Goal: Task Accomplishment & Management: Manage account settings

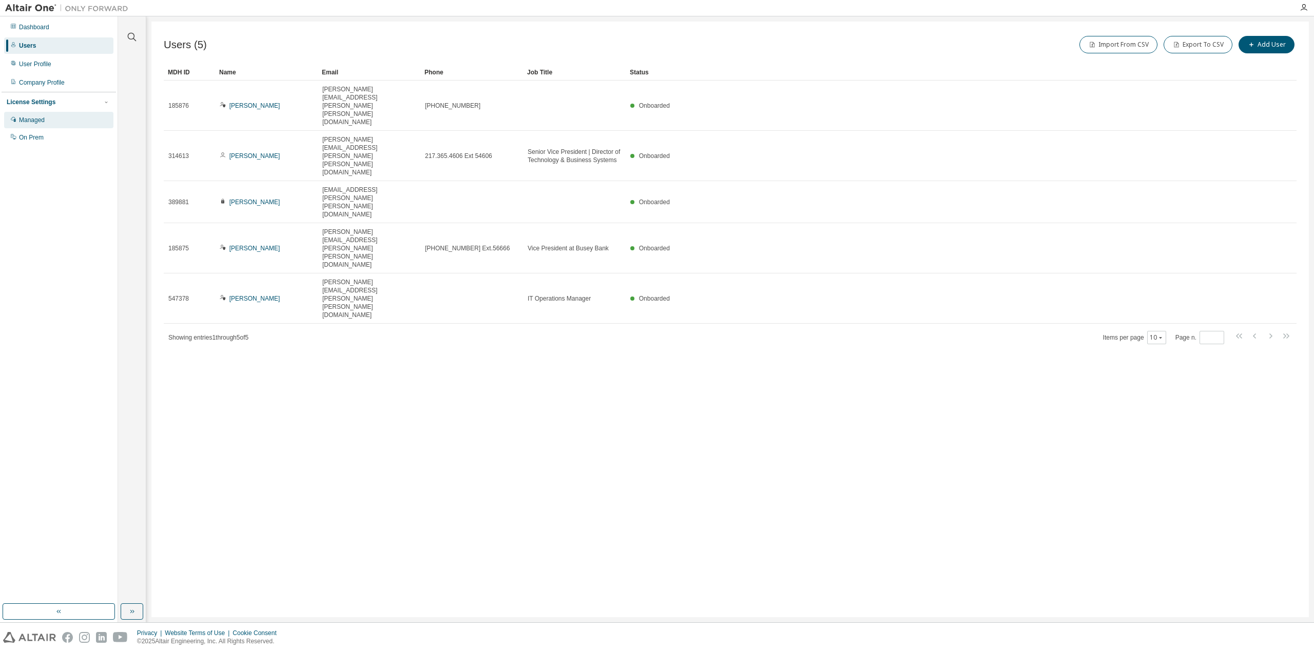
click at [54, 125] on div "Managed" at bounding box center [58, 120] width 109 height 16
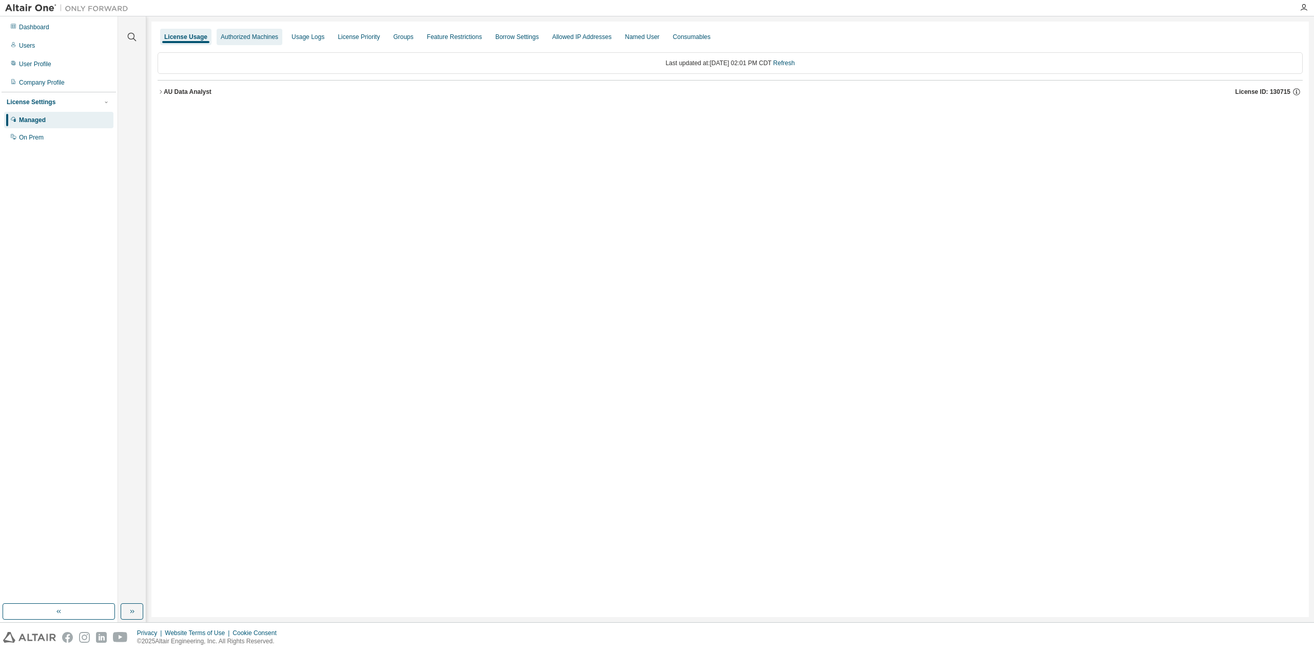
click at [248, 41] on div "Authorized Machines" at bounding box center [249, 37] width 57 height 8
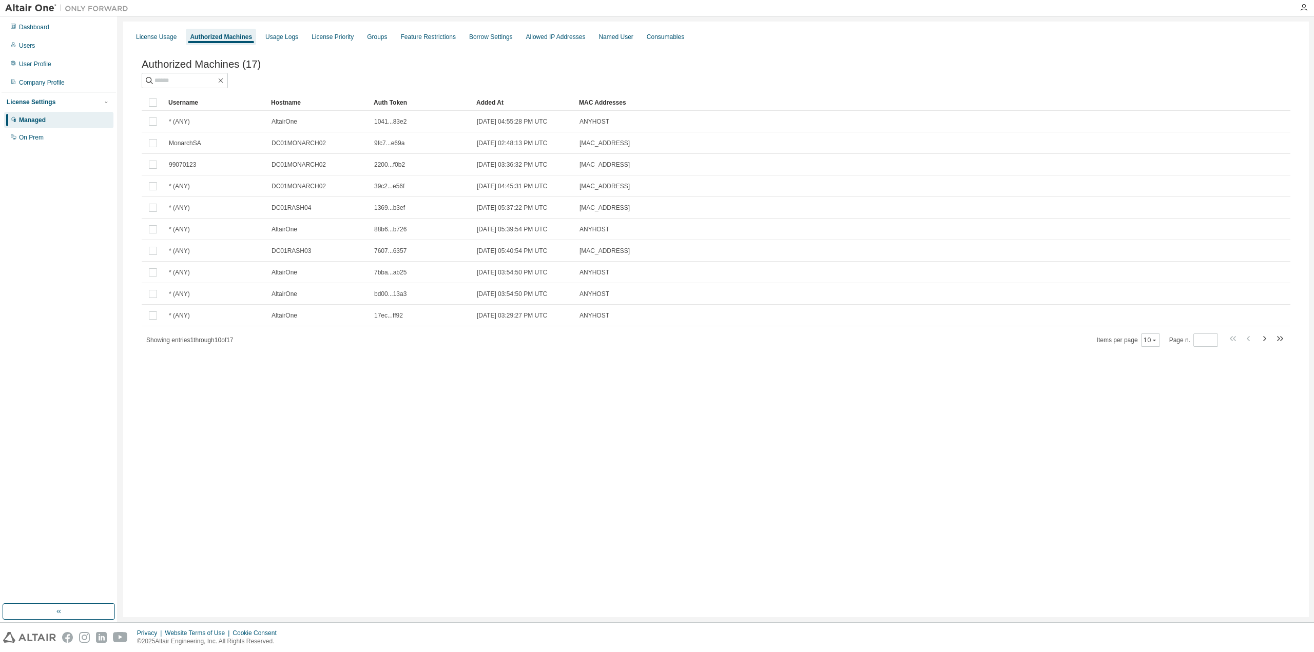
click at [322, 46] on div "Authorized Machines (17) Clear Load Save Save As Field Operator Value Select fi…" at bounding box center [715, 210] width 1173 height 328
click at [324, 40] on div "License Priority" at bounding box center [333, 37] width 42 height 8
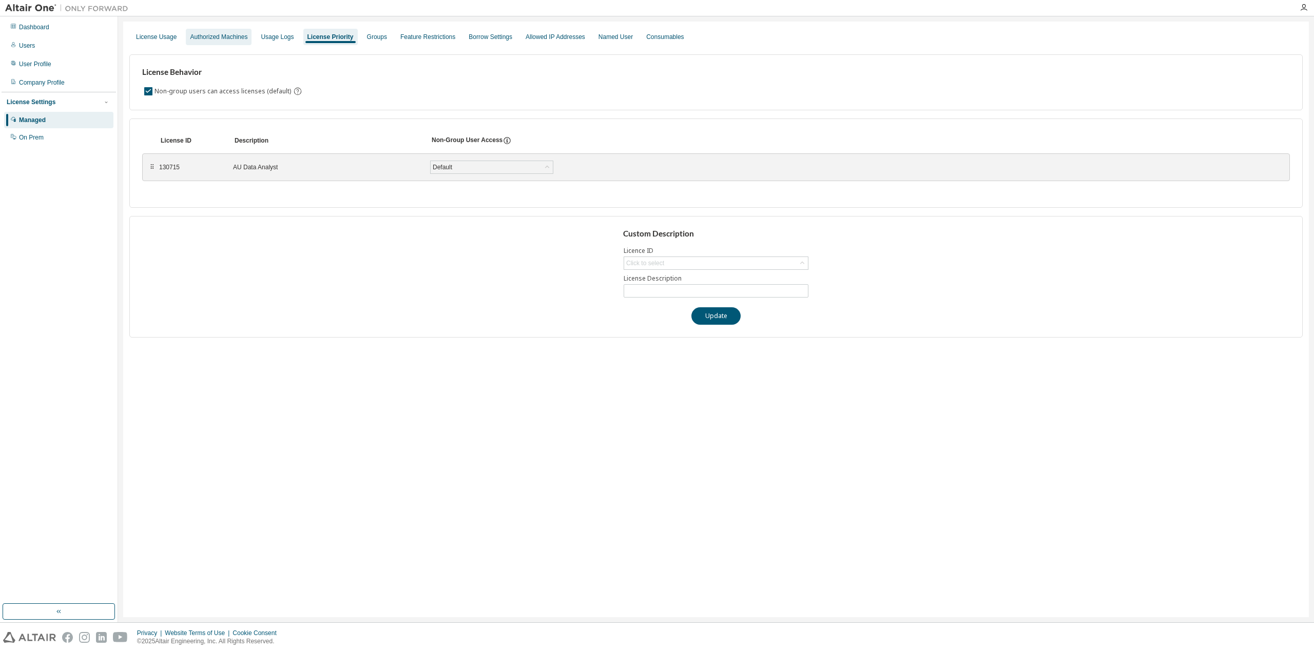
click at [224, 41] on div "Authorized Machines" at bounding box center [218, 37] width 57 height 8
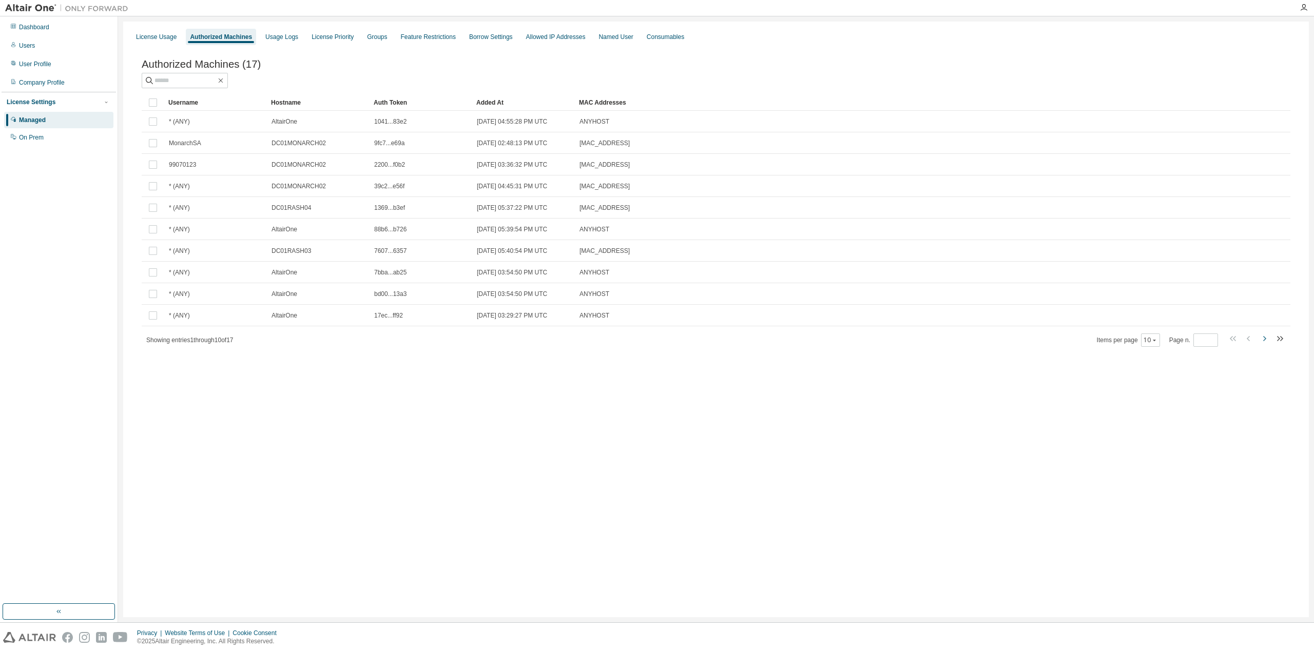
click at [1266, 342] on icon "button" at bounding box center [1264, 339] width 12 height 12
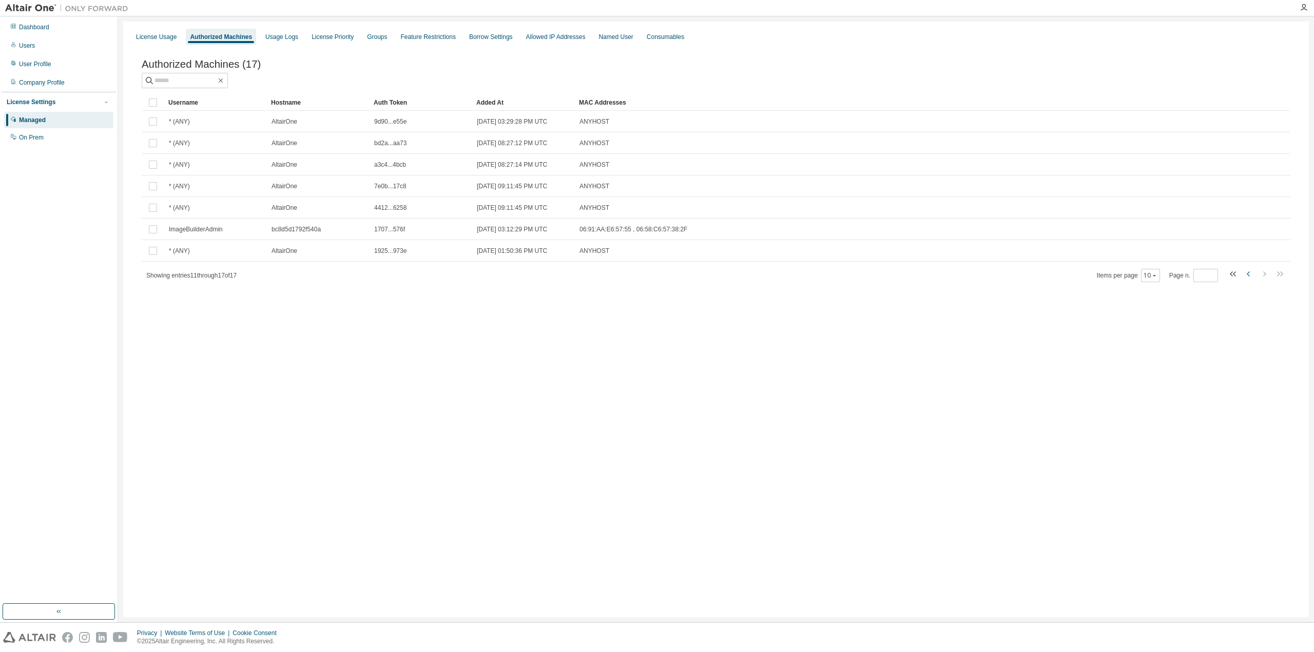
click at [1251, 277] on icon "button" at bounding box center [1249, 274] width 12 height 12
type input "*"
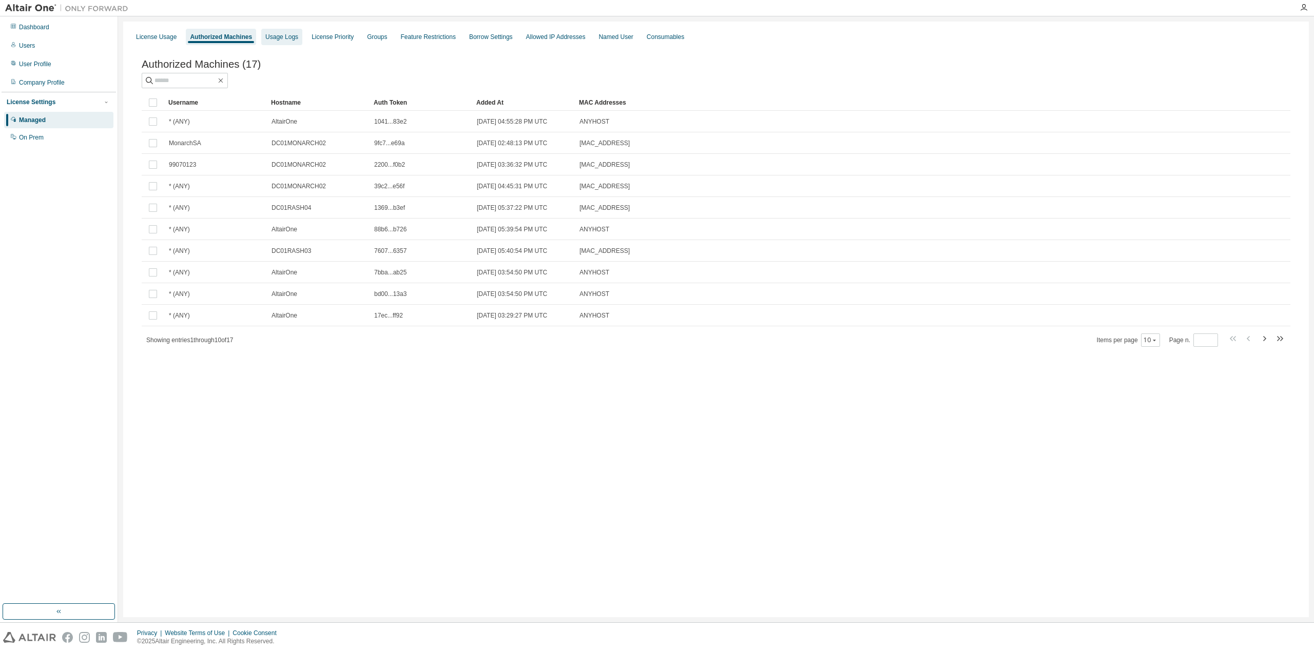
click at [280, 36] on div "Usage Logs" at bounding box center [281, 37] width 33 height 8
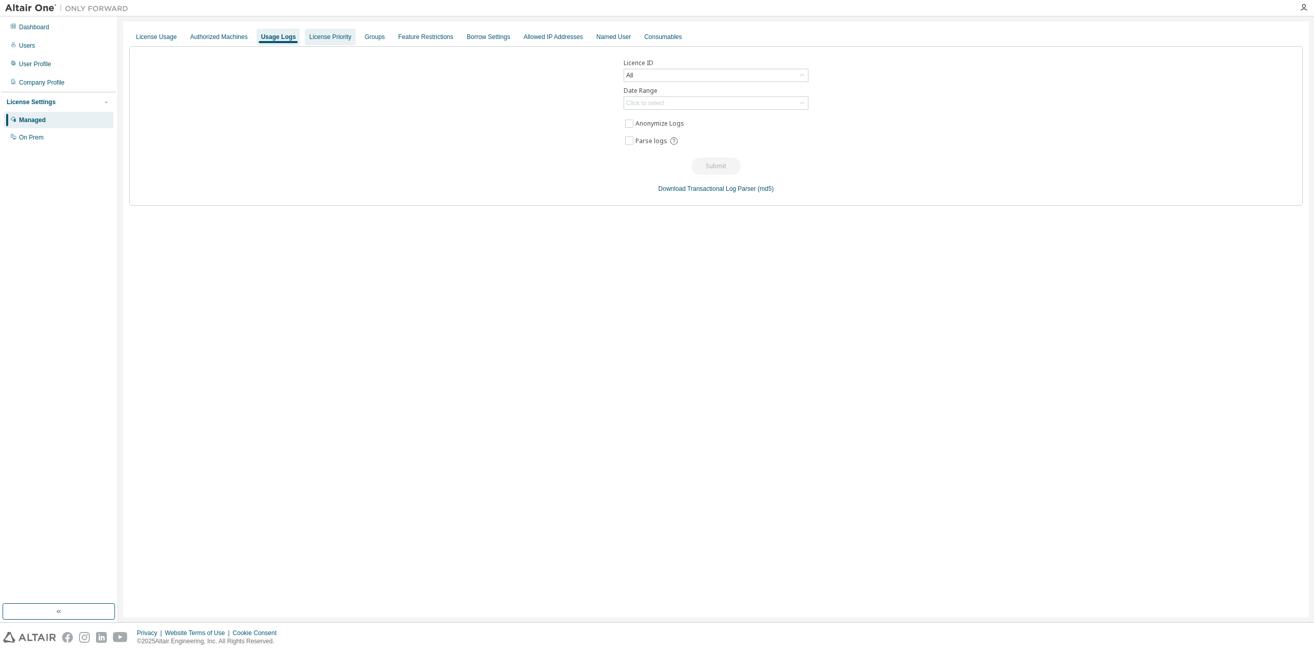
click at [321, 37] on div "License Priority" at bounding box center [330, 37] width 42 height 8
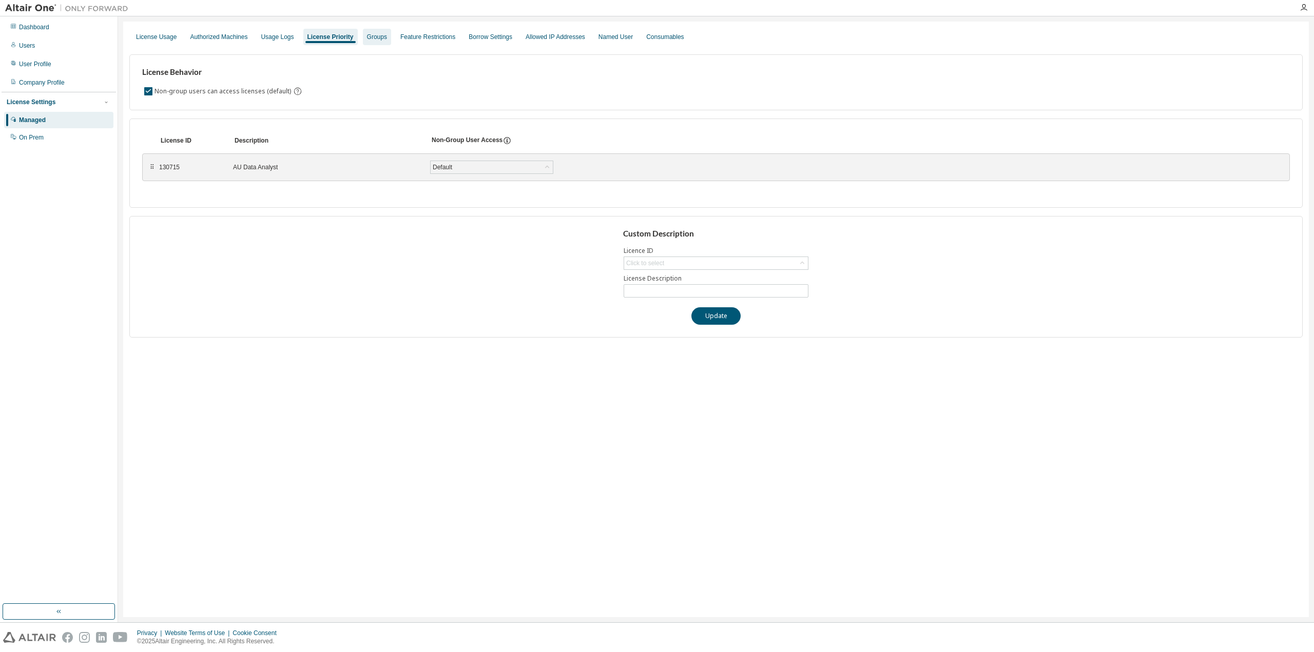
click at [376, 37] on div "Groups" at bounding box center [377, 37] width 20 height 8
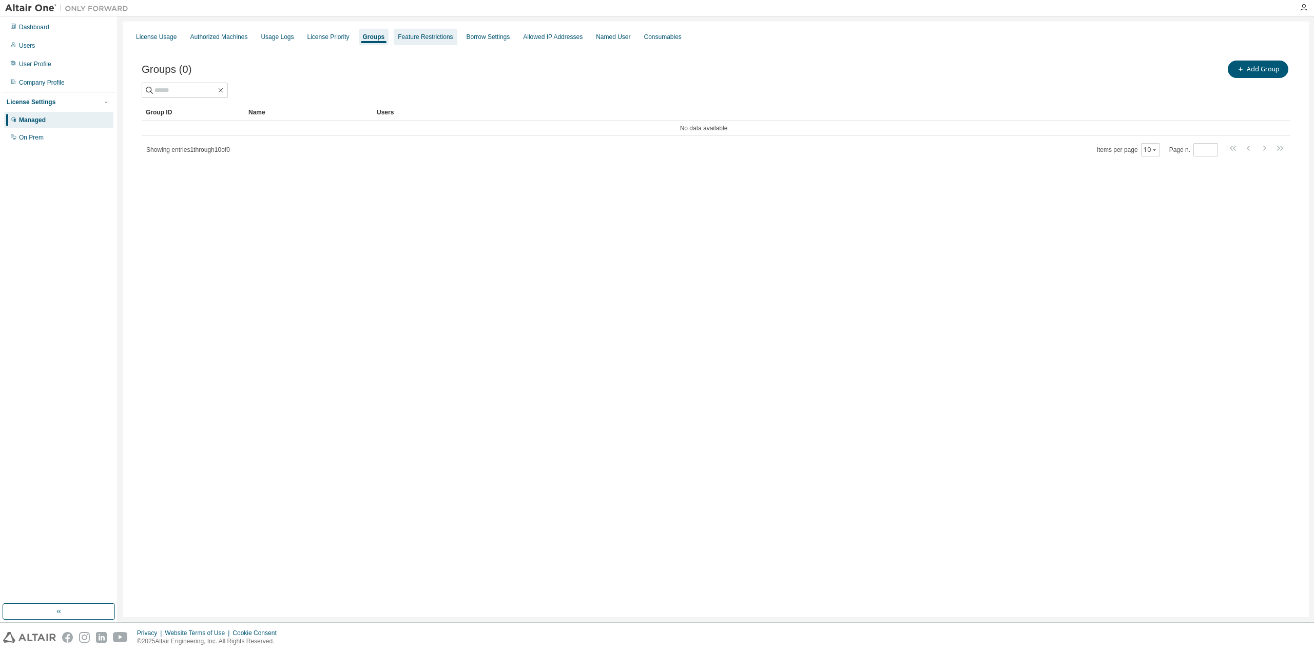
click at [422, 38] on div "Feature Restrictions" at bounding box center [425, 37] width 55 height 8
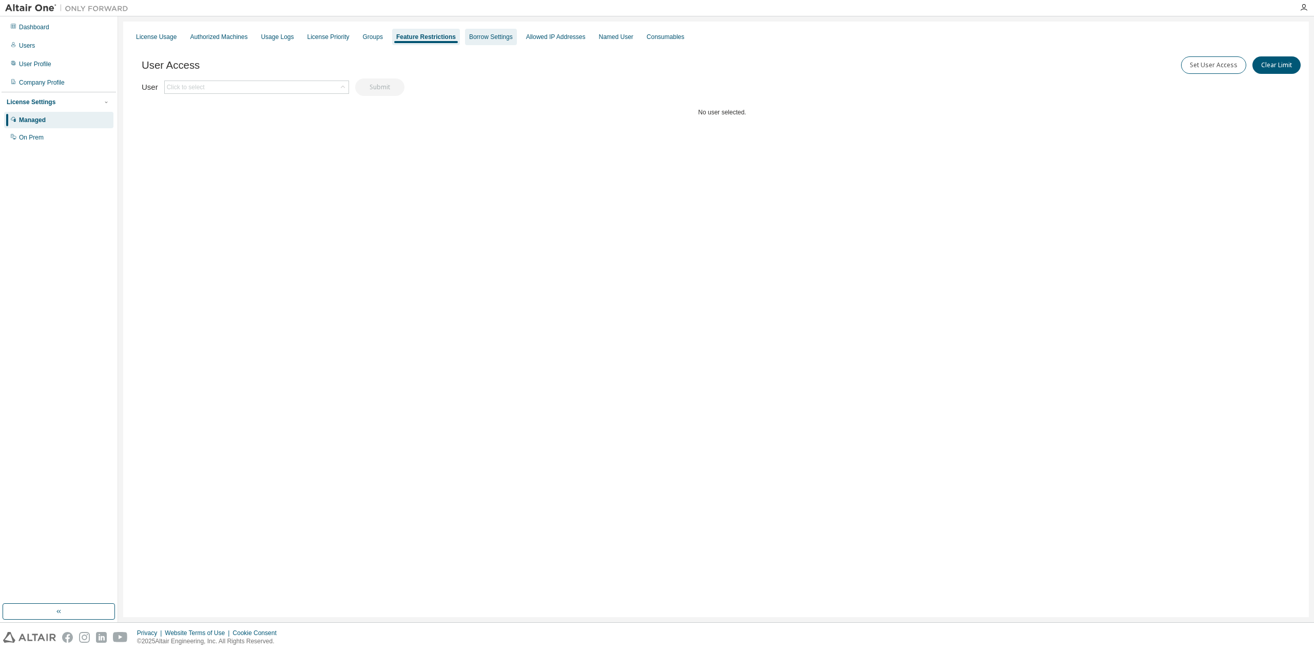
click at [486, 37] on div "Borrow Settings" at bounding box center [491, 37] width 44 height 8
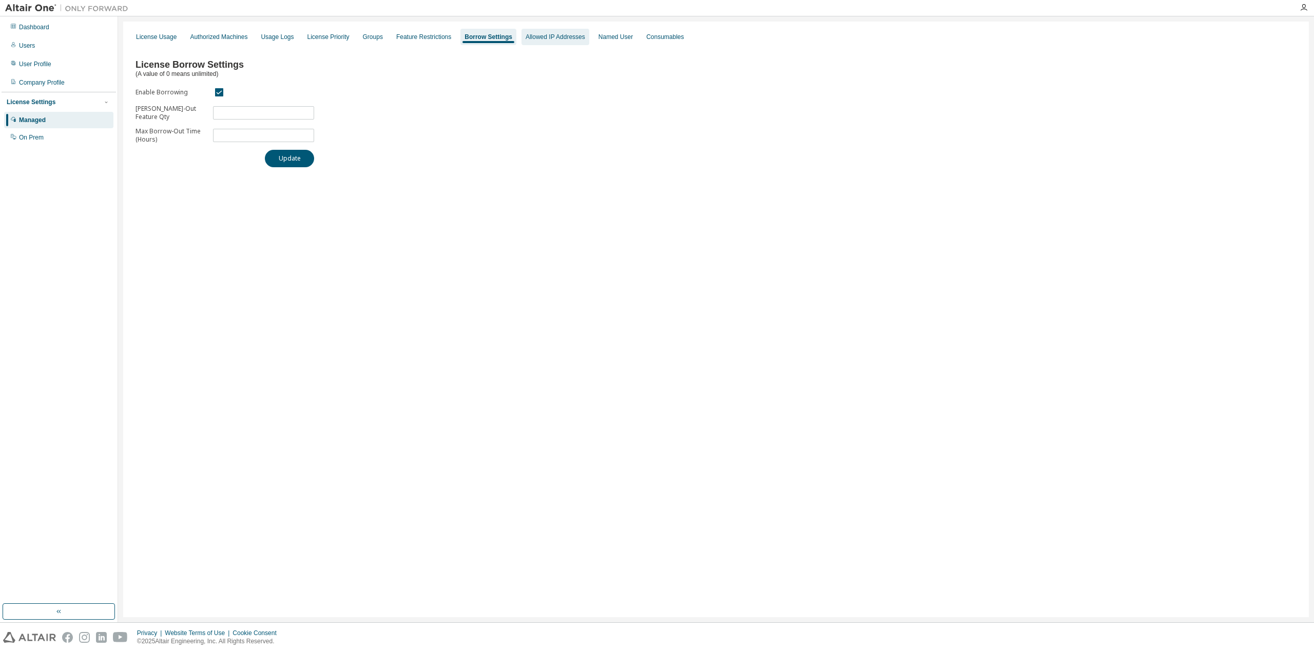
click at [549, 38] on div "Allowed IP Addresses" at bounding box center [556, 37] width 60 height 8
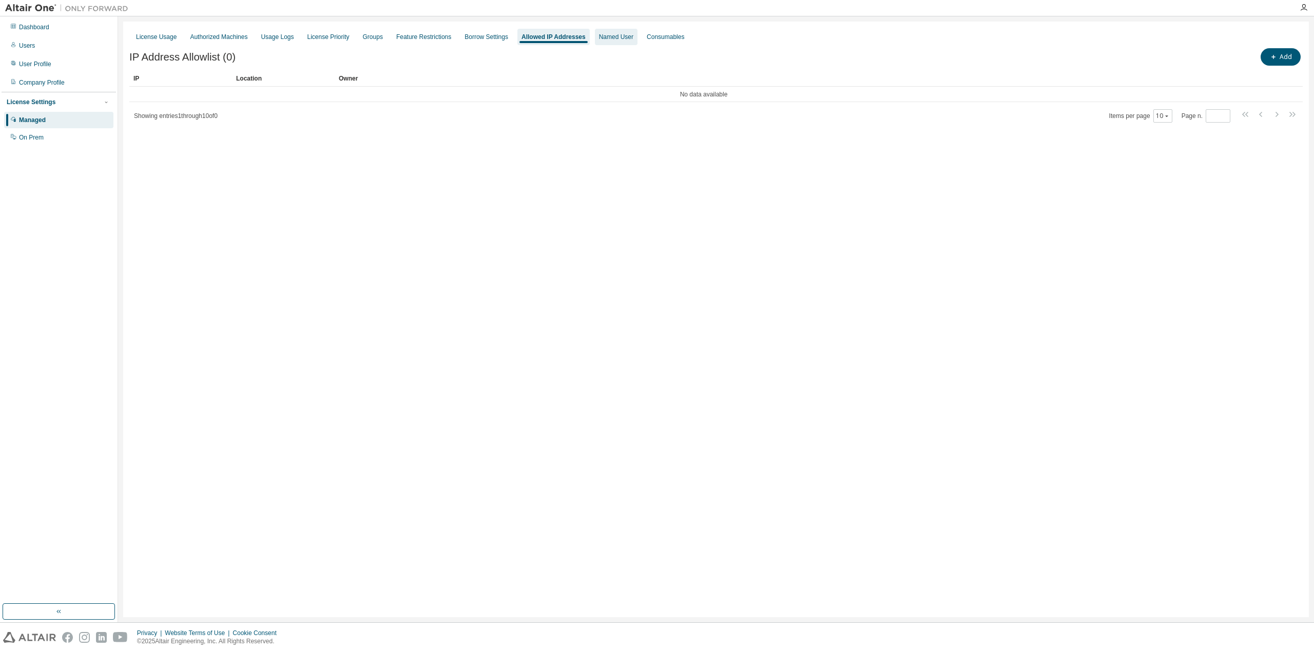
click at [599, 41] on div "Named User" at bounding box center [616, 37] width 34 height 8
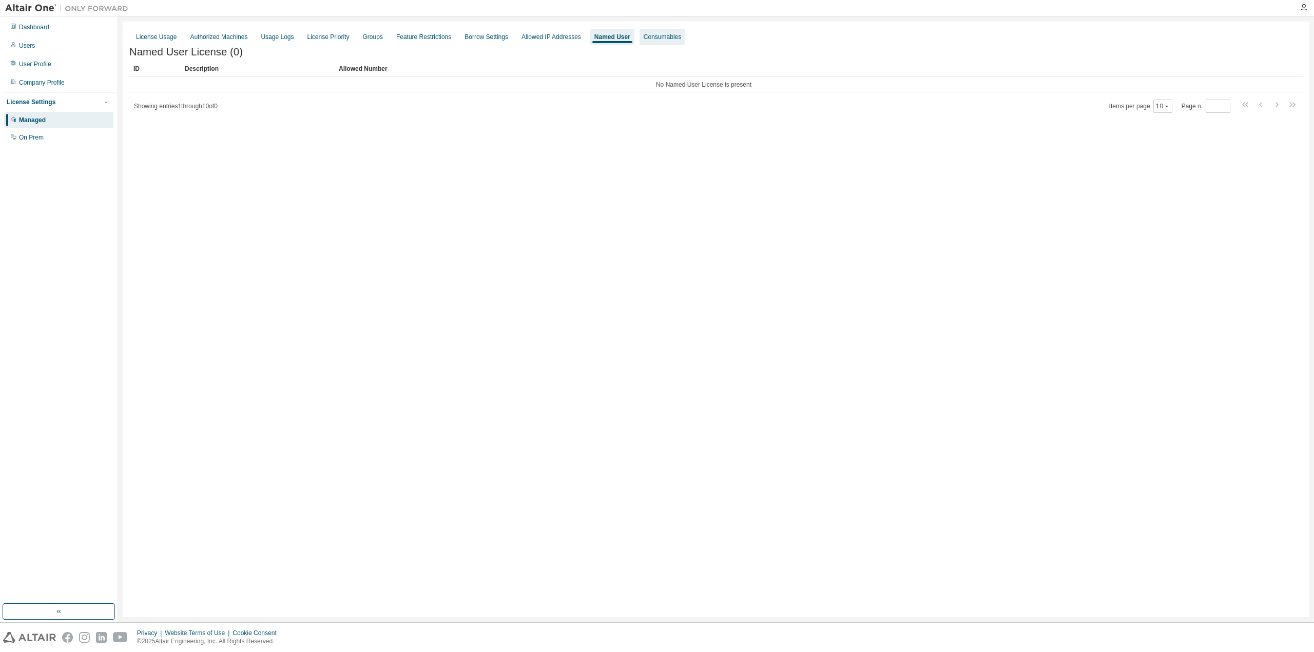
click at [643, 42] on div "Consumables" at bounding box center [663, 37] width 46 height 16
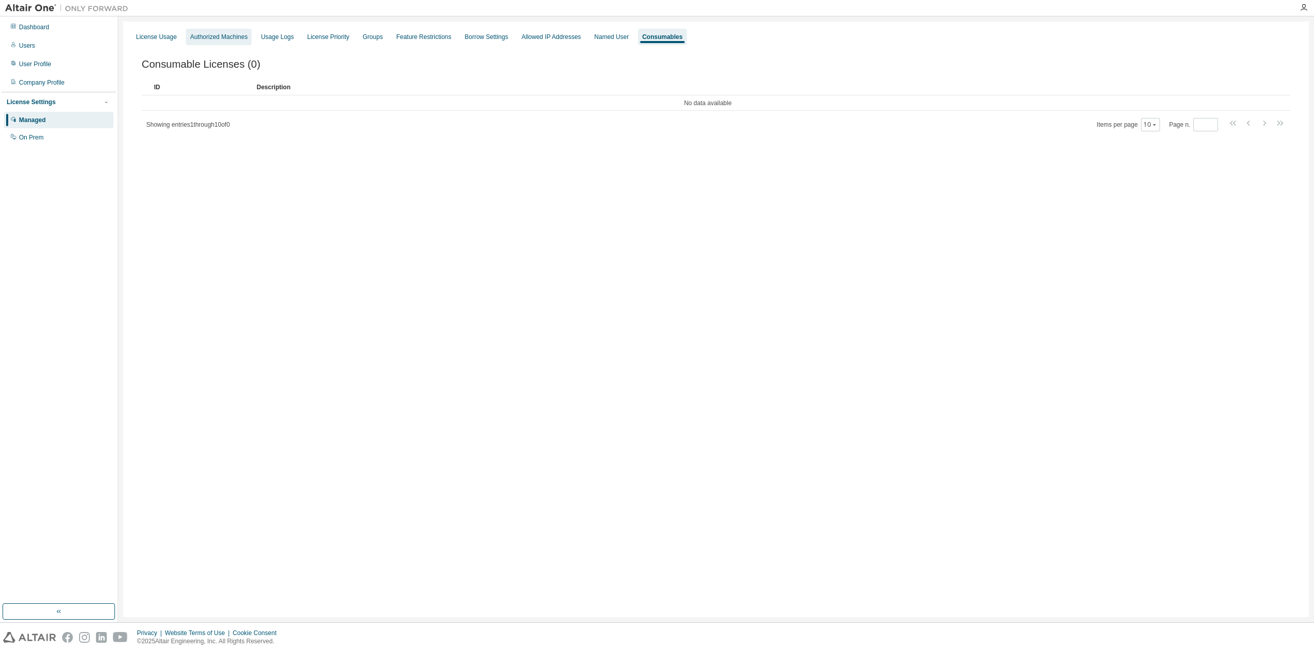
click at [226, 40] on div "Authorized Machines" at bounding box center [218, 37] width 57 height 8
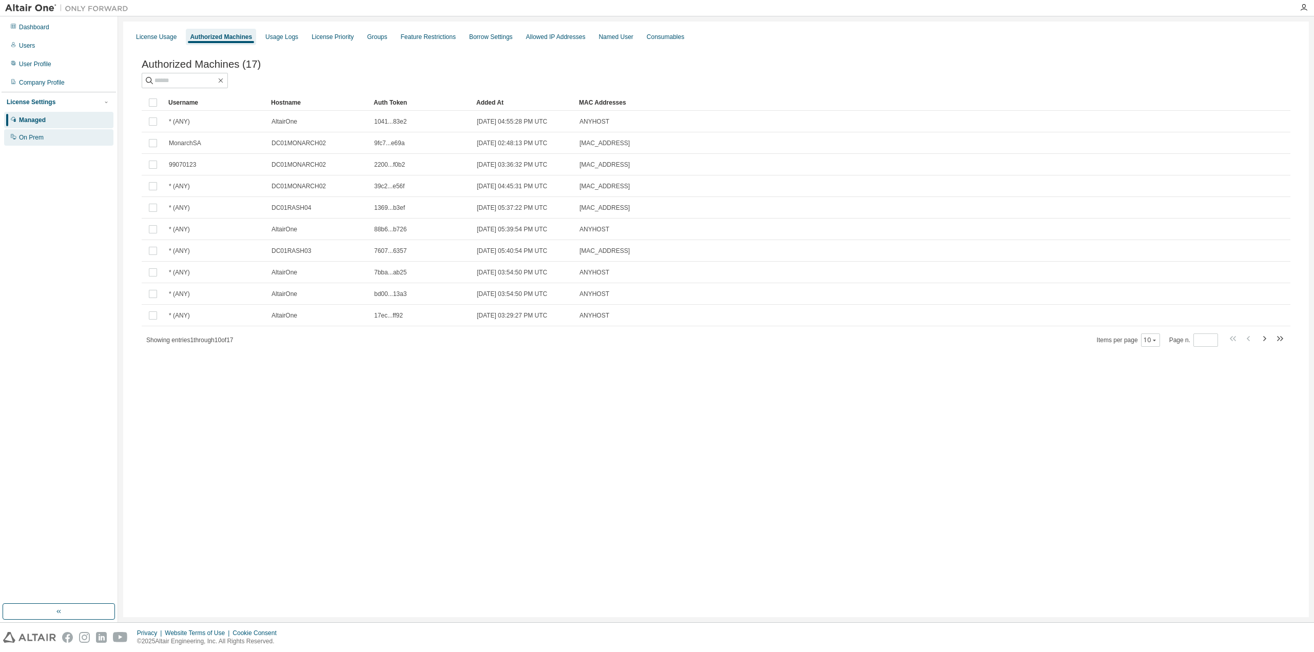
click at [40, 137] on div "On Prem" at bounding box center [31, 137] width 25 height 8
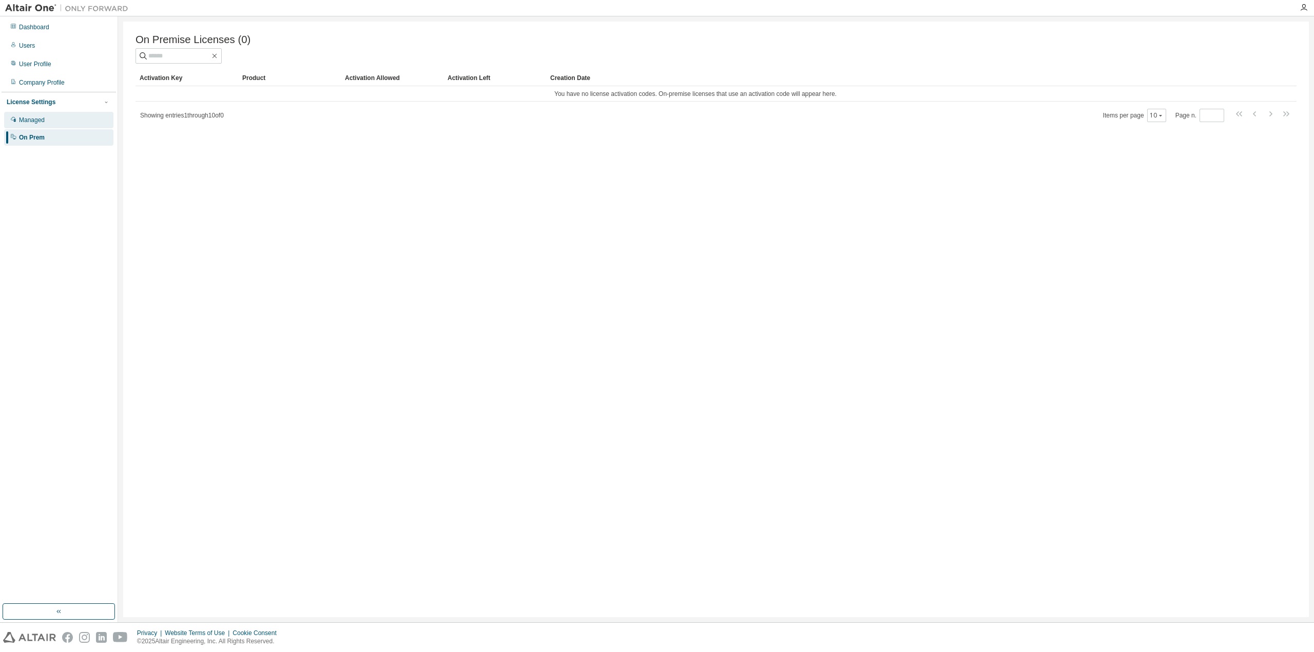
click at [54, 121] on div "Managed" at bounding box center [58, 120] width 109 height 16
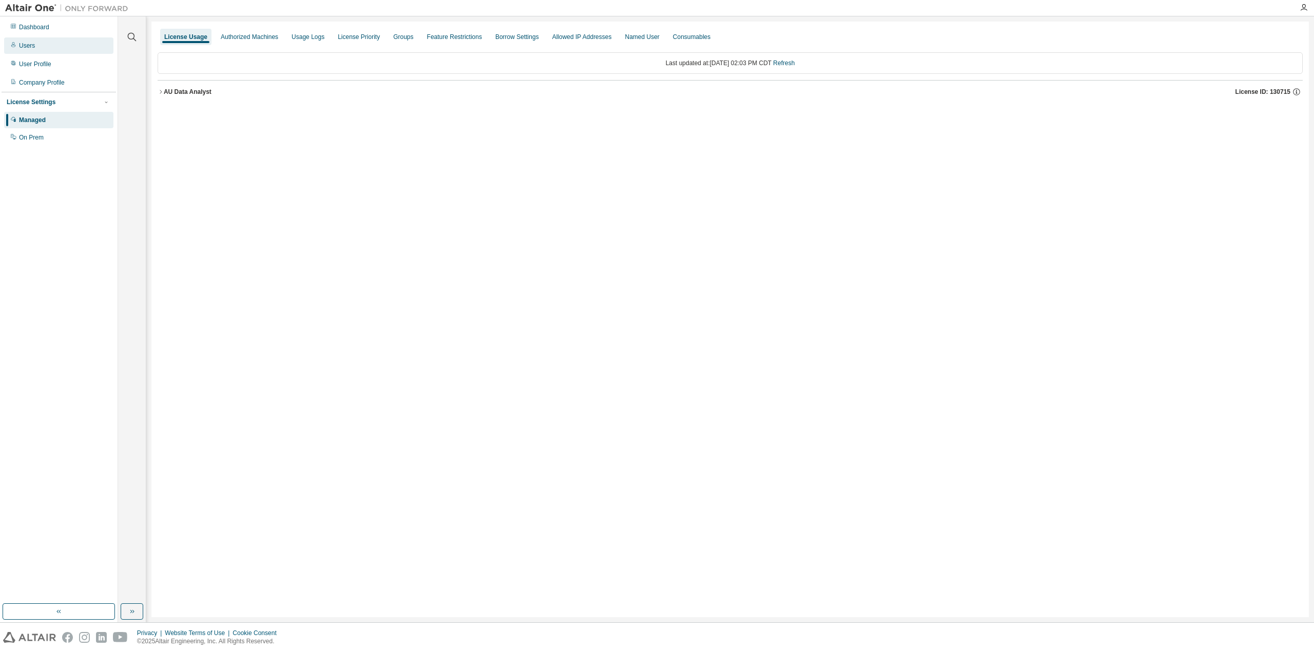
click at [36, 51] on div "Users" at bounding box center [58, 45] width 109 height 16
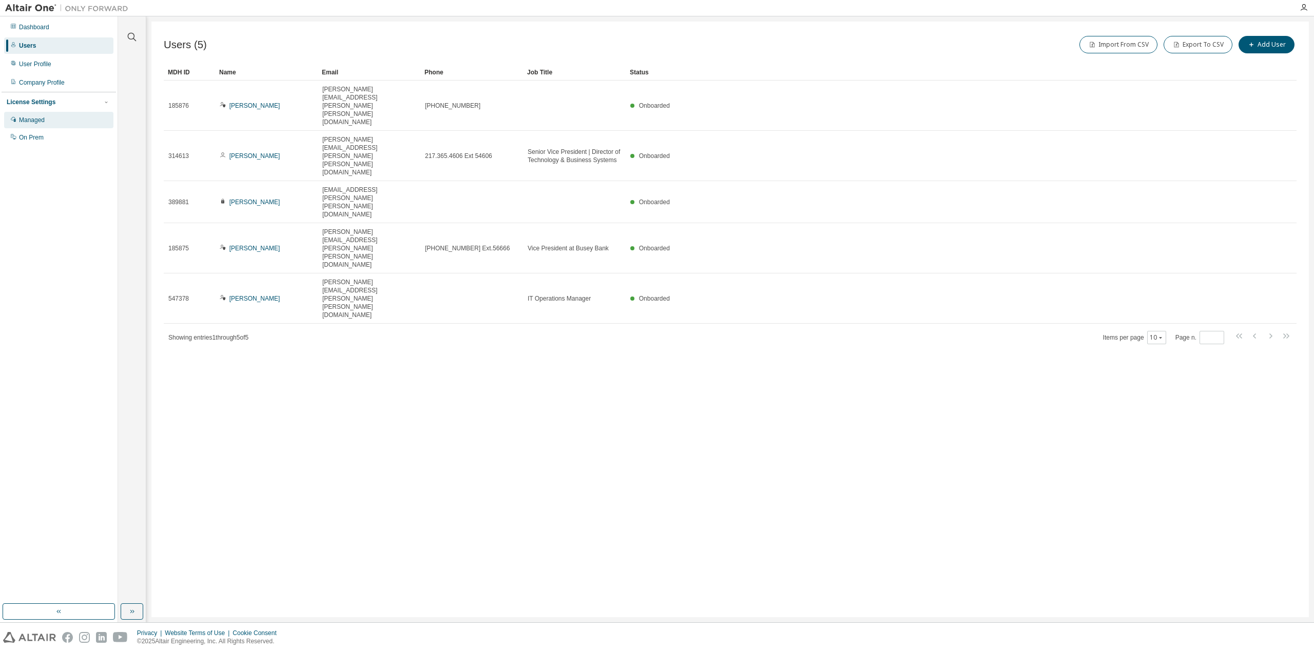
click at [41, 115] on div "Managed" at bounding box center [58, 120] width 109 height 16
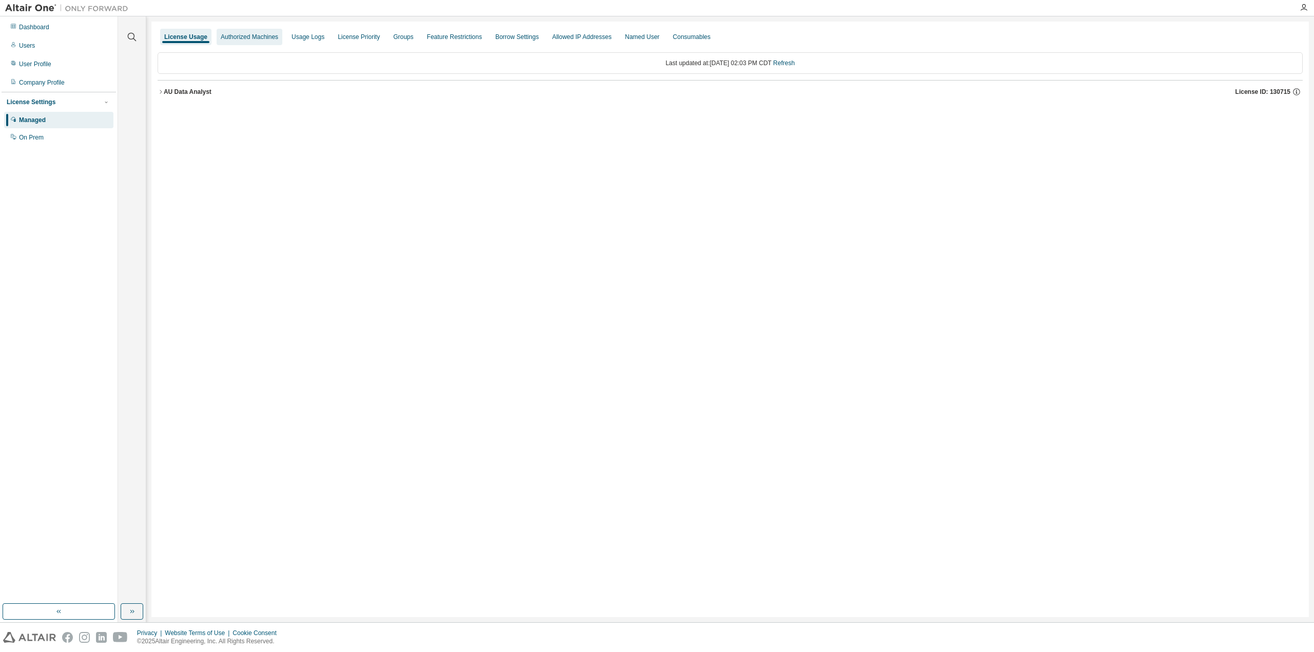
click at [248, 31] on div "Authorized Machines" at bounding box center [250, 37] width 66 height 16
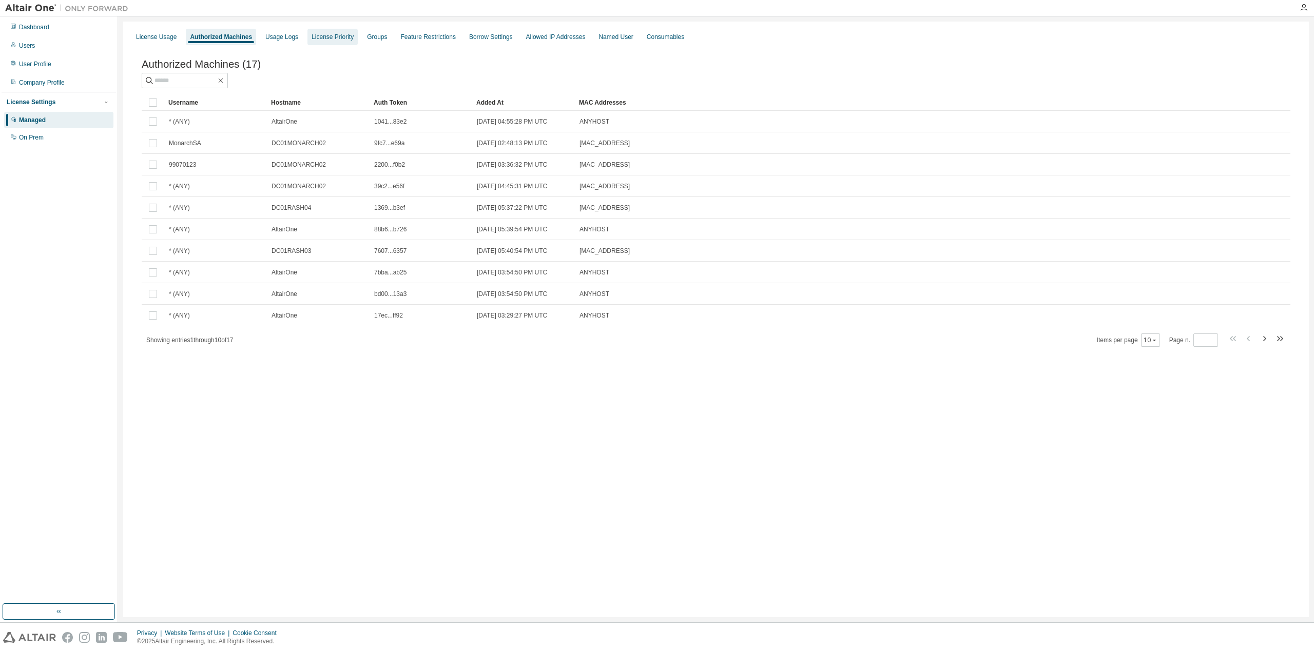
drag, startPoint x: 289, startPoint y: 36, endPoint x: 327, endPoint y: 36, distance: 38.0
click at [289, 36] on div "Usage Logs" at bounding box center [281, 37] width 33 height 8
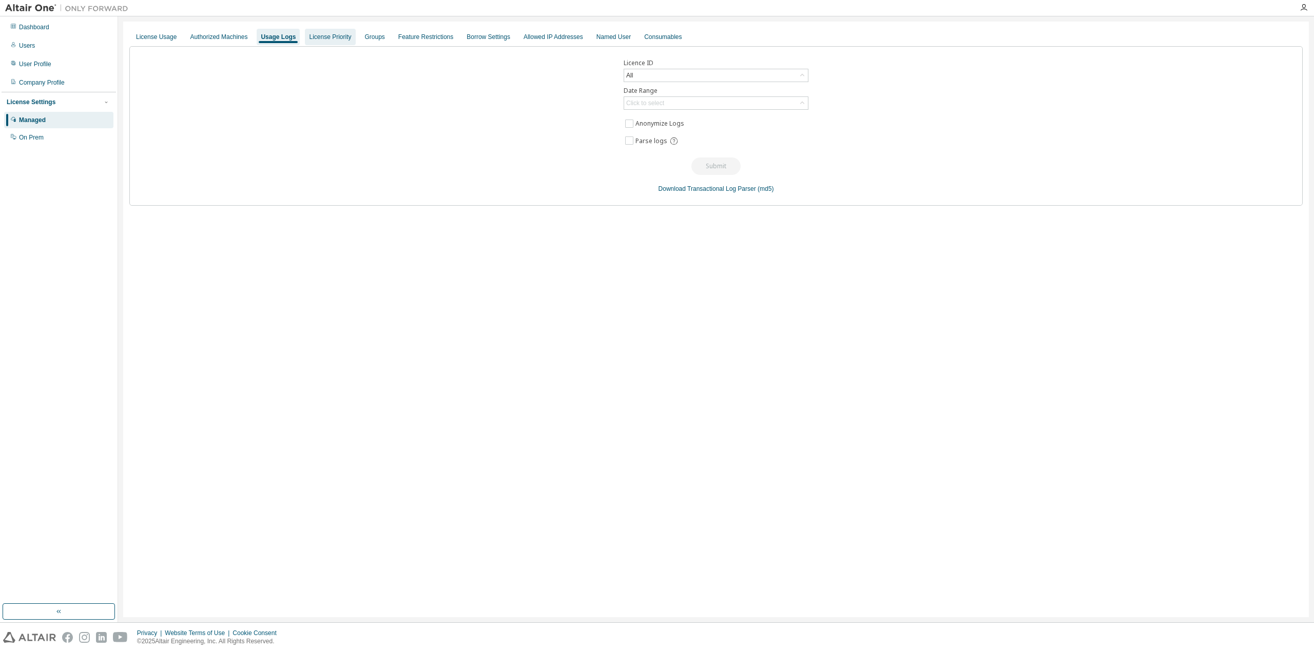
click at [327, 37] on div "License Priority" at bounding box center [330, 37] width 42 height 8
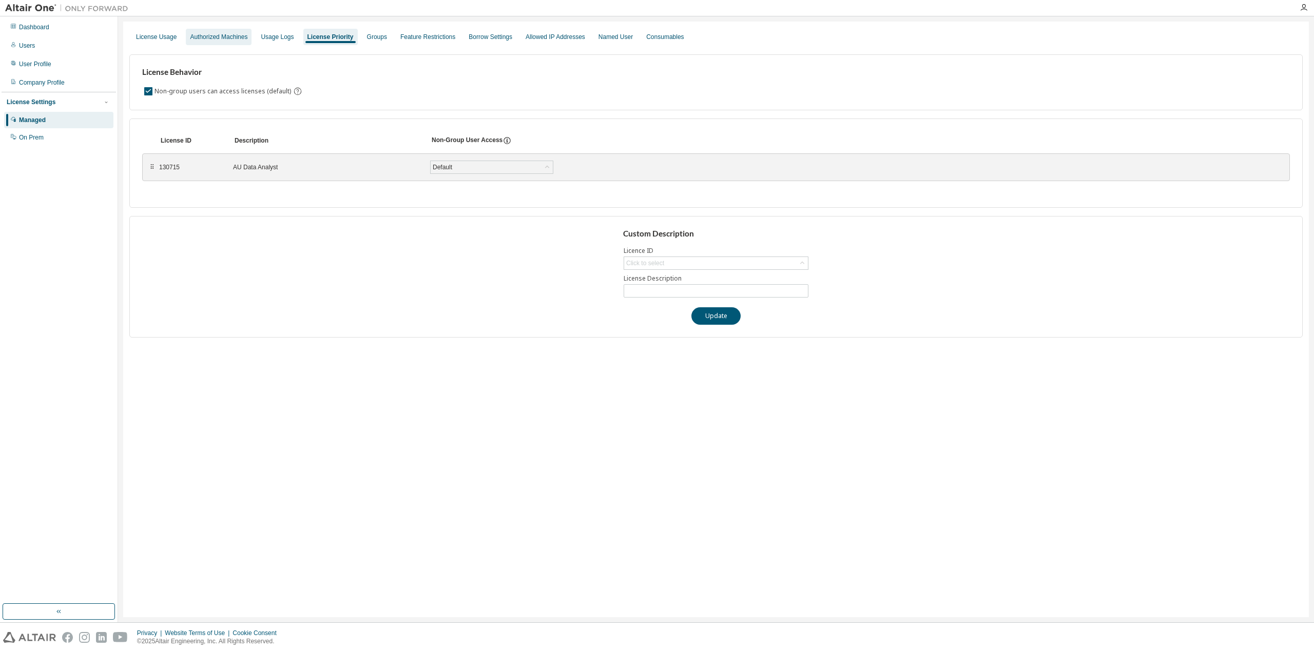
click at [229, 40] on div "Authorized Machines" at bounding box center [218, 37] width 57 height 8
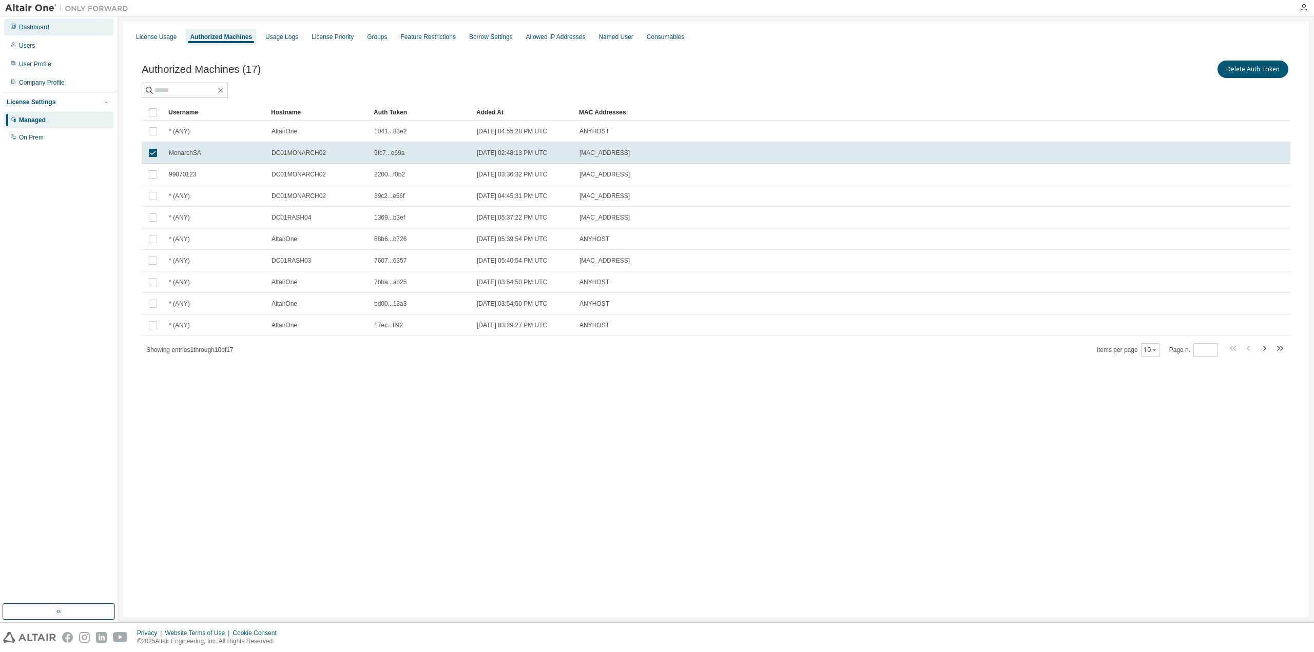
click at [48, 32] on div "Dashboard" at bounding box center [58, 27] width 109 height 16
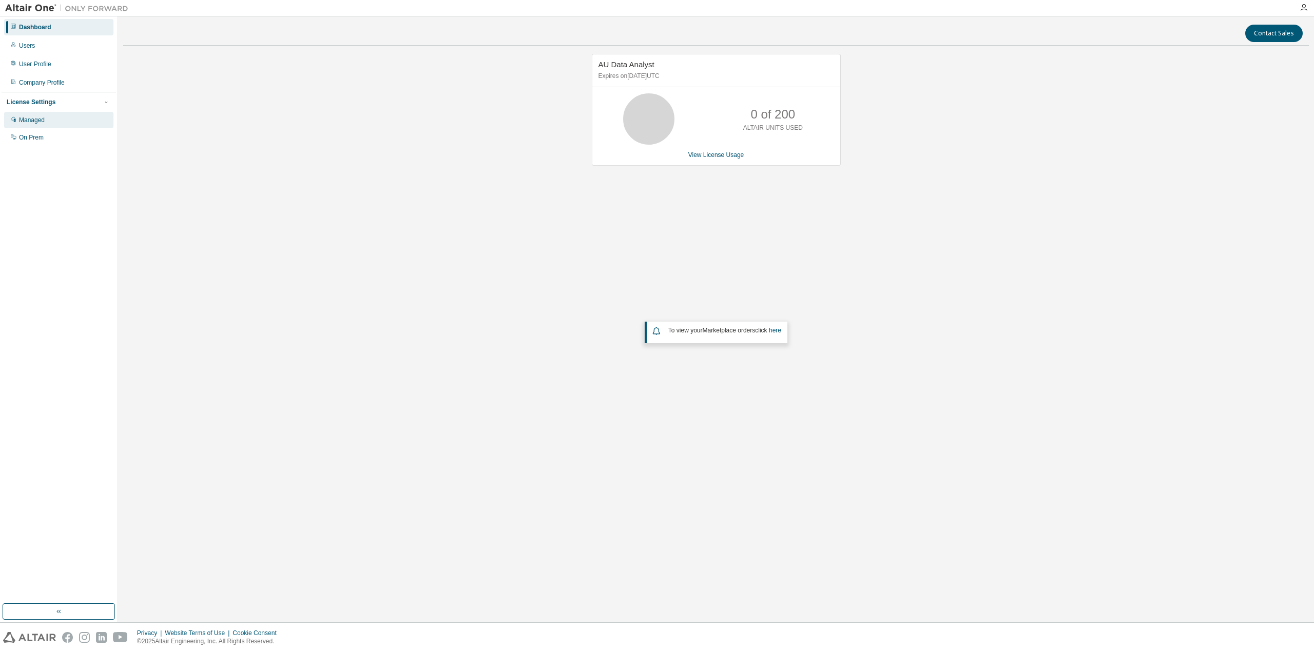
click at [48, 124] on div "Managed" at bounding box center [58, 120] width 109 height 16
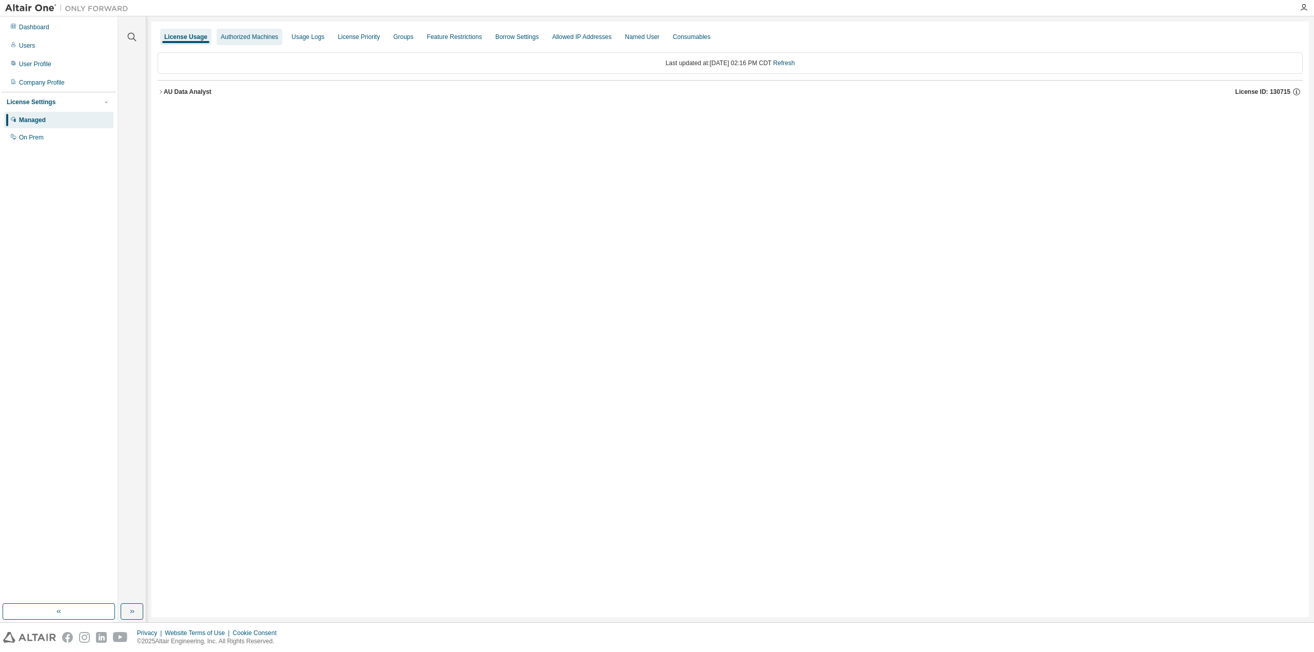
click at [260, 33] on div "Authorized Machines" at bounding box center [249, 37] width 57 height 8
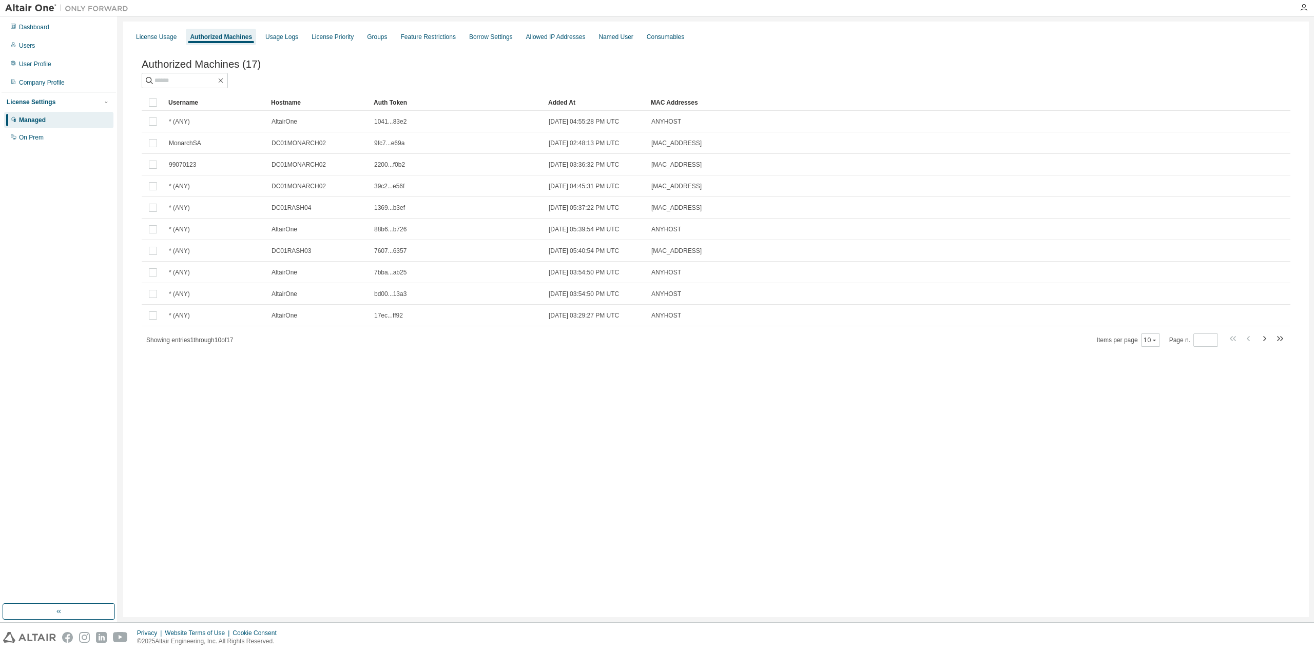
drag, startPoint x: 473, startPoint y: 103, endPoint x: 545, endPoint y: 101, distance: 71.9
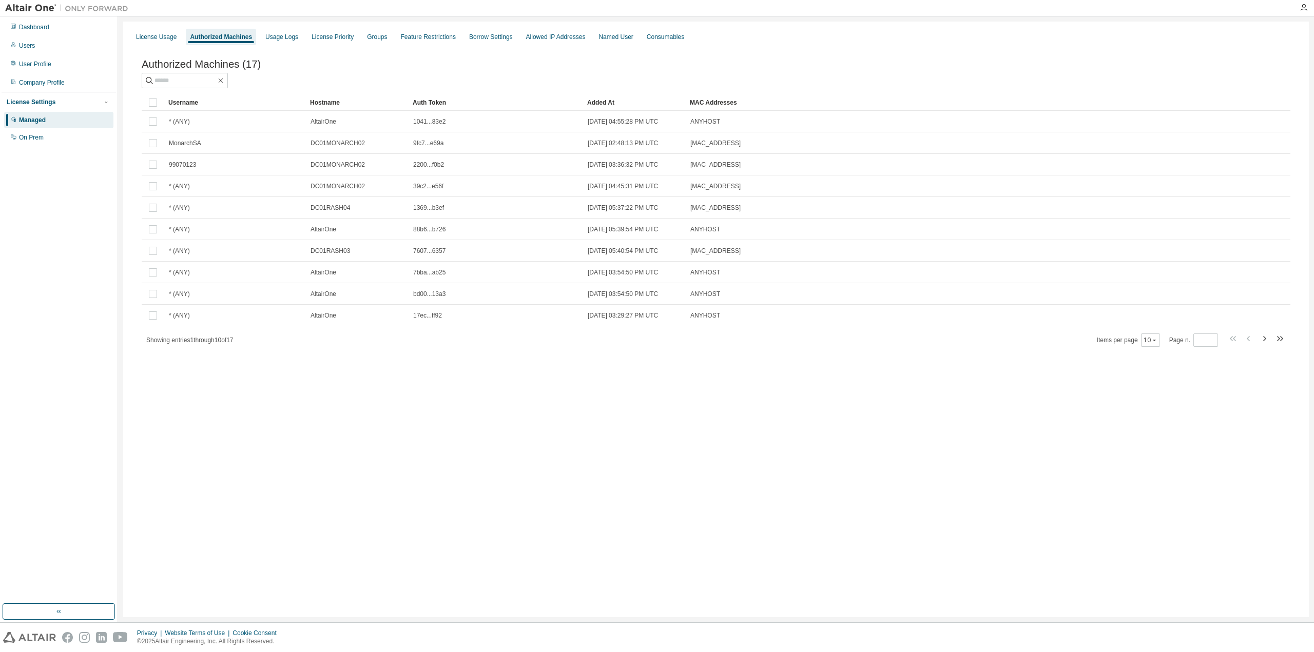
drag, startPoint x: 267, startPoint y: 101, endPoint x: 306, endPoint y: 102, distance: 39.0
click at [1265, 341] on icon "button" at bounding box center [1264, 338] width 3 height 5
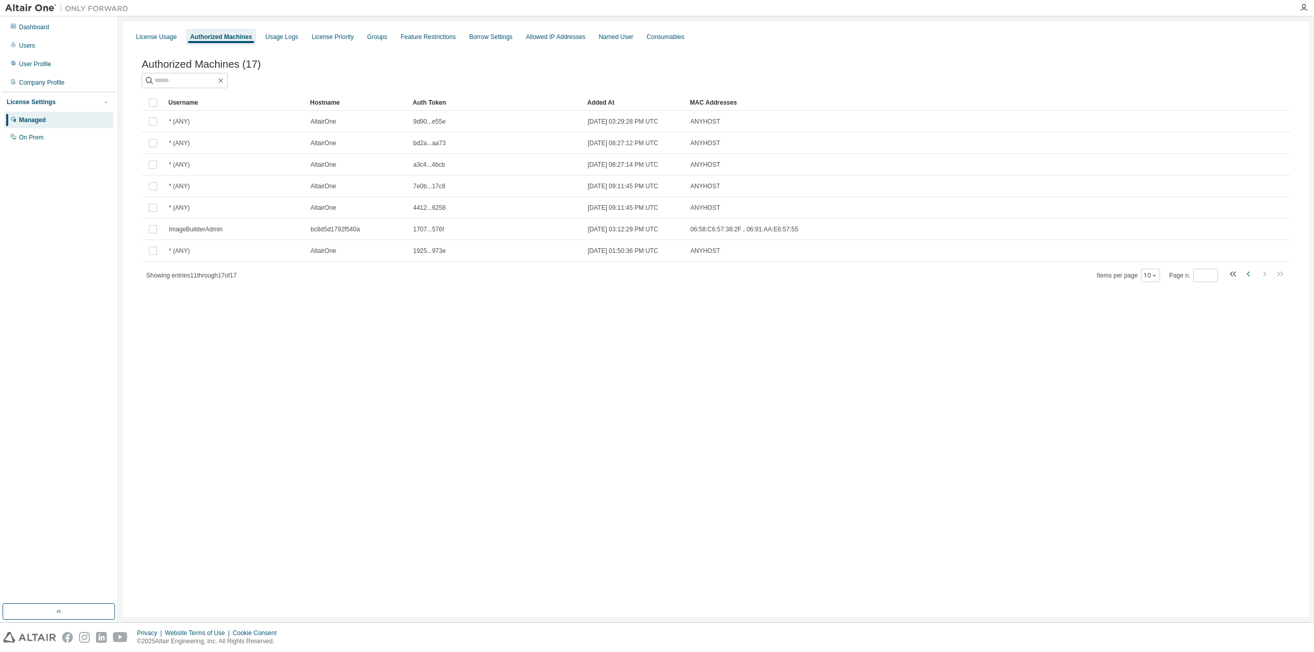
click at [1249, 277] on icon "button" at bounding box center [1249, 274] width 12 height 12
type input "*"
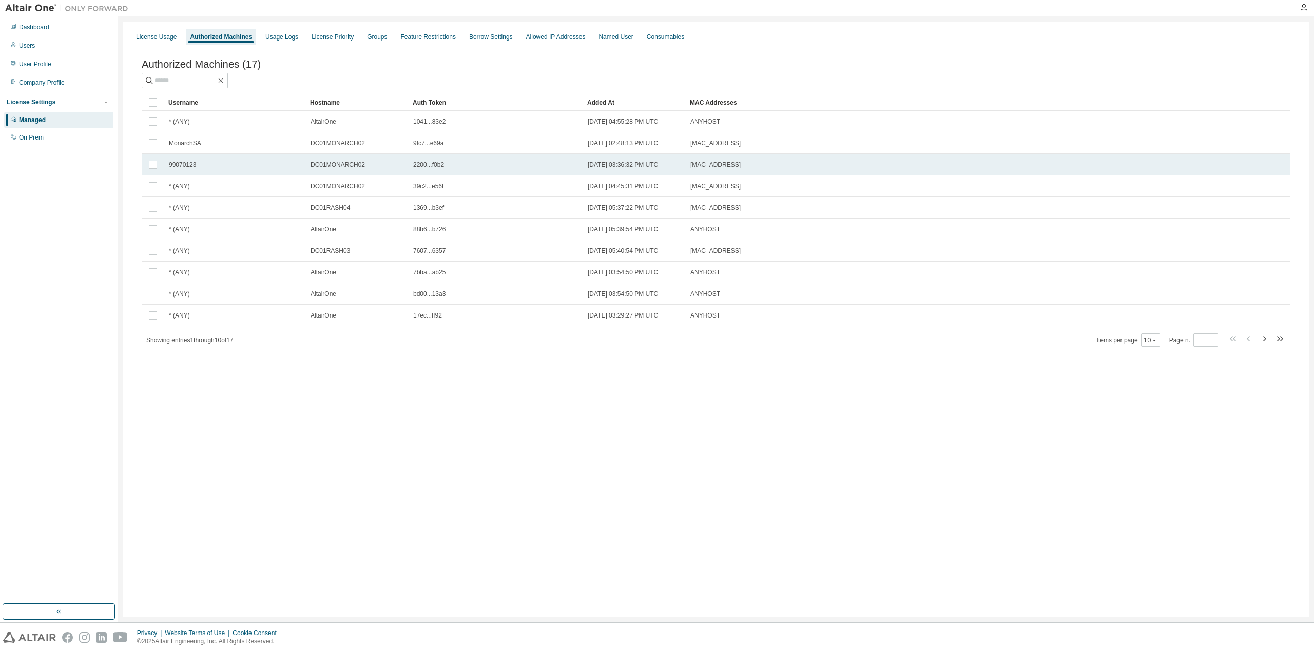
click at [321, 166] on span "DC01MONARCH02" at bounding box center [338, 165] width 54 height 8
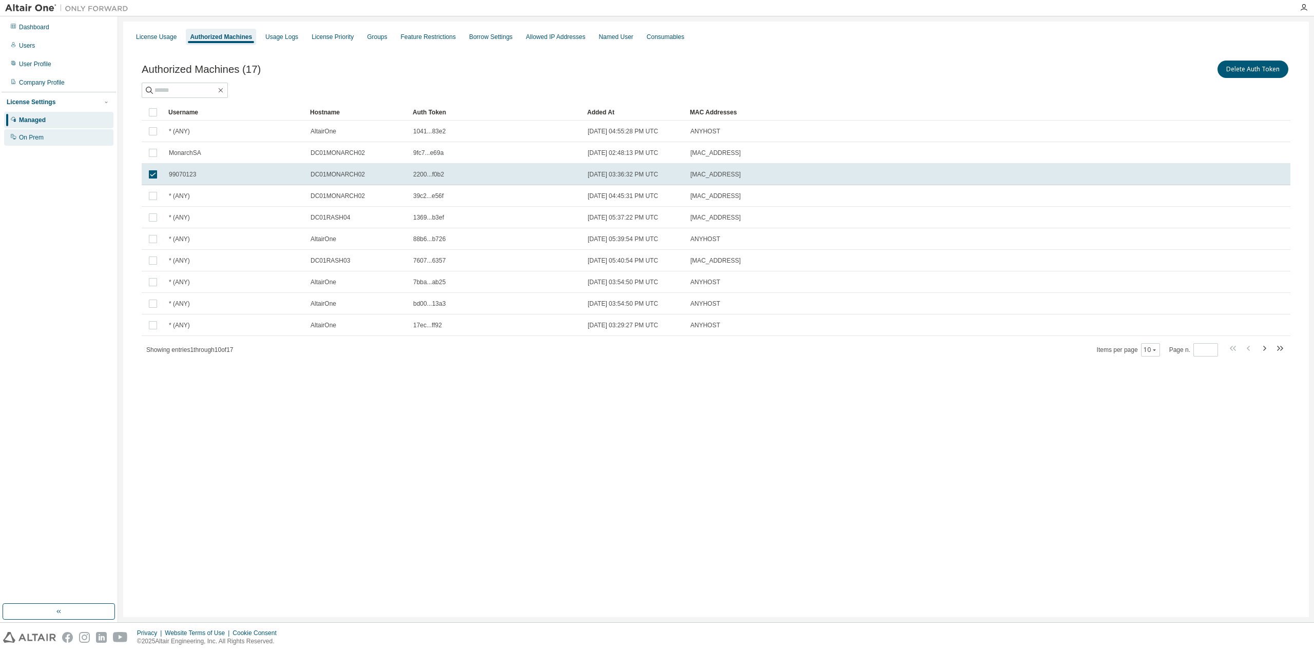
click at [41, 139] on div "On Prem" at bounding box center [31, 137] width 25 height 8
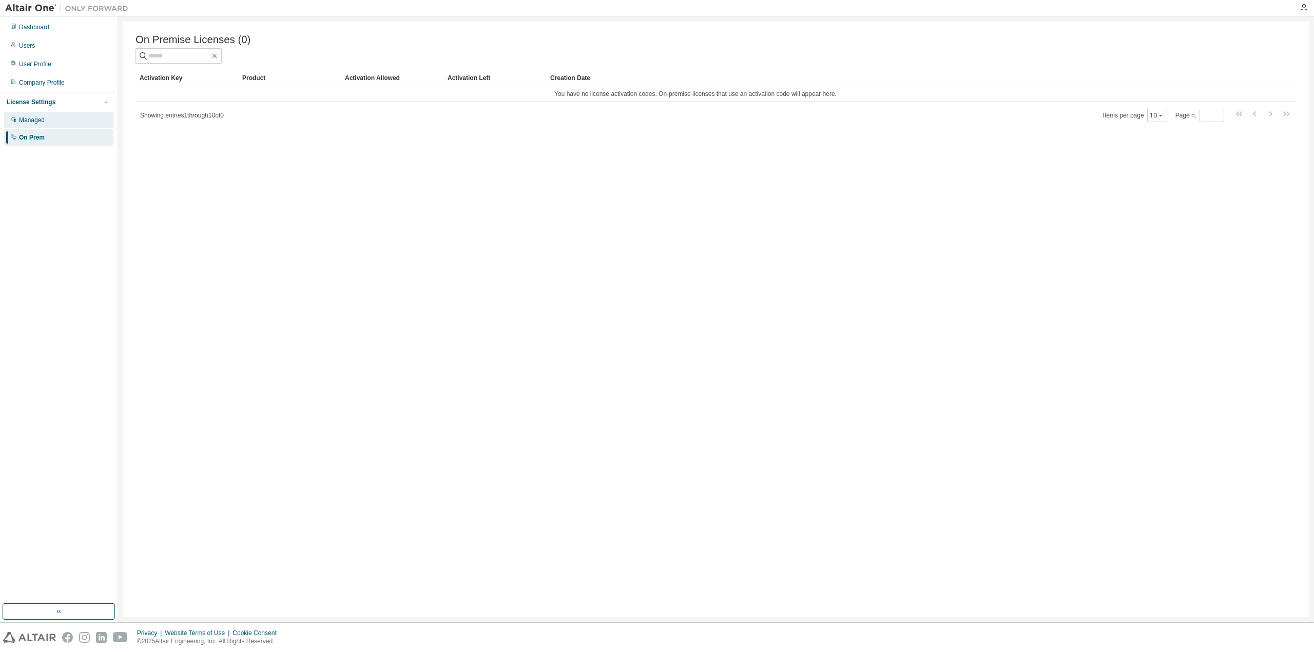
click at [57, 121] on div "Managed" at bounding box center [58, 120] width 109 height 16
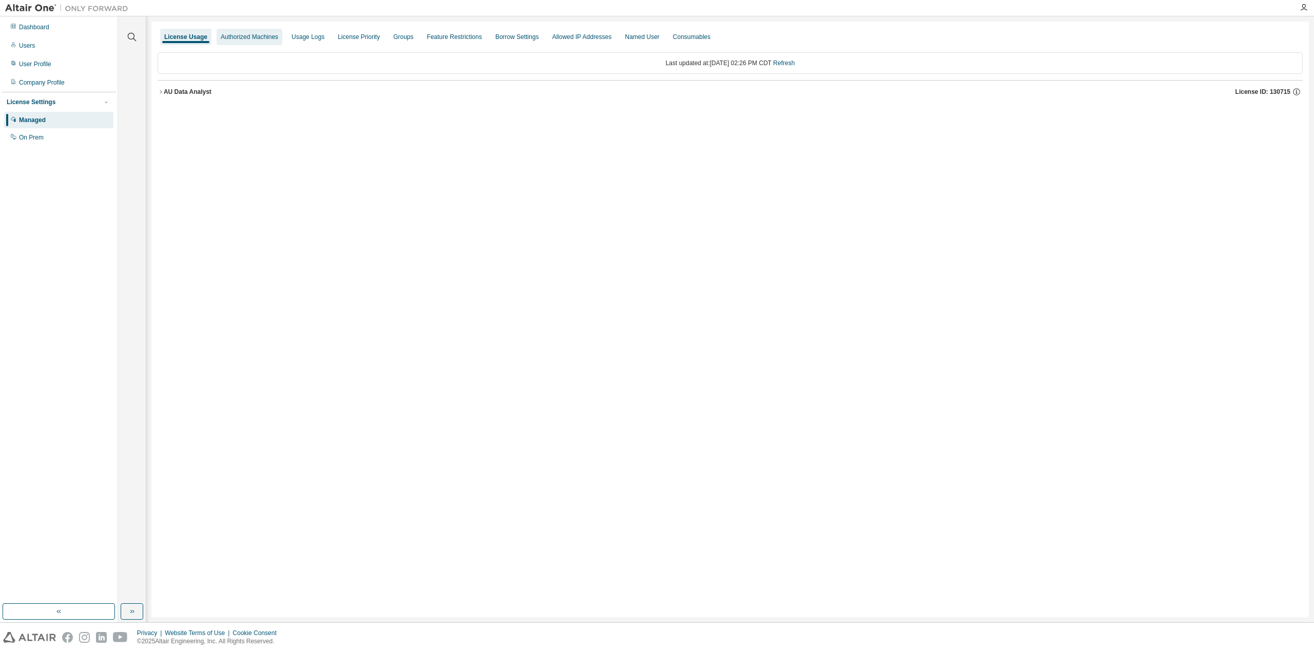
click at [237, 30] on div "Authorized Machines" at bounding box center [250, 37] width 66 height 16
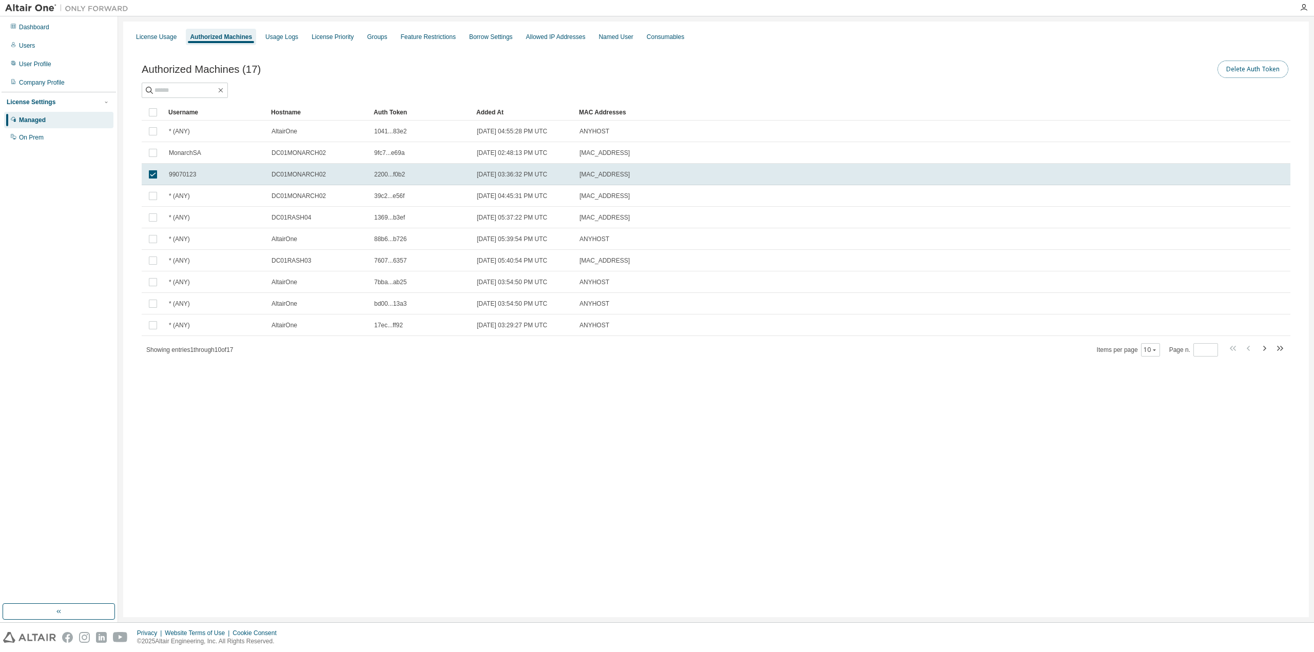
click at [1258, 71] on button "Delete Auth Token" at bounding box center [1252, 69] width 71 height 17
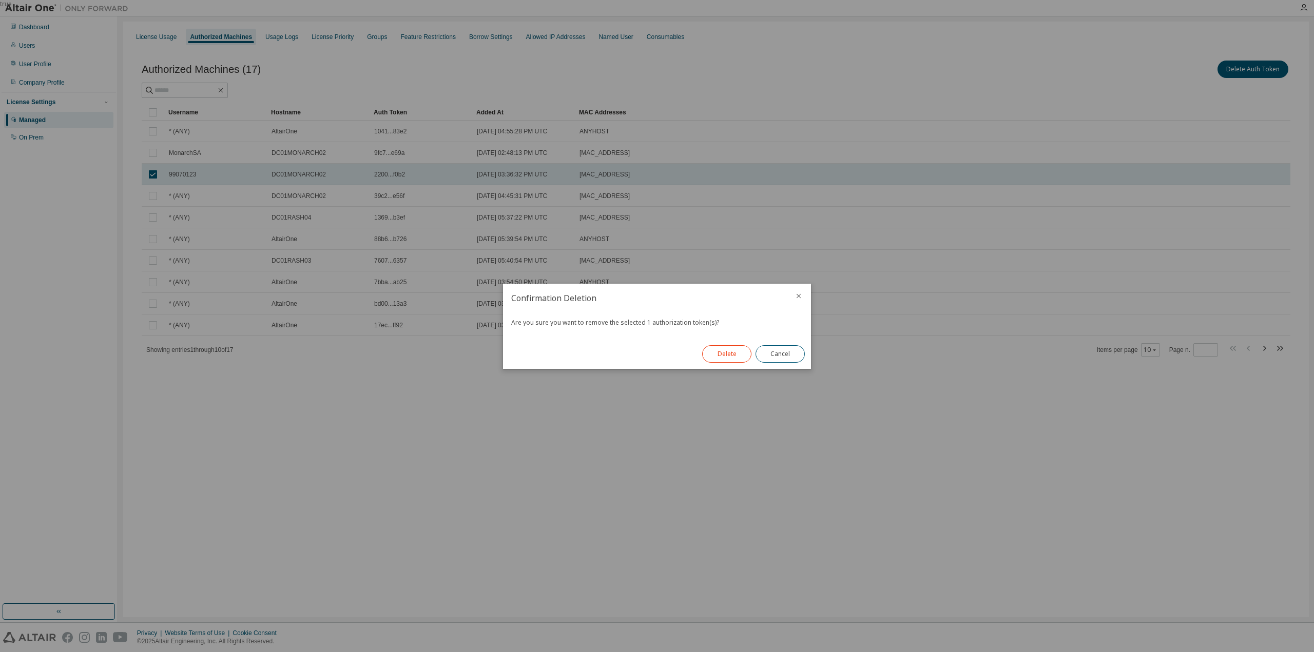
click at [724, 356] on button "Delete" at bounding box center [726, 353] width 49 height 17
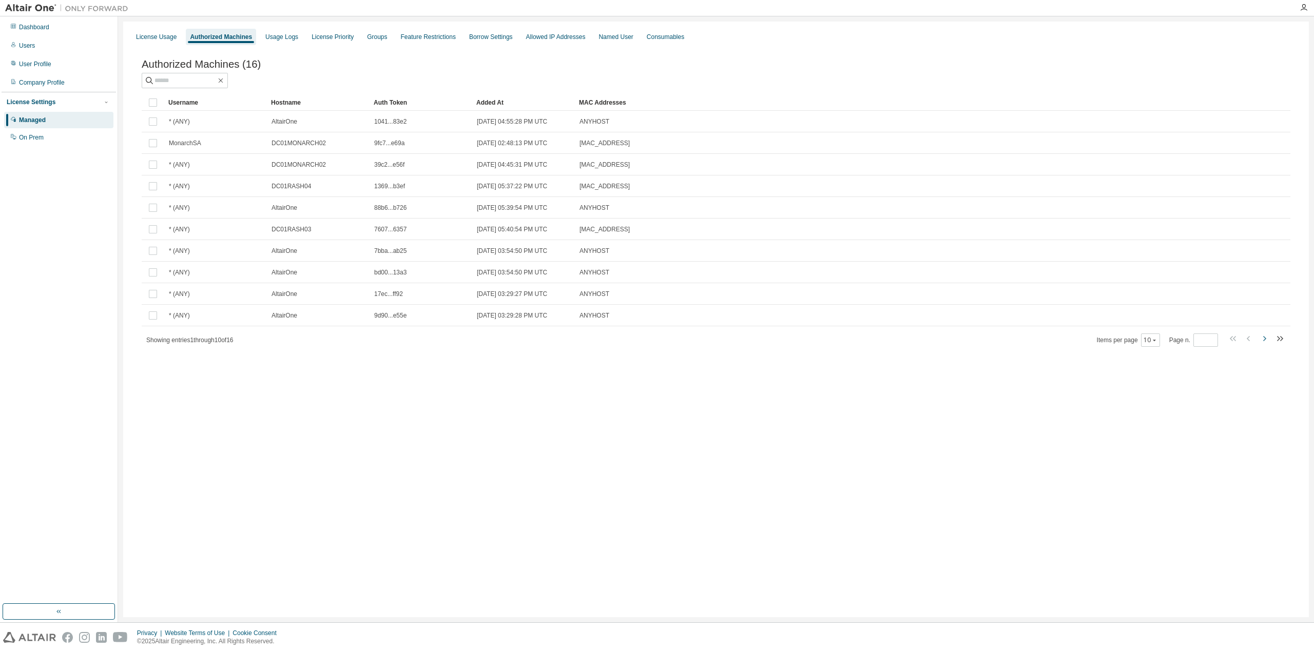
click at [1267, 342] on icon "button" at bounding box center [1264, 339] width 12 height 12
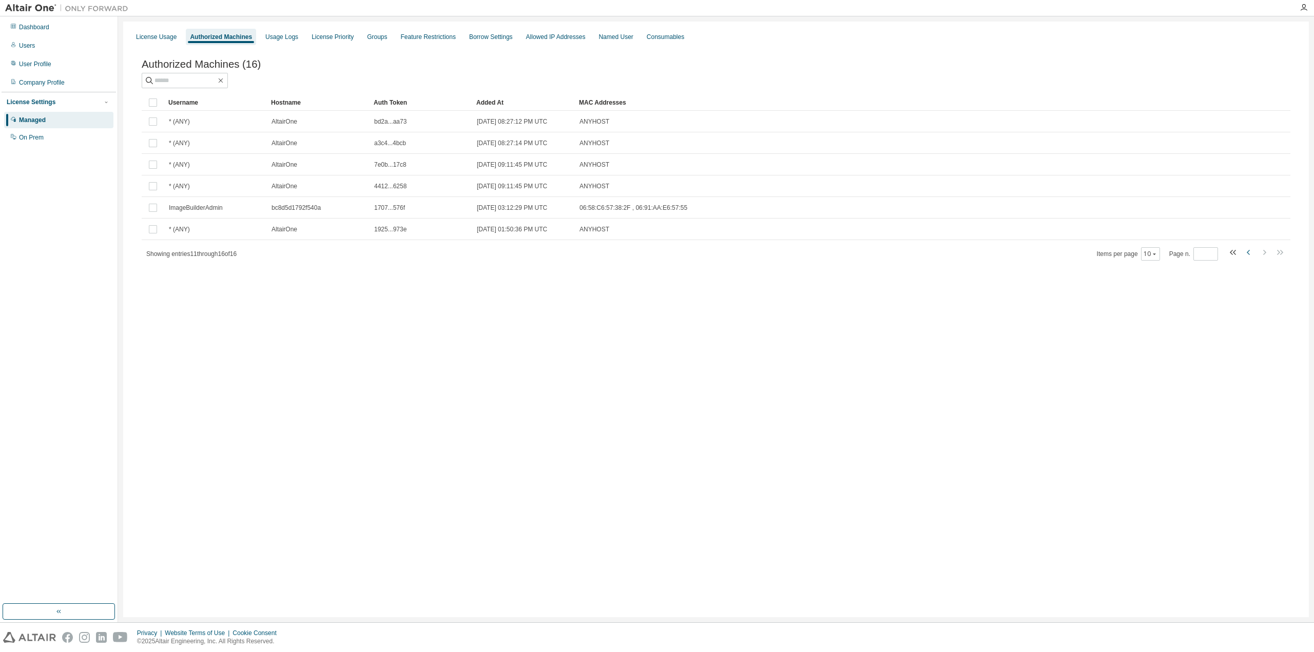
click at [1247, 255] on icon "button" at bounding box center [1248, 252] width 3 height 5
type input "*"
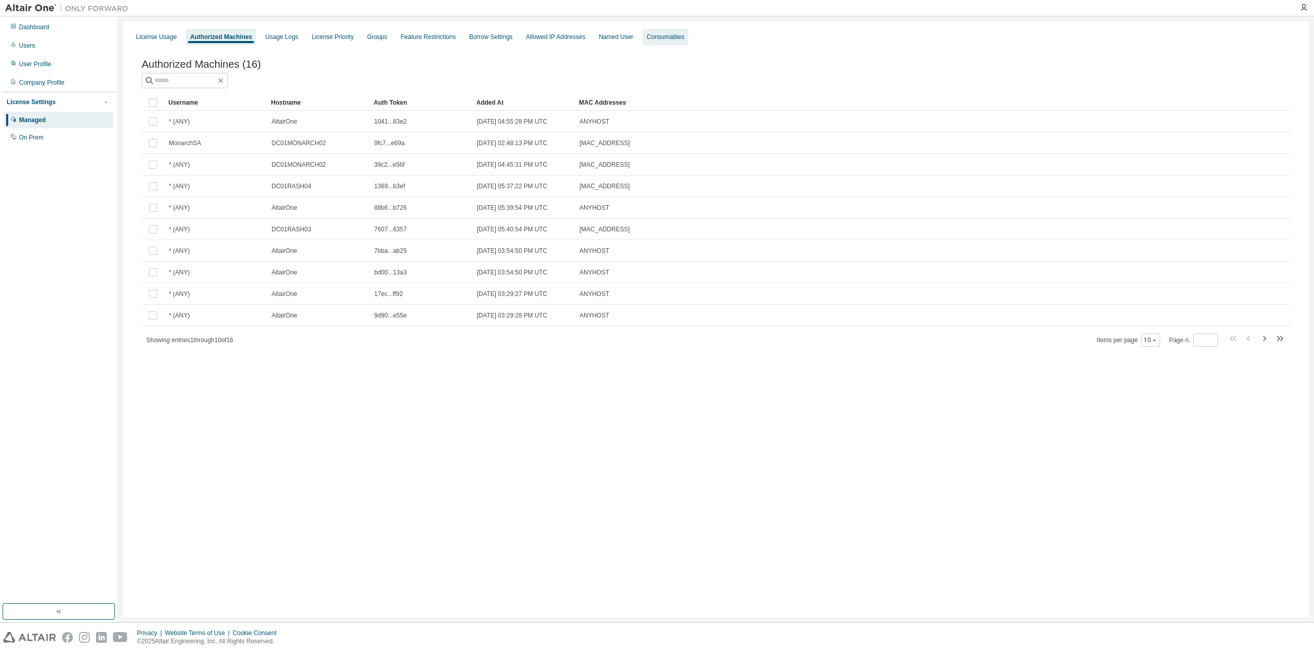
click at [647, 37] on div "Consumables" at bounding box center [665, 37] width 37 height 8
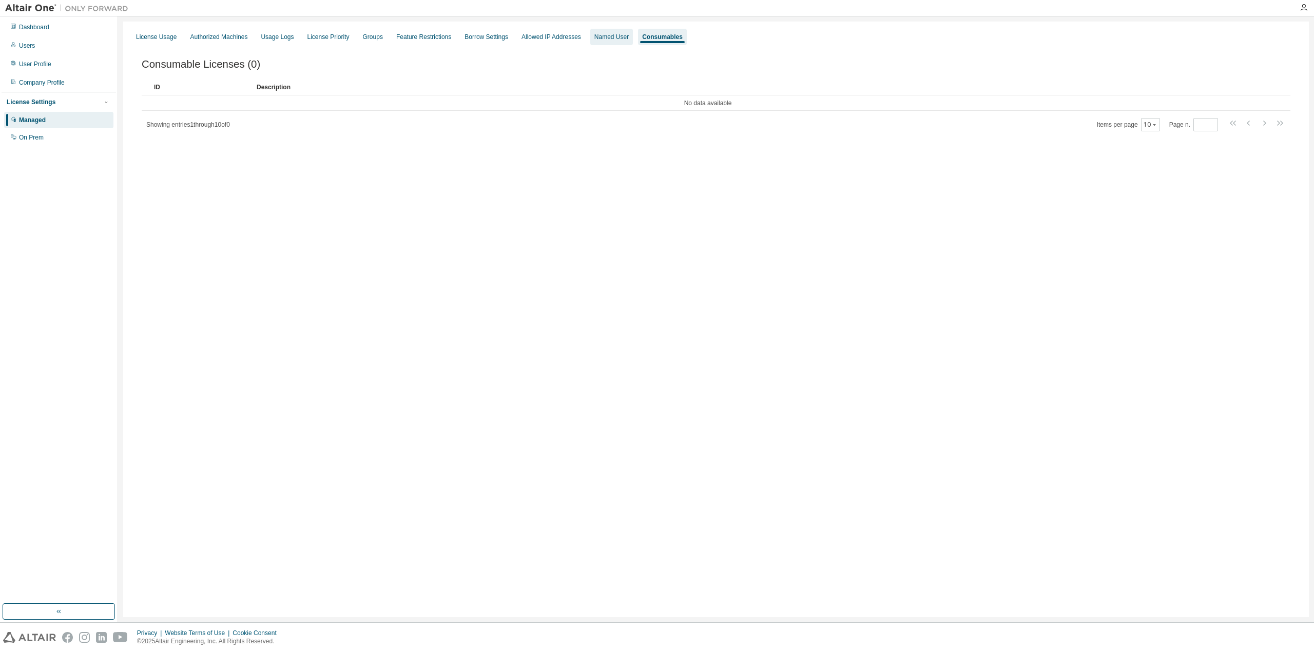
click at [613, 41] on div "Named User" at bounding box center [611, 37] width 34 height 8
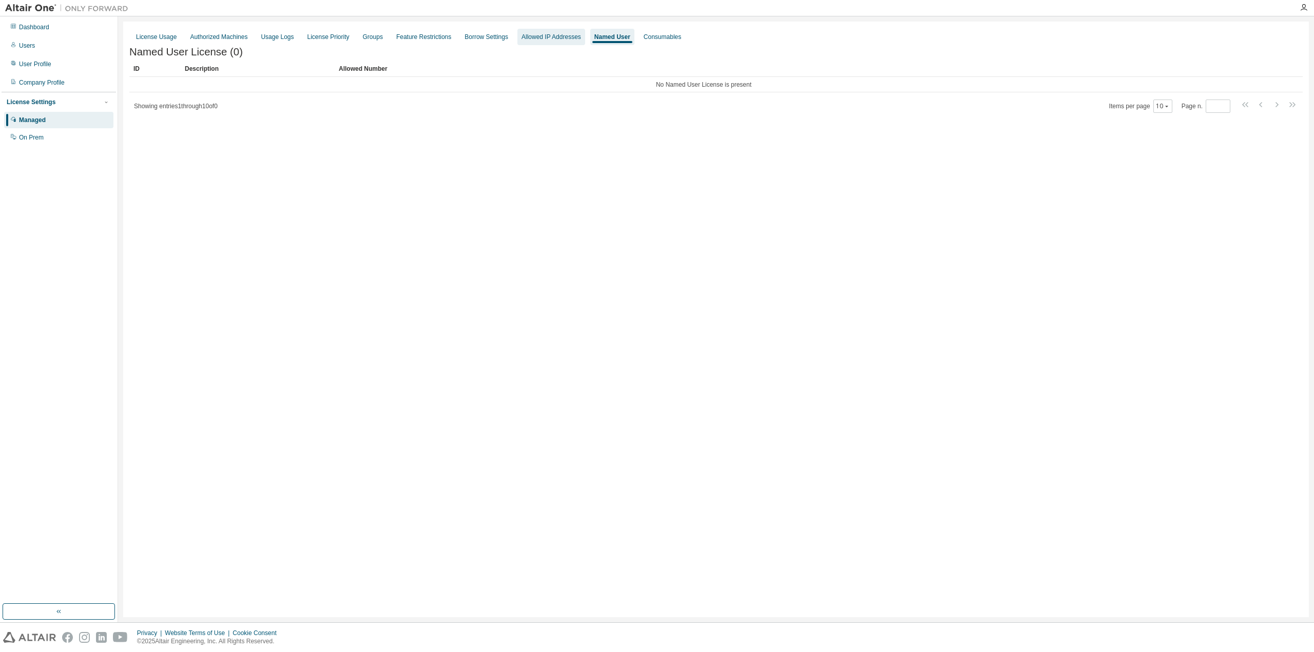
click at [551, 40] on div "Allowed IP Addresses" at bounding box center [551, 37] width 60 height 8
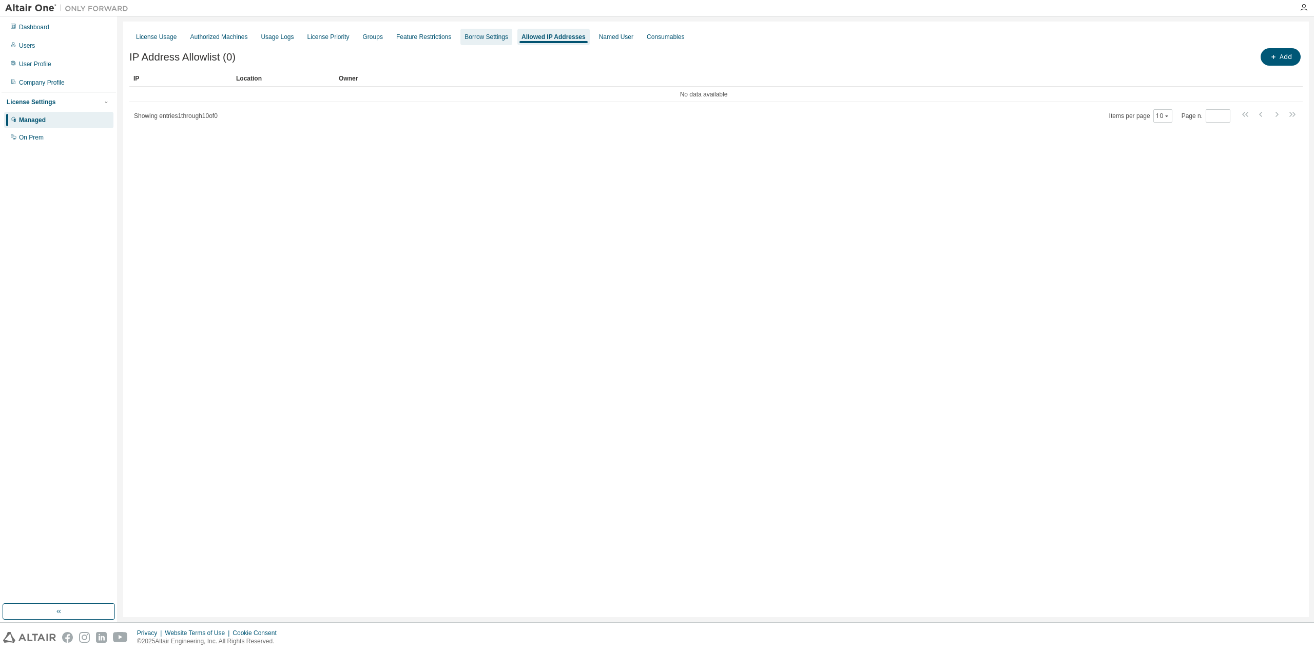
click at [481, 37] on div "Borrow Settings" at bounding box center [487, 37] width 44 height 8
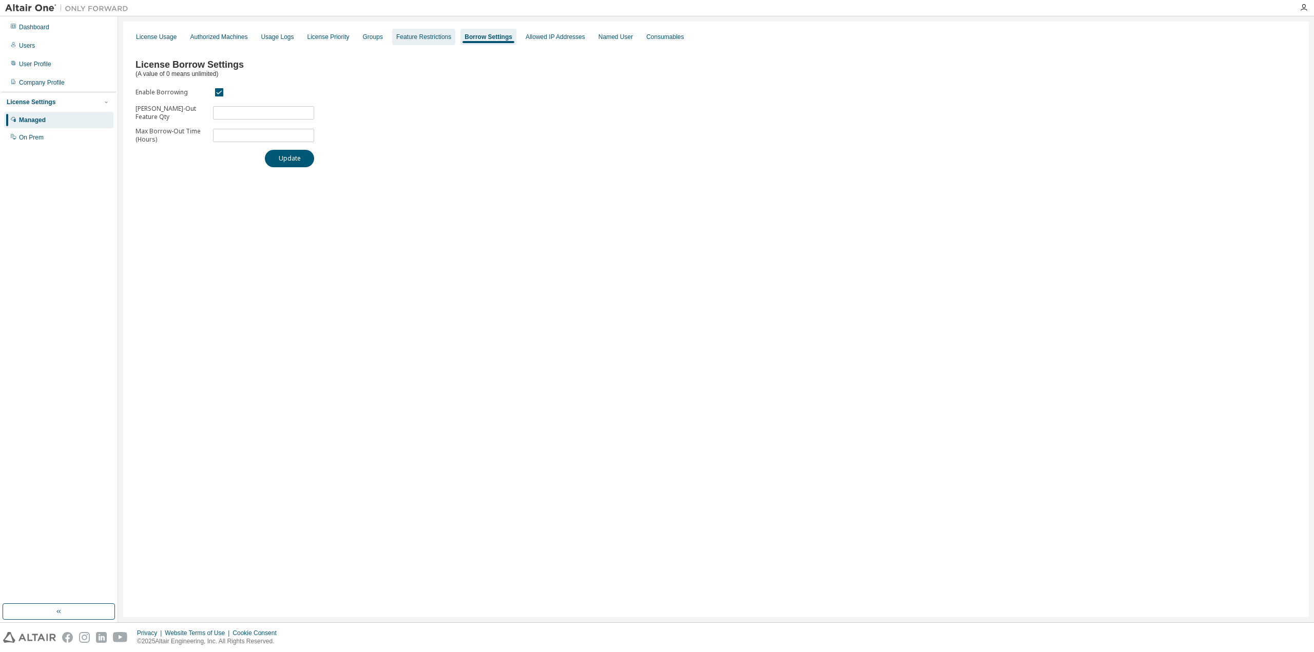
click at [408, 37] on div "Feature Restrictions" at bounding box center [423, 37] width 55 height 8
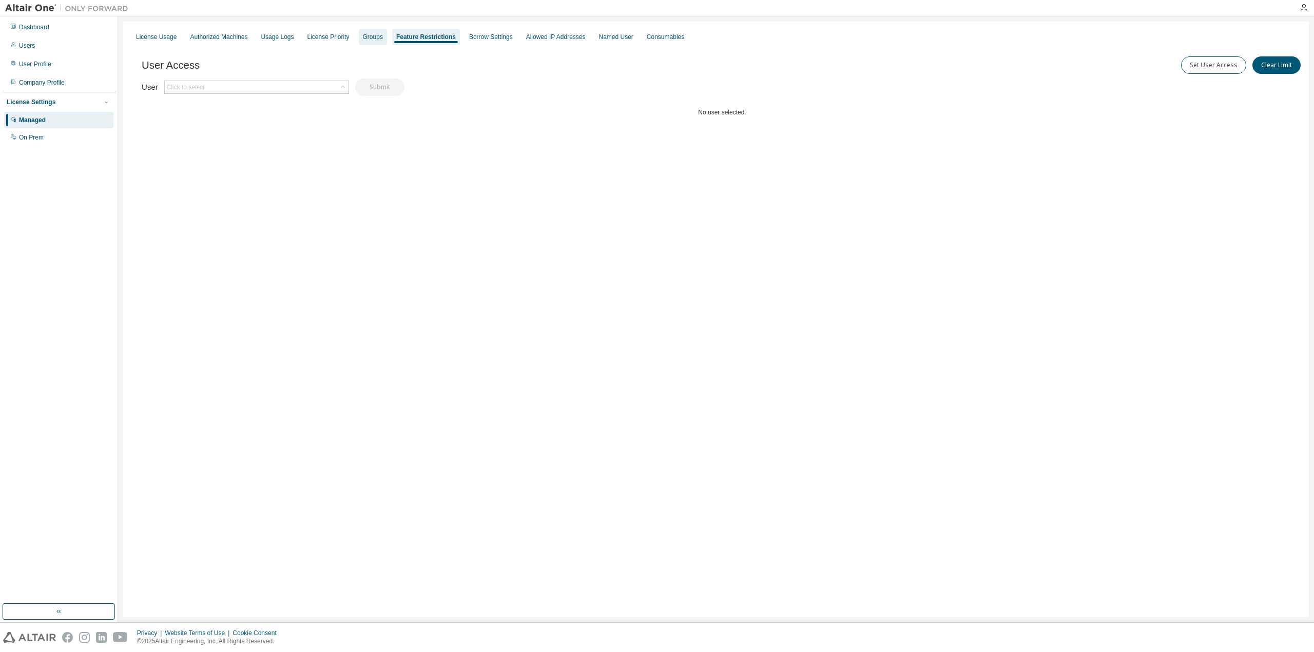
click at [363, 36] on div "Groups" at bounding box center [373, 37] width 20 height 8
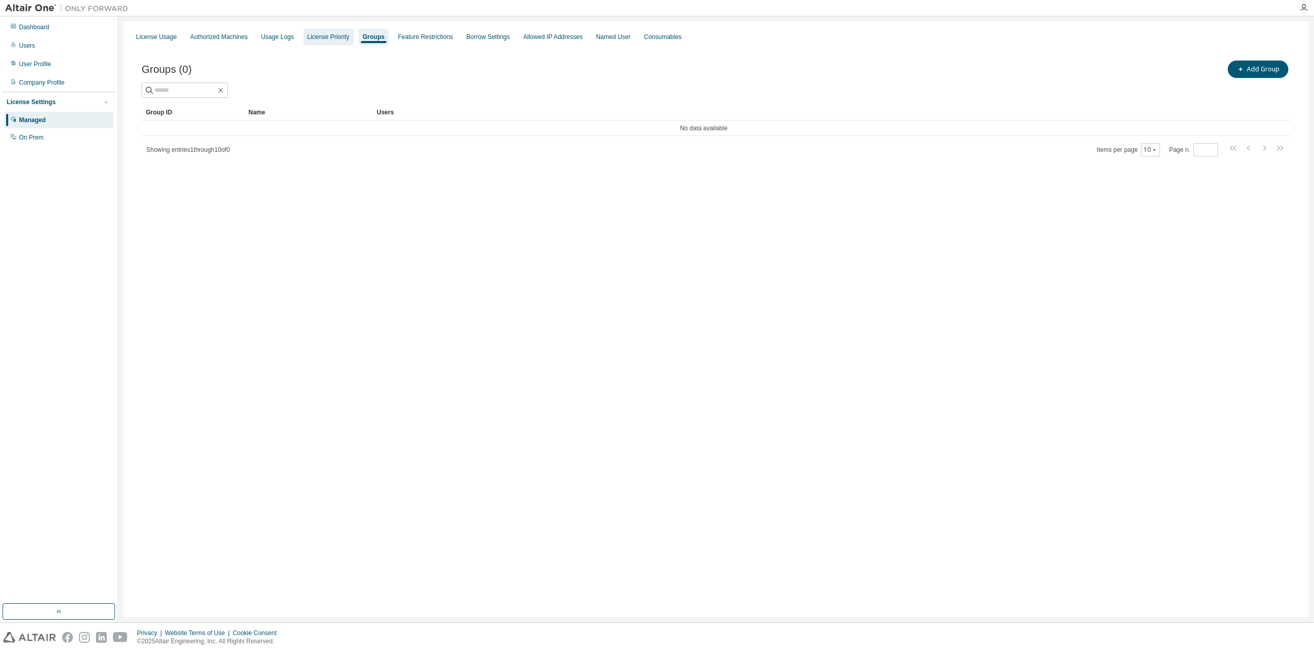
click at [329, 37] on div "License Priority" at bounding box center [328, 37] width 42 height 8
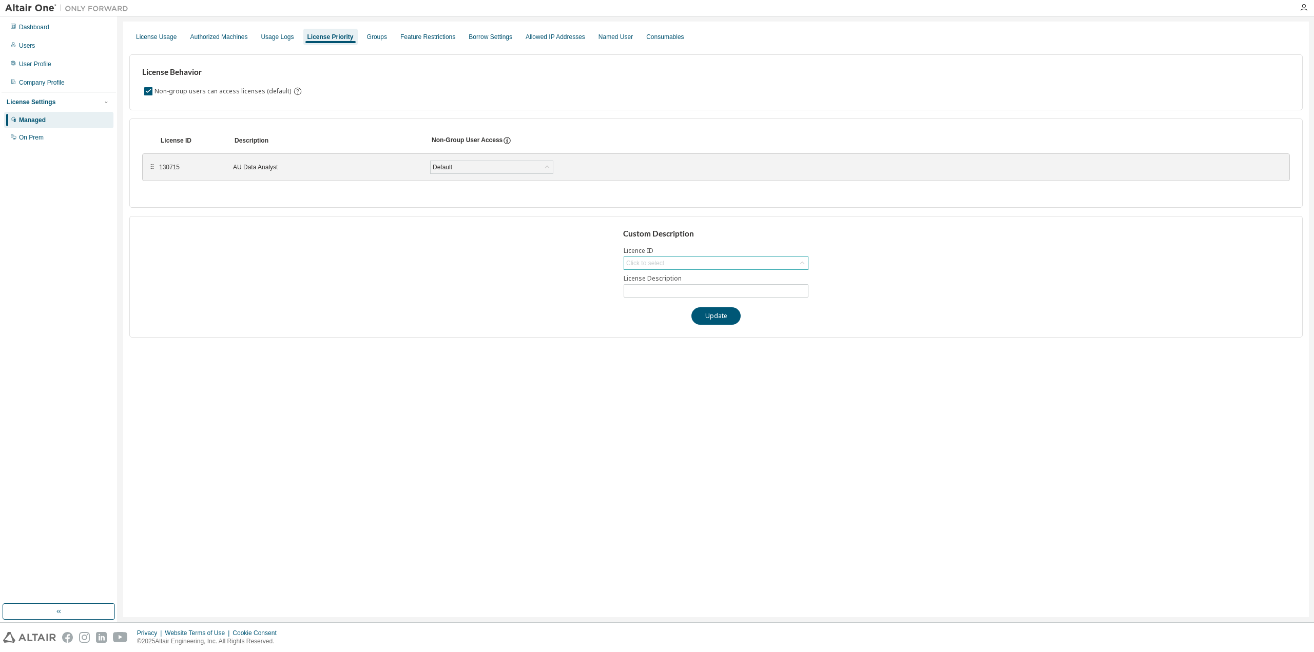
click at [694, 264] on div "Click to select" at bounding box center [716, 263] width 184 height 12
click at [702, 292] on li "130715 - AU Data Analyst" at bounding box center [716, 290] width 182 height 13
type input "**********"
click at [481, 162] on div "Default" at bounding box center [492, 167] width 122 height 12
click at [585, 101] on div "License Behavior Non-group users can access licenses (default)" at bounding box center [715, 82] width 1173 height 56
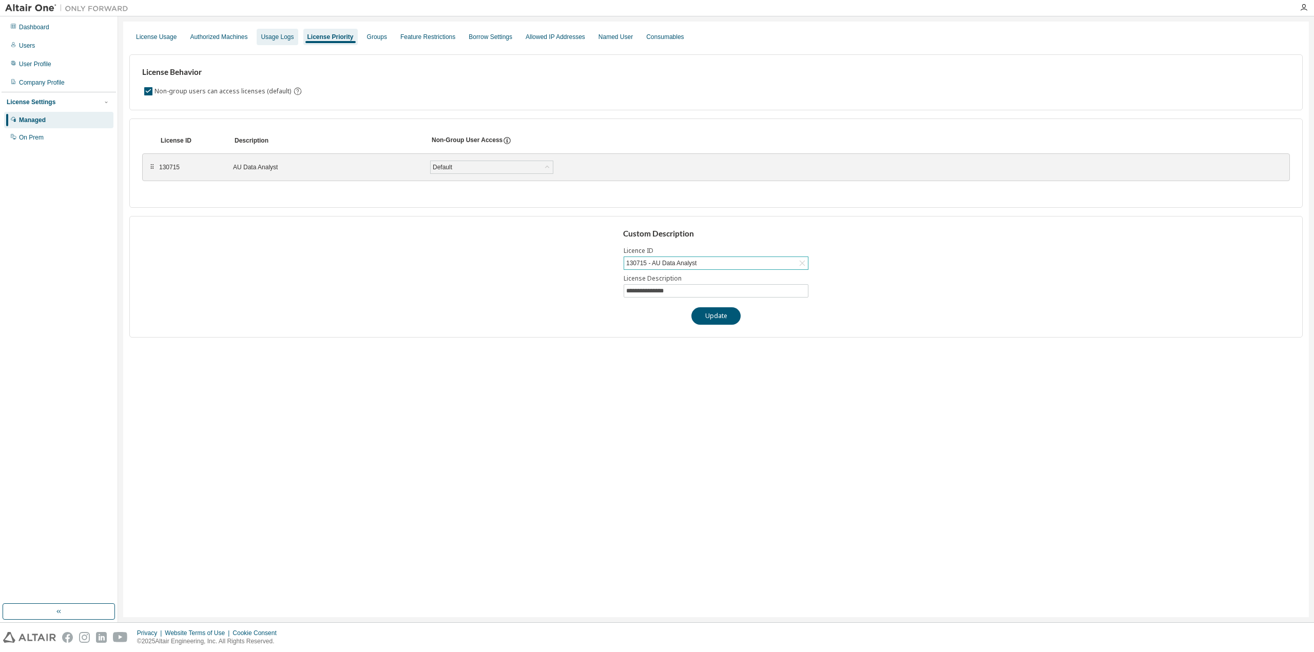
click at [270, 36] on div "Usage Logs" at bounding box center [277, 37] width 33 height 8
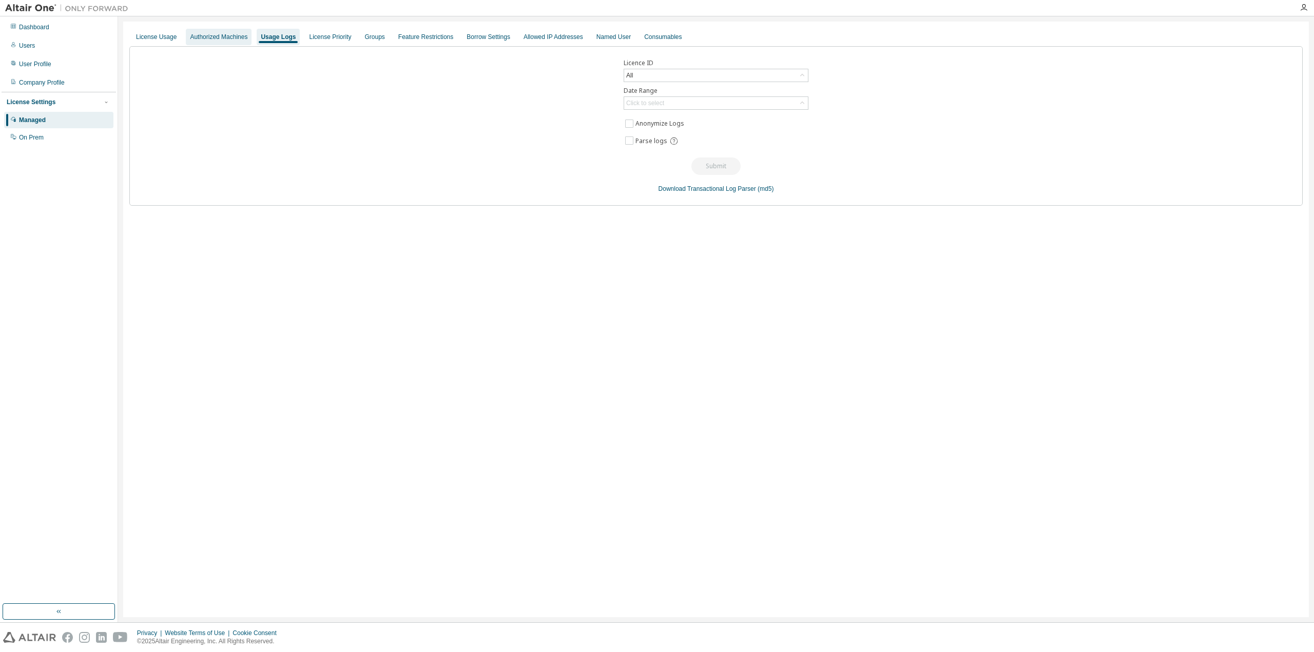
click at [217, 37] on div "Authorized Machines" at bounding box center [218, 37] width 57 height 8
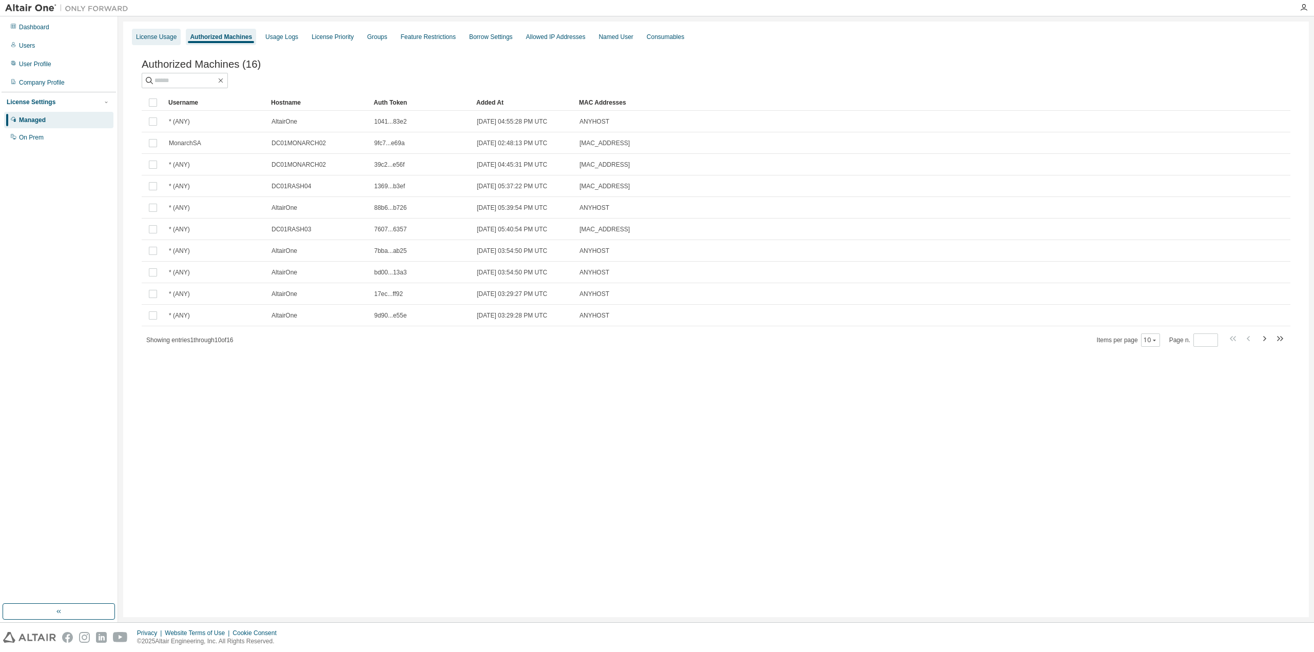
click at [158, 36] on div "License Usage" at bounding box center [156, 37] width 41 height 8
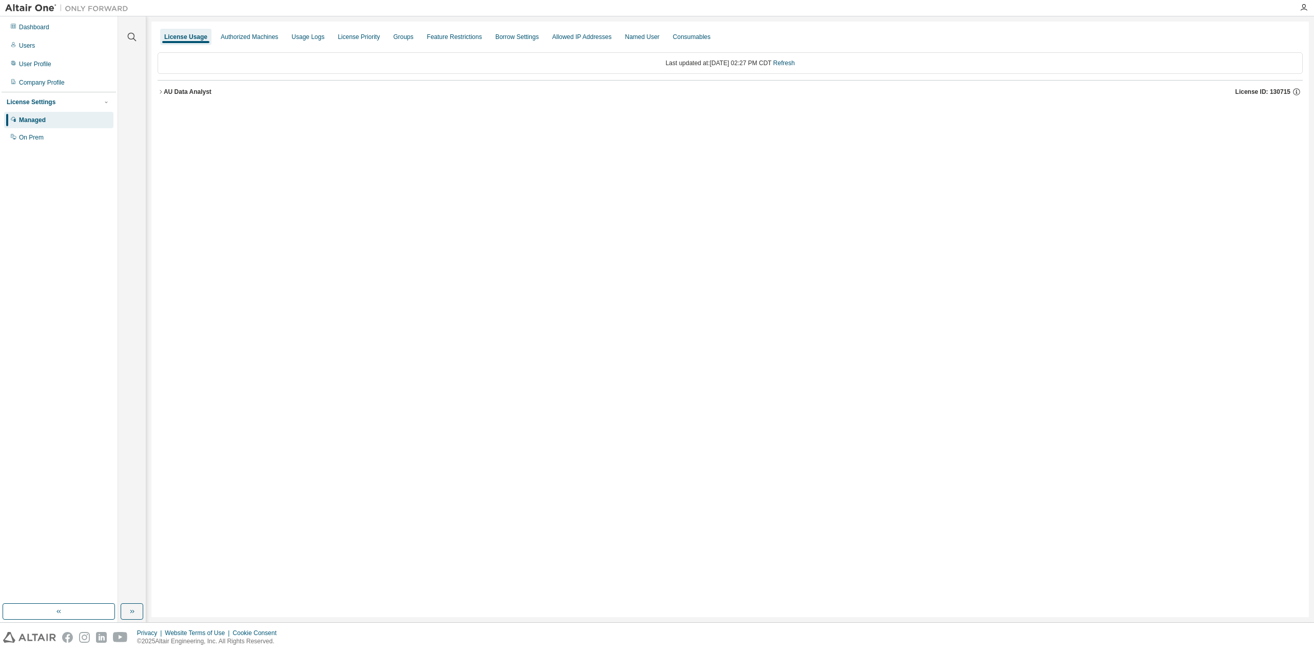
click at [161, 94] on button "AU Data Analyst License ID: 130715" at bounding box center [730, 92] width 1145 height 23
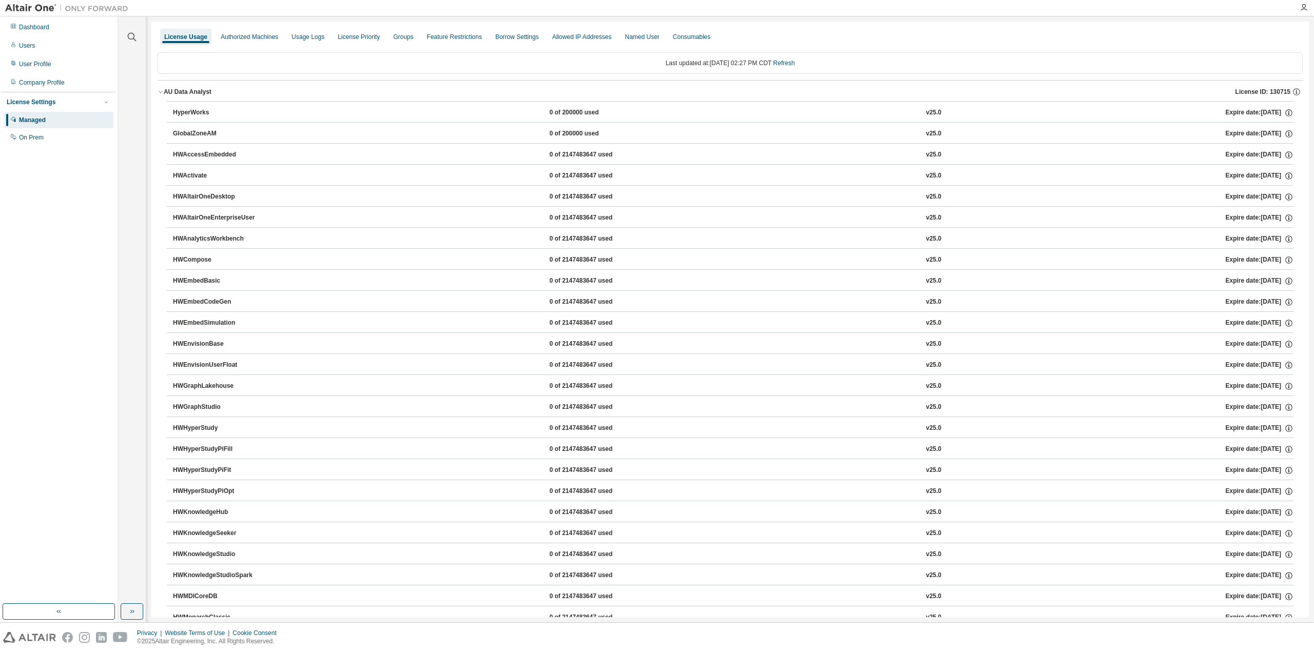
click at [1270, 90] on span "License ID: 130715" at bounding box center [1262, 92] width 55 height 8
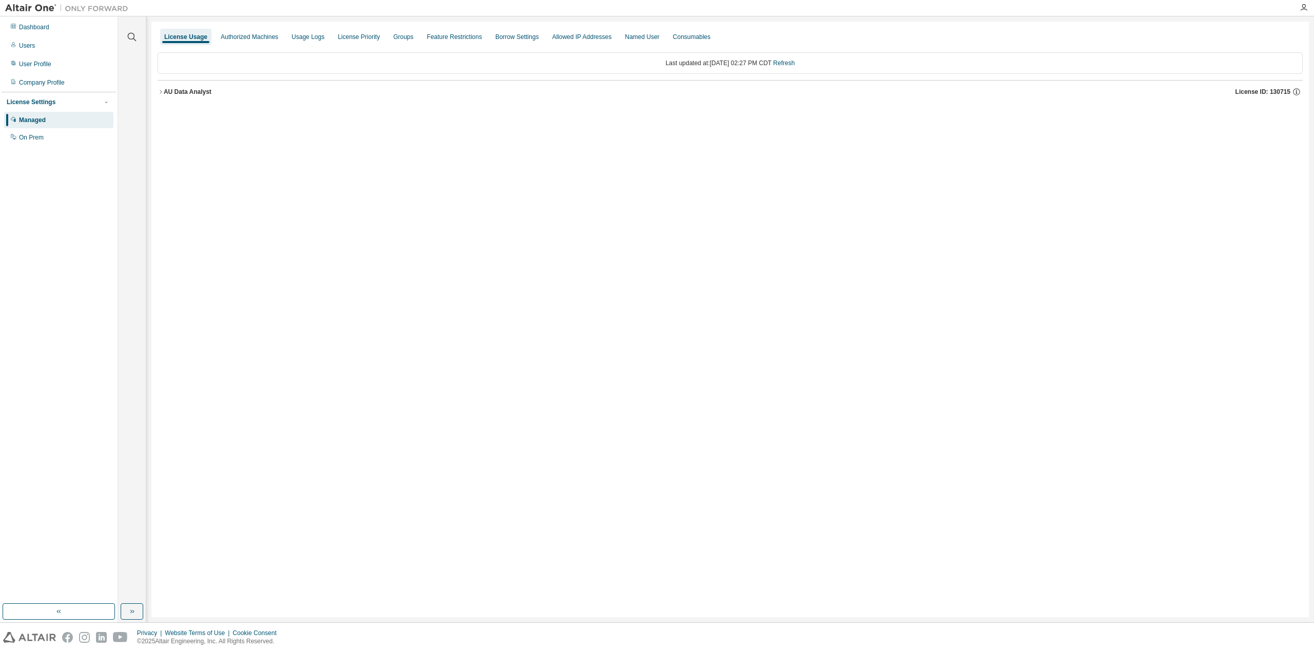
click at [1271, 90] on span "License ID: 130715" at bounding box center [1262, 92] width 55 height 8
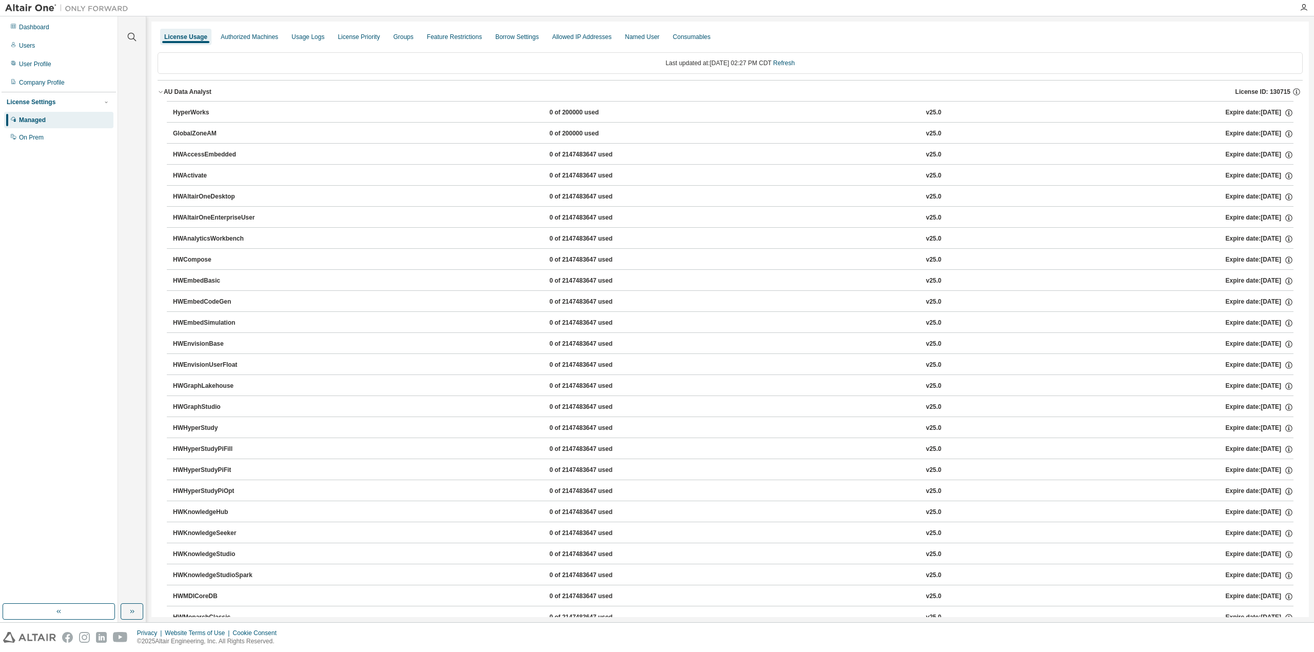
click at [160, 90] on icon "button" at bounding box center [161, 92] width 6 height 6
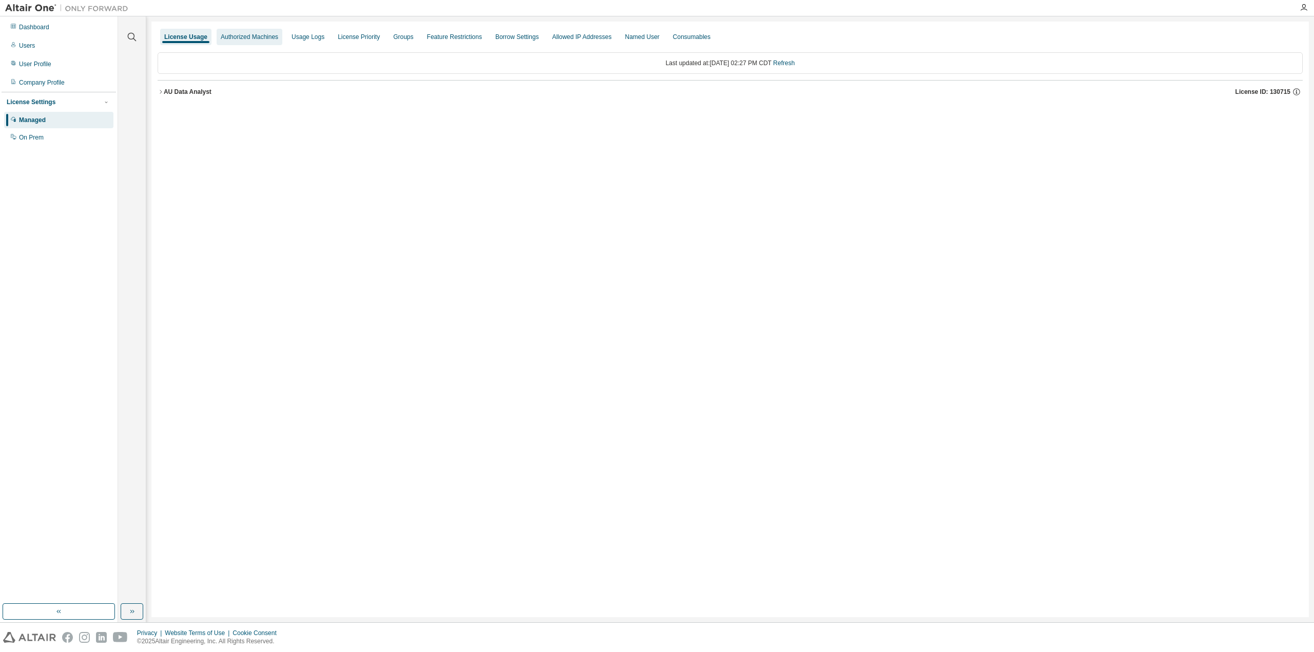
click at [252, 40] on div "Authorized Machines" at bounding box center [249, 37] width 57 height 8
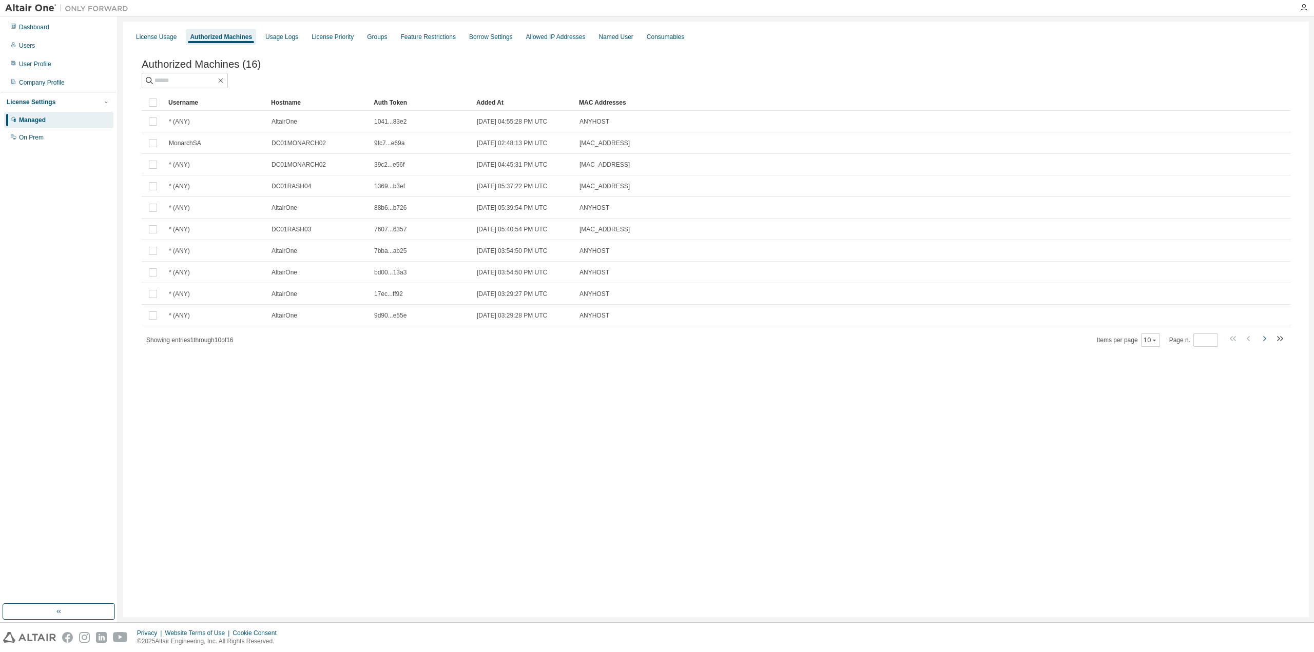
click at [1263, 342] on icon "button" at bounding box center [1264, 339] width 12 height 12
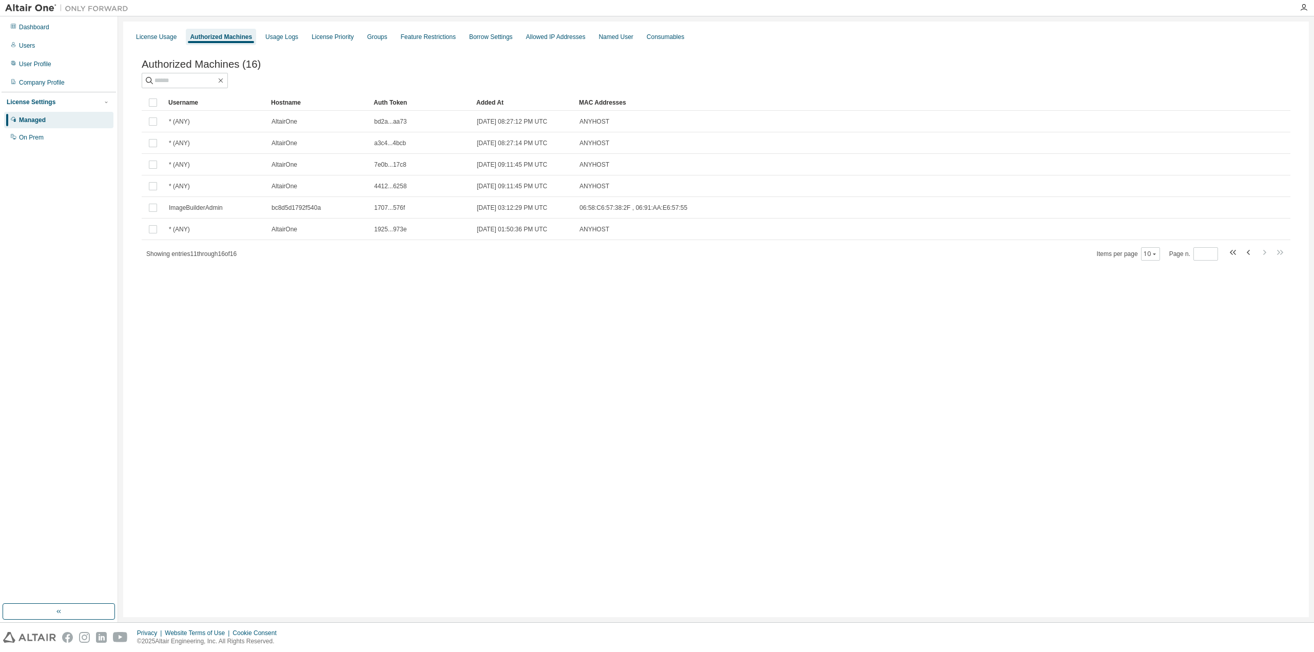
click at [397, 107] on div "Auth Token" at bounding box center [421, 102] width 94 height 16
click at [1250, 253] on icon "button" at bounding box center [1249, 252] width 12 height 12
type input "*"
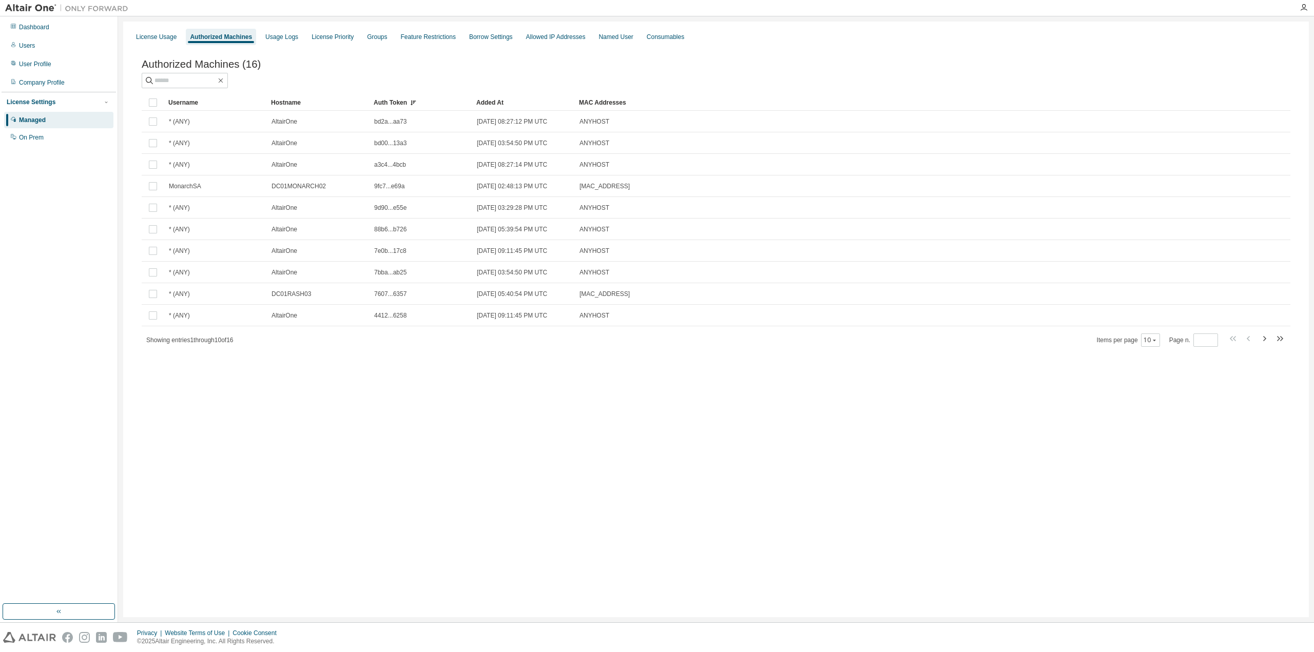
click at [413, 103] on icon at bounding box center [414, 102] width 2 height 1
click at [415, 104] on icon at bounding box center [414, 103] width 3 height 1
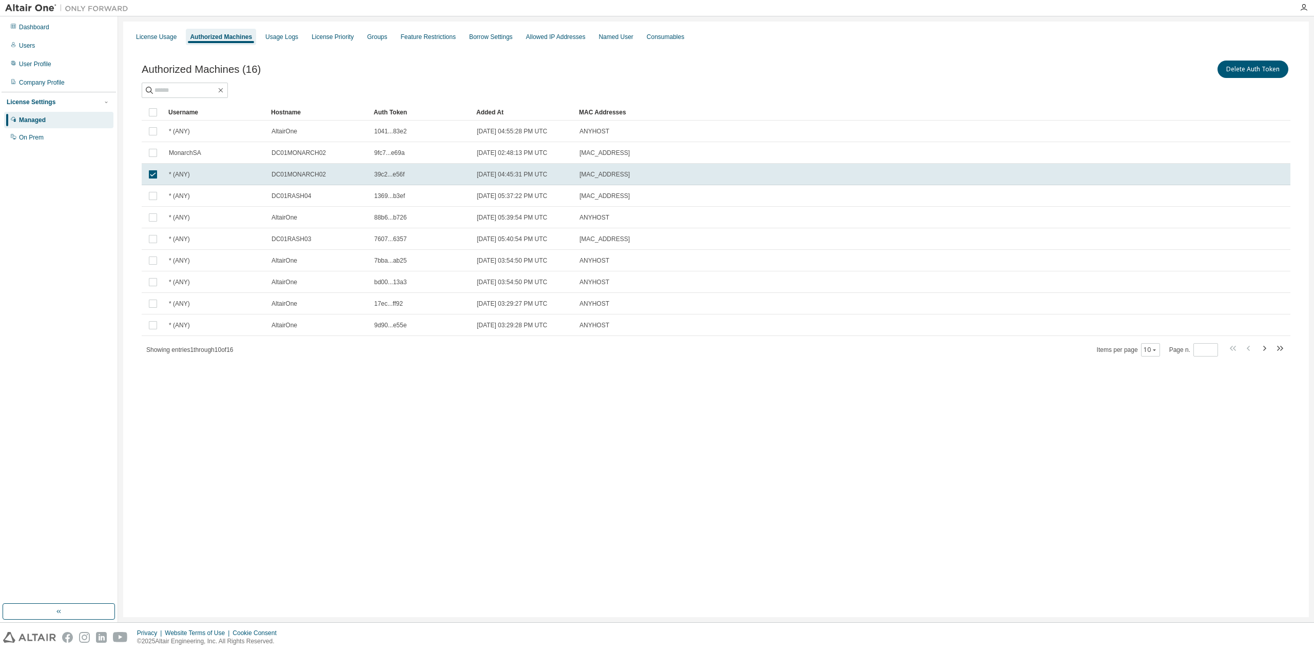
click at [342, 79] on div "Authorized Machines (16) Delete Auth Token" at bounding box center [716, 70] width 1149 height 22
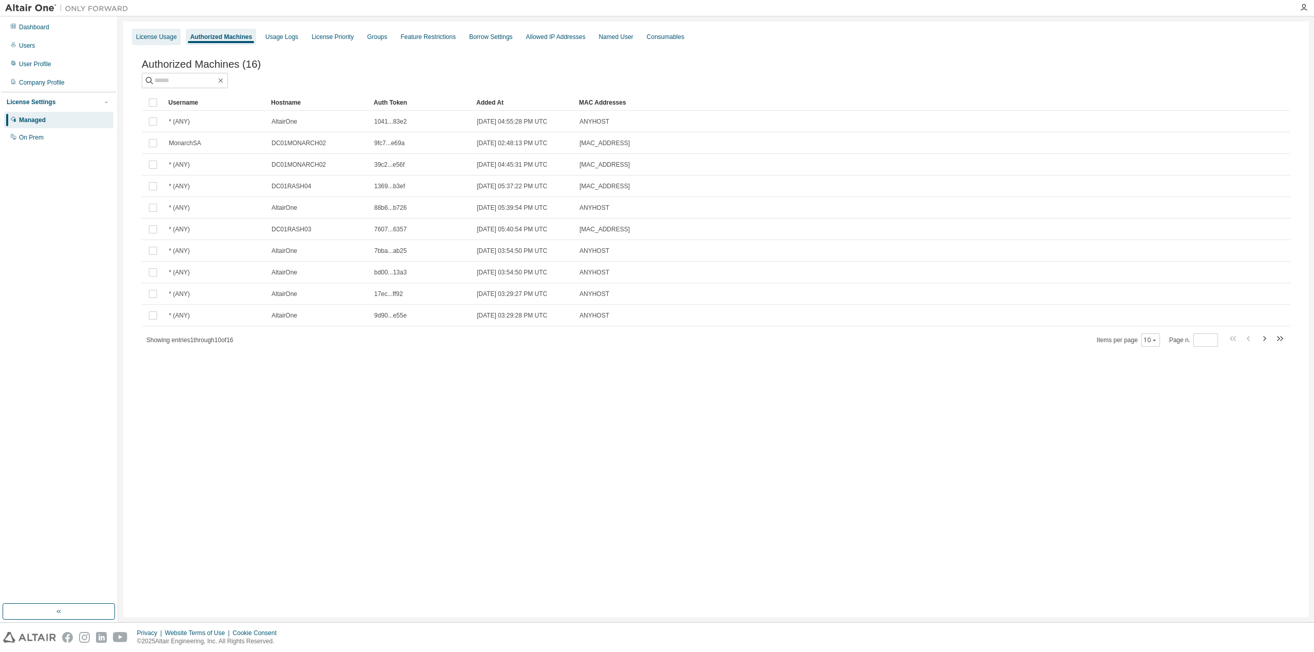
click at [167, 38] on div "License Usage" at bounding box center [156, 37] width 41 height 8
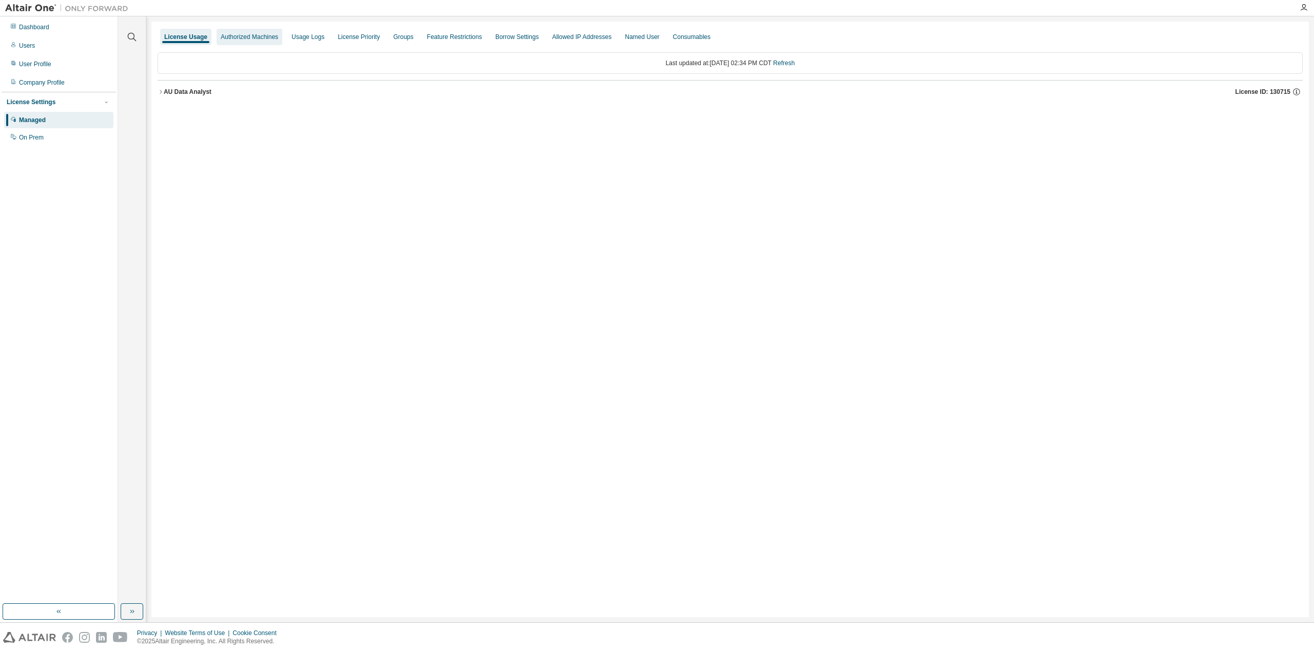
click at [243, 34] on div "Authorized Machines" at bounding box center [249, 37] width 57 height 8
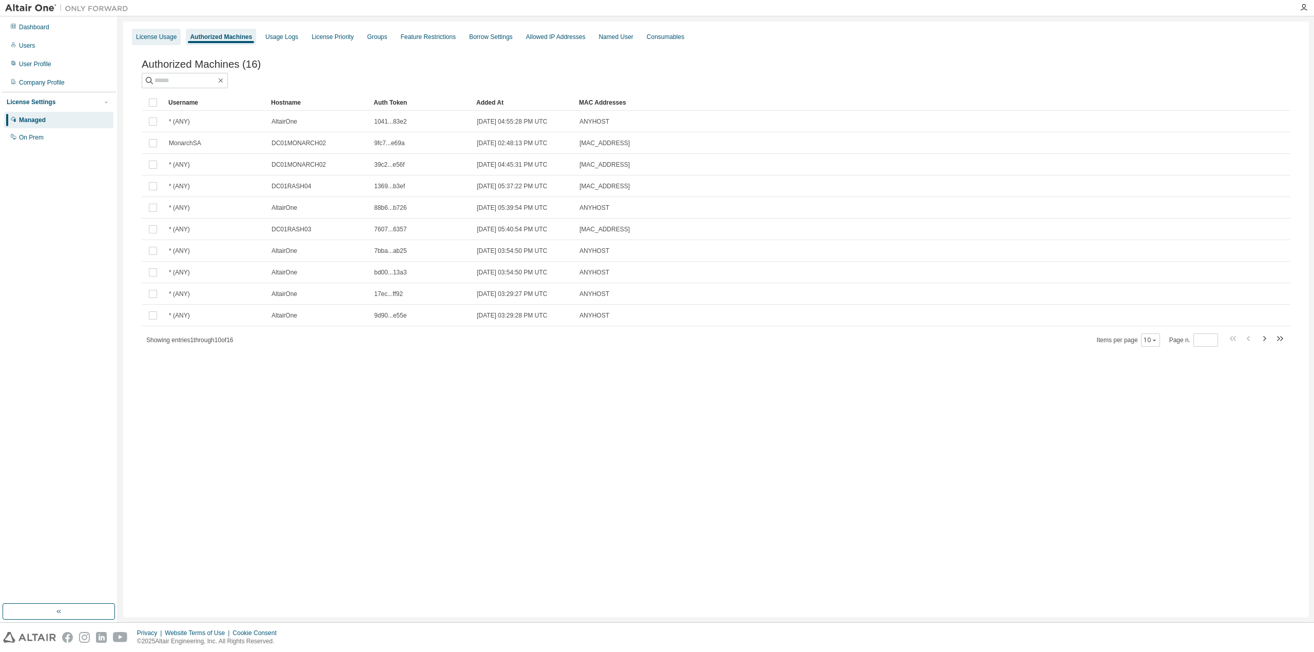
click at [152, 38] on div "License Usage" at bounding box center [156, 37] width 41 height 8
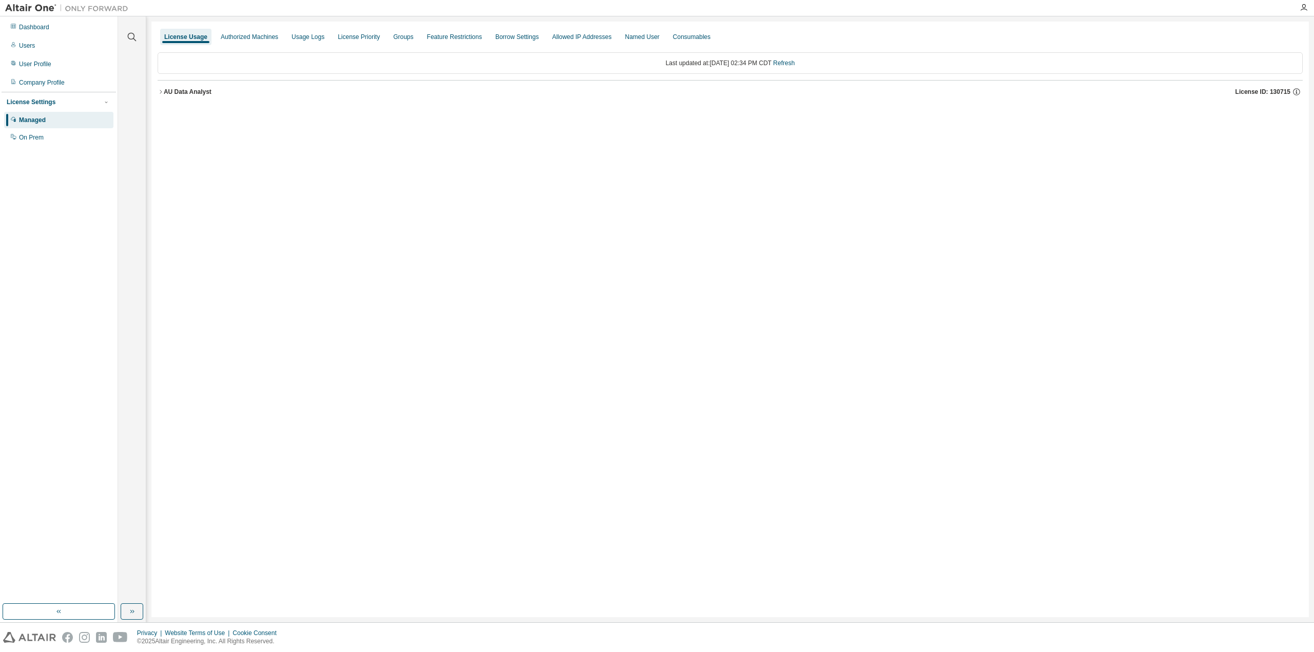
click at [165, 89] on div "AU Data Analyst" at bounding box center [188, 92] width 48 height 8
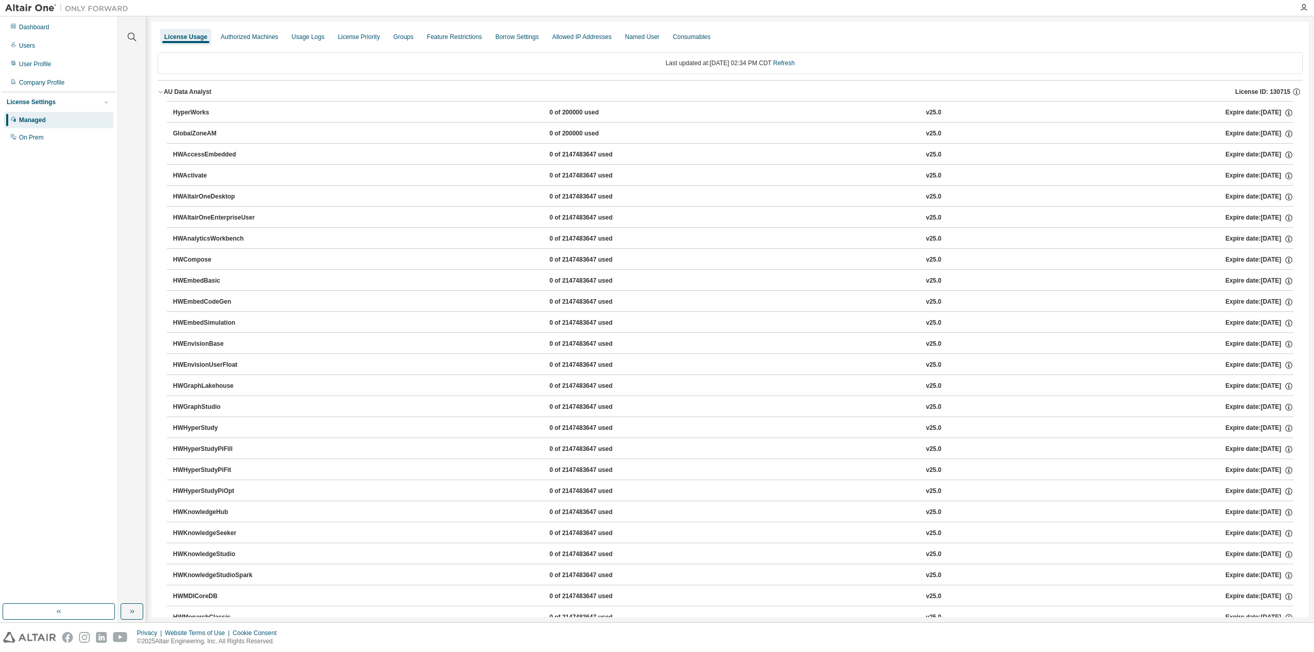
click at [161, 93] on icon "button" at bounding box center [161, 92] width 6 height 6
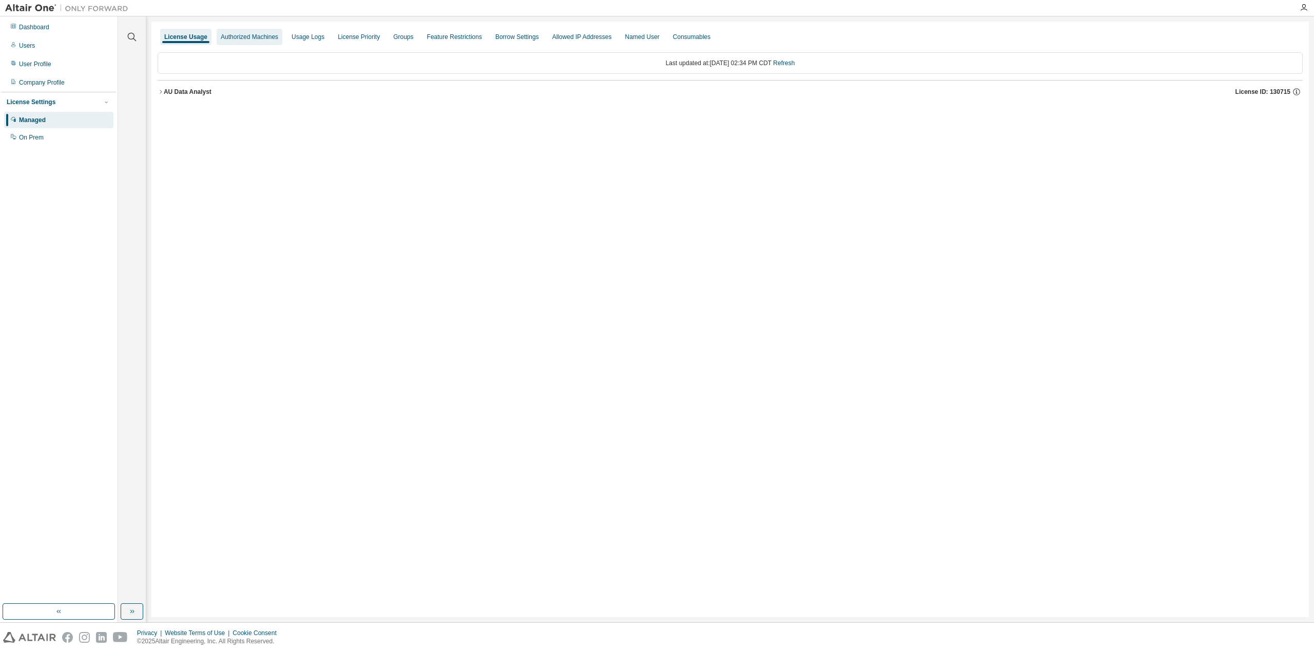
click at [255, 42] on div "Authorized Machines" at bounding box center [250, 37] width 66 height 16
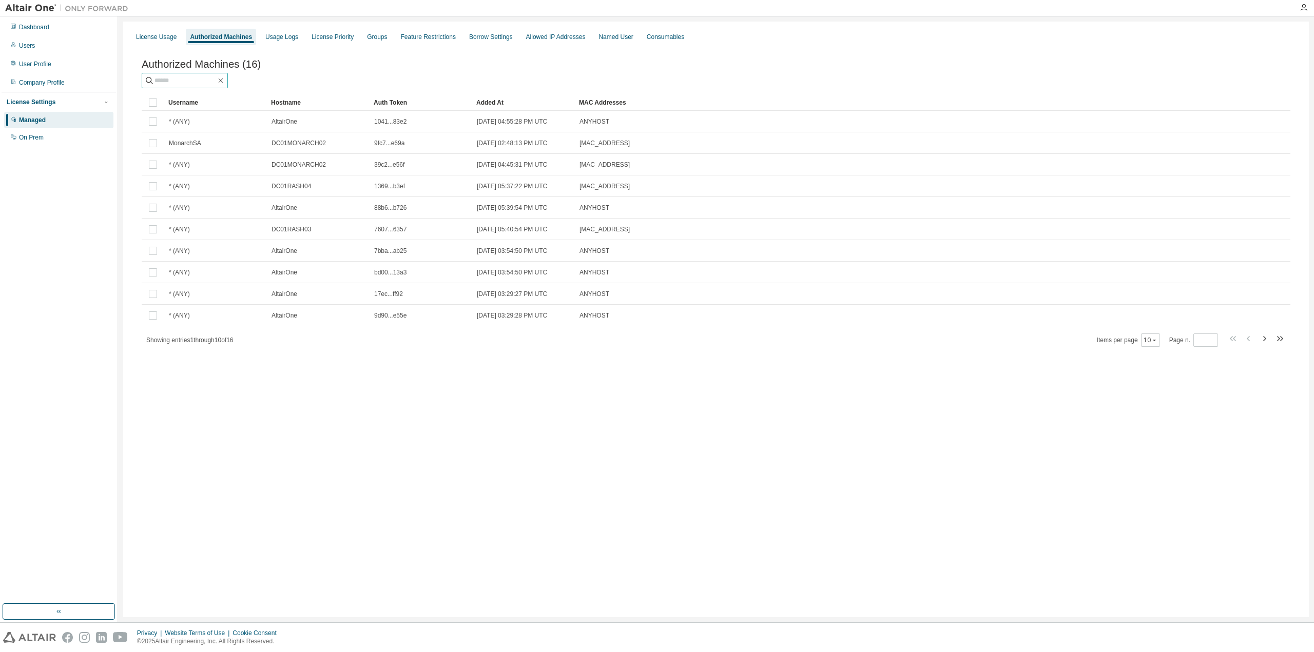
click at [192, 86] on input "text" at bounding box center [185, 80] width 62 height 10
click at [217, 37] on div "Authorized Machines" at bounding box center [221, 37] width 62 height 8
click at [1263, 341] on icon "button" at bounding box center [1264, 339] width 12 height 12
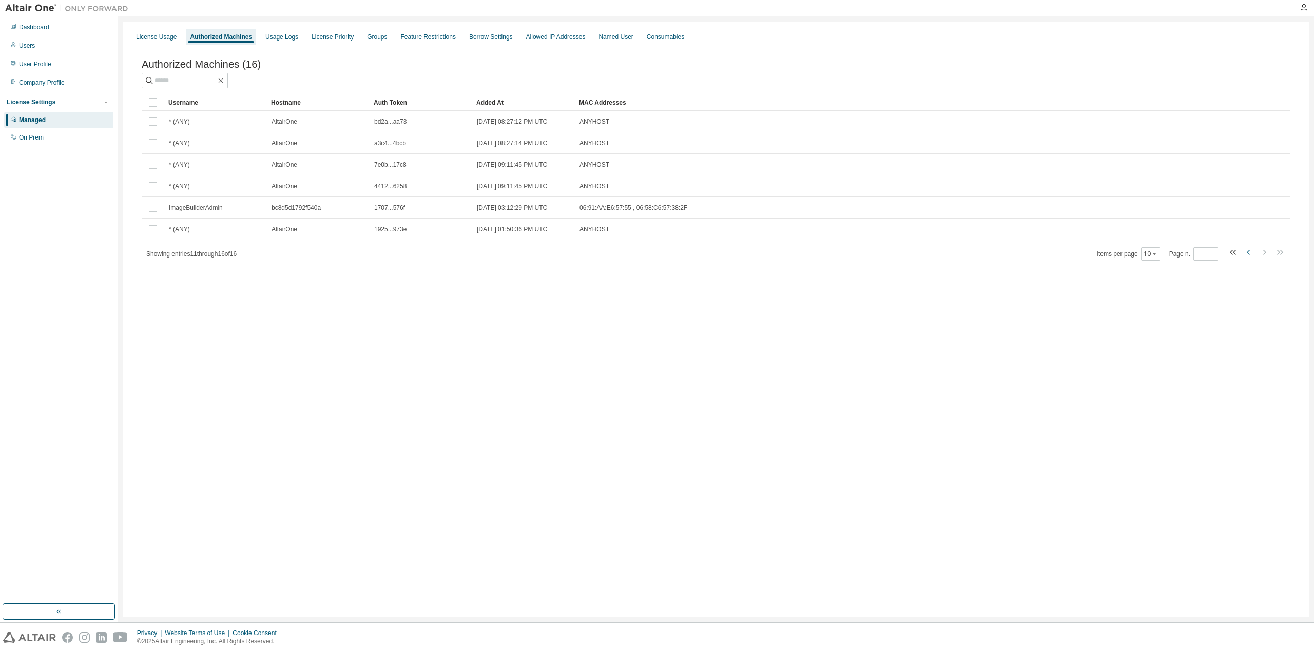
click at [1246, 254] on icon "button" at bounding box center [1249, 252] width 12 height 12
type input "*"
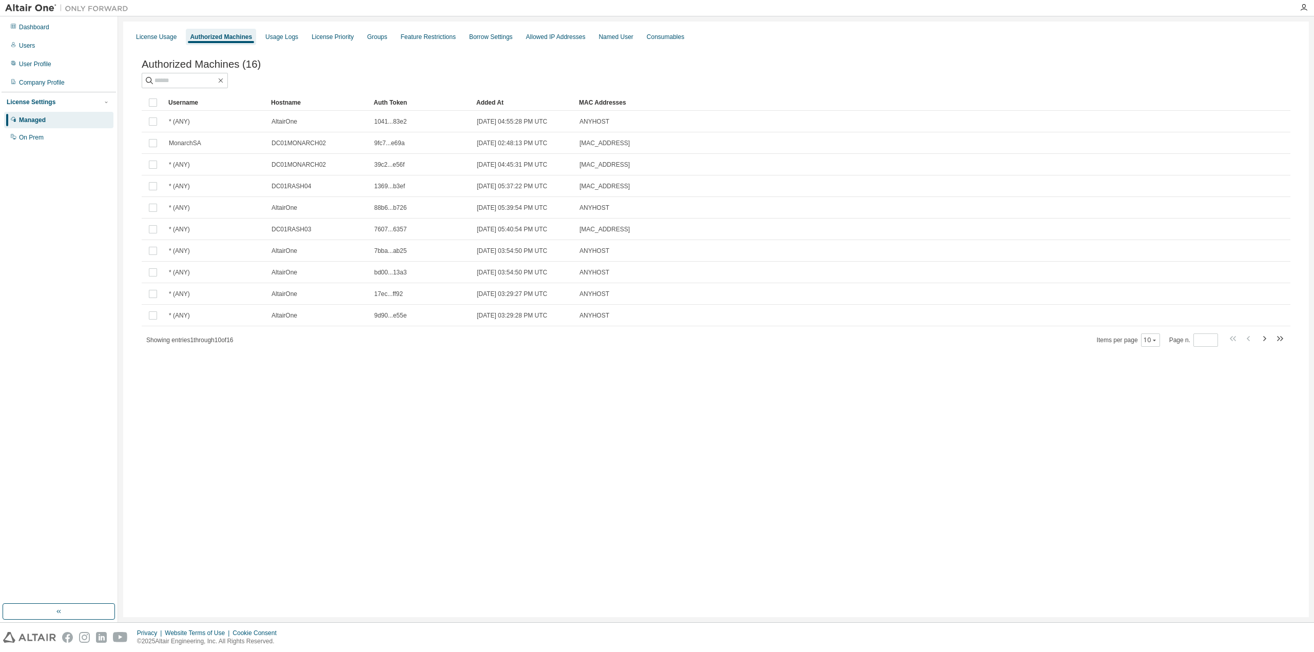
click at [63, 121] on div "Managed" at bounding box center [58, 120] width 109 height 16
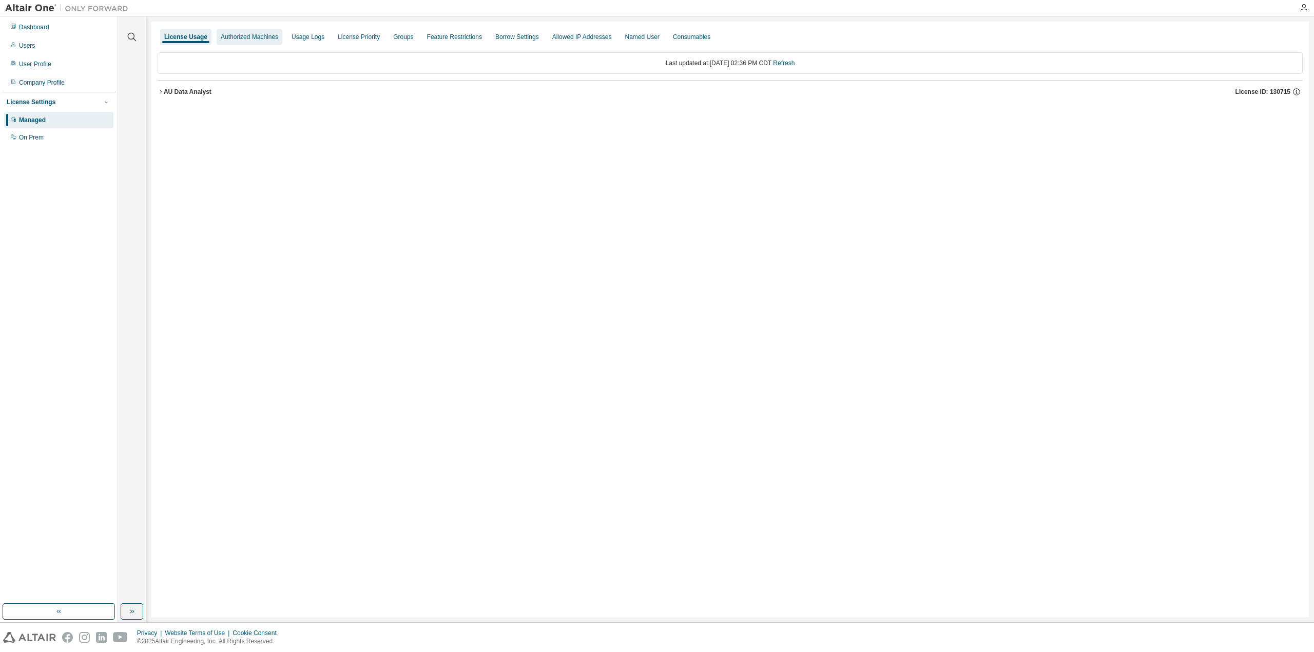
click at [233, 35] on div "Authorized Machines" at bounding box center [249, 37] width 57 height 8
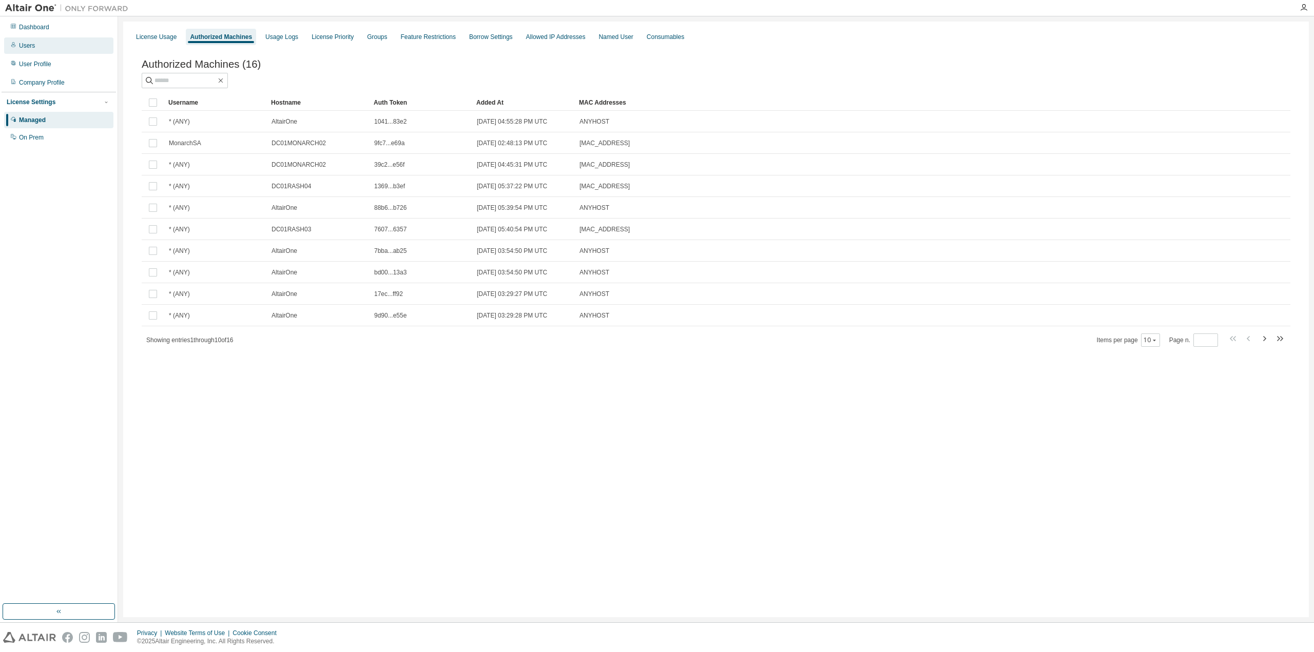
click at [50, 42] on div "Users" at bounding box center [58, 45] width 109 height 16
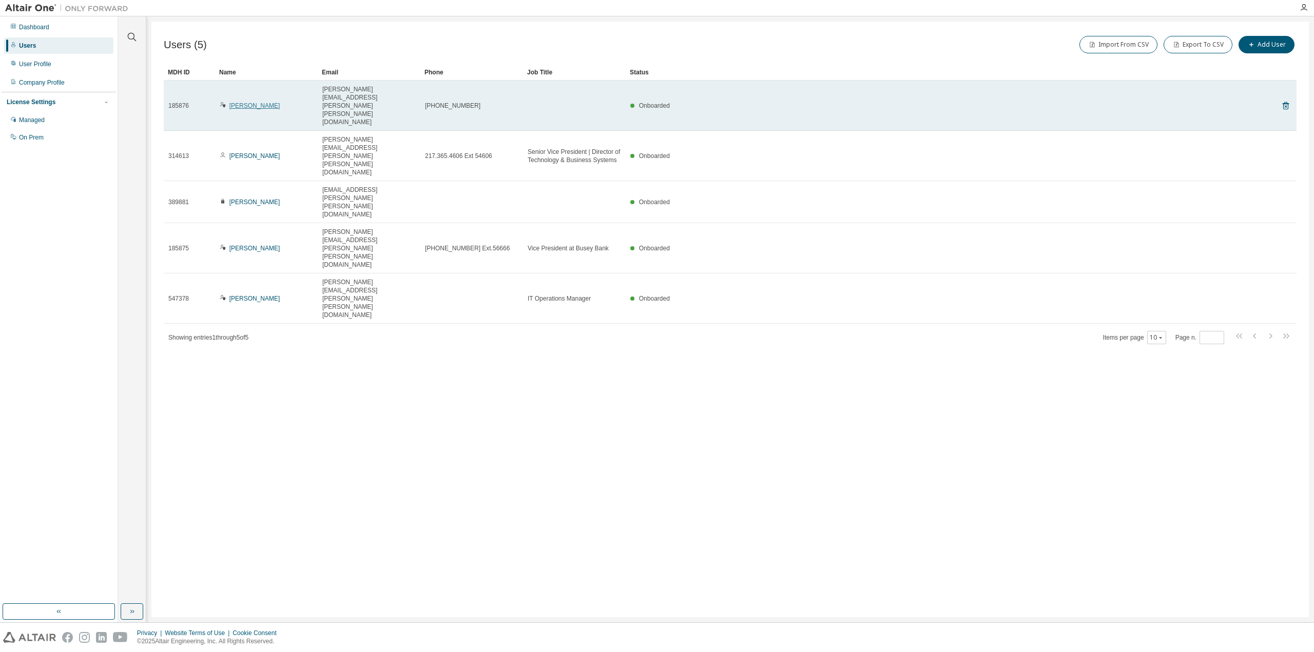
click at [247, 102] on link "Jason Koonce" at bounding box center [254, 105] width 51 height 7
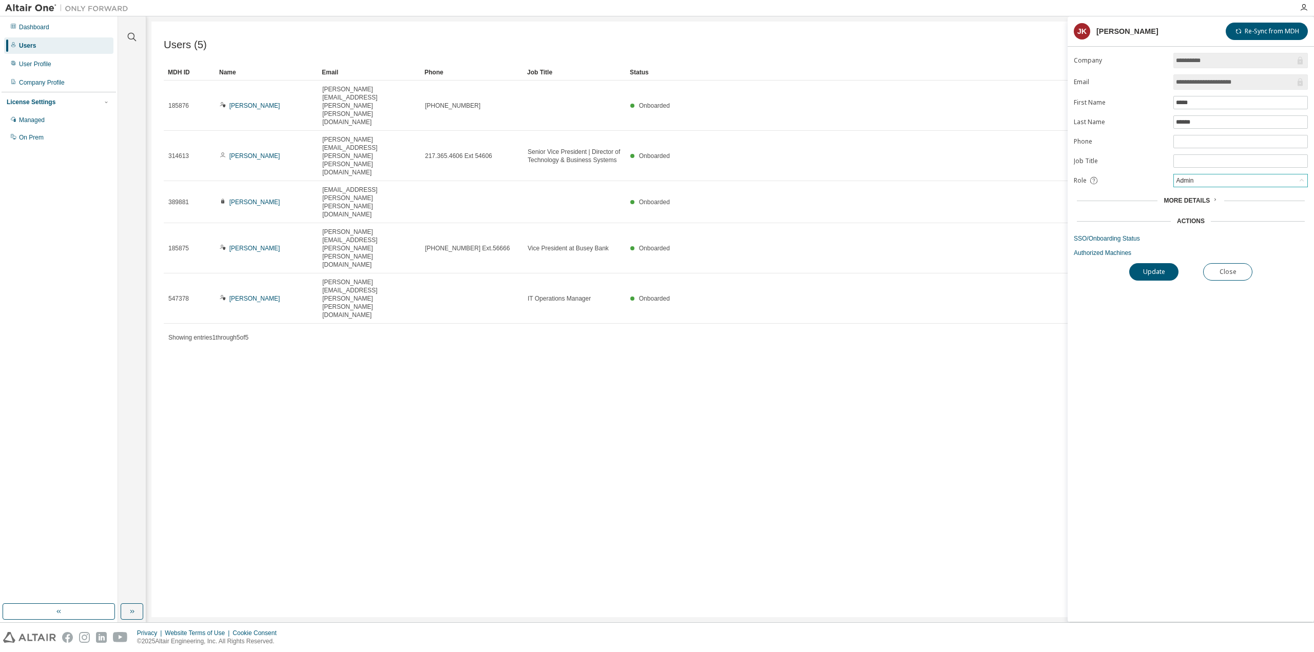
click at [1210, 181] on div "Admin" at bounding box center [1240, 181] width 133 height 12
click at [1202, 194] on li "Admin" at bounding box center [1239, 191] width 131 height 13
click at [1204, 197] on span "More Details" at bounding box center [1187, 200] width 46 height 7
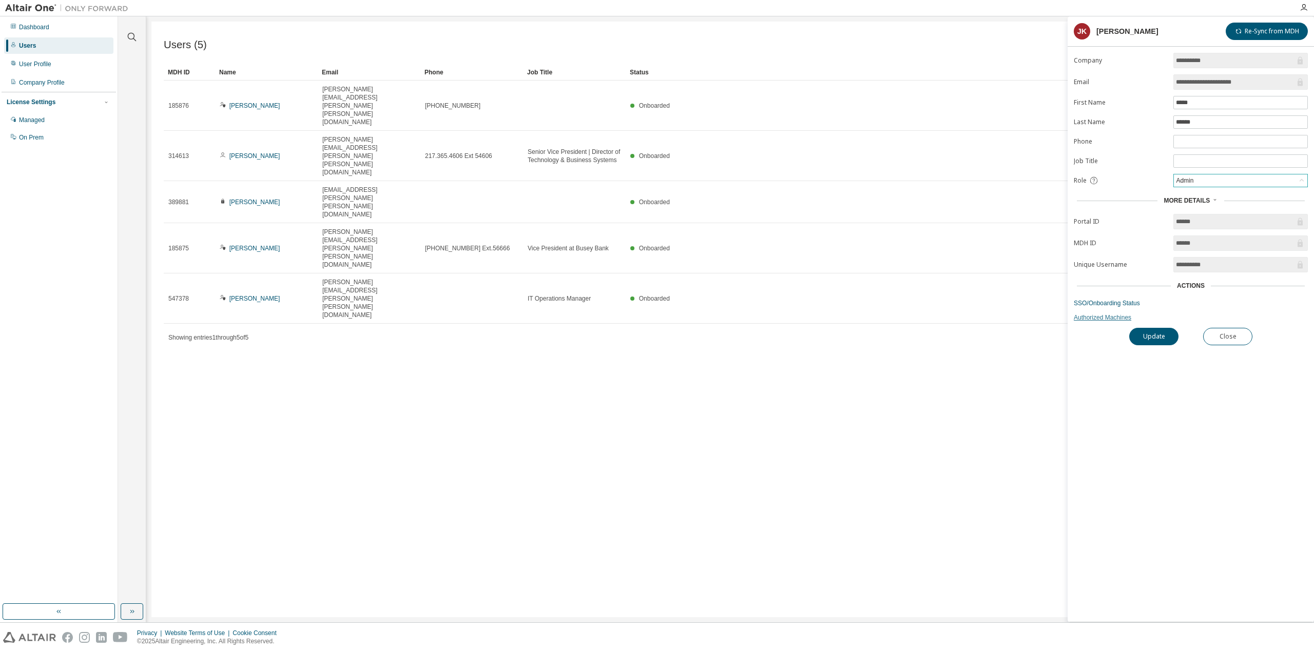
click at [1113, 314] on link "Authorized Machines" at bounding box center [1191, 318] width 234 height 8
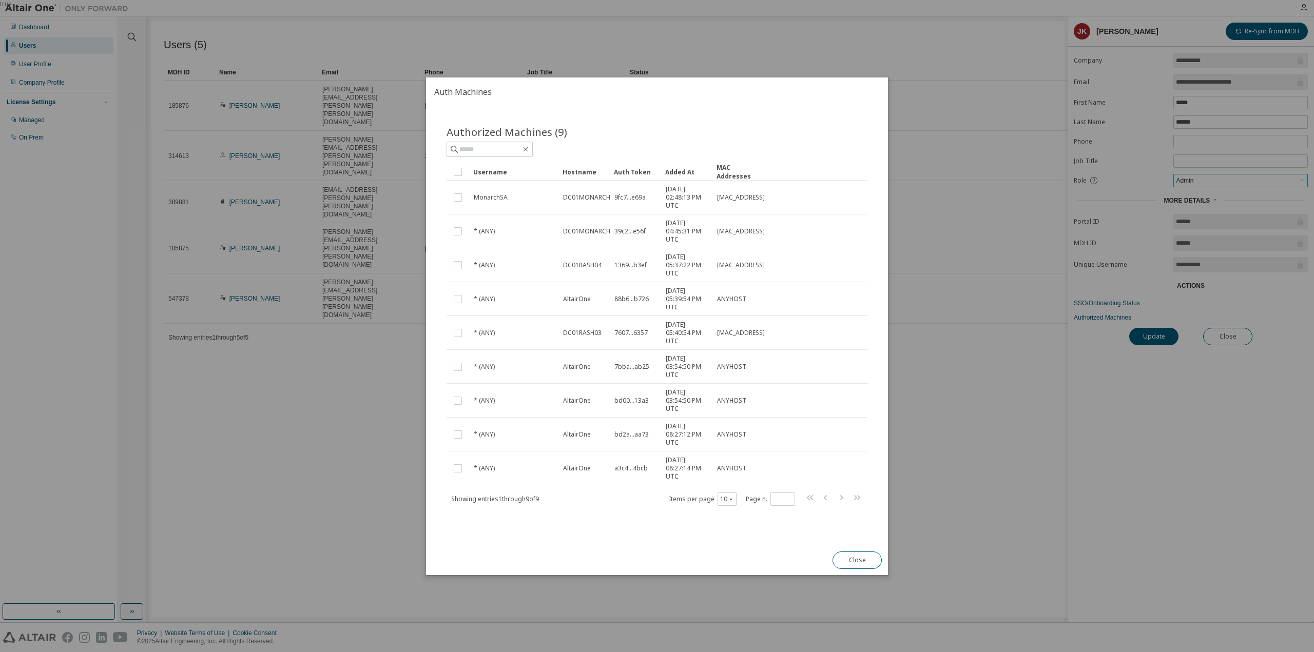
drag, startPoint x: 611, startPoint y: 172, endPoint x: 663, endPoint y: 172, distance: 51.8
drag, startPoint x: 610, startPoint y: 170, endPoint x: 650, endPoint y: 172, distance: 40.1
drag, startPoint x: 609, startPoint y: 170, endPoint x: 684, endPoint y: 175, distance: 75.1
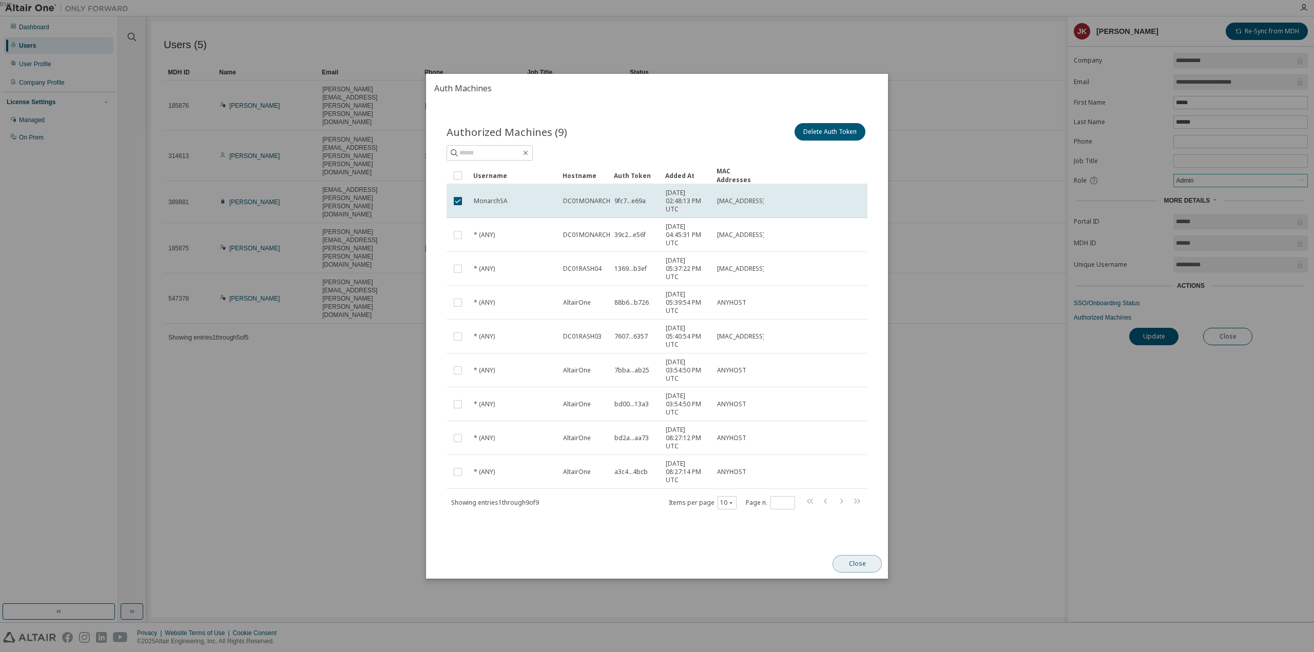
click at [861, 565] on button "Close" at bounding box center [857, 563] width 49 height 17
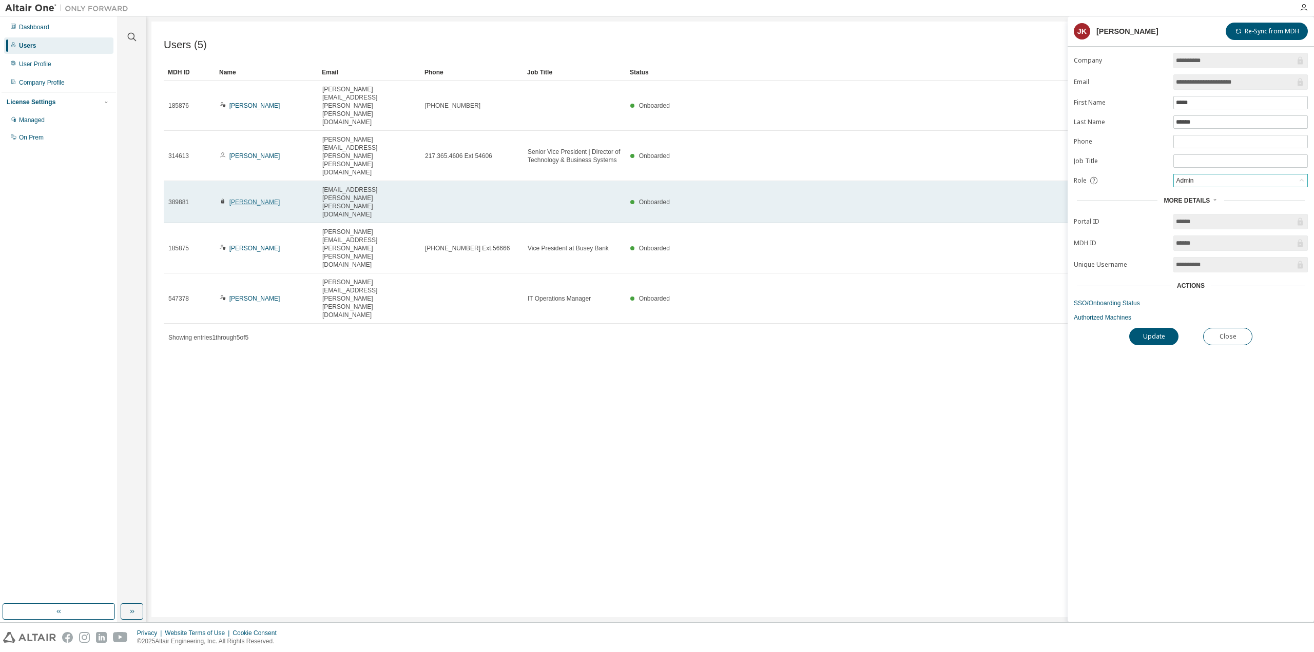
click at [239, 199] on link "Chase Jones" at bounding box center [254, 202] width 51 height 7
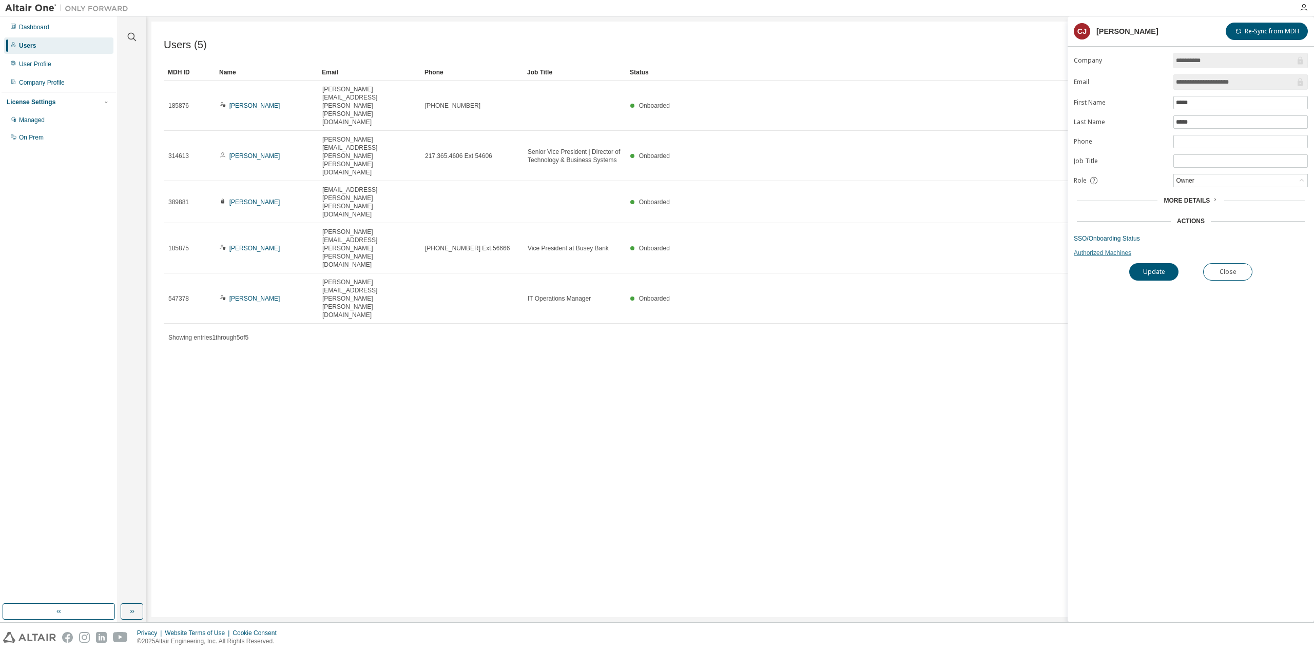
click at [1107, 253] on link "Authorized Machines" at bounding box center [1191, 253] width 234 height 8
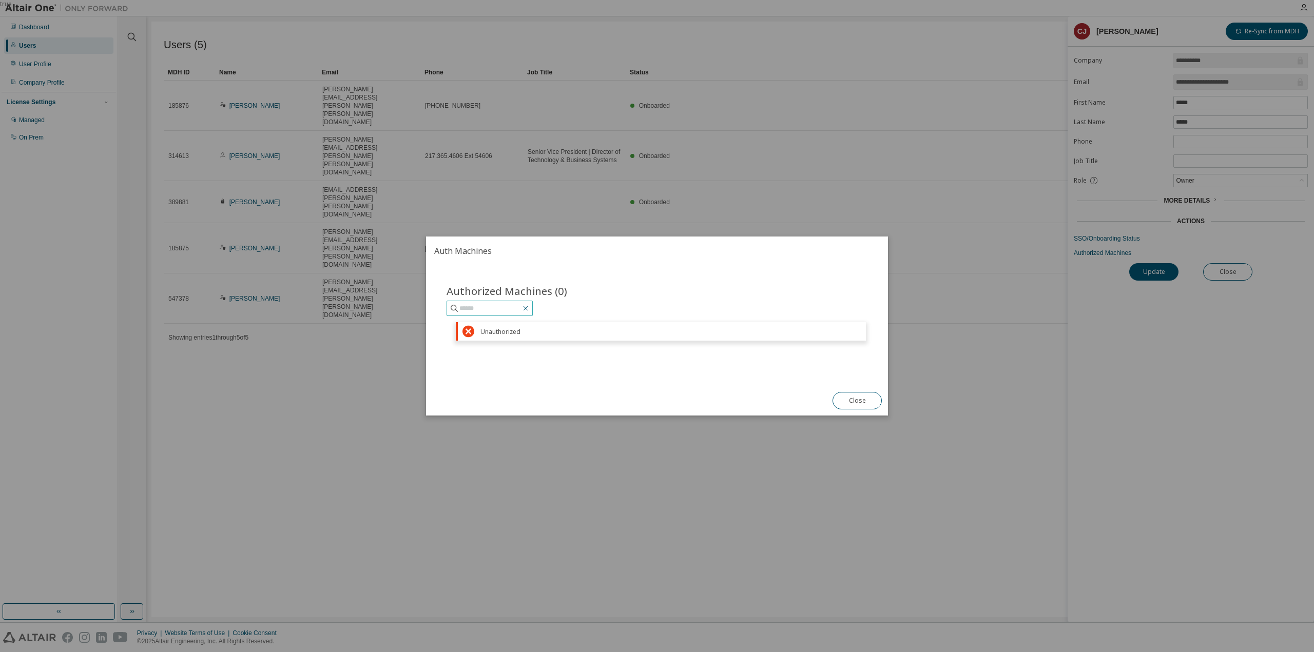
click at [530, 312] on icon "button" at bounding box center [525, 308] width 8 height 8
click at [875, 407] on button "Close" at bounding box center [857, 400] width 49 height 17
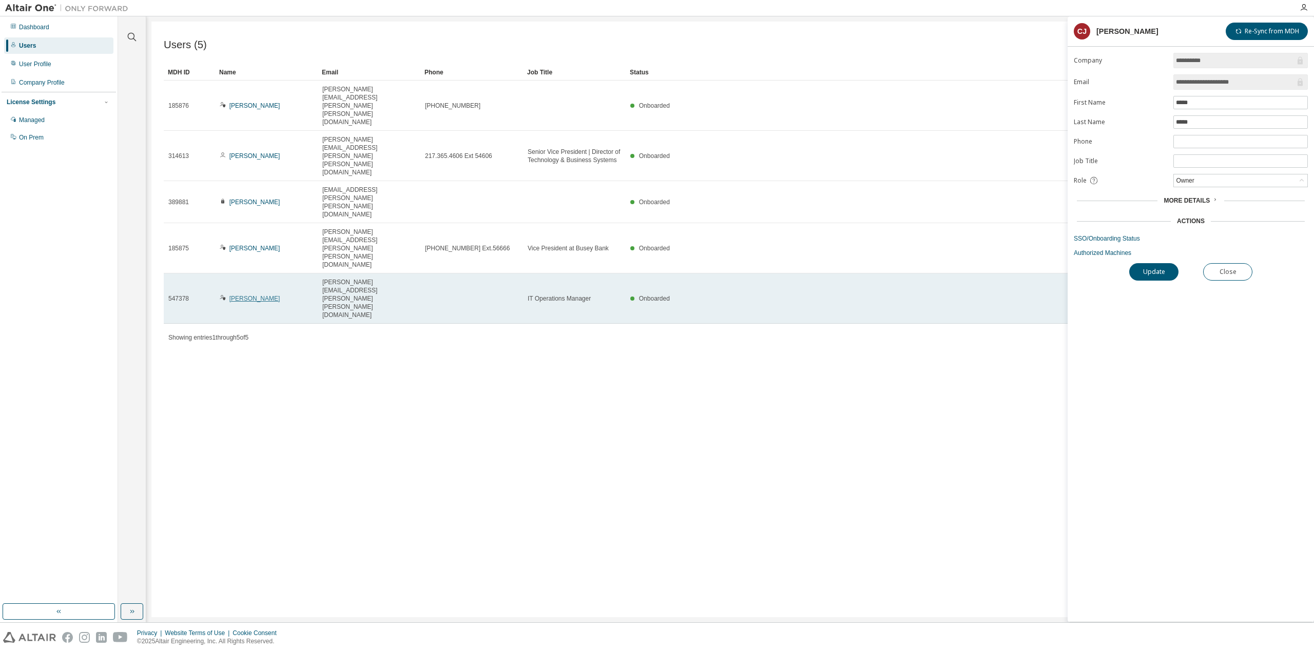
click at [239, 295] on link "Eric Nevitt" at bounding box center [254, 298] width 51 height 7
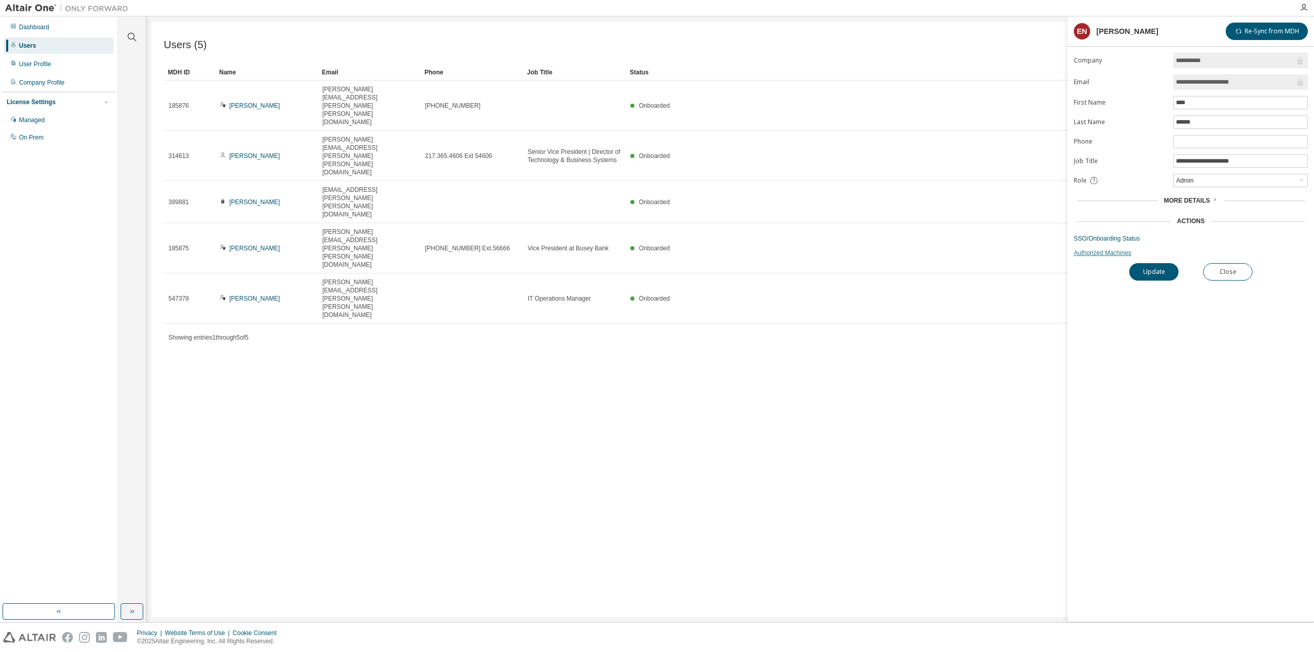
click at [1091, 249] on link "Authorized Machines" at bounding box center [1191, 253] width 234 height 8
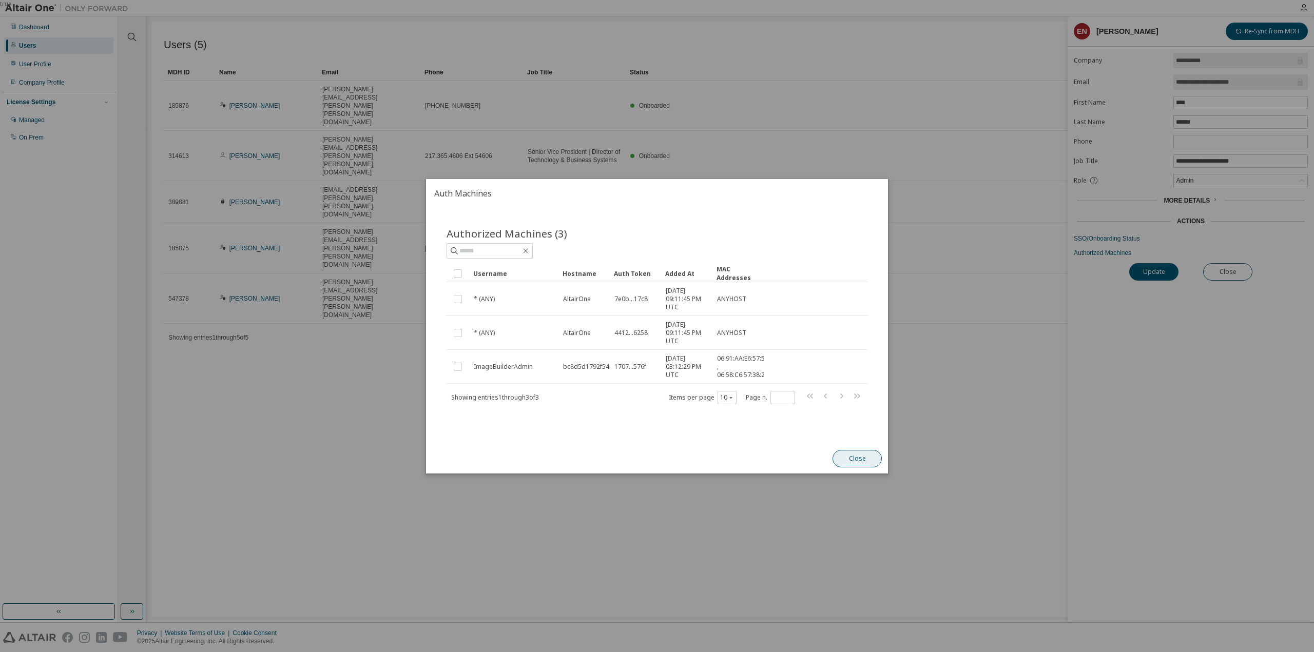
click at [867, 461] on button "Close" at bounding box center [857, 458] width 49 height 17
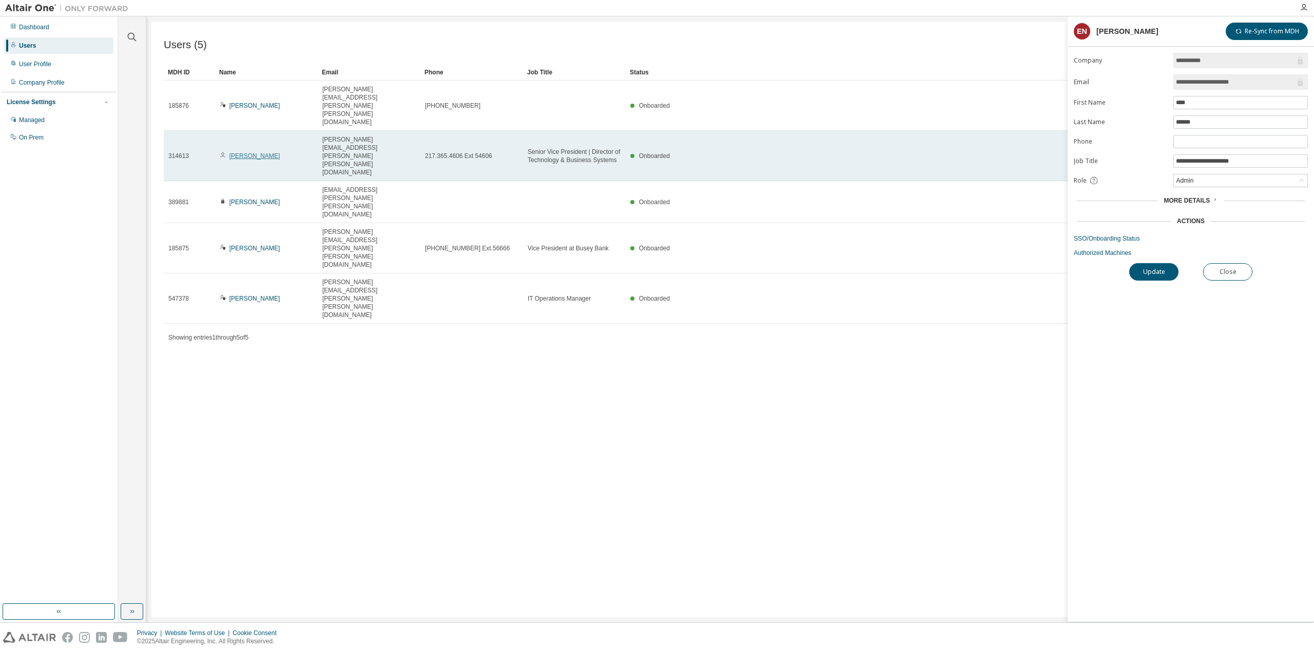
click at [243, 152] on link "Randi Potter" at bounding box center [254, 155] width 51 height 7
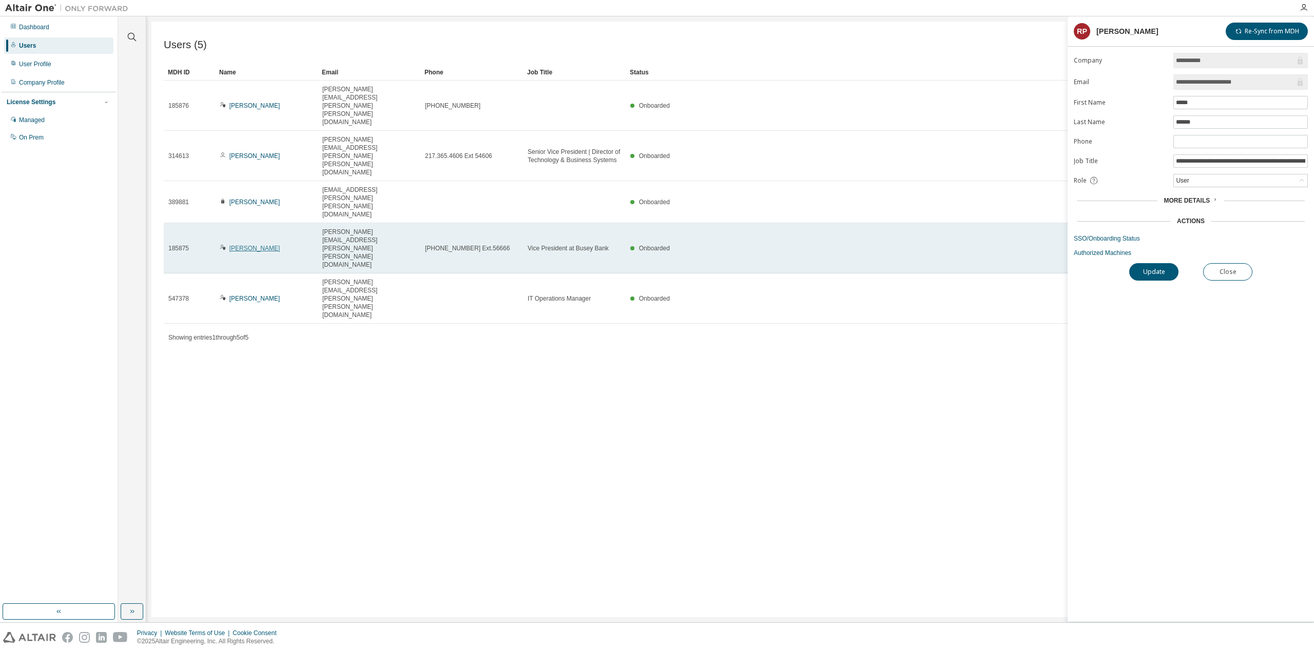
click at [248, 245] on link "Brad Hettinger" at bounding box center [254, 248] width 51 height 7
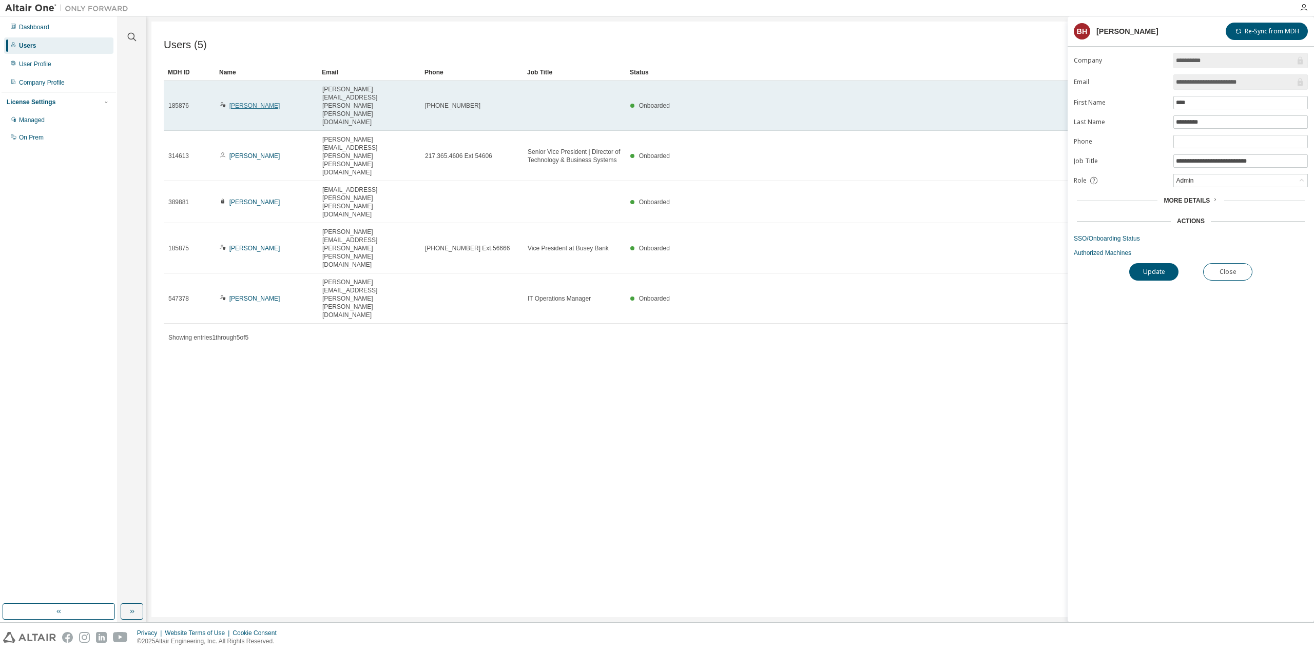
click at [256, 102] on link "Jason Koonce" at bounding box center [254, 105] width 51 height 7
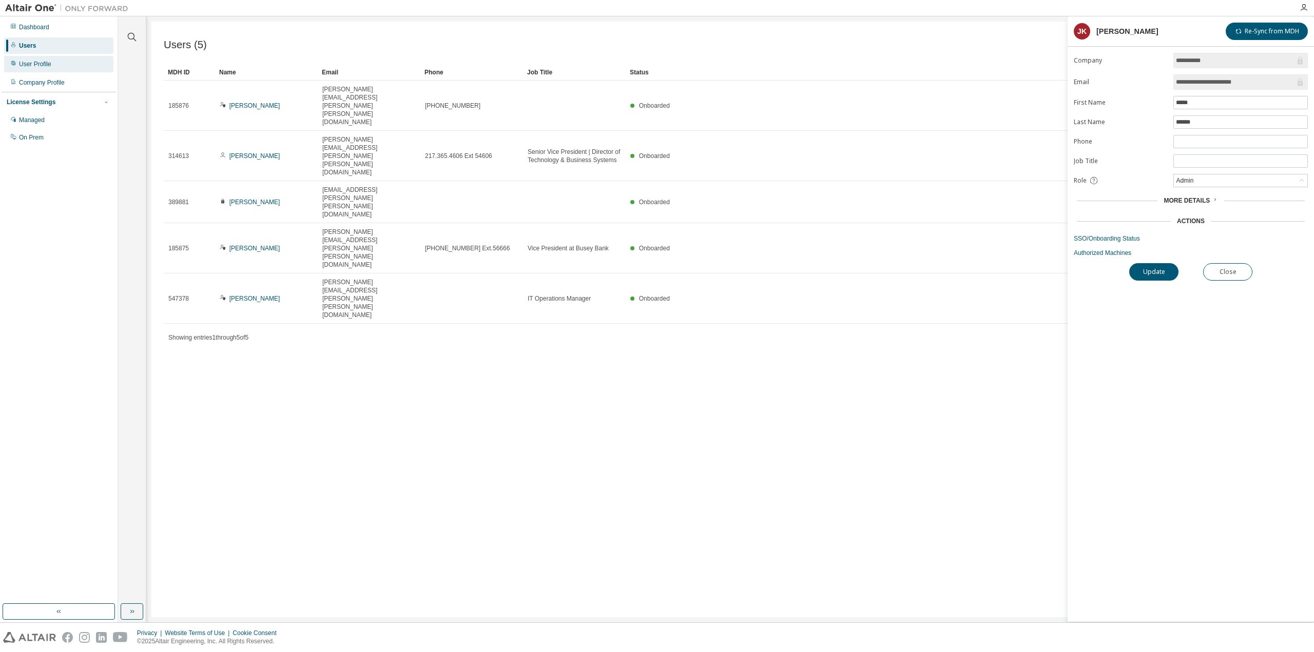
click at [55, 64] on div "User Profile" at bounding box center [58, 64] width 109 height 16
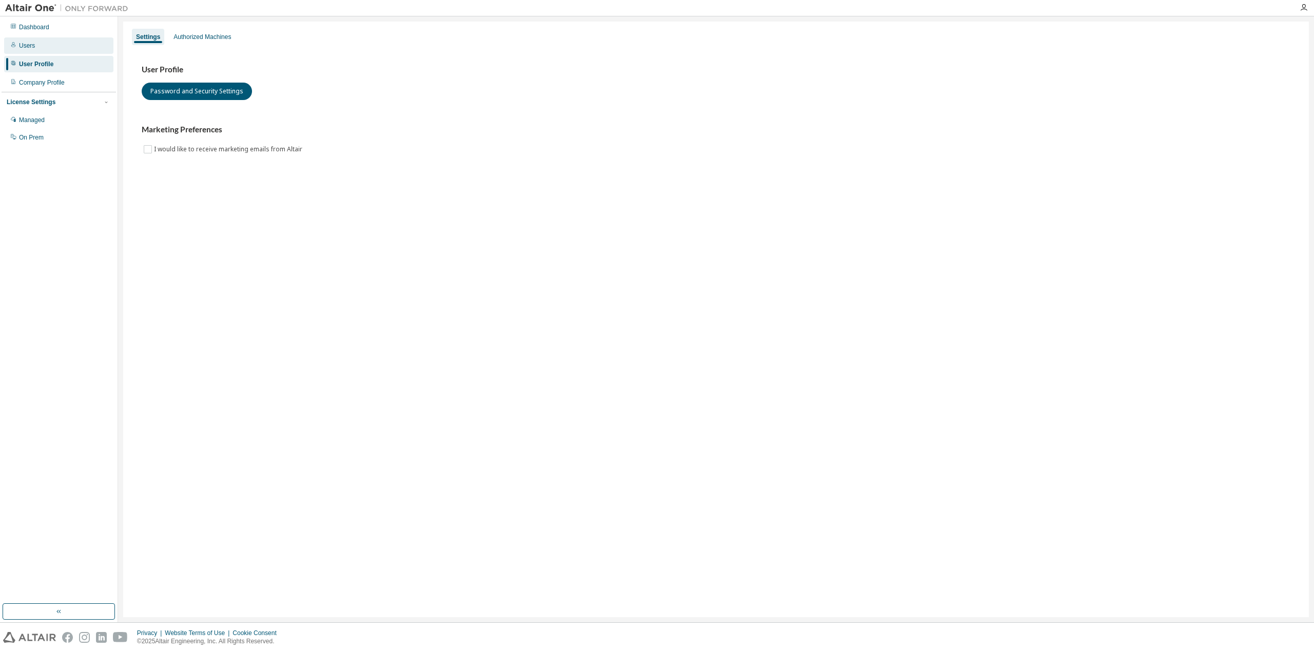
click at [47, 47] on div "Users" at bounding box center [58, 45] width 109 height 16
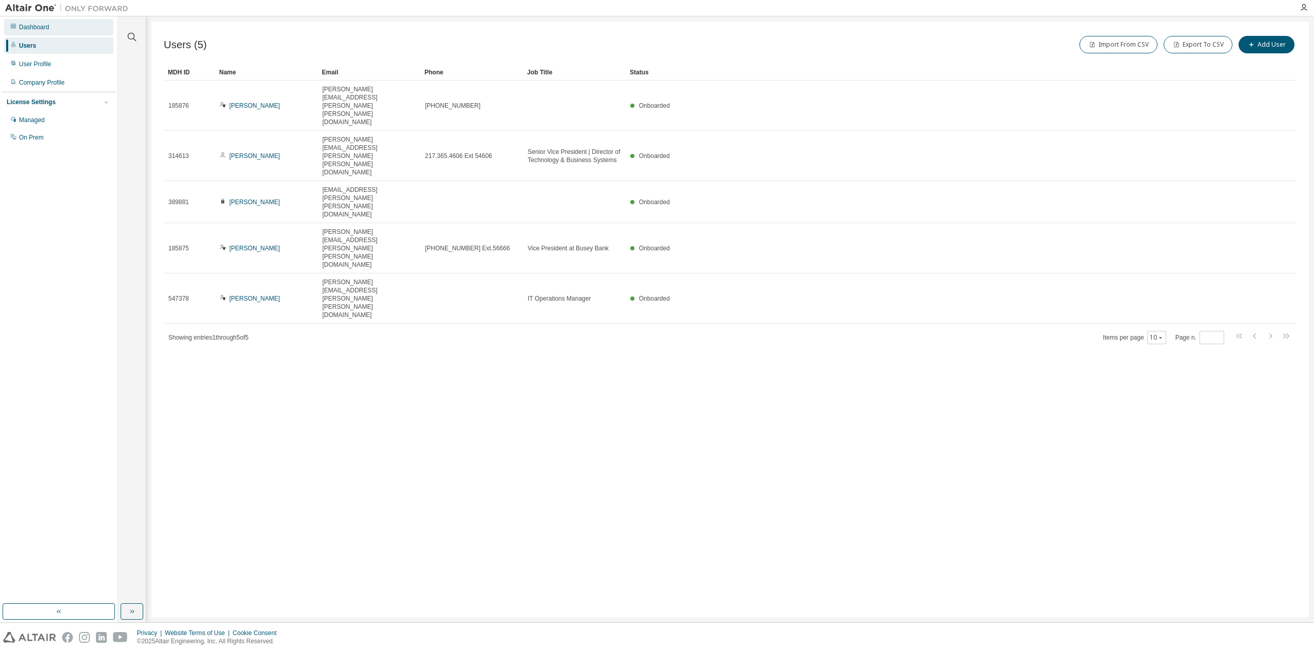
click at [47, 27] on div "Dashboard" at bounding box center [34, 27] width 30 height 8
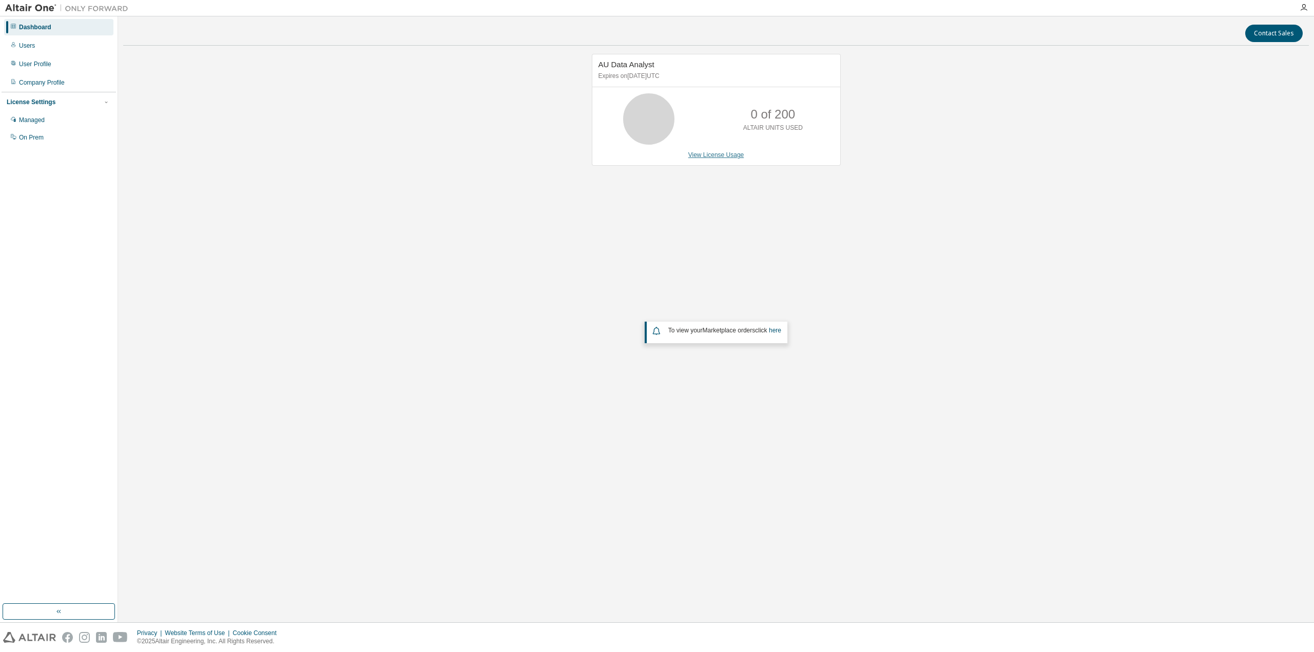
click at [713, 156] on link "View License Usage" at bounding box center [716, 154] width 56 height 7
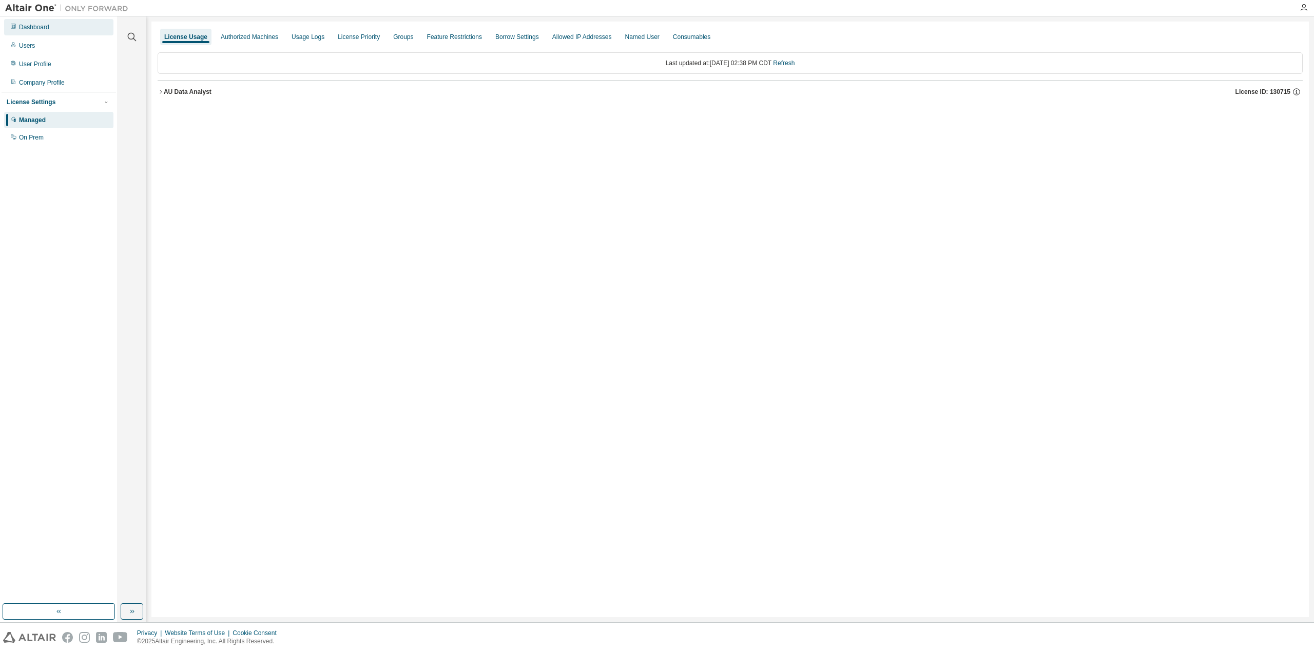
click at [68, 25] on div "Dashboard" at bounding box center [58, 27] width 109 height 16
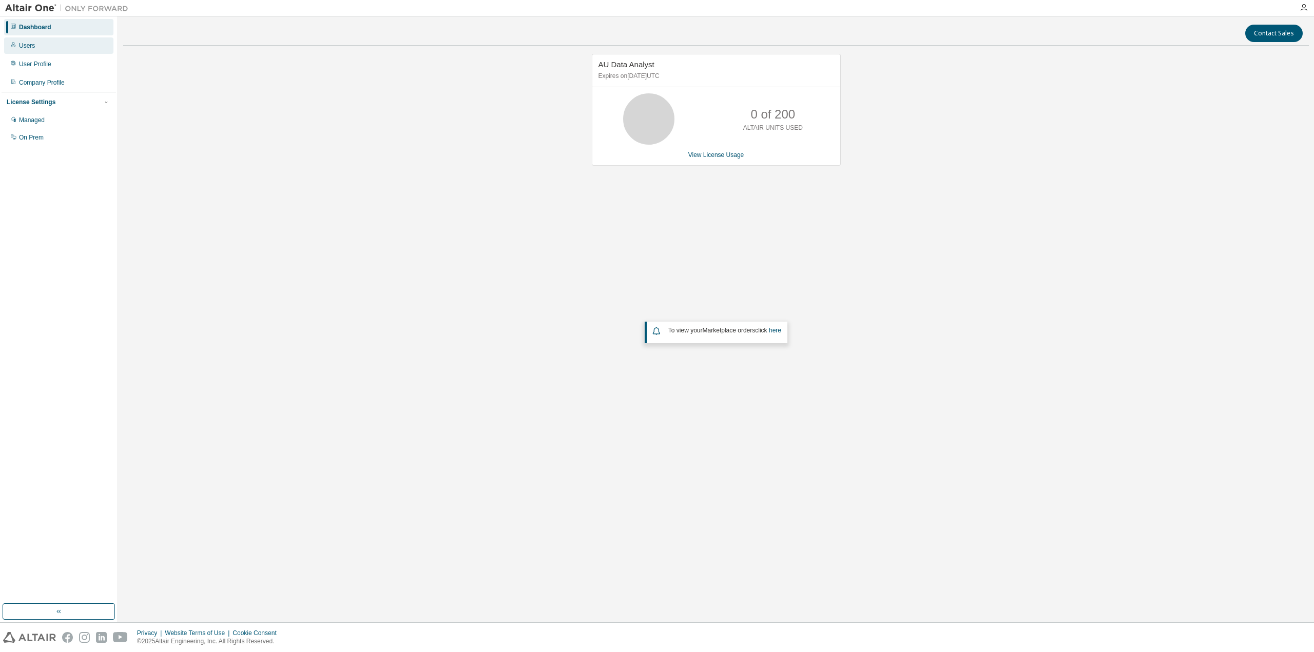
click at [80, 48] on div "Users" at bounding box center [58, 45] width 109 height 16
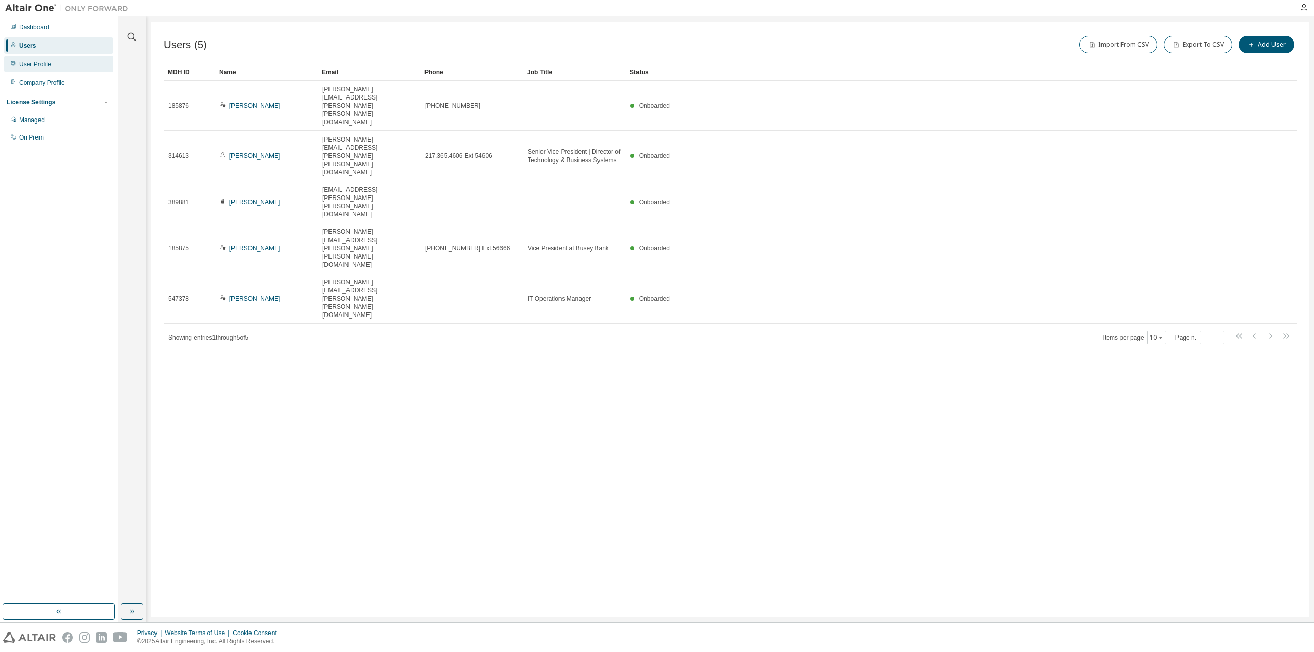
click at [45, 68] on div "User Profile" at bounding box center [58, 64] width 109 height 16
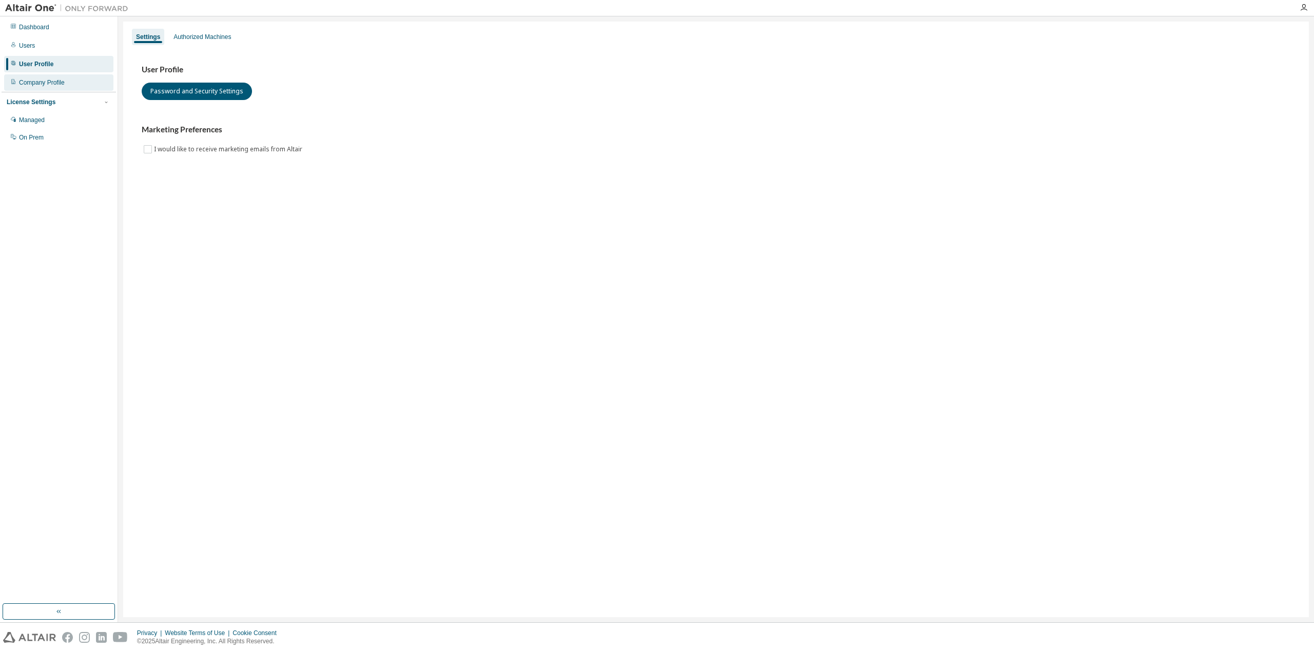
click at [69, 90] on div "Company Profile" at bounding box center [58, 82] width 109 height 16
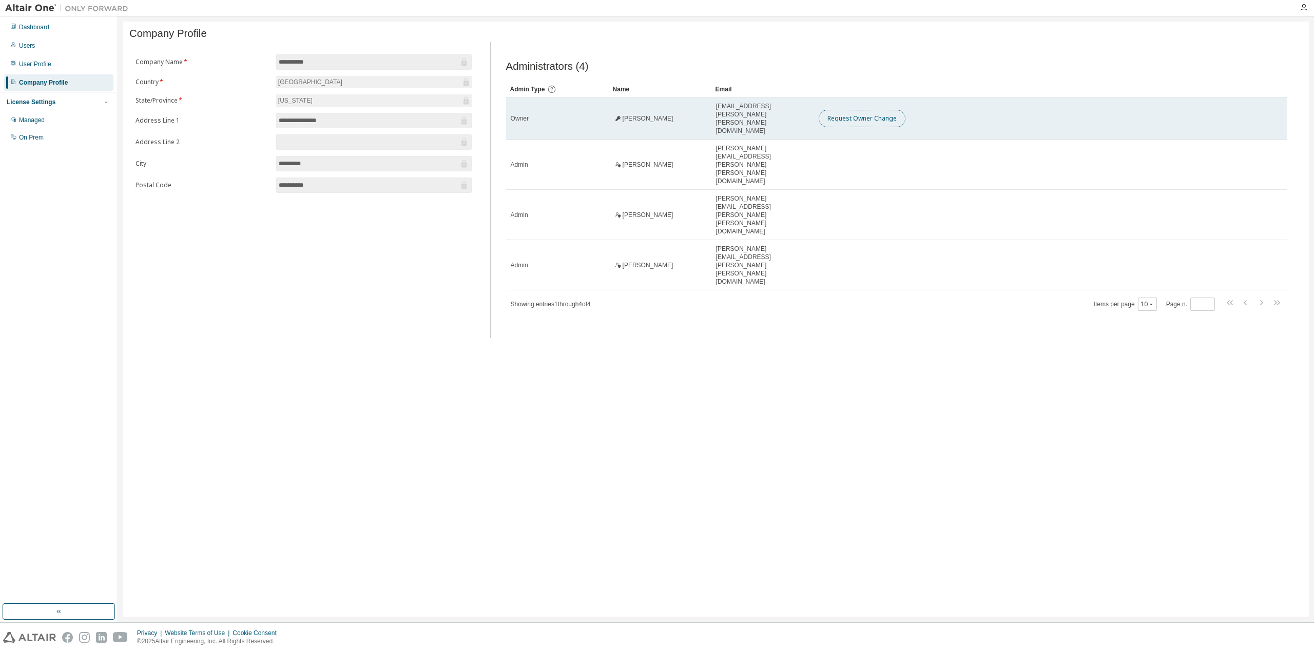
click at [854, 120] on button "Request Owner Change" at bounding box center [862, 118] width 87 height 17
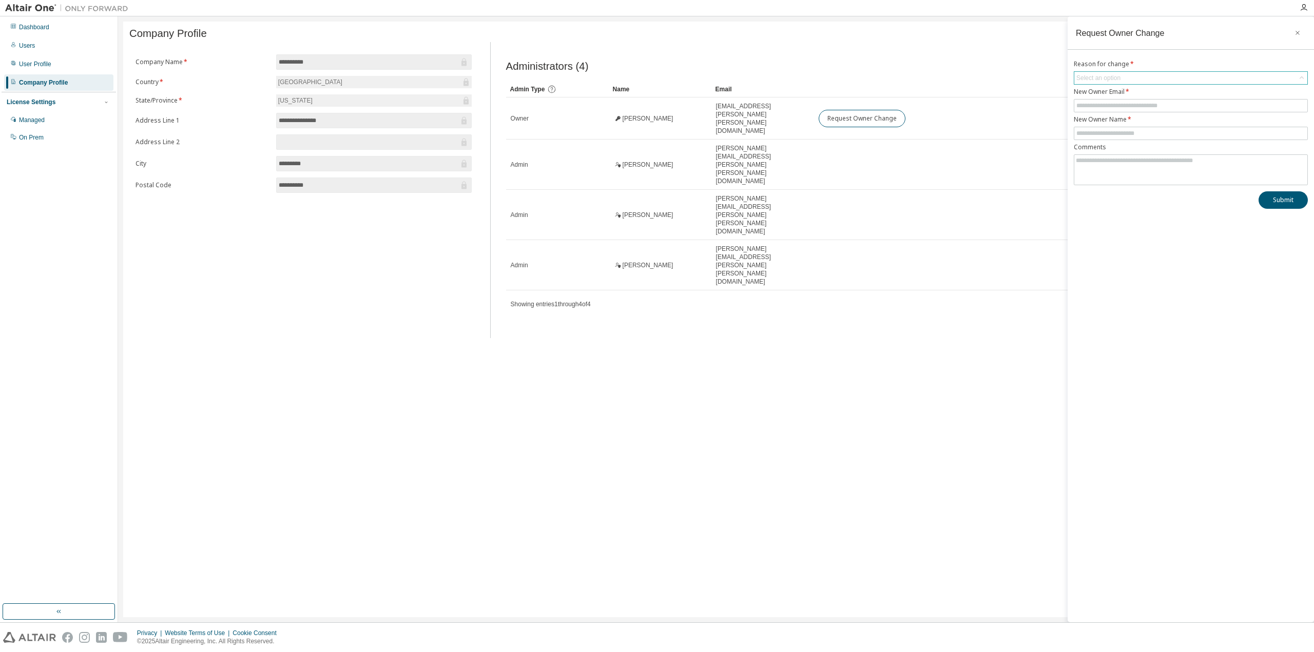
click at [1107, 78] on div "Select an option" at bounding box center [1098, 78] width 44 height 8
drag, startPoint x: 1096, startPoint y: 239, endPoint x: 1097, endPoint y: 234, distance: 5.2
click at [1096, 239] on div "Request Owner Change Reason for change * Select an option User has left organis…" at bounding box center [1191, 319] width 246 height 606
click at [1123, 106] on input "text" at bounding box center [1190, 106] width 229 height 8
click at [1112, 132] on input "text" at bounding box center [1190, 133] width 229 height 8
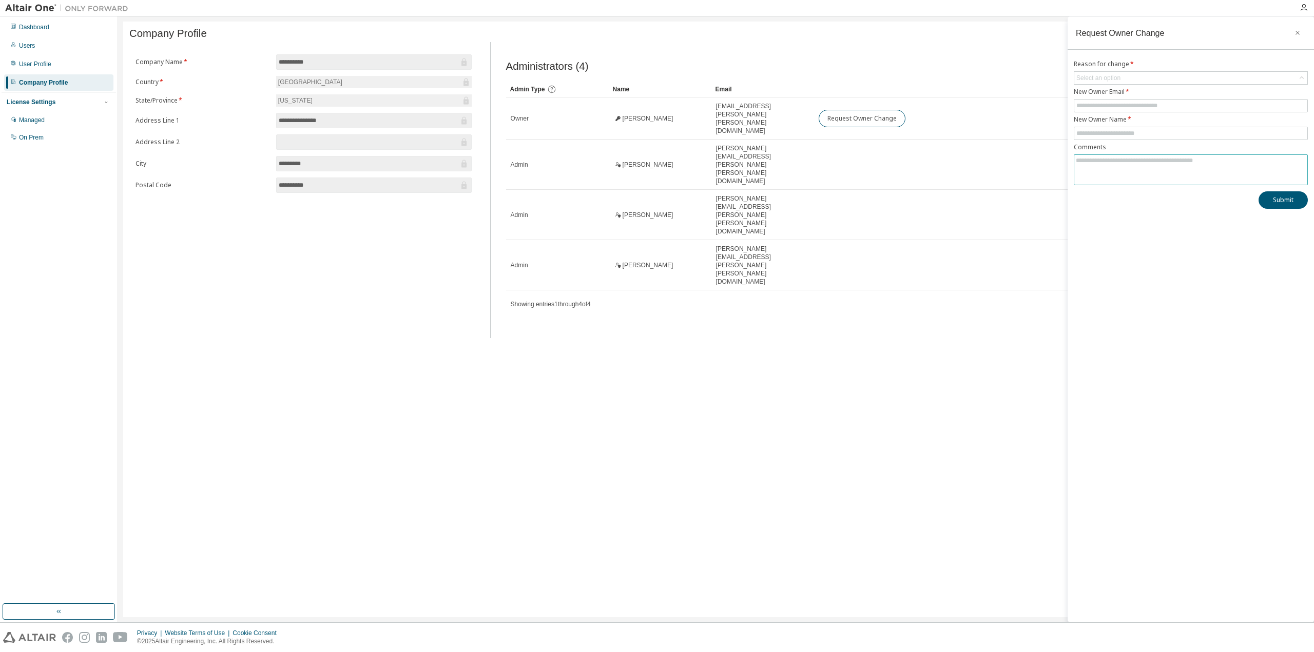
click at [1112, 168] on textarea at bounding box center [1190, 168] width 233 height 27
click at [38, 116] on div "Managed" at bounding box center [32, 120] width 26 height 8
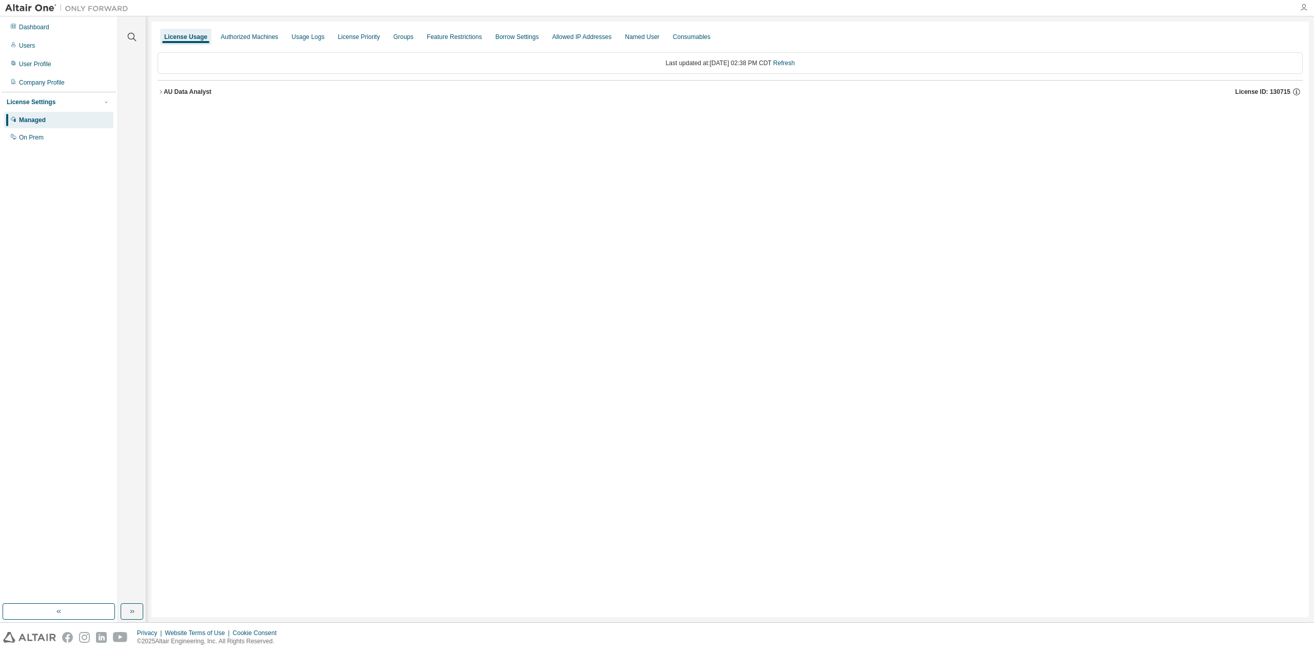
click at [1301, 8] on icon "button" at bounding box center [1304, 8] width 8 height 8
click at [1221, 201] on link "Managed Licenses" at bounding box center [1207, 199] width 52 height 10
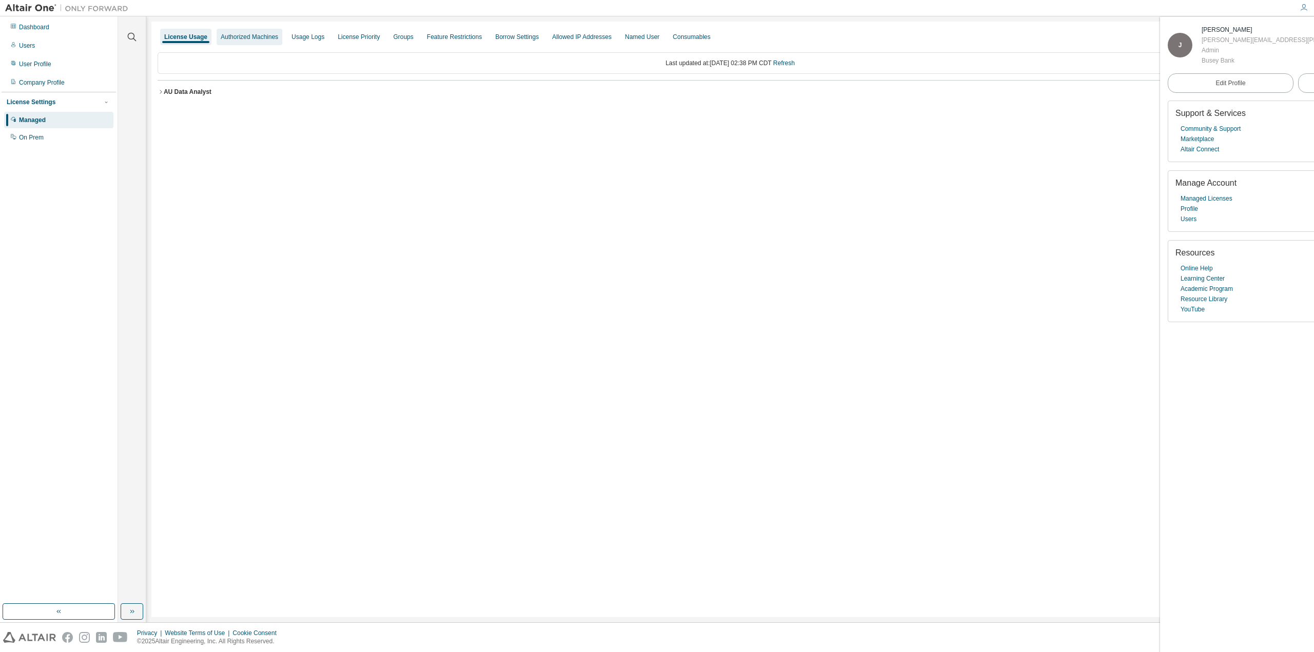
click at [243, 30] on div "Authorized Machines" at bounding box center [250, 37] width 66 height 16
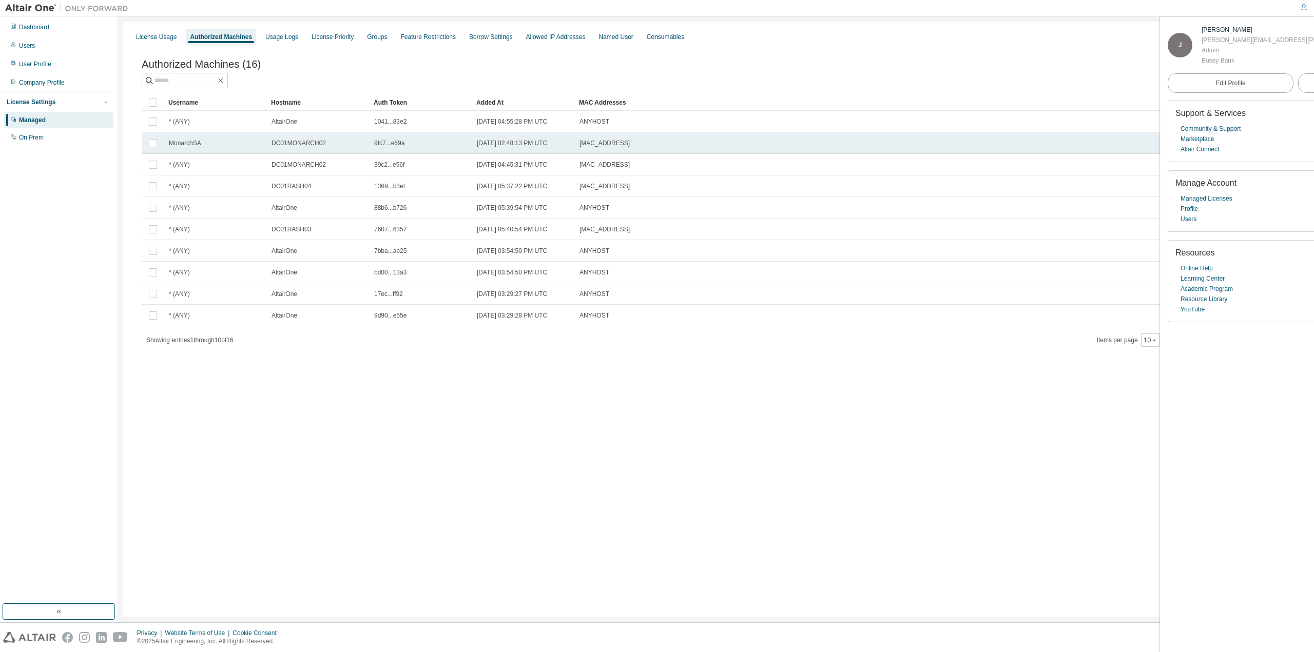
click at [337, 144] on div "DC01MONARCH02" at bounding box center [318, 143] width 93 height 8
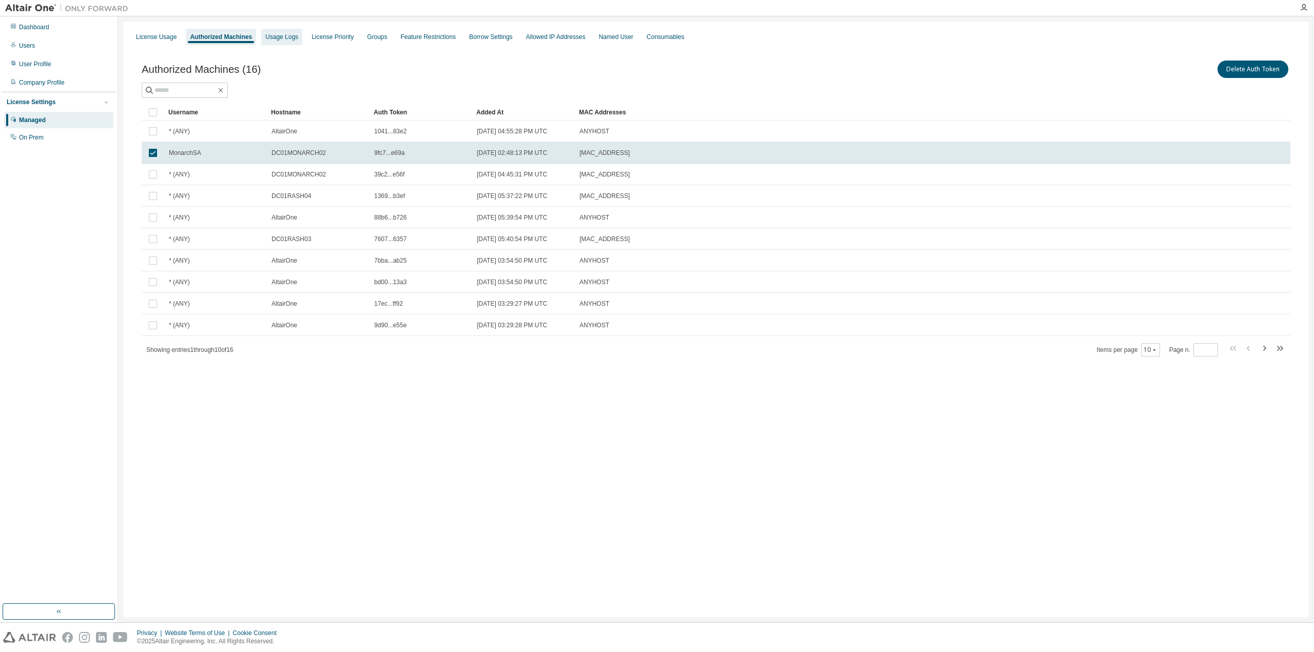
click at [268, 33] on div "Usage Logs" at bounding box center [281, 37] width 33 height 8
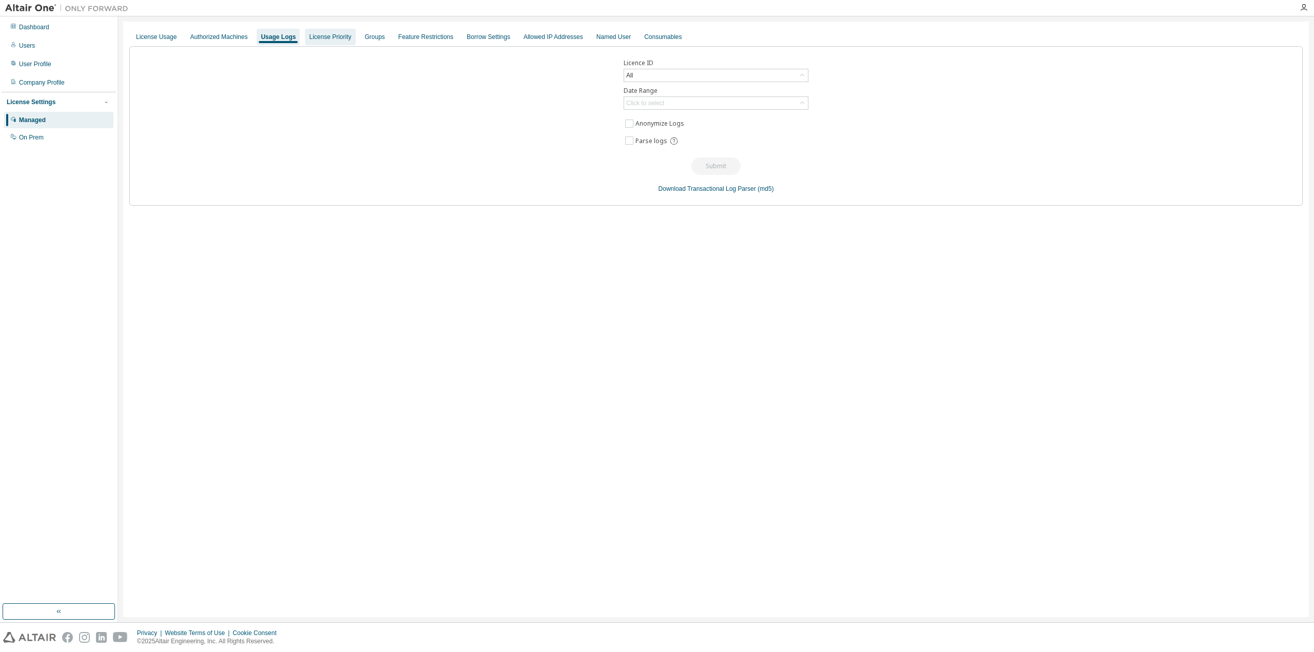
click at [334, 37] on div "License Priority" at bounding box center [330, 37] width 42 height 8
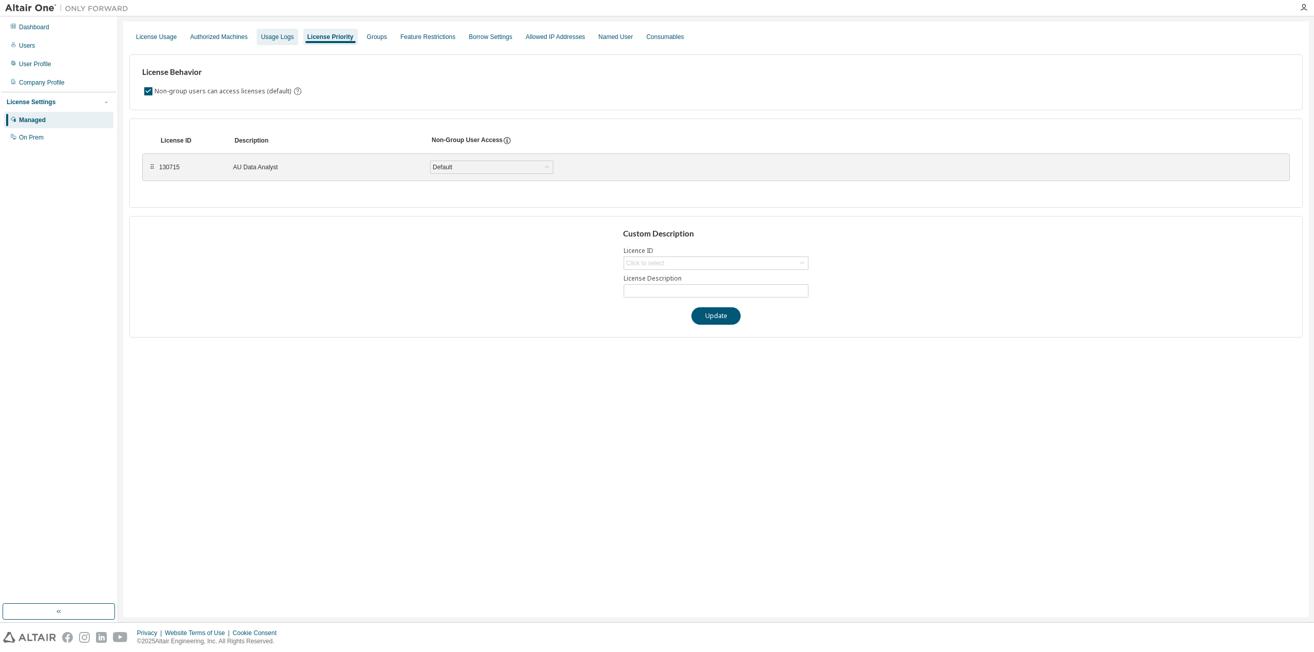
click at [278, 34] on div "Usage Logs" at bounding box center [277, 37] width 33 height 8
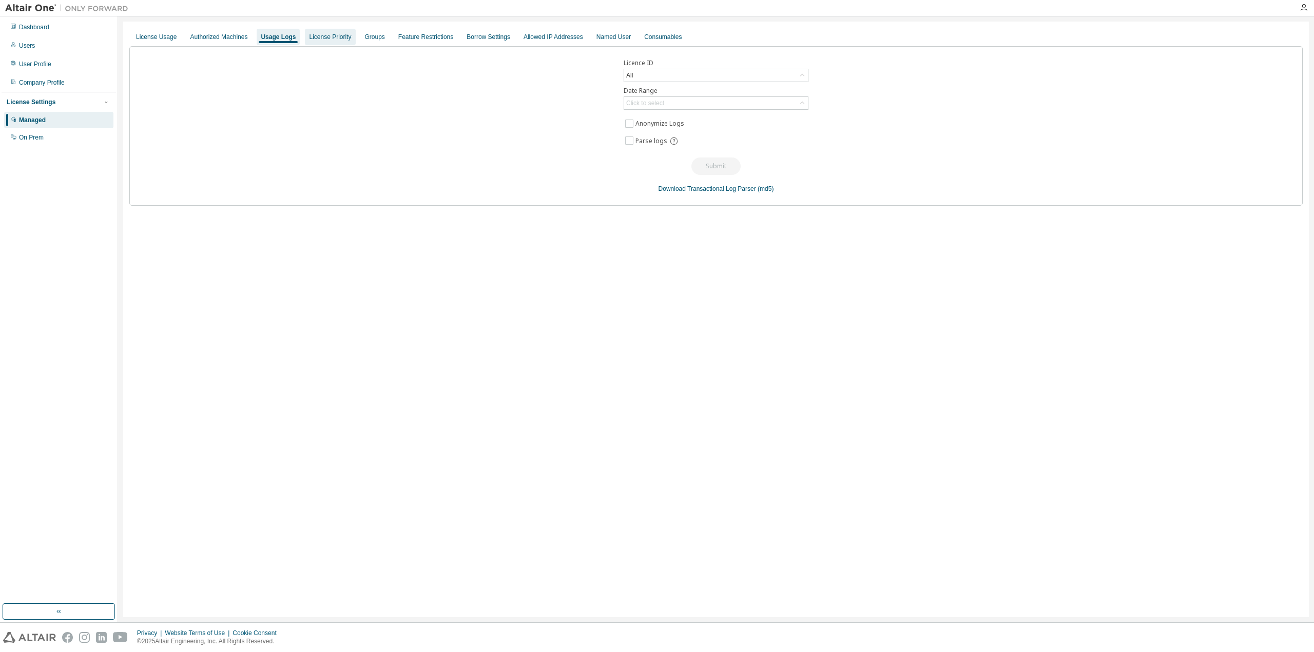
click at [321, 41] on div "License Priority" at bounding box center [330, 37] width 42 height 8
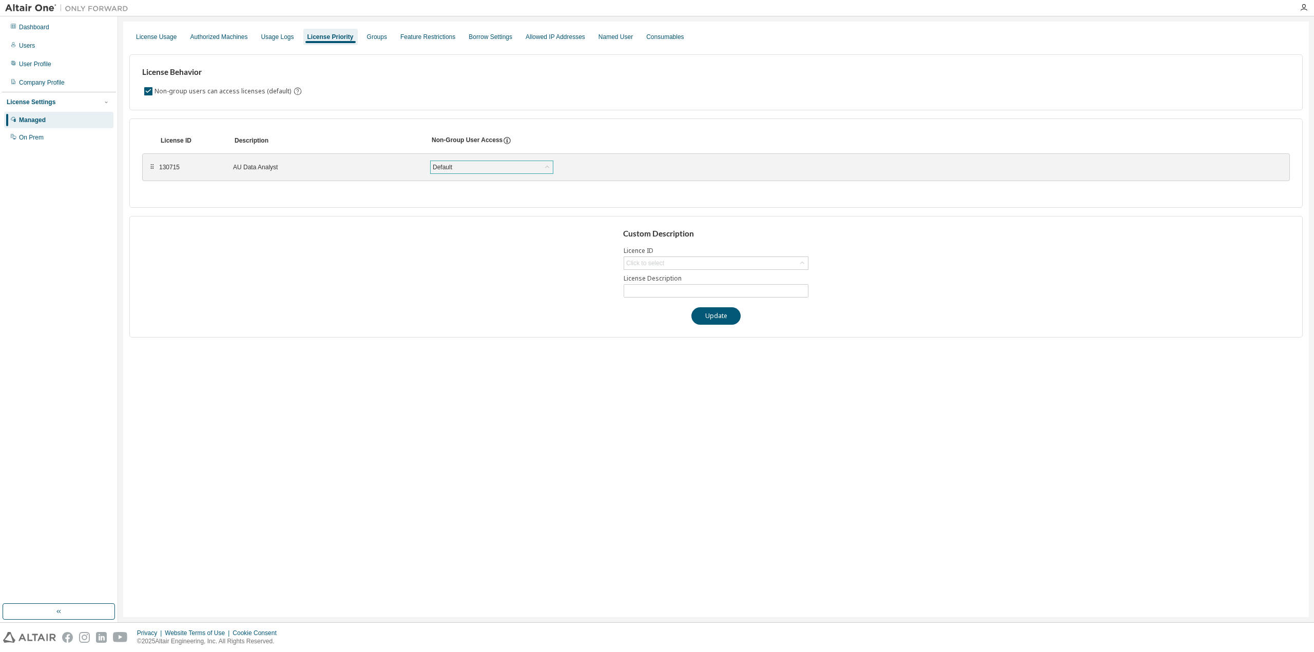
click at [477, 167] on div "Default" at bounding box center [492, 167] width 122 height 12
click at [373, 38] on div "Groups" at bounding box center [377, 37] width 20 height 8
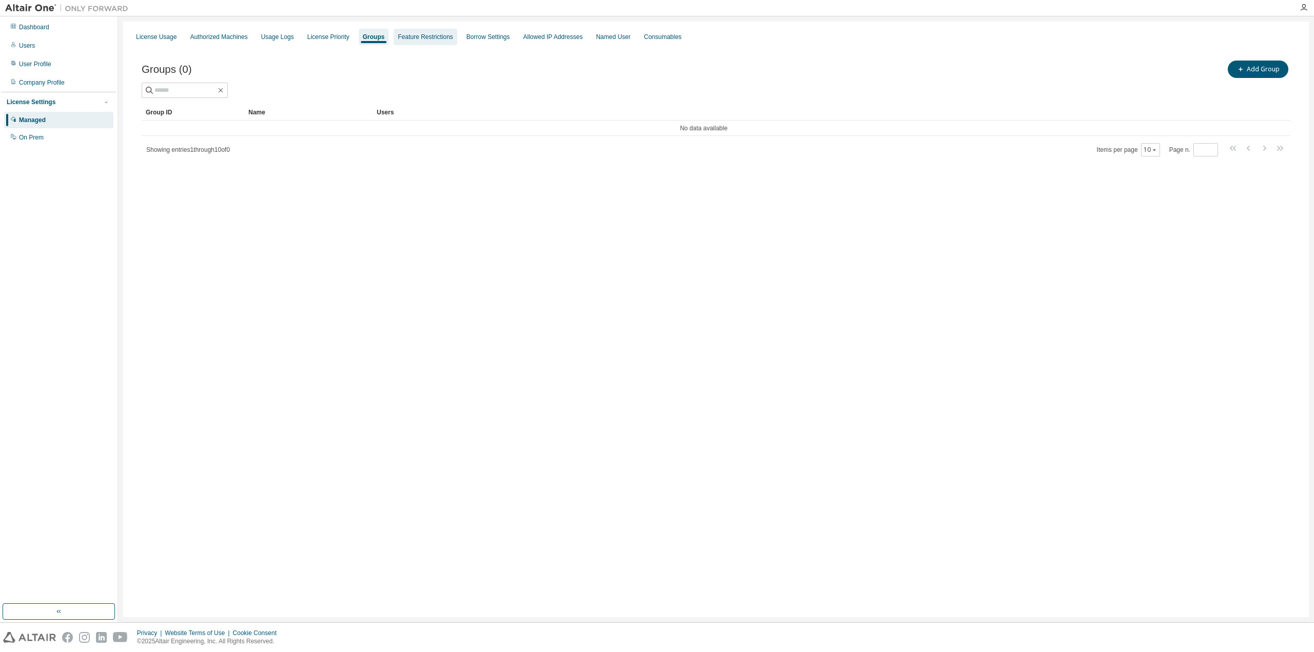
click at [417, 38] on div "Feature Restrictions" at bounding box center [425, 37] width 55 height 8
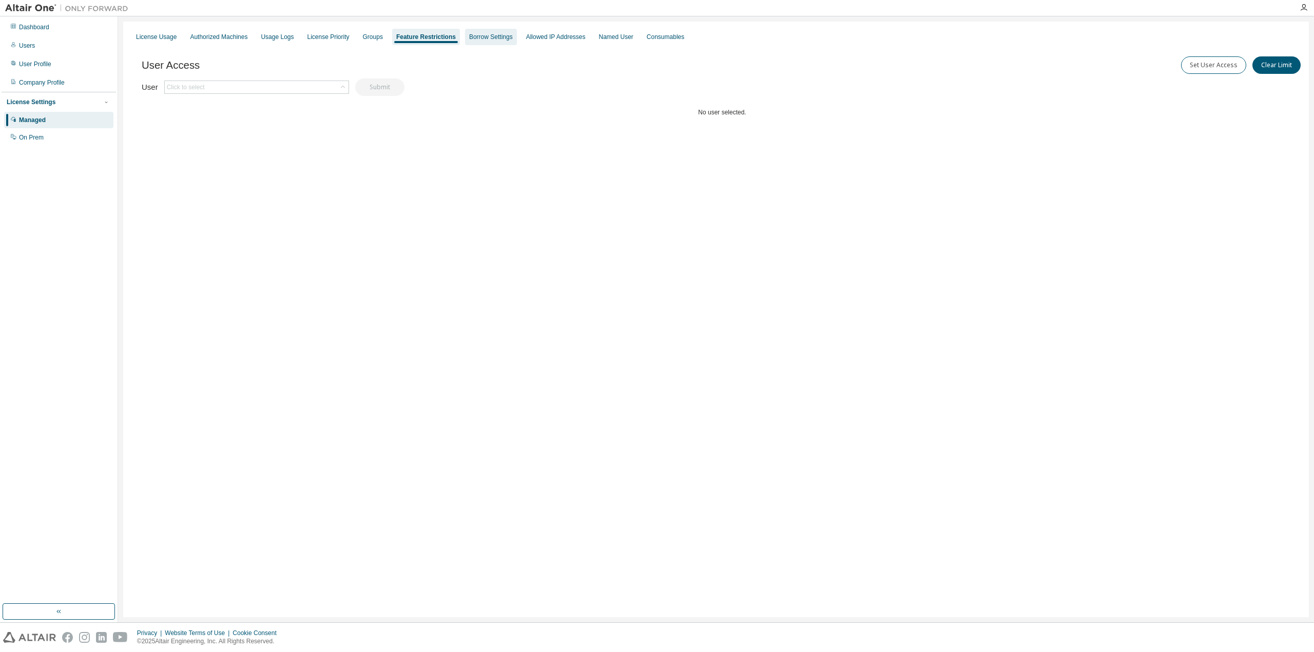
click at [469, 37] on div "Borrow Settings" at bounding box center [491, 37] width 44 height 8
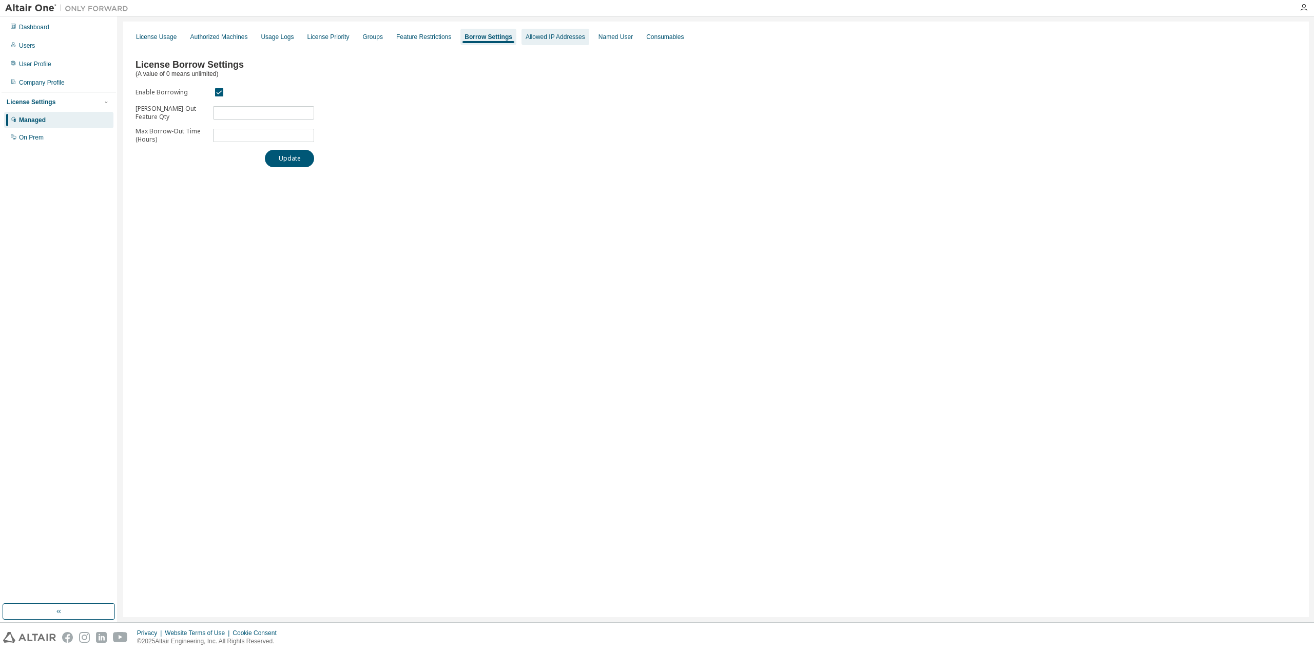
click at [552, 36] on div "Allowed IP Addresses" at bounding box center [556, 37] width 60 height 8
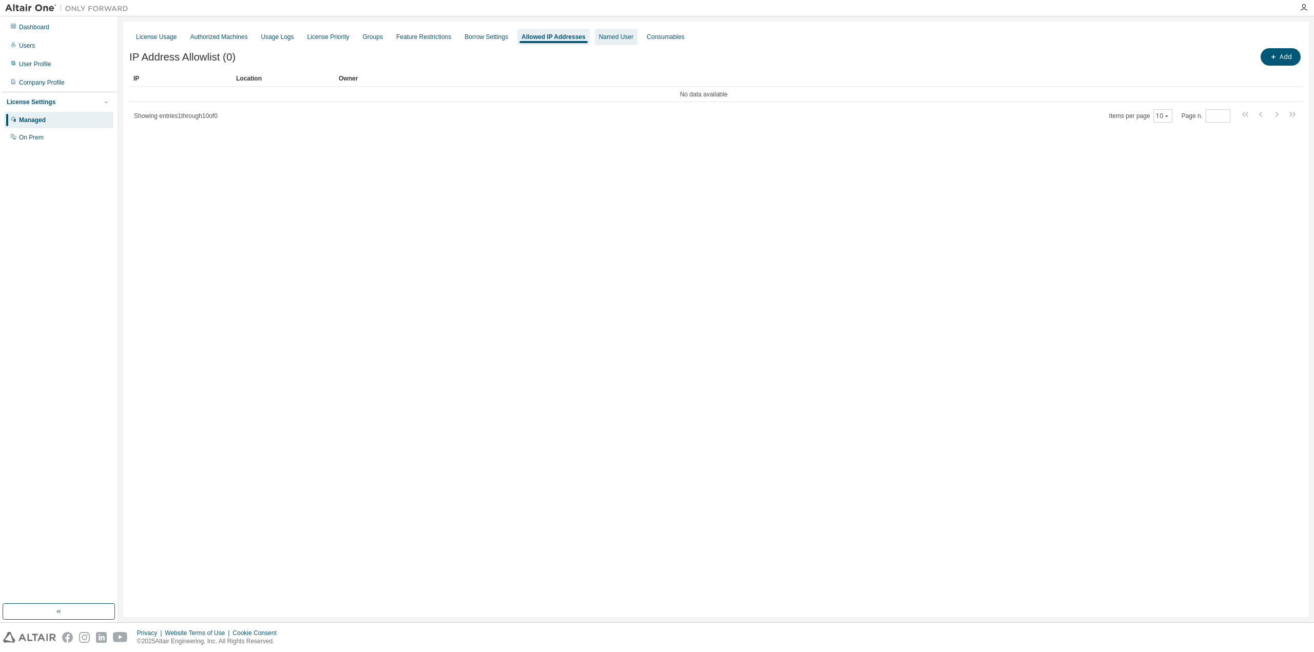
click at [617, 43] on div "Named User" at bounding box center [616, 37] width 43 height 16
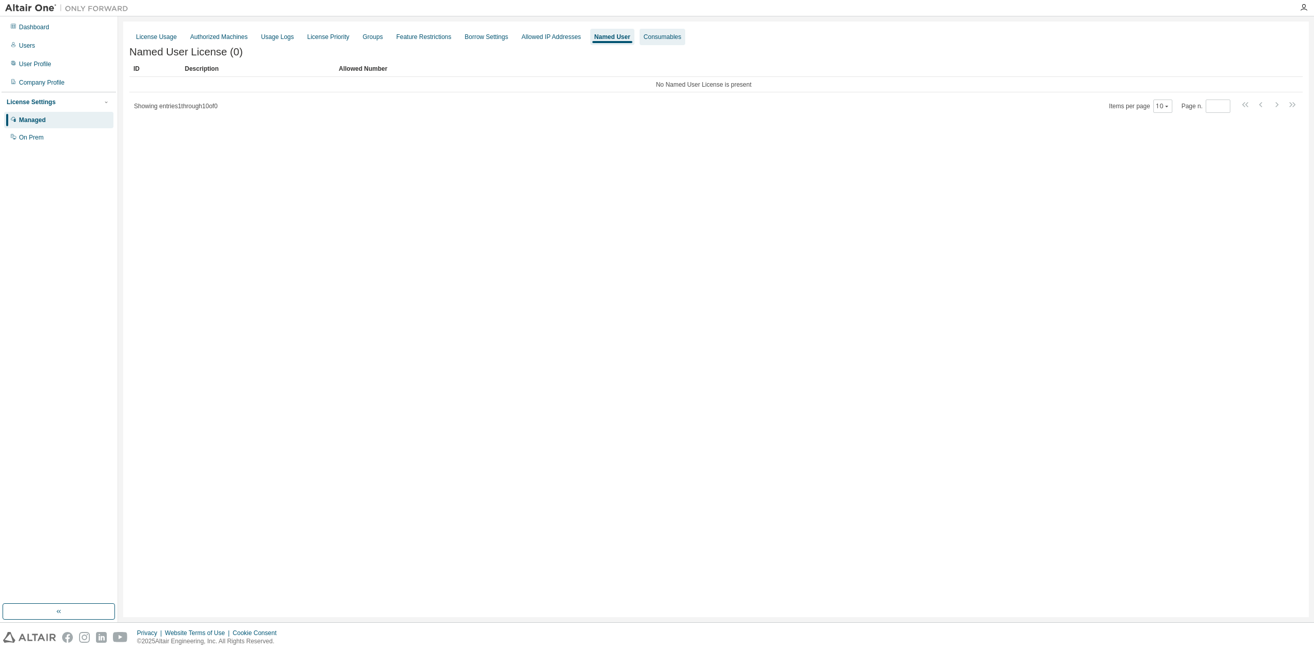
click at [644, 35] on div "Consumables" at bounding box center [662, 37] width 37 height 8
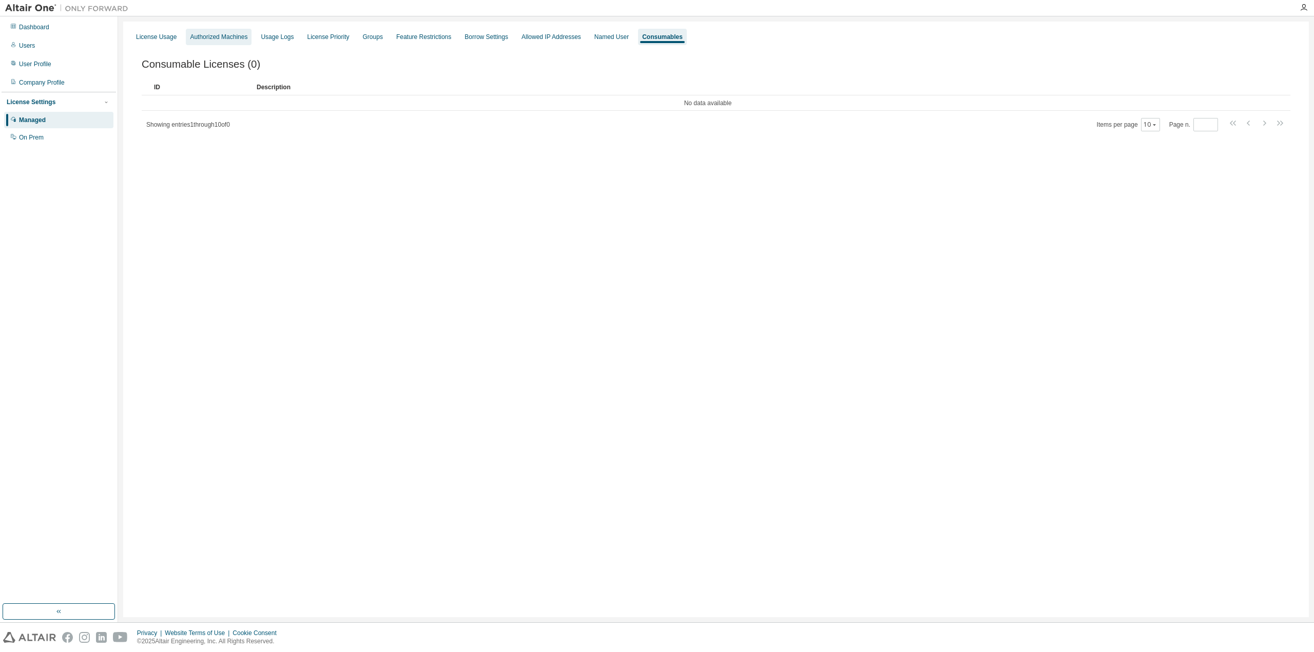
click at [221, 37] on div "Authorized Machines" at bounding box center [218, 37] width 57 height 8
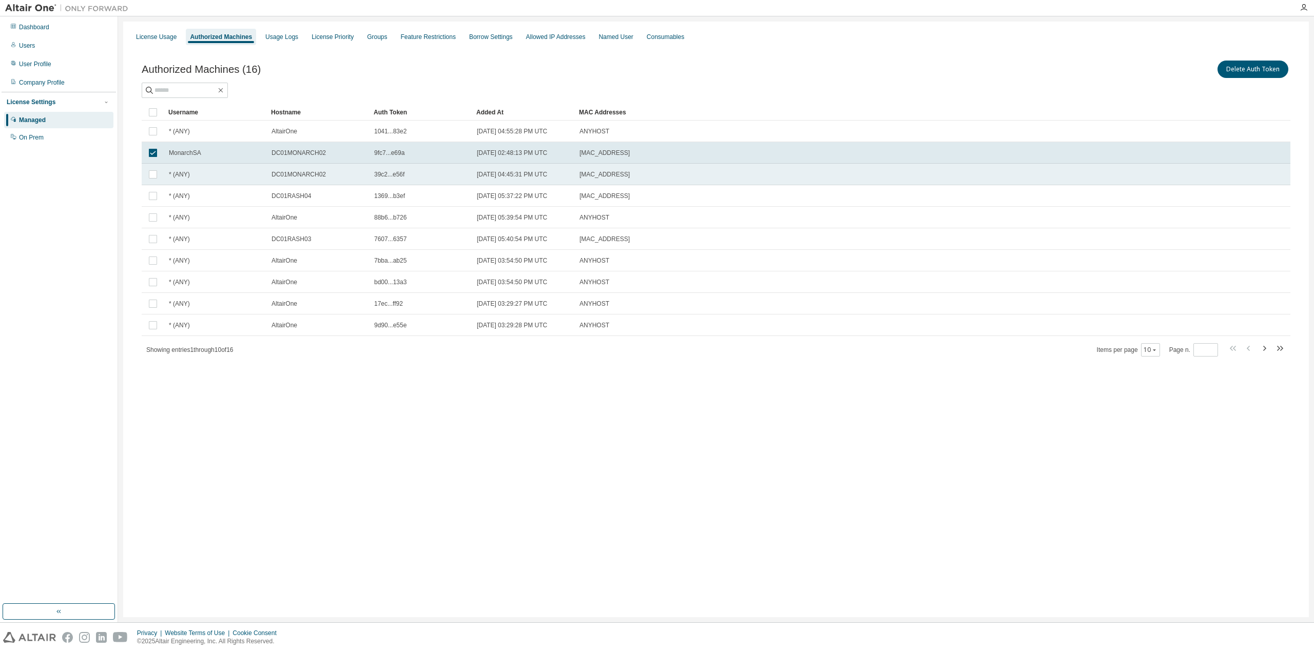
click at [152, 167] on td at bounding box center [153, 175] width 23 height 22
click at [1256, 69] on button "Delete Auth Token" at bounding box center [1252, 69] width 71 height 17
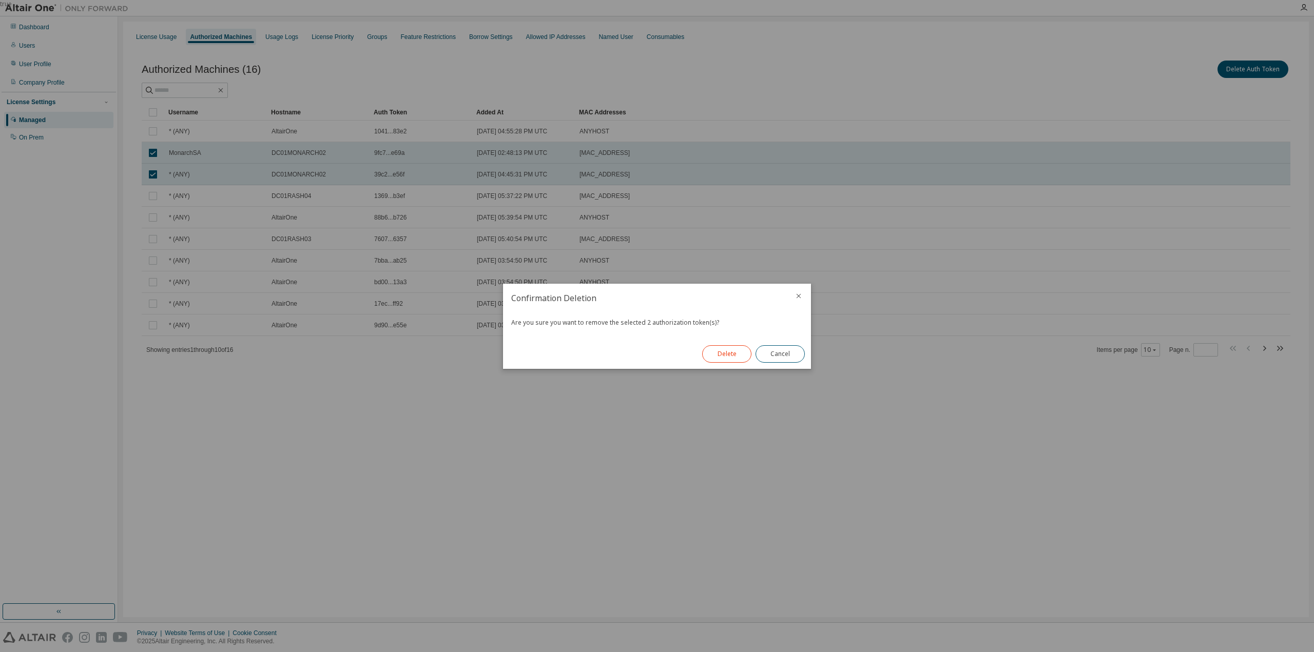
click at [729, 355] on button "Delete" at bounding box center [726, 353] width 49 height 17
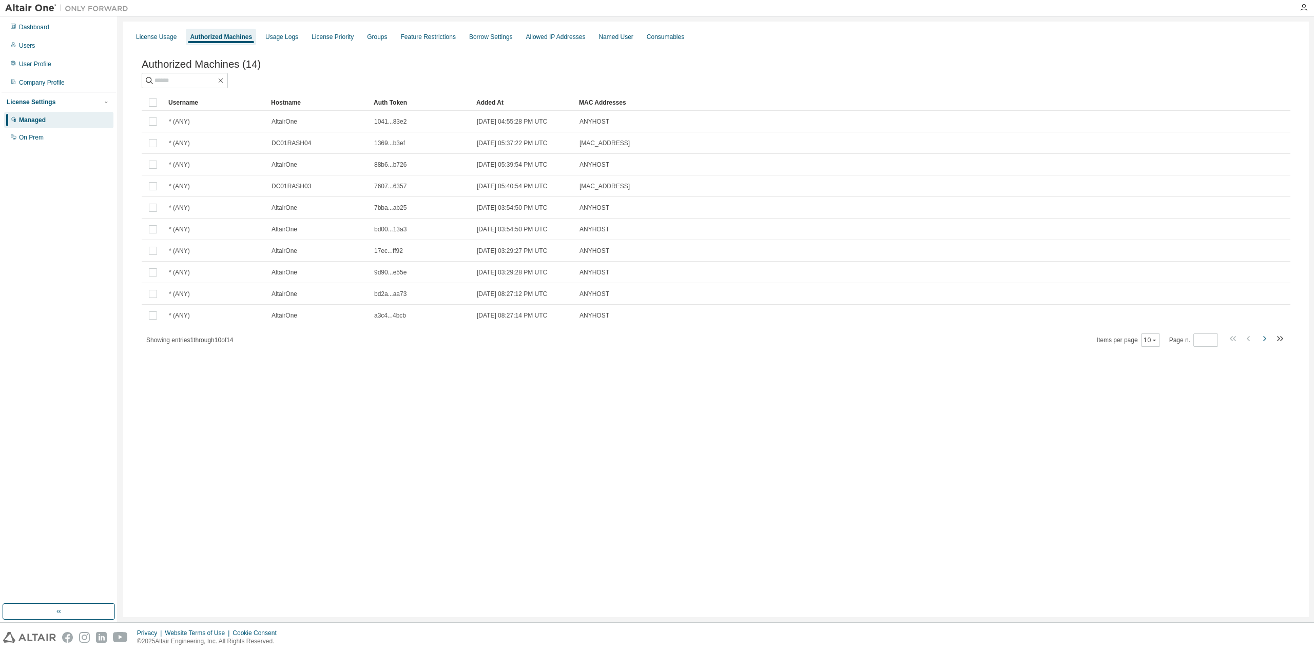
click at [1269, 341] on icon "button" at bounding box center [1264, 339] width 12 height 12
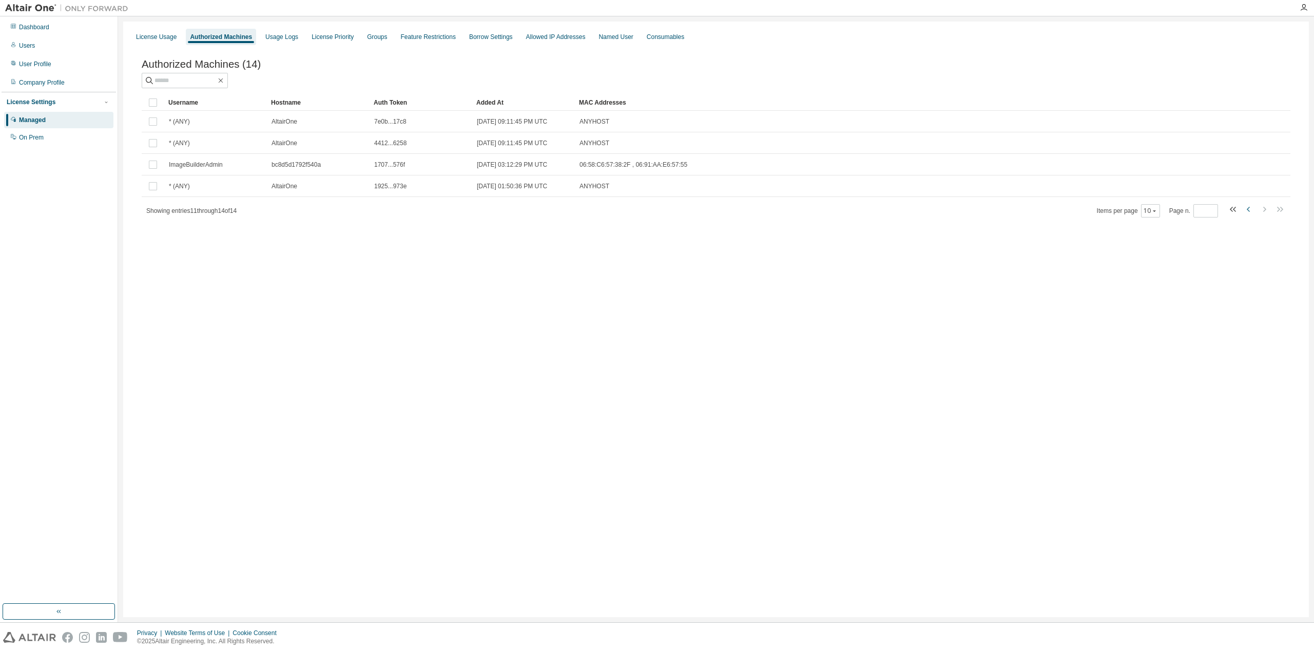
click at [1243, 210] on icon "button" at bounding box center [1249, 209] width 12 height 12
type input "*"
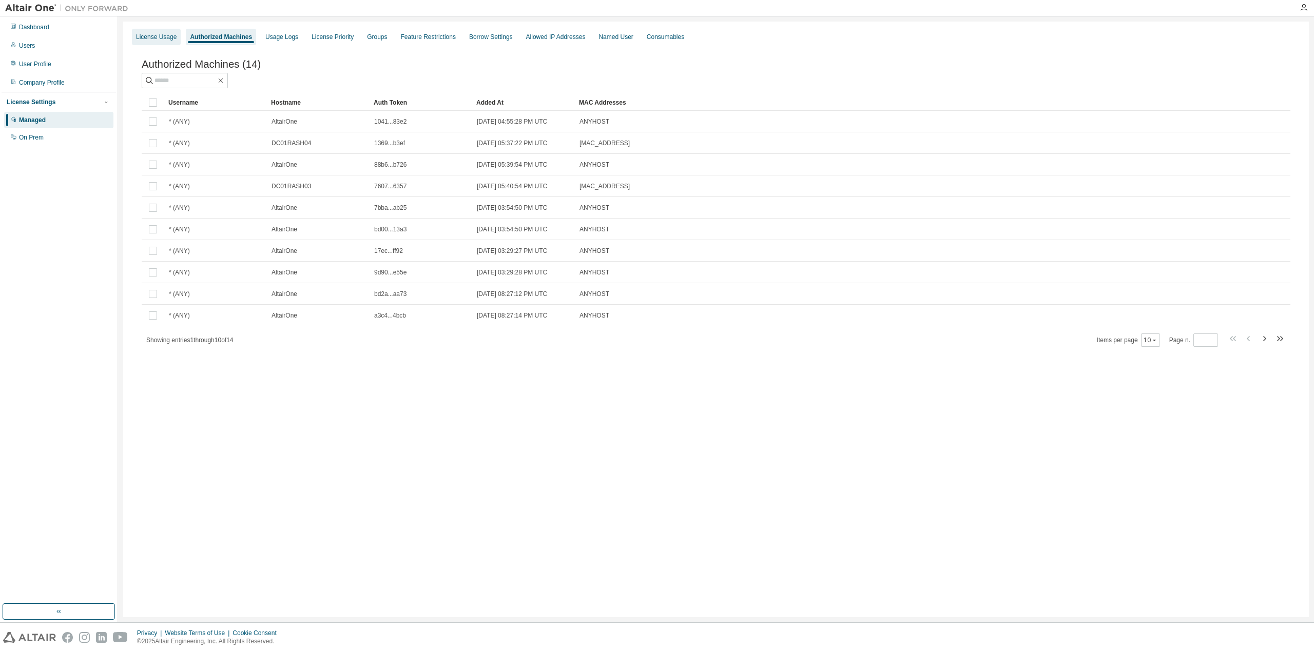
click at [156, 41] on div "License Usage" at bounding box center [156, 37] width 41 height 8
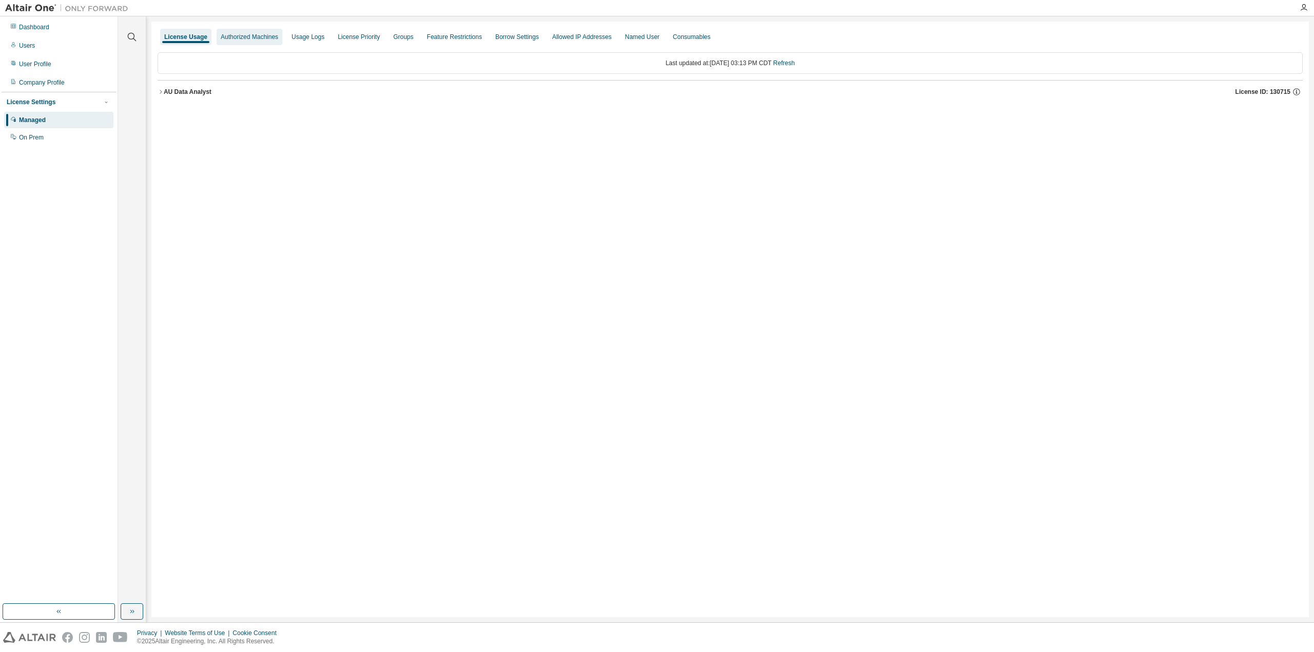
click at [240, 38] on div "Authorized Machines" at bounding box center [249, 37] width 57 height 8
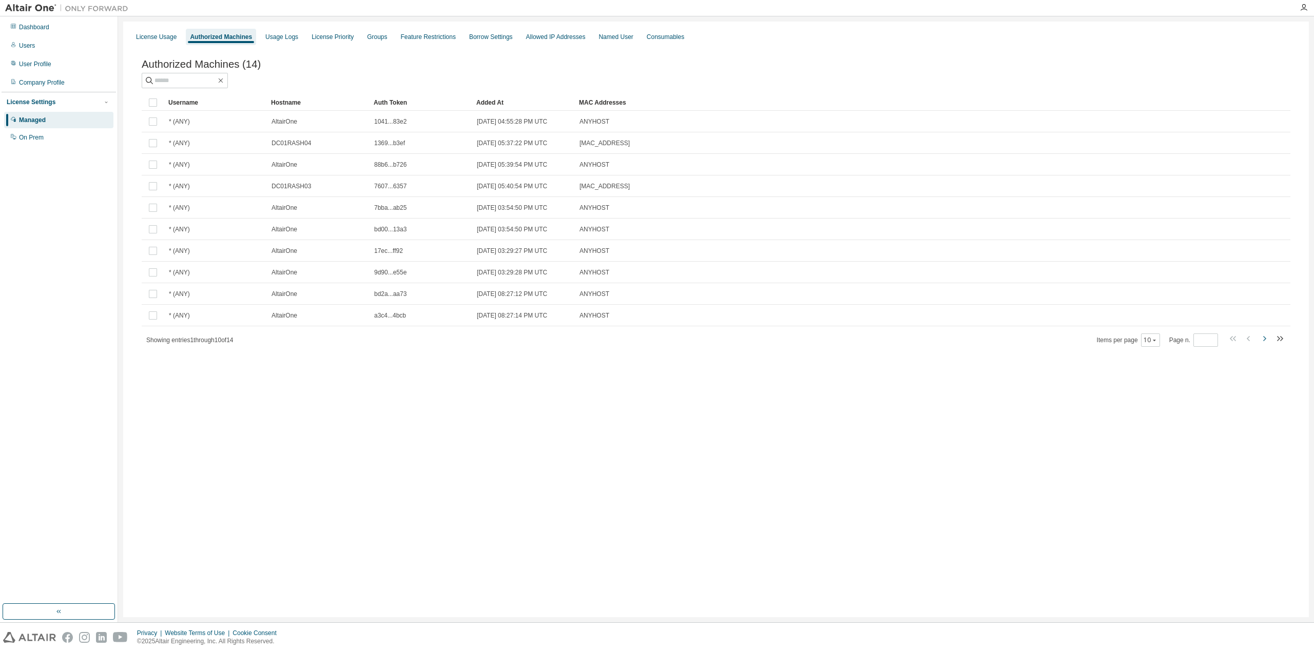
click at [1262, 340] on icon "button" at bounding box center [1264, 339] width 12 height 12
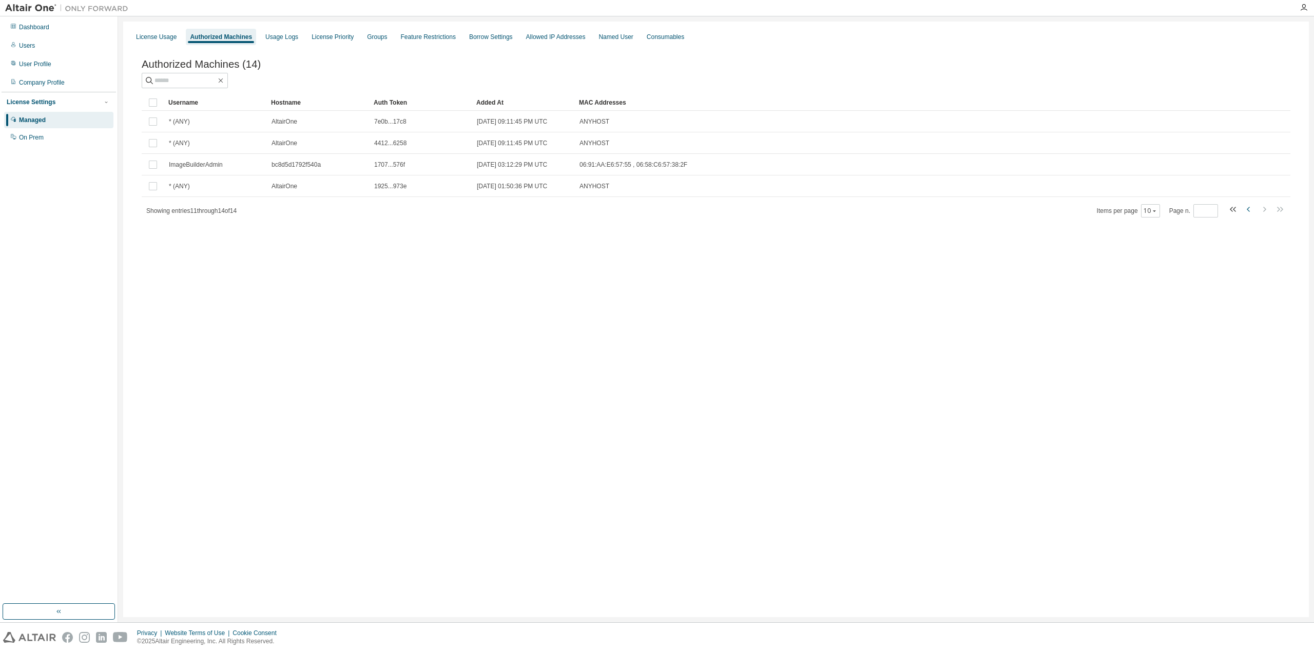
click at [1249, 214] on icon "button" at bounding box center [1249, 209] width 12 height 12
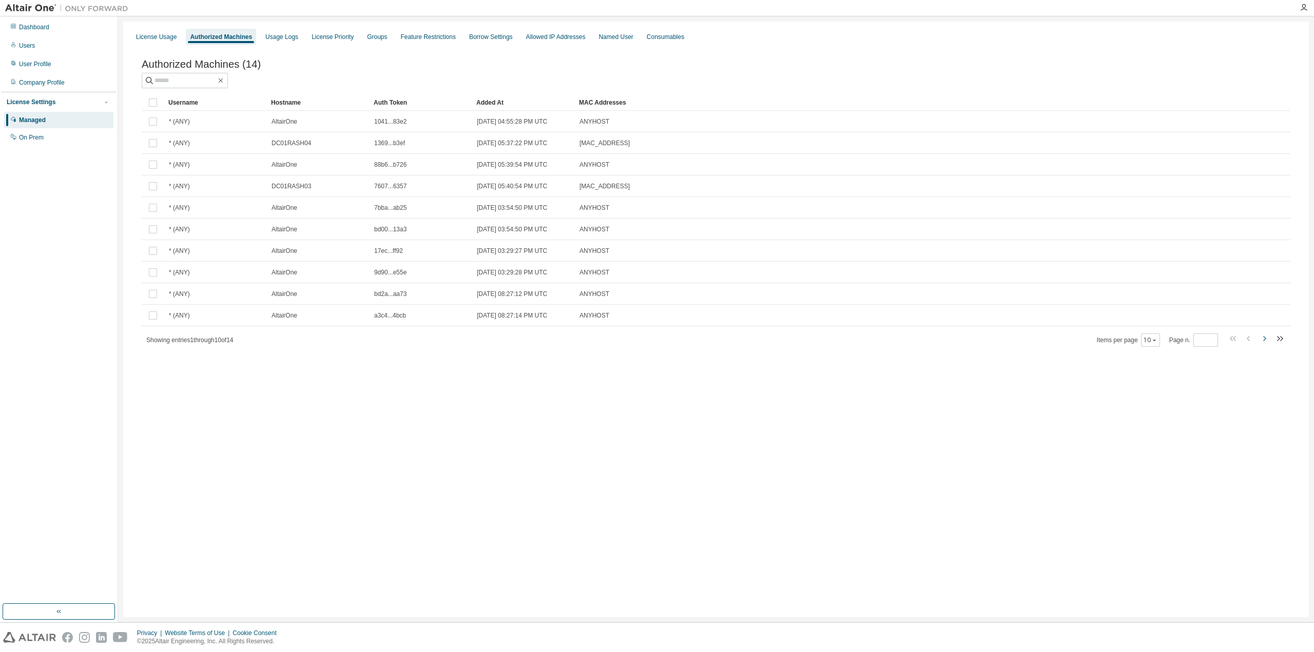
click at [1263, 339] on icon "button" at bounding box center [1264, 339] width 12 height 12
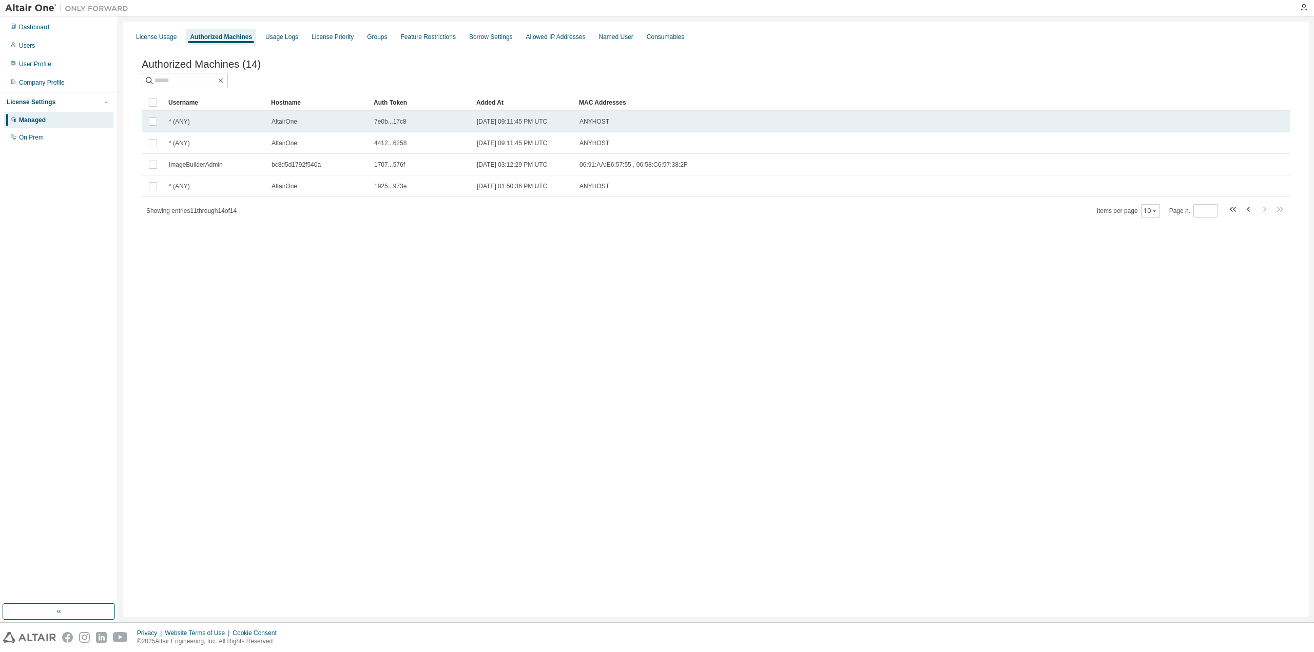
click at [394, 122] on span "7e0b...17c8" at bounding box center [390, 122] width 32 height 8
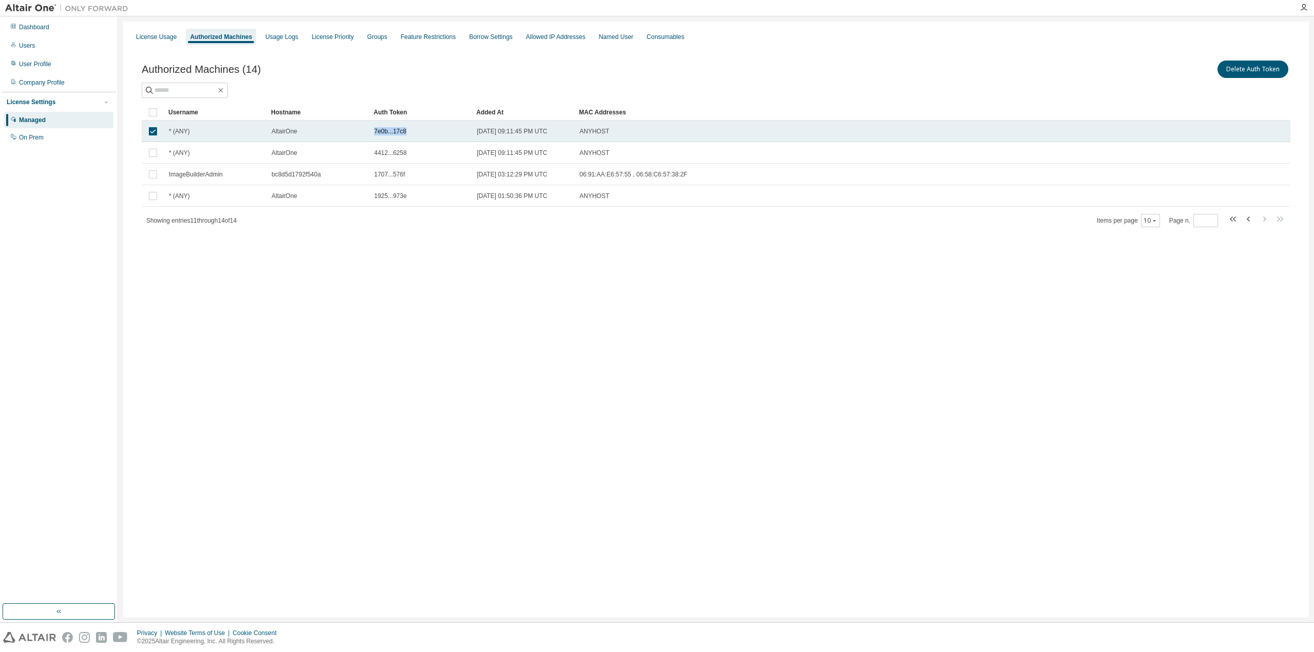
drag, startPoint x: 410, startPoint y: 130, endPoint x: 374, endPoint y: 132, distance: 35.4
click at [374, 132] on div "7e0b...17c8" at bounding box center [420, 131] width 93 height 8
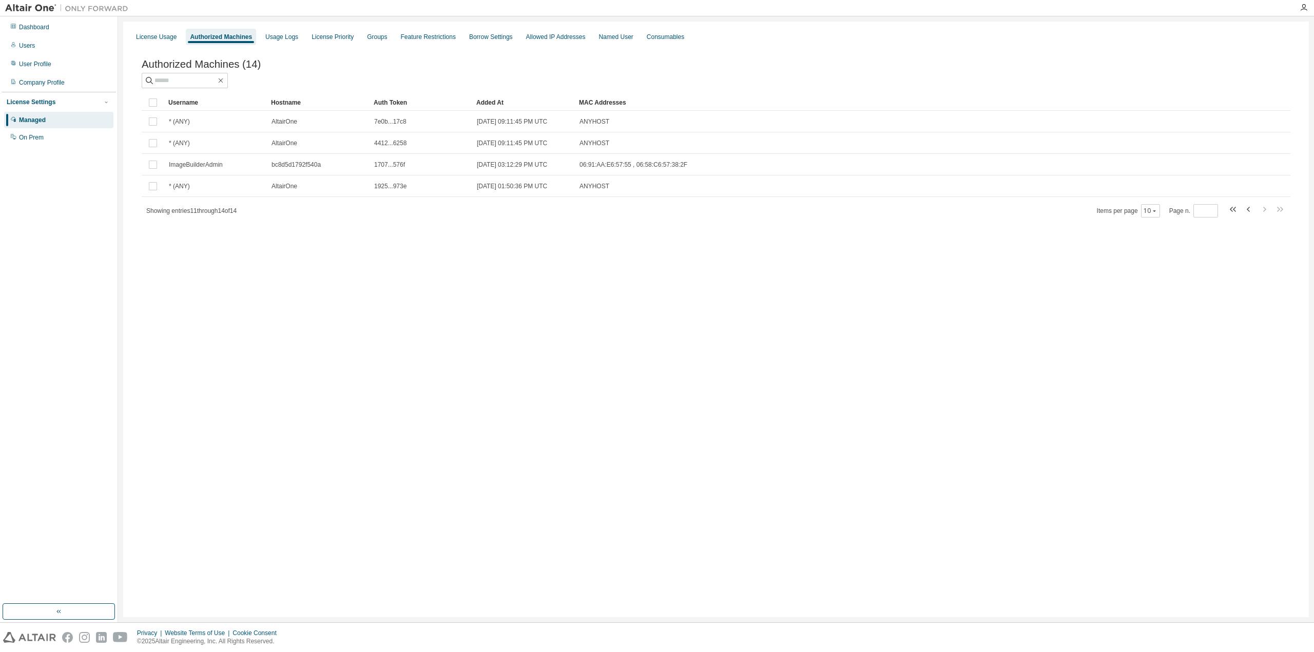
click at [374, 132] on td "7e0b...17c8" at bounding box center [421, 122] width 103 height 22
click at [1252, 213] on icon "button" at bounding box center [1249, 209] width 12 height 12
type input "*"
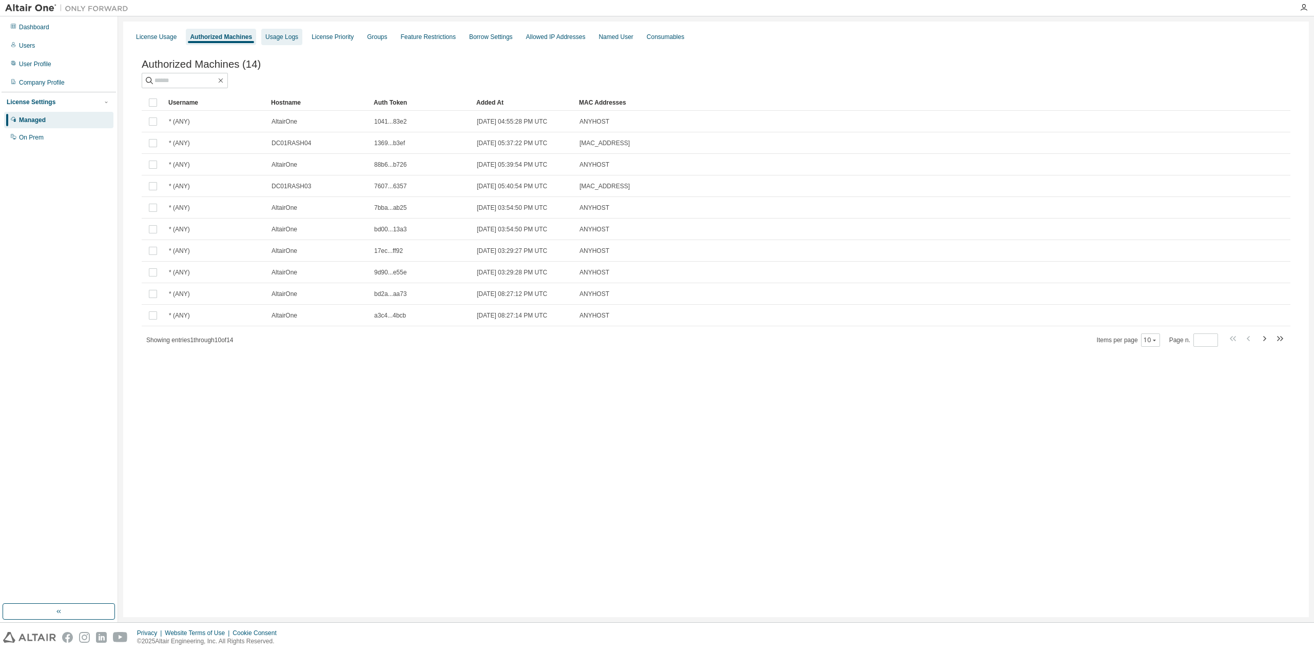
click at [274, 36] on div "Usage Logs" at bounding box center [281, 37] width 33 height 8
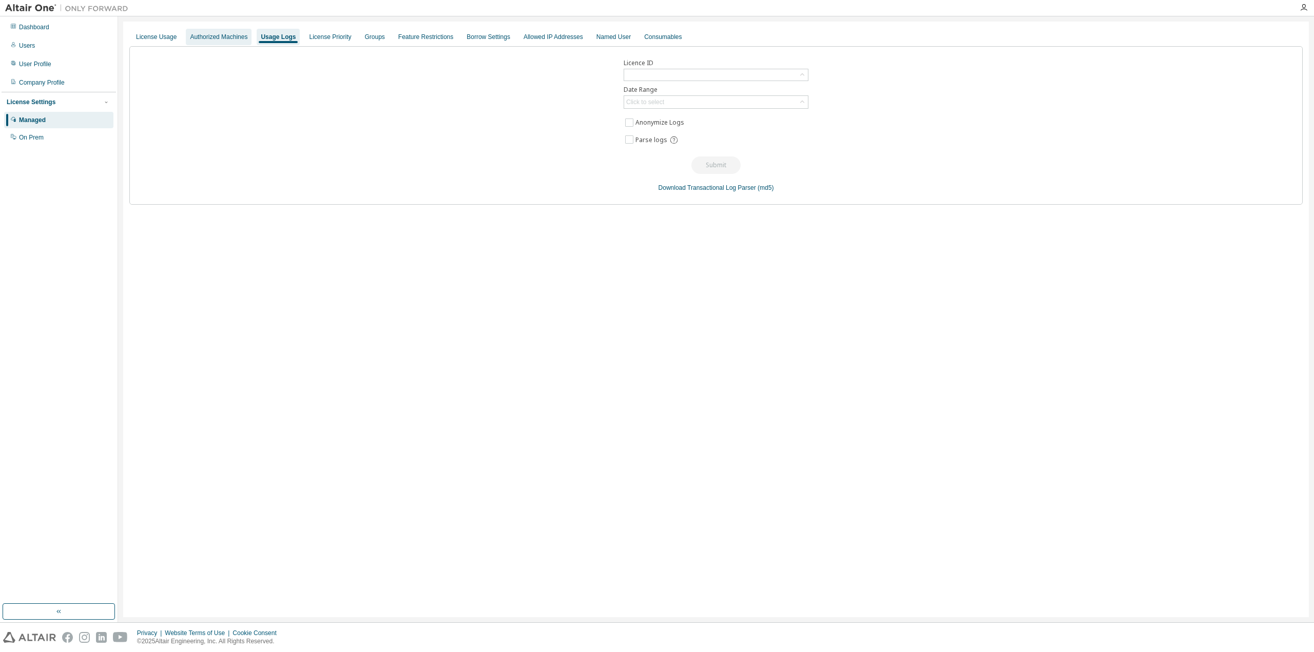
click at [224, 40] on div "Authorized Machines" at bounding box center [218, 37] width 57 height 8
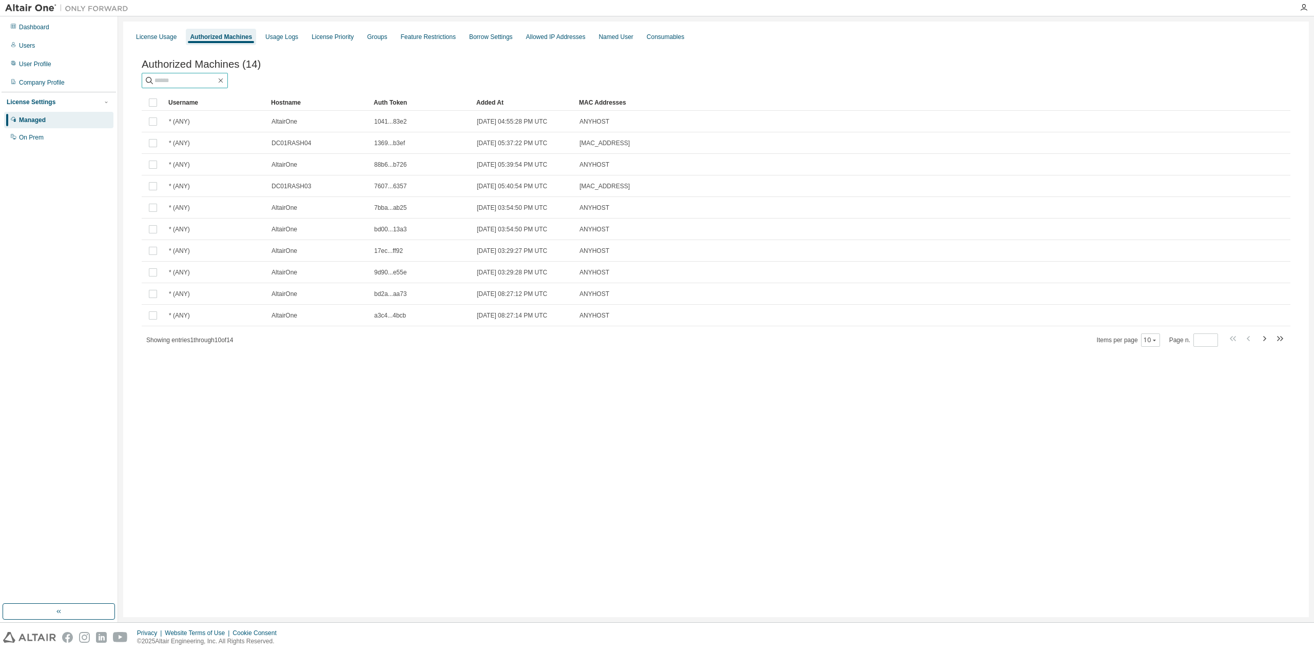
click at [196, 86] on input "text" at bounding box center [185, 80] width 62 height 10
click at [49, 139] on div "On Prem" at bounding box center [58, 137] width 109 height 16
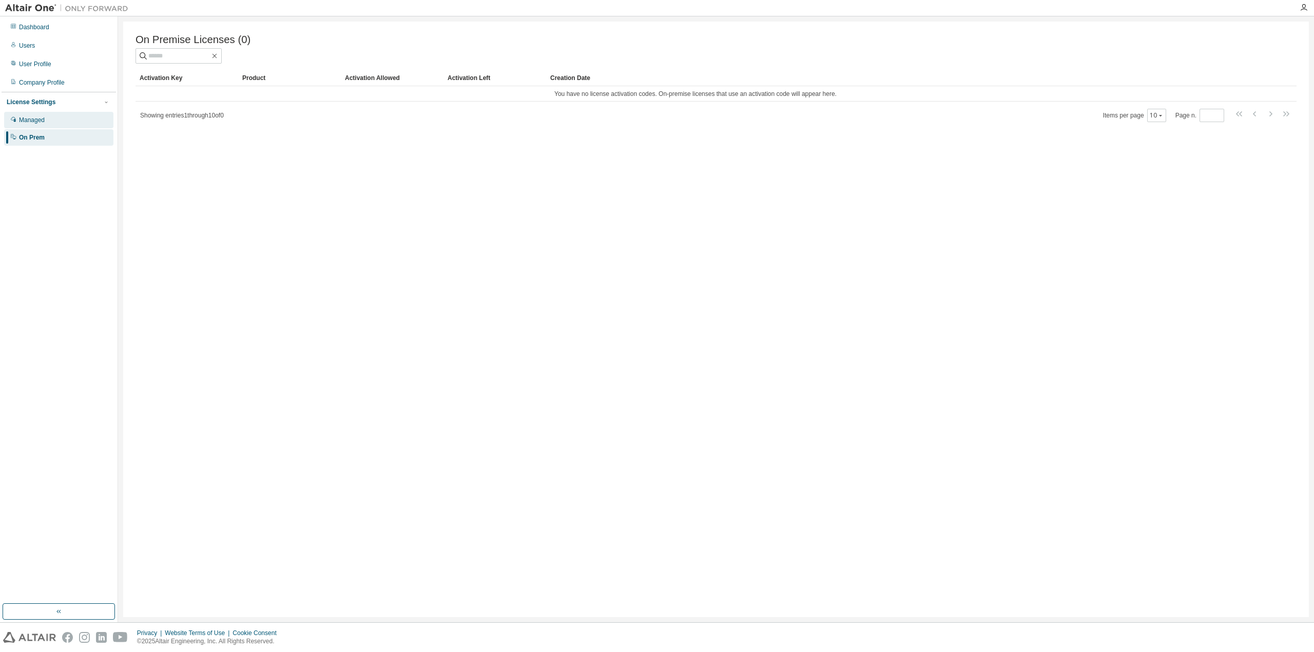
click at [60, 121] on div "Managed" at bounding box center [58, 120] width 109 height 16
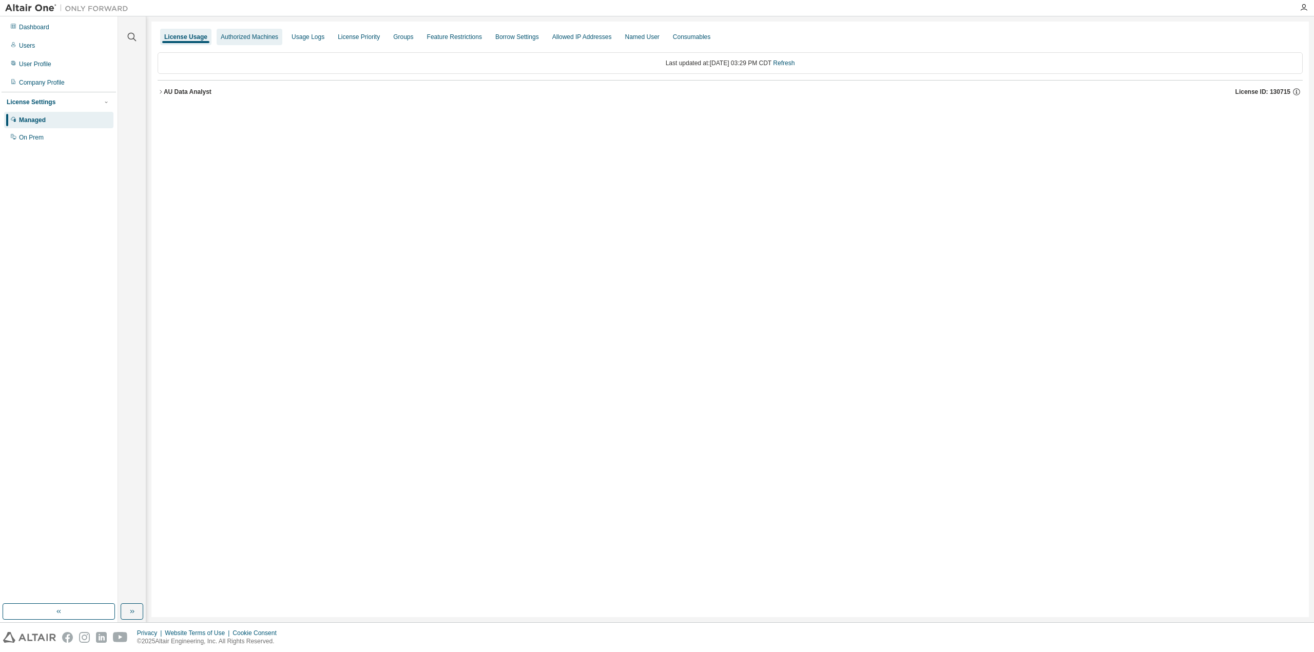
click at [263, 36] on div "Authorized Machines" at bounding box center [249, 37] width 57 height 8
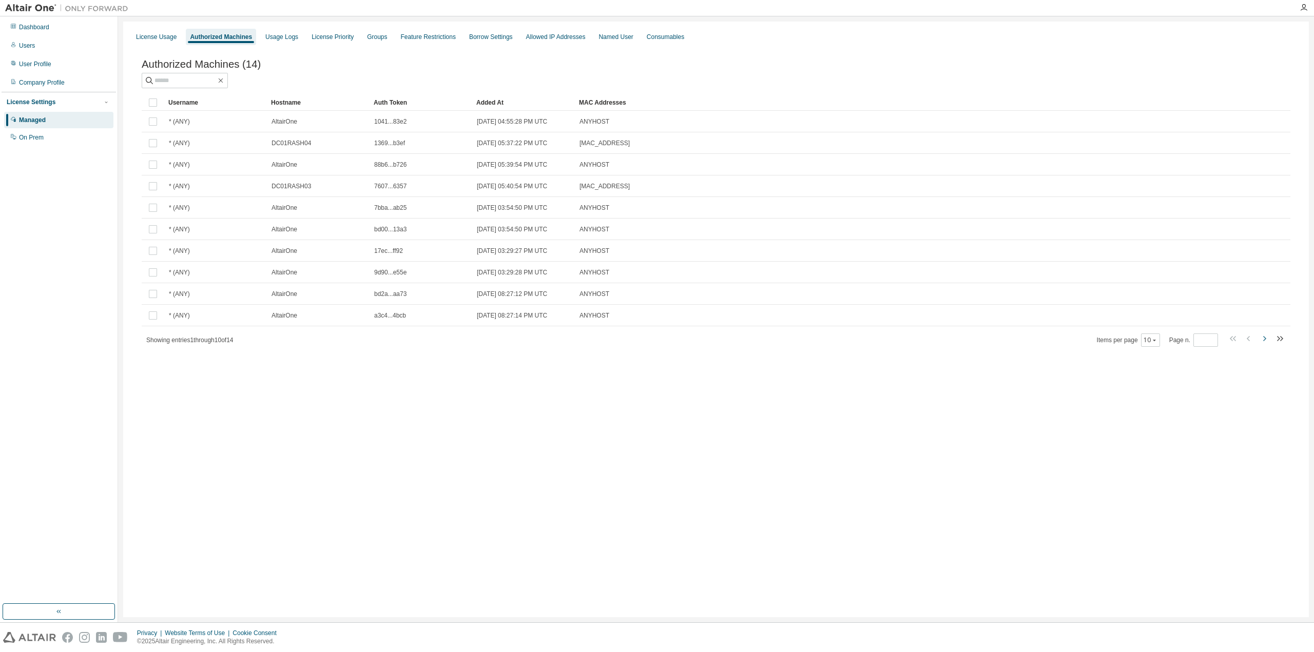
click at [1261, 338] on icon "button" at bounding box center [1264, 339] width 12 height 12
type input "*"
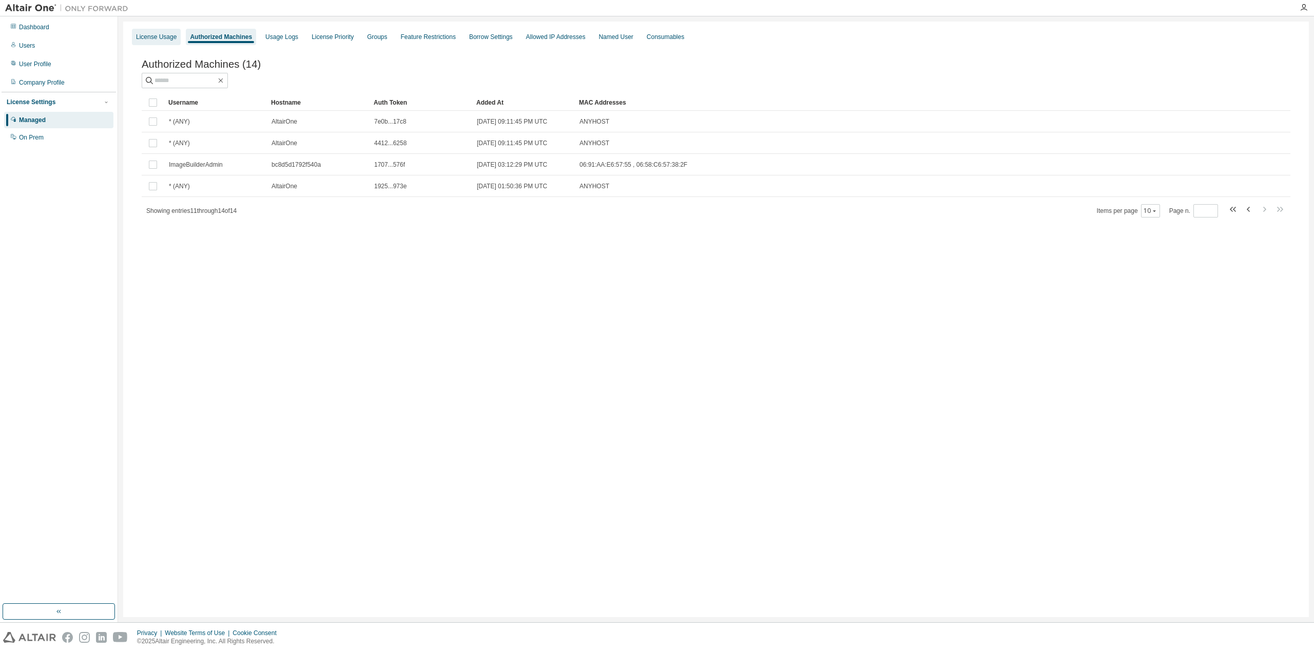
click at [159, 41] on div "License Usage" at bounding box center [156, 37] width 49 height 16
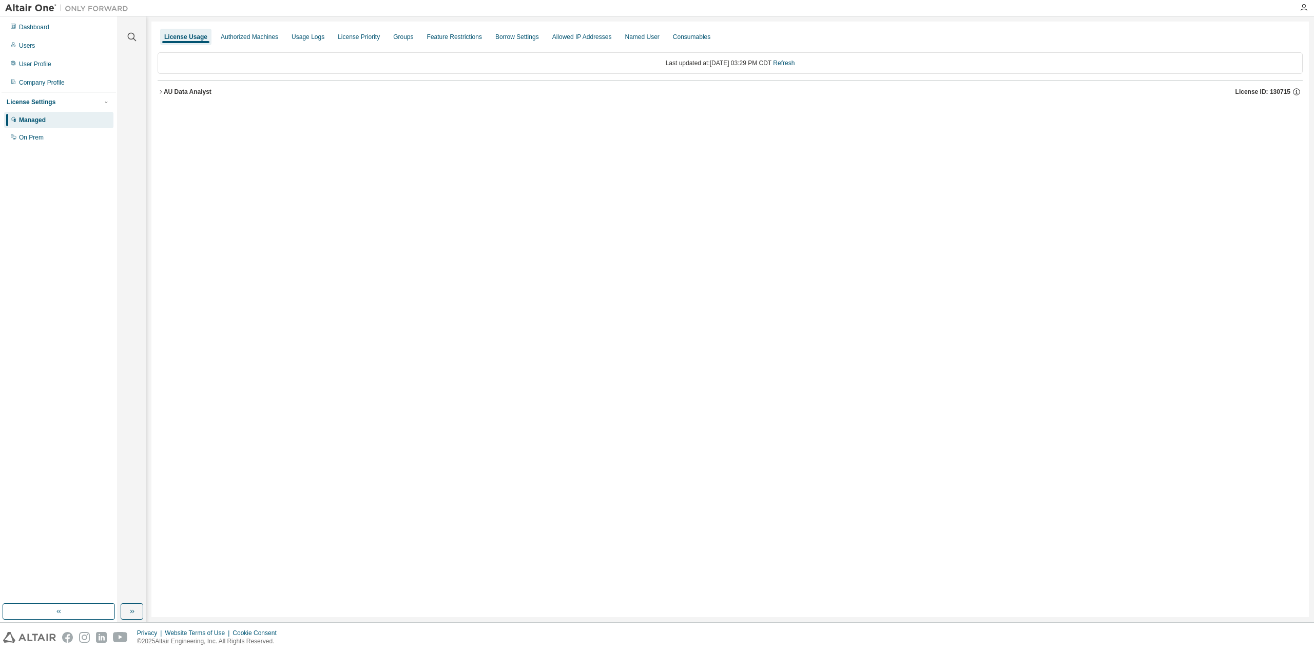
click at [164, 89] on div "AU Data Analyst" at bounding box center [188, 92] width 48 height 8
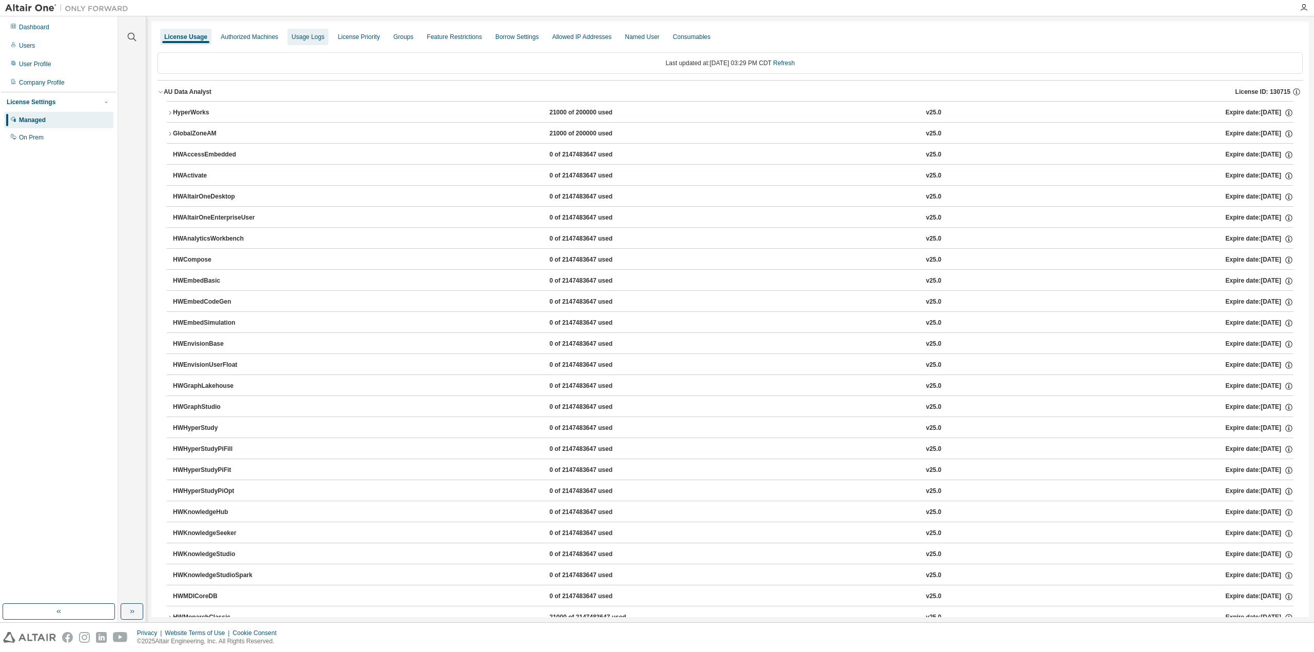
click at [306, 40] on div "Usage Logs" at bounding box center [308, 37] width 33 height 8
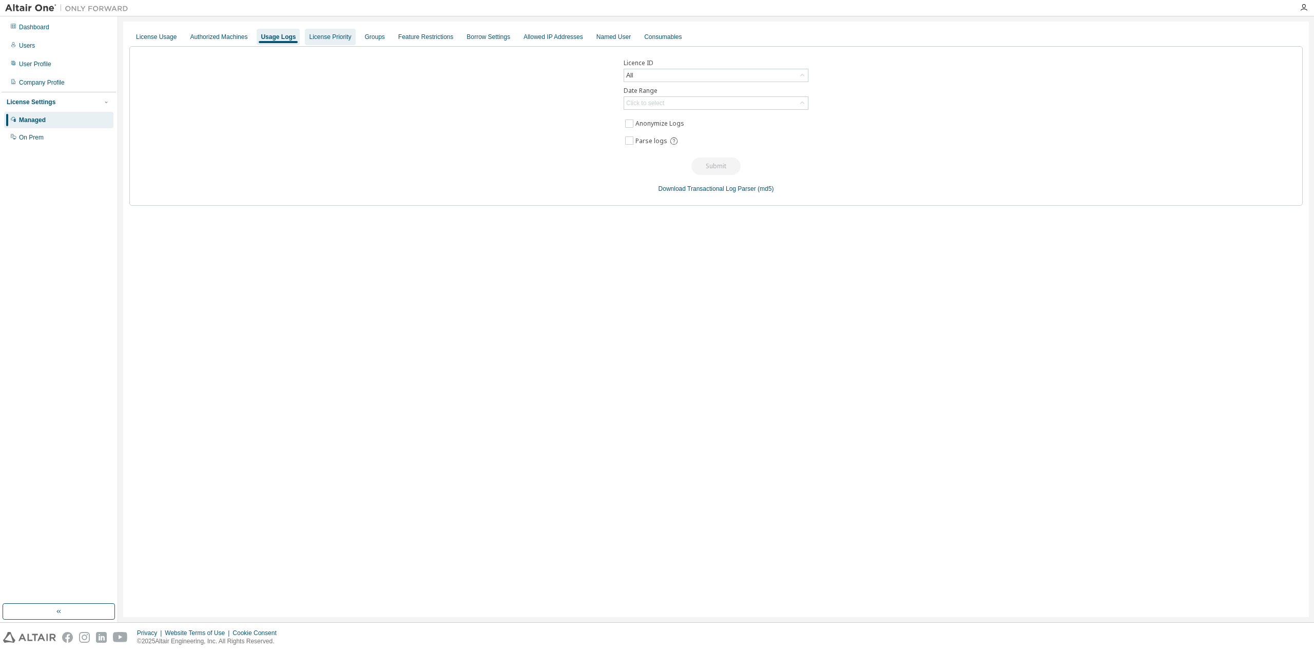
click at [335, 40] on div "License Priority" at bounding box center [330, 37] width 42 height 8
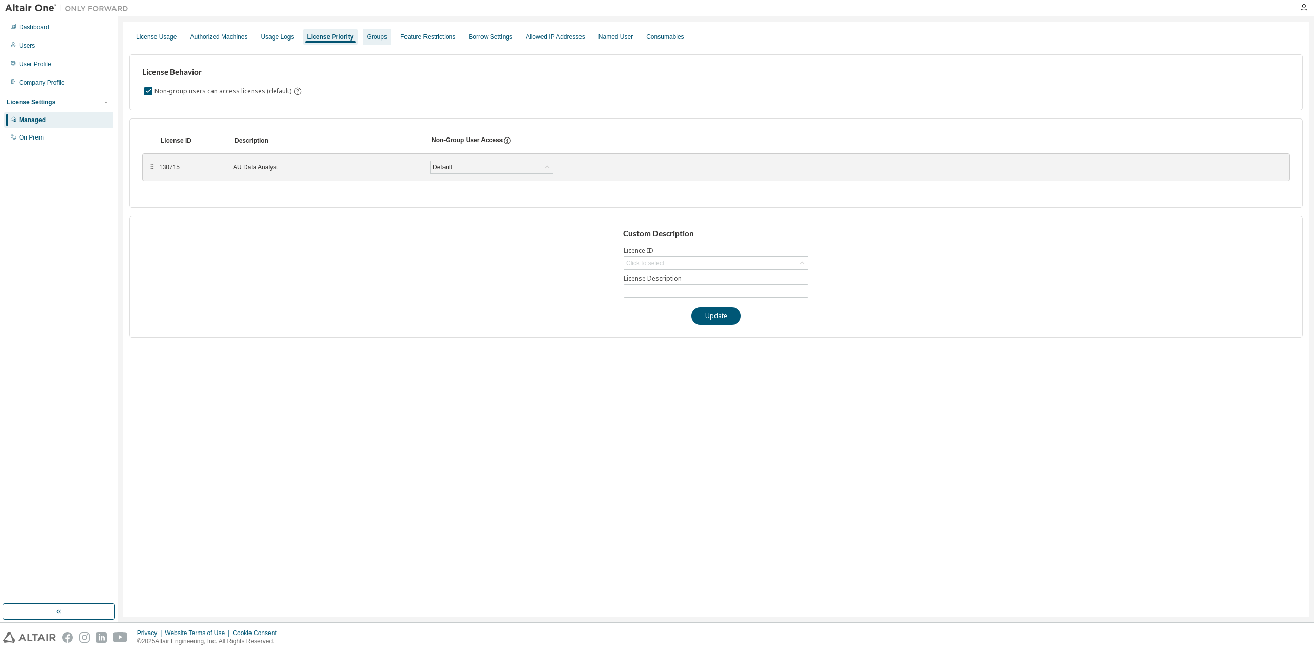
click at [367, 40] on div "Groups" at bounding box center [377, 37] width 20 height 8
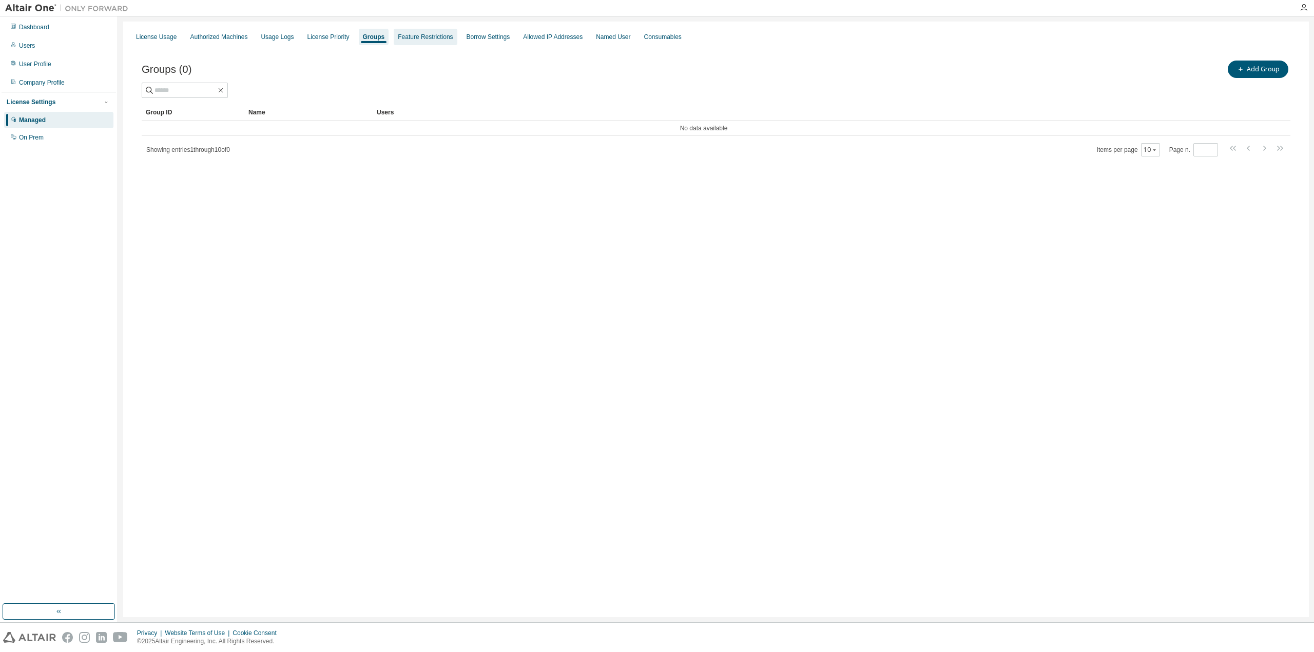
click at [405, 38] on div "Feature Restrictions" at bounding box center [425, 37] width 55 height 8
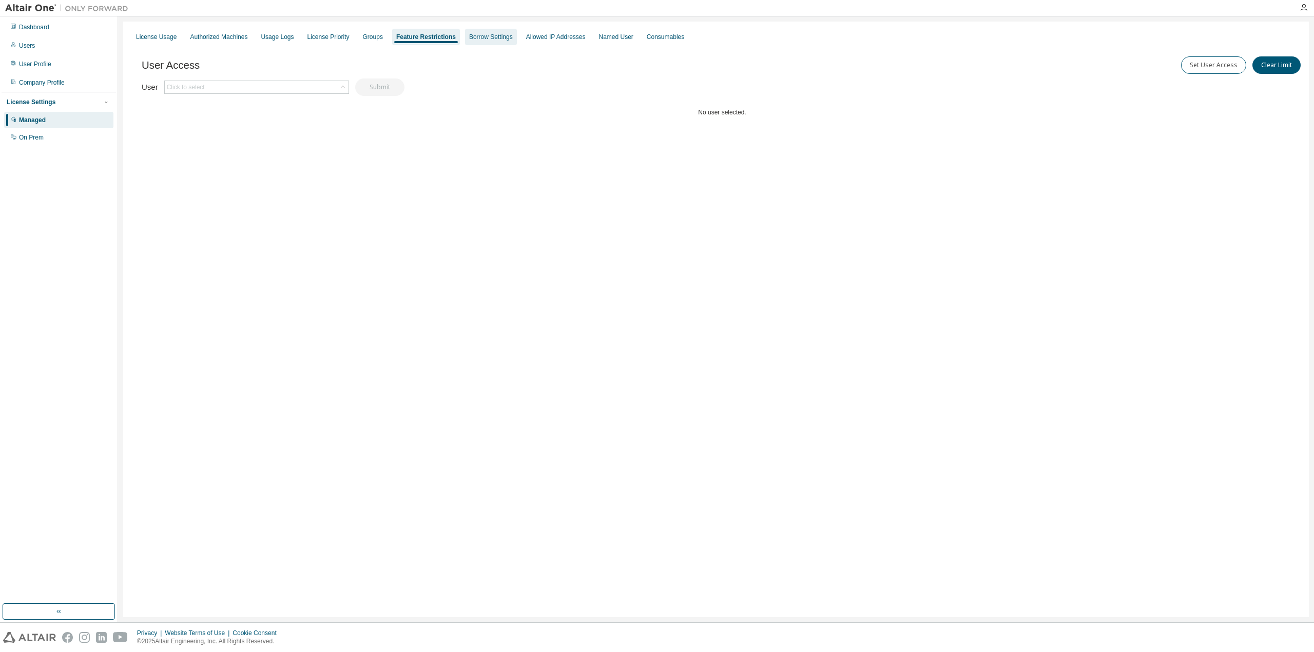
click at [486, 40] on div "Borrow Settings" at bounding box center [491, 37] width 44 height 8
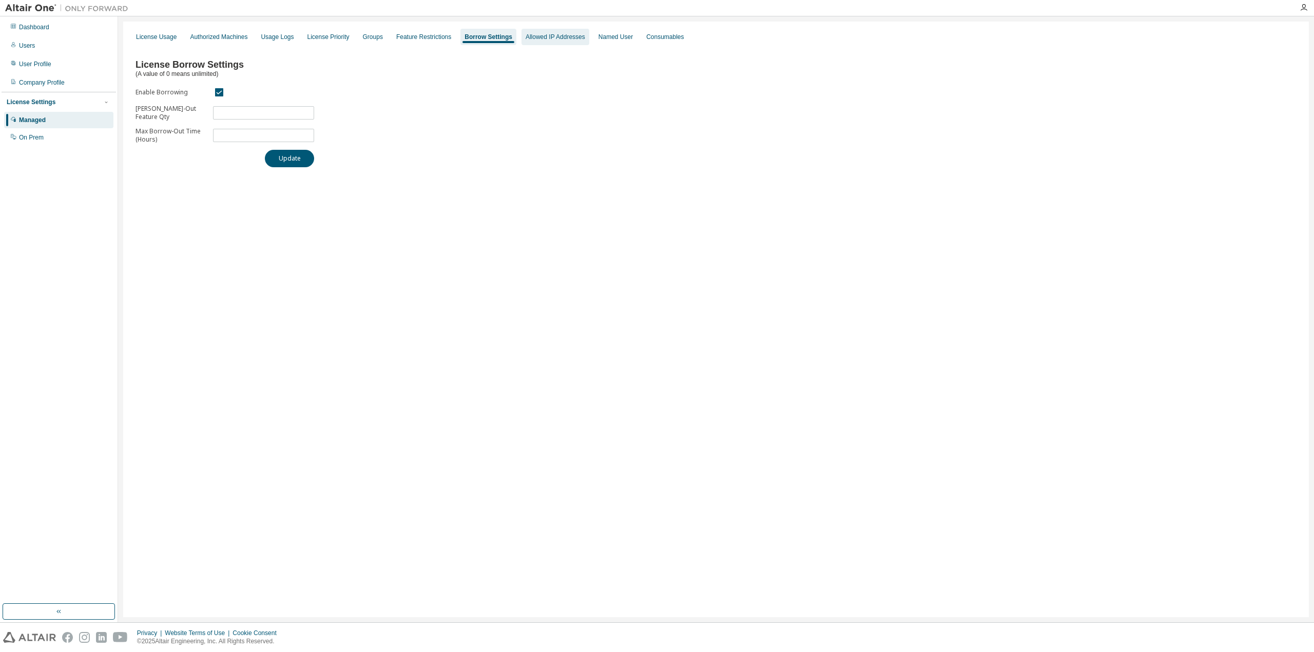
click at [533, 37] on div "Allowed IP Addresses" at bounding box center [556, 37] width 60 height 8
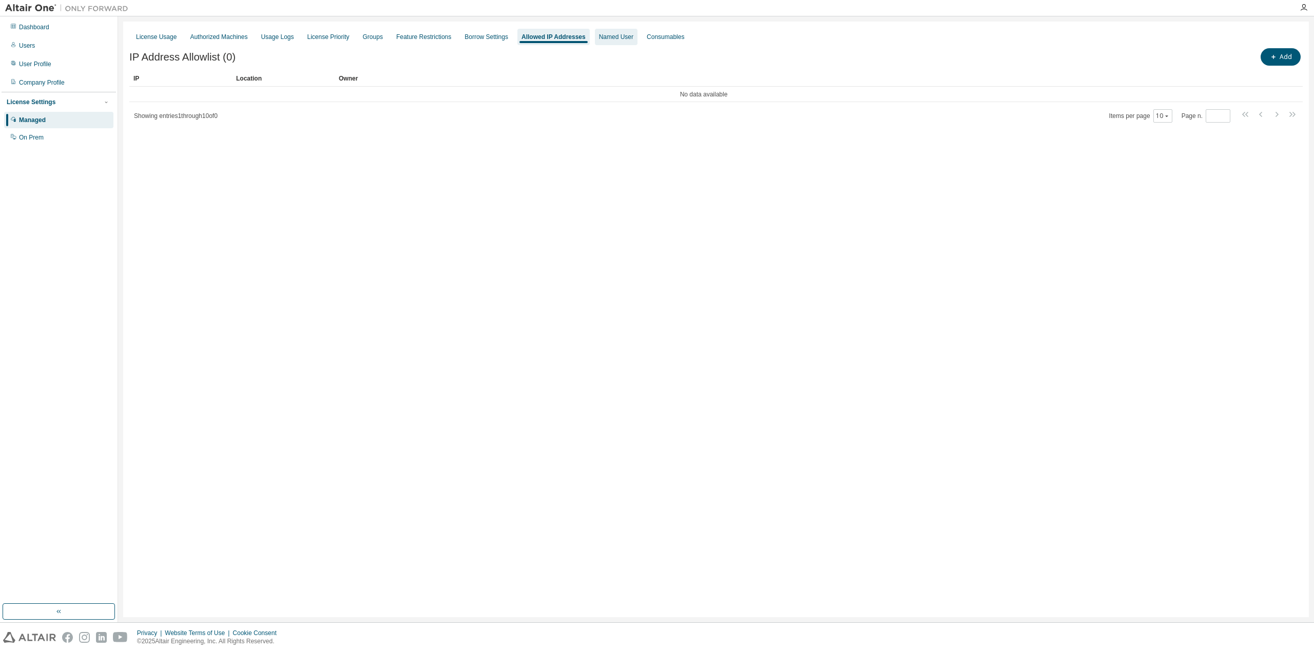
click at [602, 36] on div "Named User" at bounding box center [616, 37] width 34 height 8
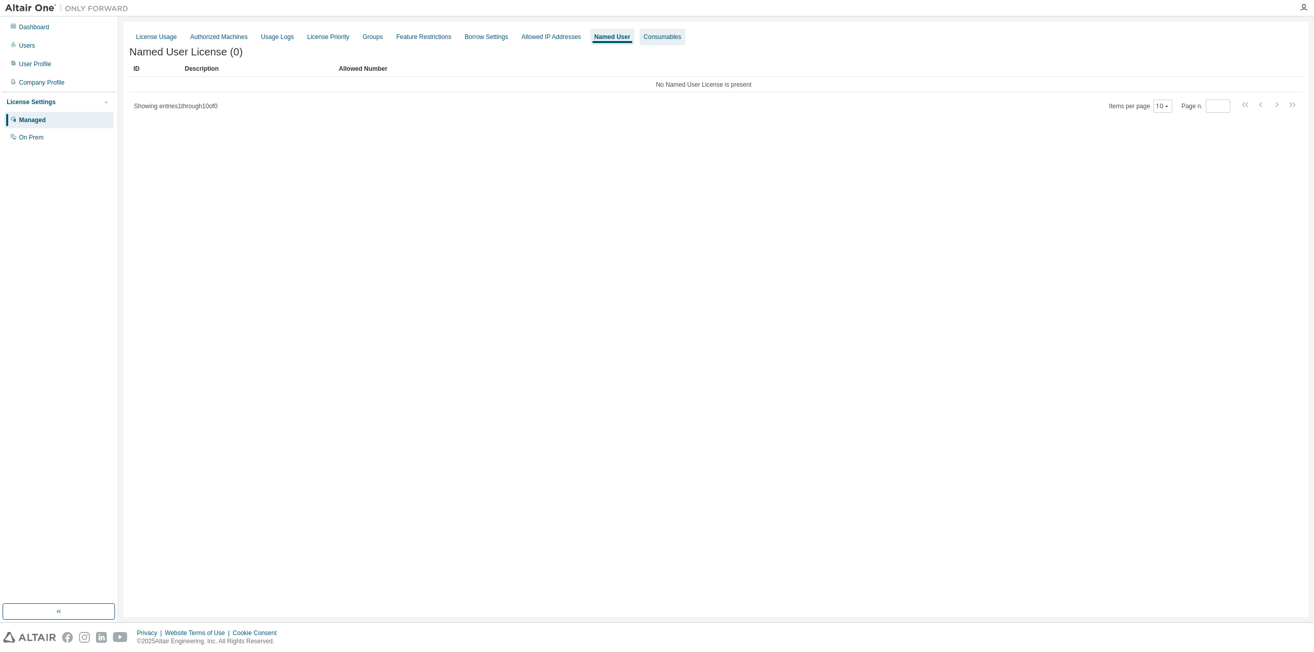
click at [654, 37] on div "Consumables" at bounding box center [662, 37] width 37 height 8
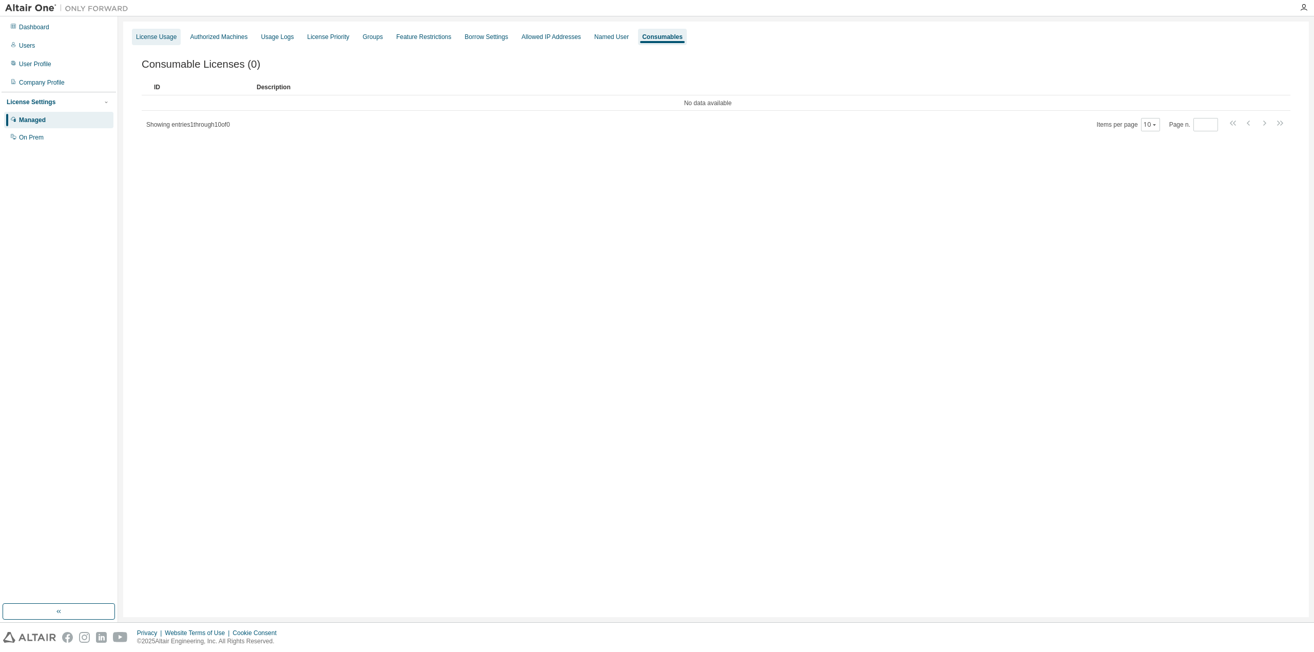
click at [154, 38] on div "License Usage" at bounding box center [156, 37] width 41 height 8
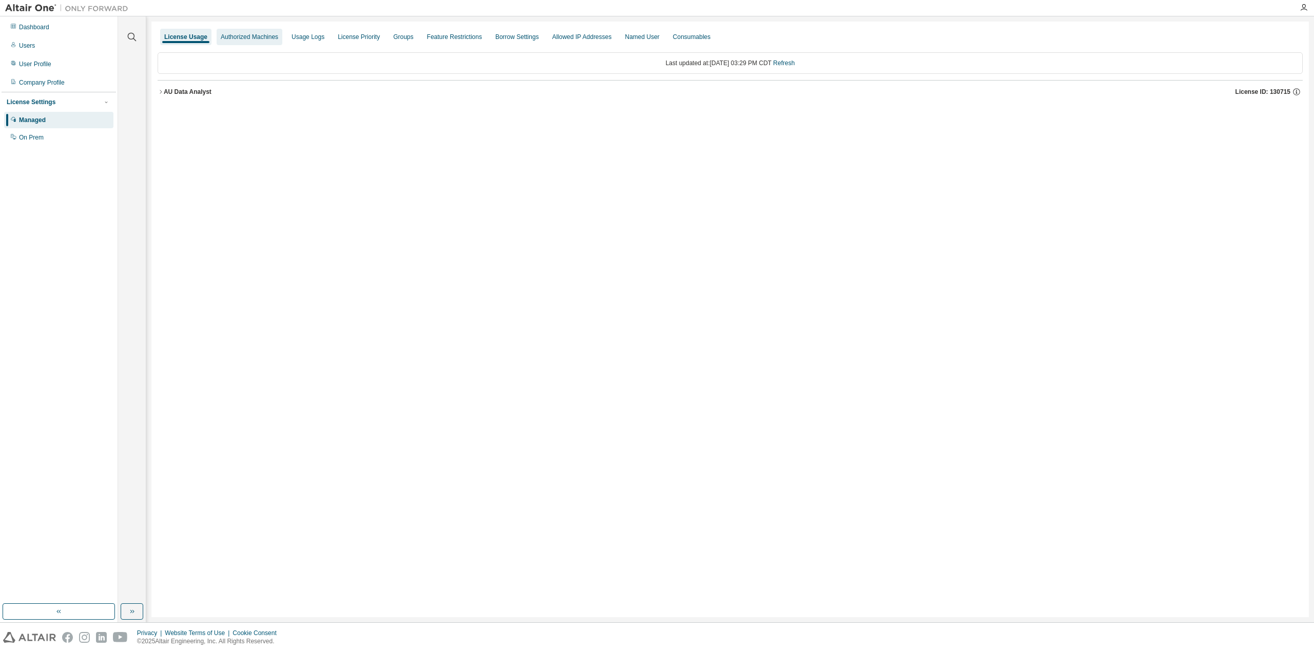
click at [255, 38] on div "Authorized Machines" at bounding box center [249, 37] width 57 height 8
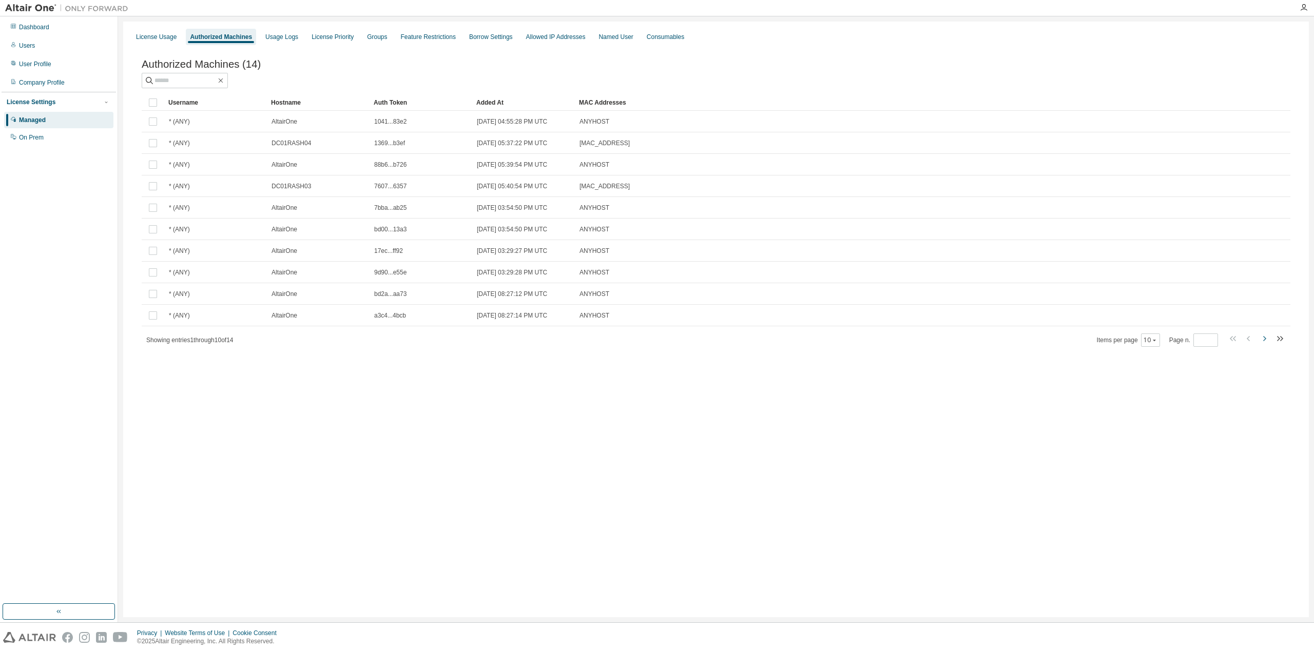
click at [1268, 344] on icon "button" at bounding box center [1264, 339] width 12 height 12
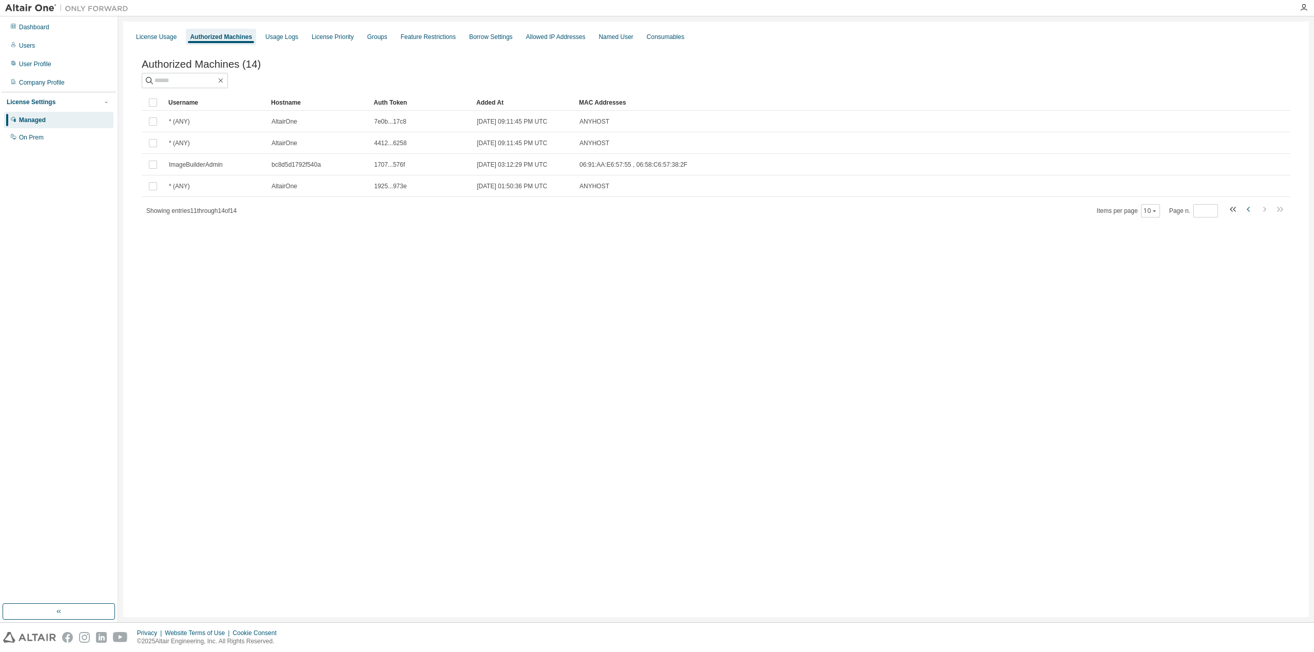
click at [1249, 211] on icon "button" at bounding box center [1249, 209] width 12 height 12
type input "*"
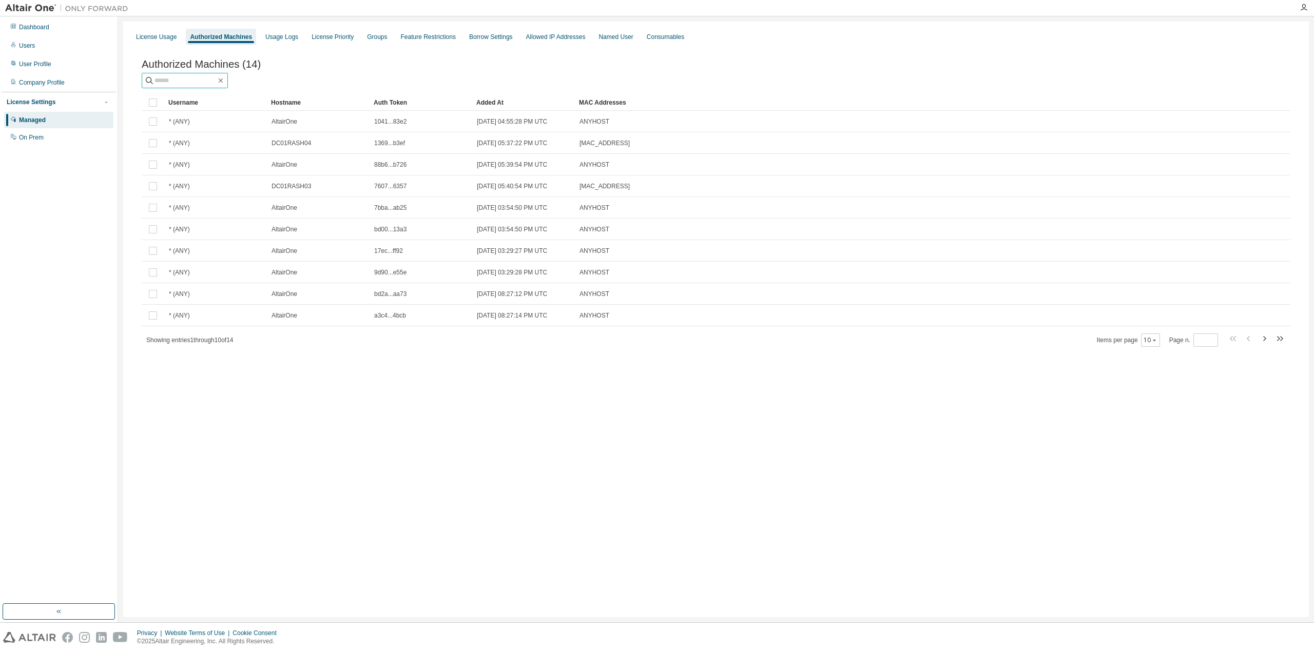
click at [187, 85] on input "text" at bounding box center [185, 80] width 62 height 10
click at [28, 44] on div "Users" at bounding box center [27, 46] width 16 height 8
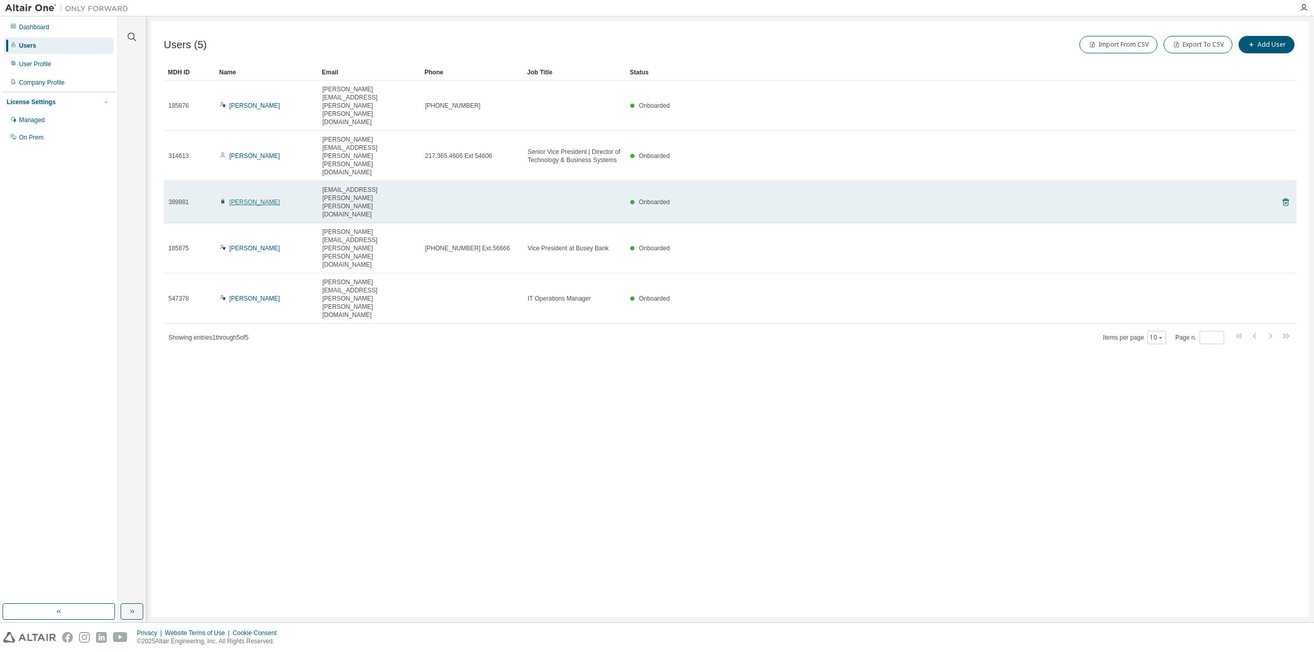
click at [243, 199] on link "Chase Jones" at bounding box center [254, 202] width 51 height 7
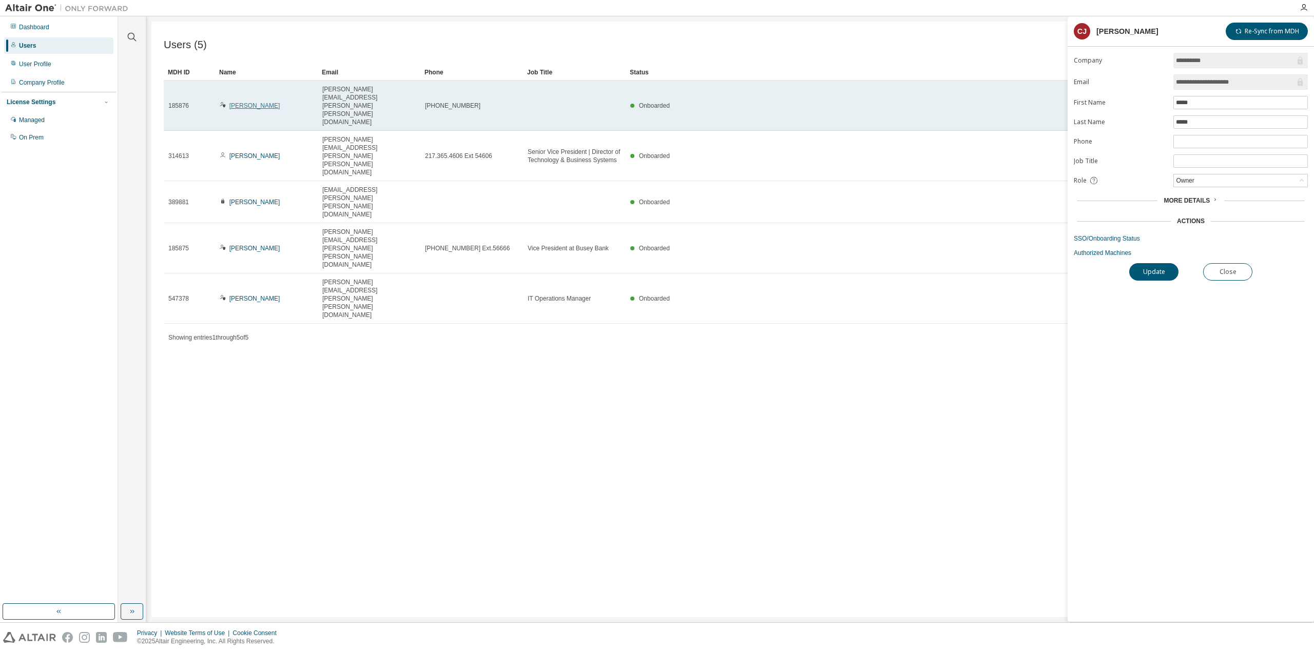
click at [253, 102] on link "Jason Koonce" at bounding box center [254, 105] width 51 height 7
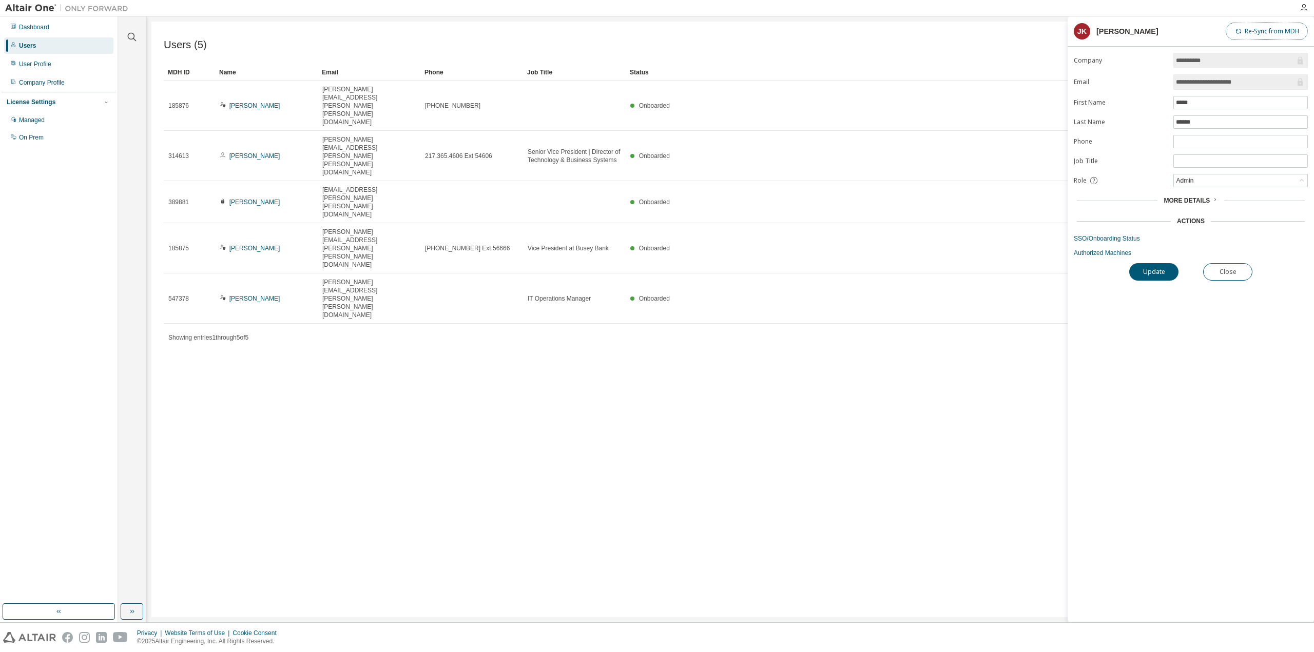
click at [1267, 32] on button "Re-Sync from MDH" at bounding box center [1267, 31] width 82 height 17
click at [1154, 269] on button "Update" at bounding box center [1153, 271] width 49 height 17
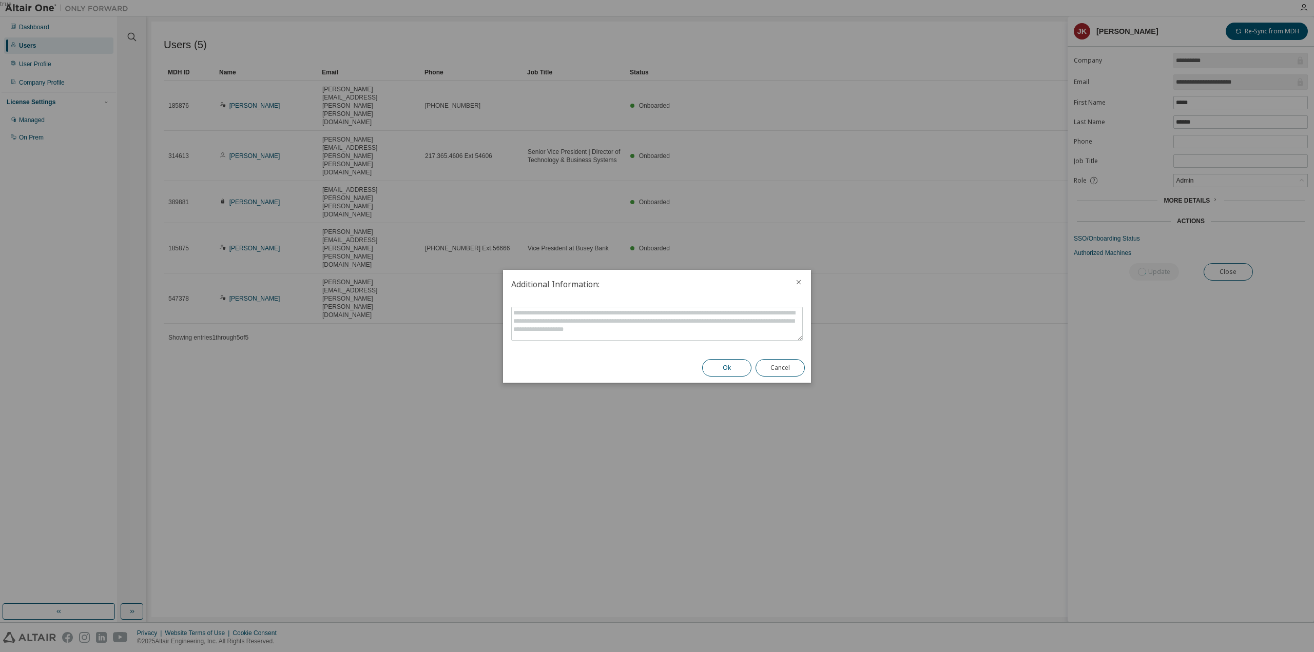
click at [727, 364] on button "Ok" at bounding box center [726, 367] width 49 height 17
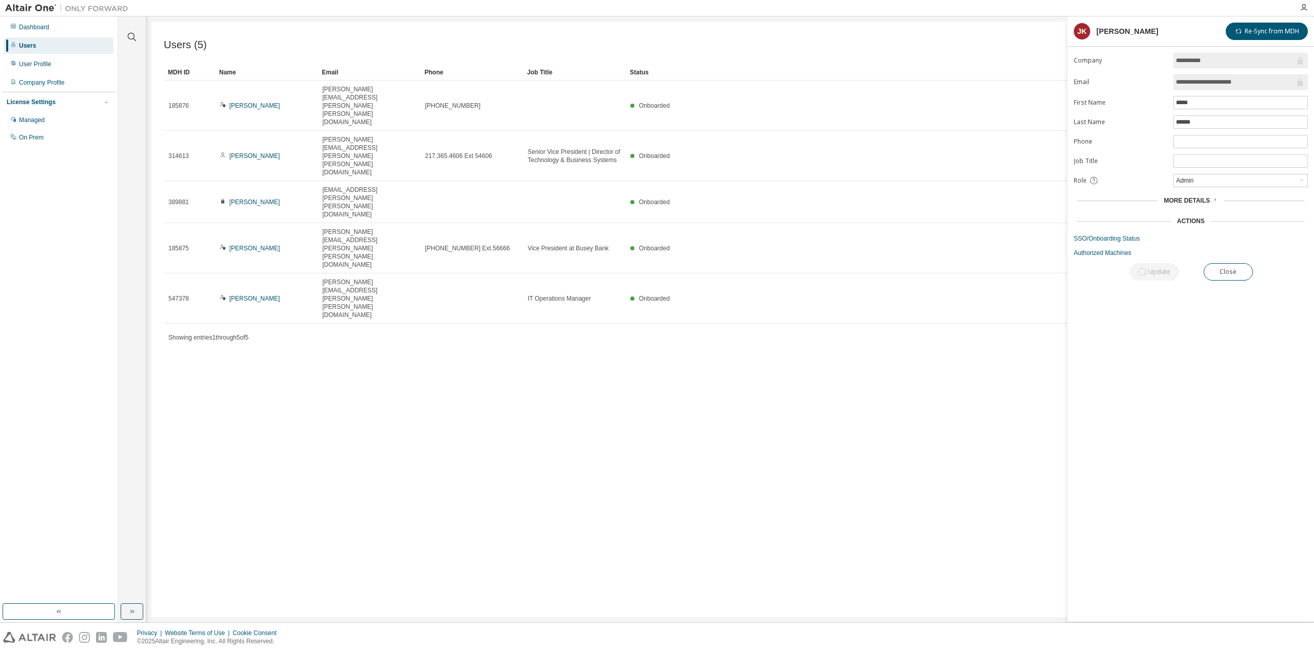
click at [1193, 199] on span "More Details" at bounding box center [1187, 200] width 46 height 7
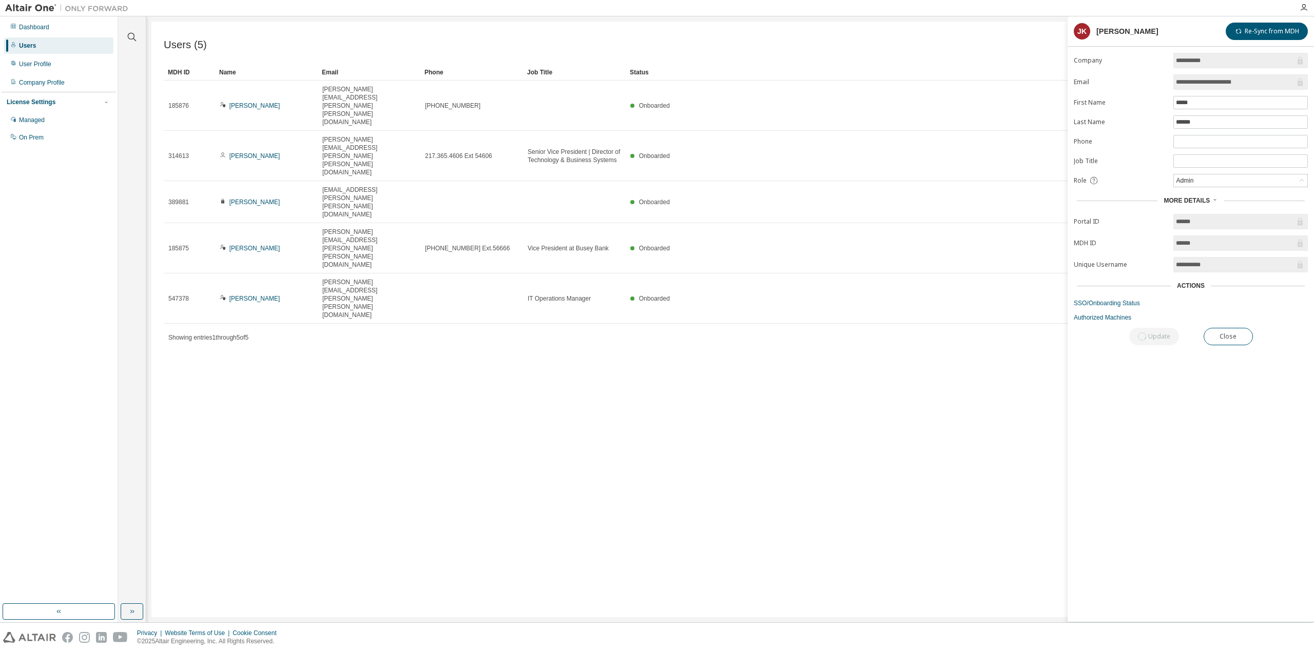
click at [1193, 199] on span "More Details" at bounding box center [1187, 200] width 46 height 7
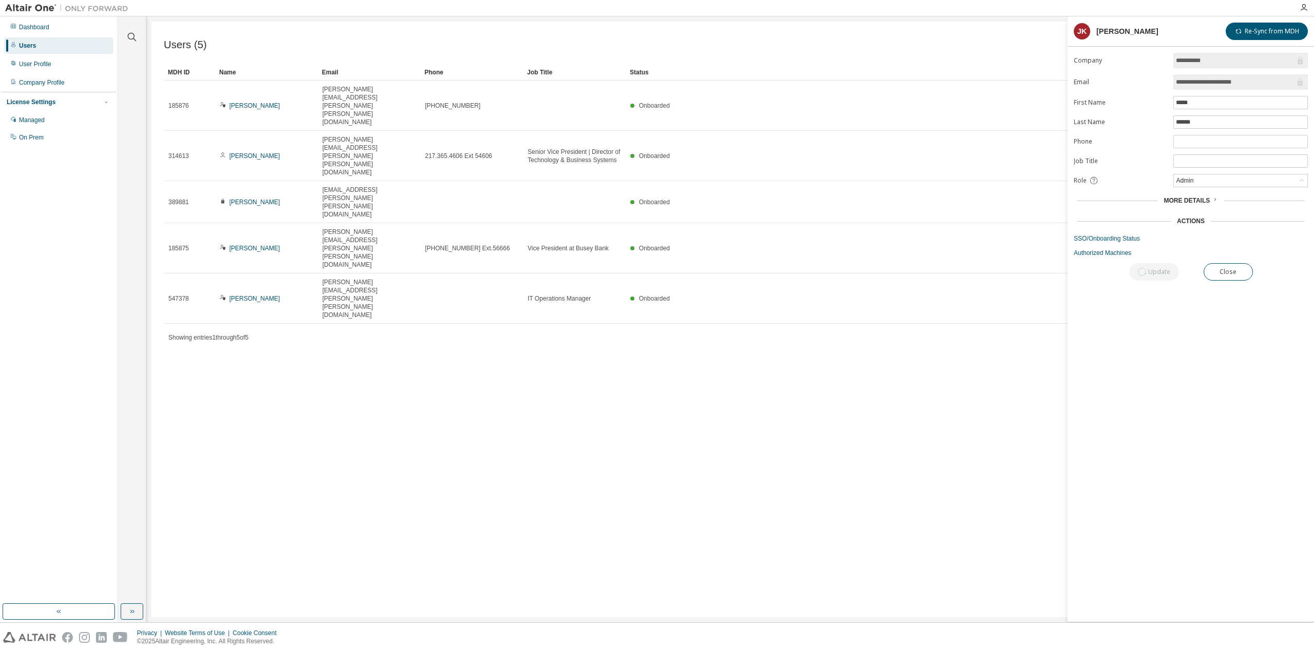
click at [1193, 199] on span "More Details" at bounding box center [1187, 200] width 46 height 7
click at [1192, 200] on span "More Details" at bounding box center [1187, 200] width 46 height 7
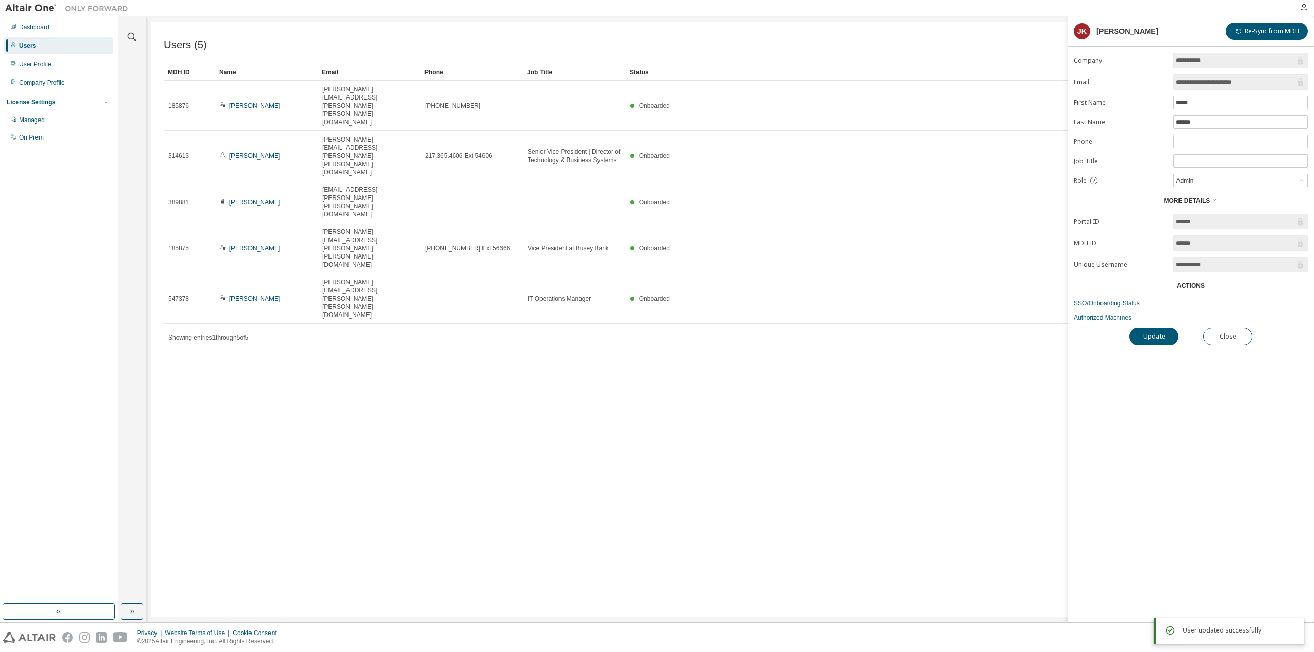
click at [1192, 200] on span "More Details" at bounding box center [1187, 200] width 46 height 7
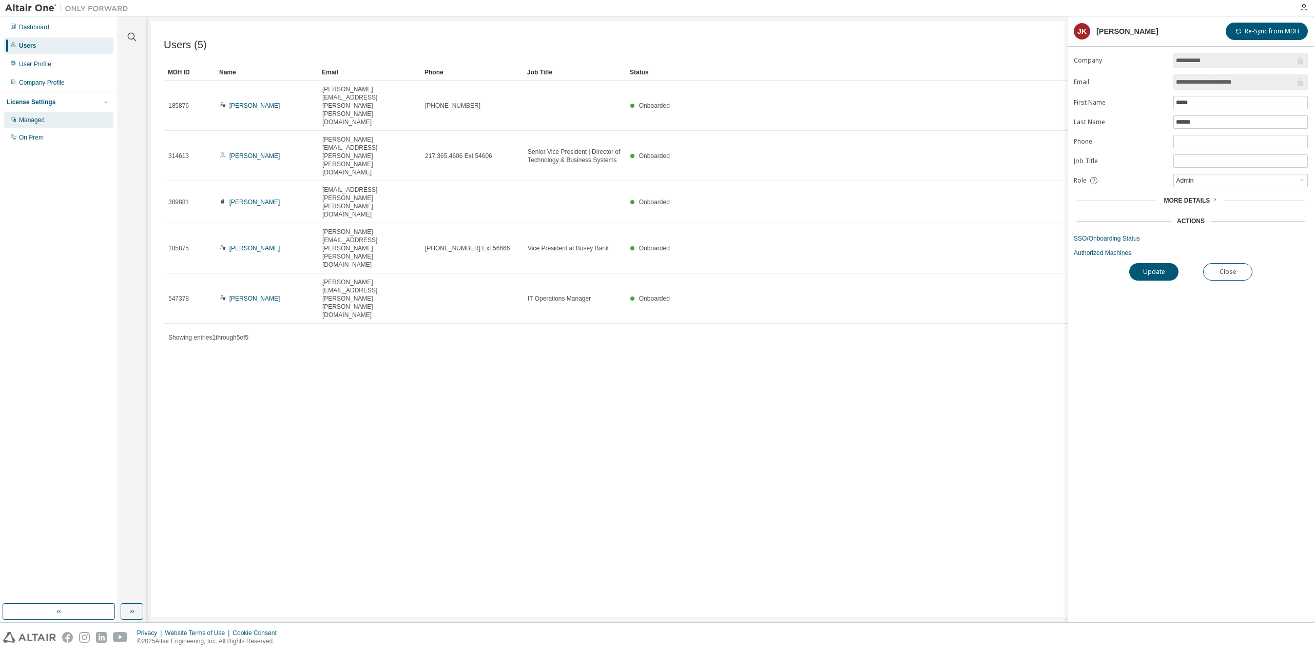
click at [43, 112] on div "Managed" at bounding box center [58, 120] width 109 height 16
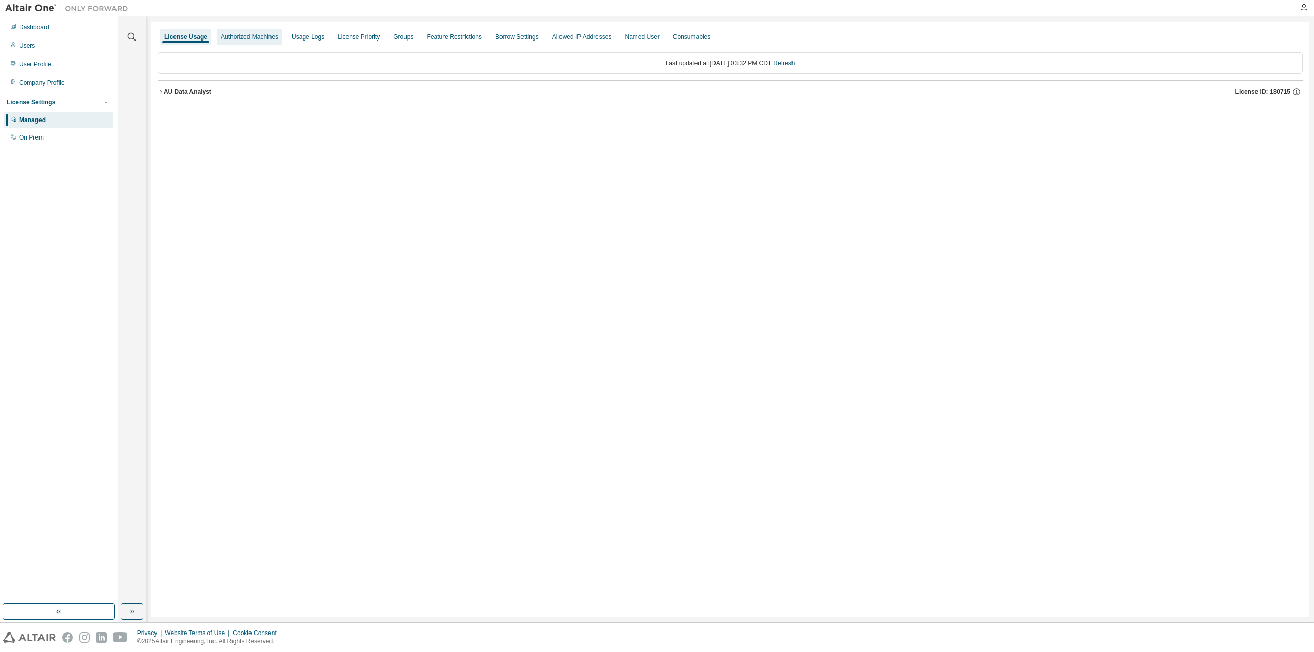
click at [259, 44] on div "Authorized Machines" at bounding box center [250, 37] width 66 height 16
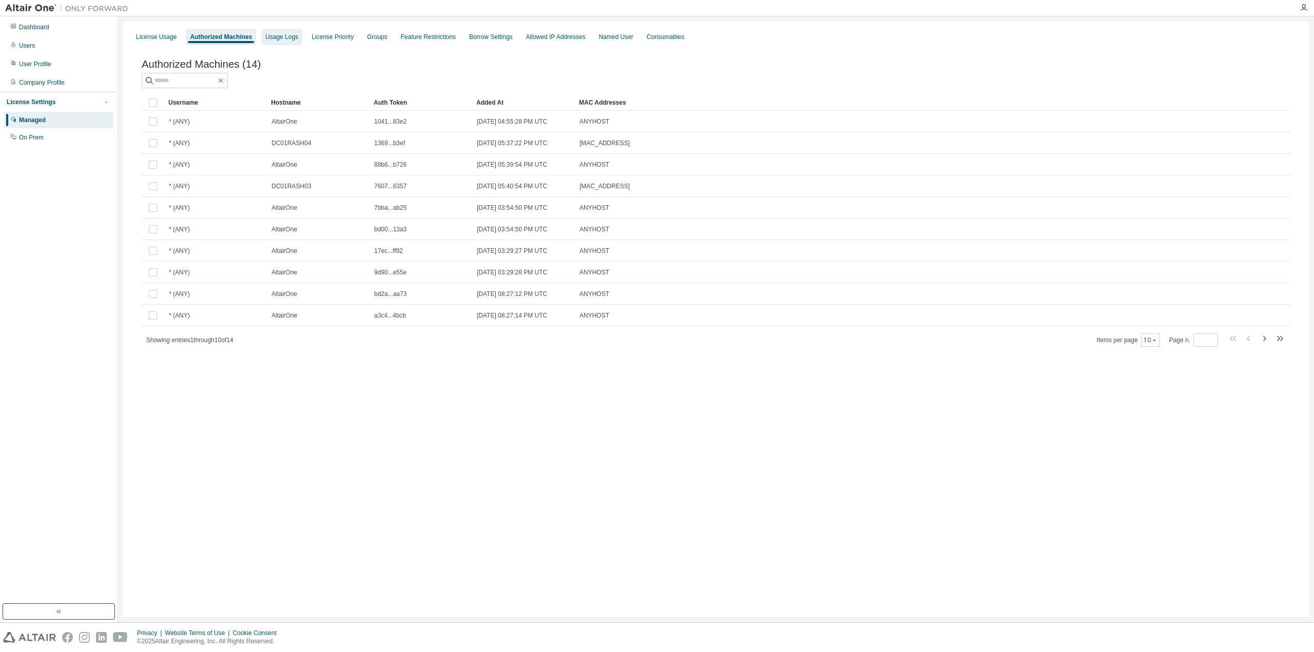
click at [276, 35] on div "Usage Logs" at bounding box center [281, 37] width 33 height 8
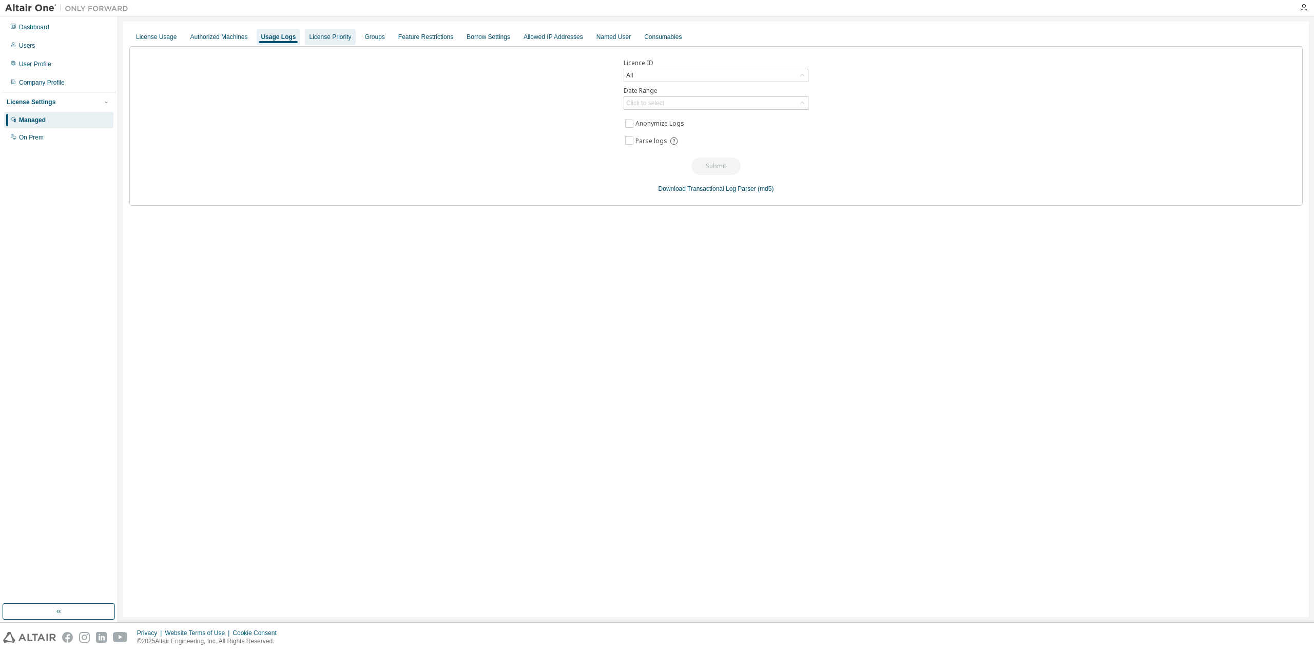
click at [314, 36] on div "License Priority" at bounding box center [330, 37] width 42 height 8
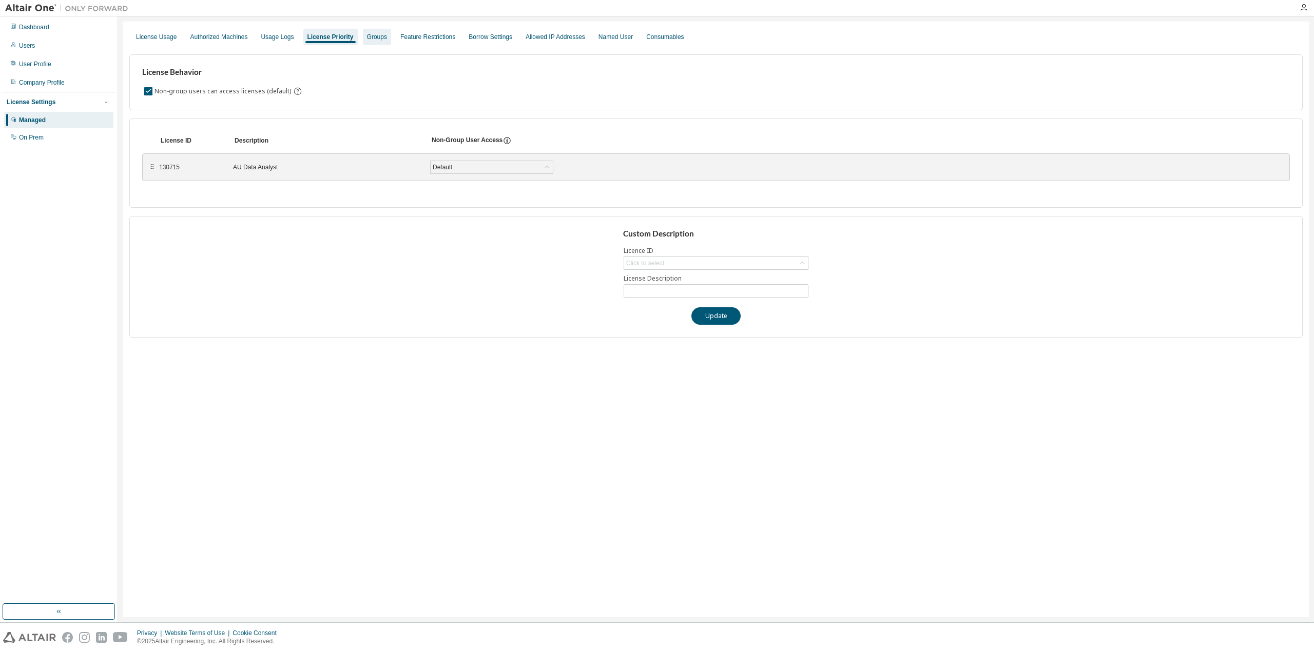
click at [367, 38] on div "Groups" at bounding box center [377, 37] width 20 height 8
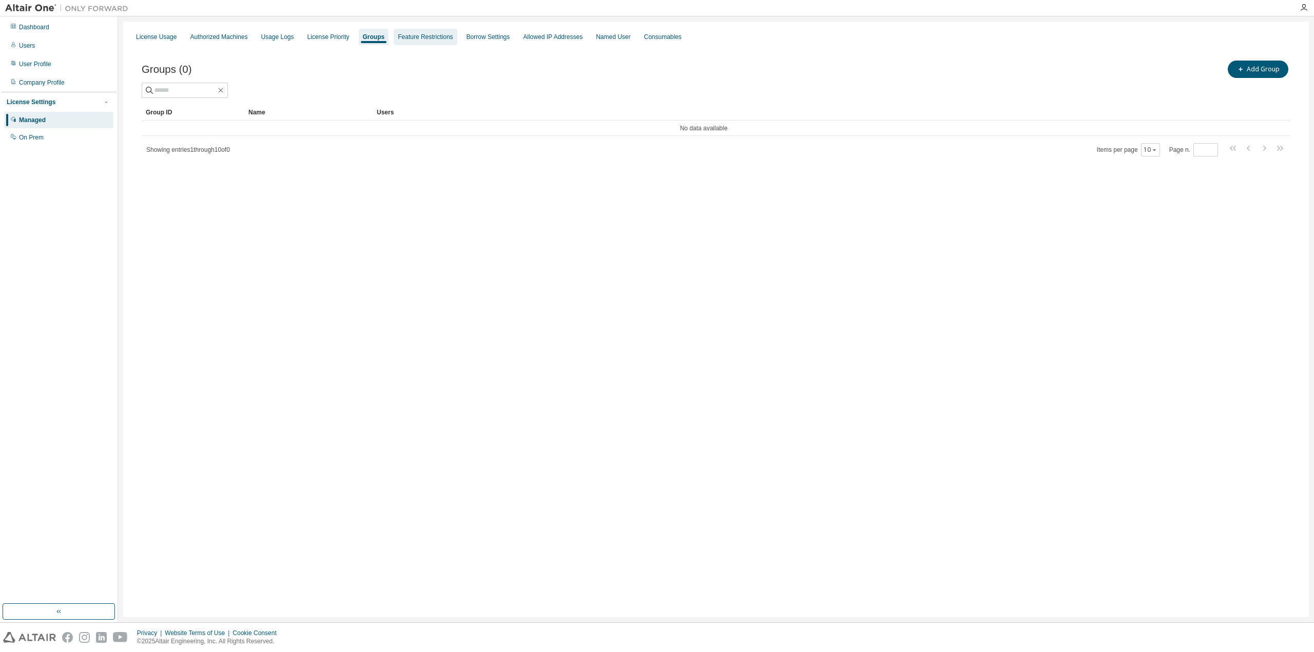
click at [427, 44] on div "Feature Restrictions" at bounding box center [425, 37] width 63 height 16
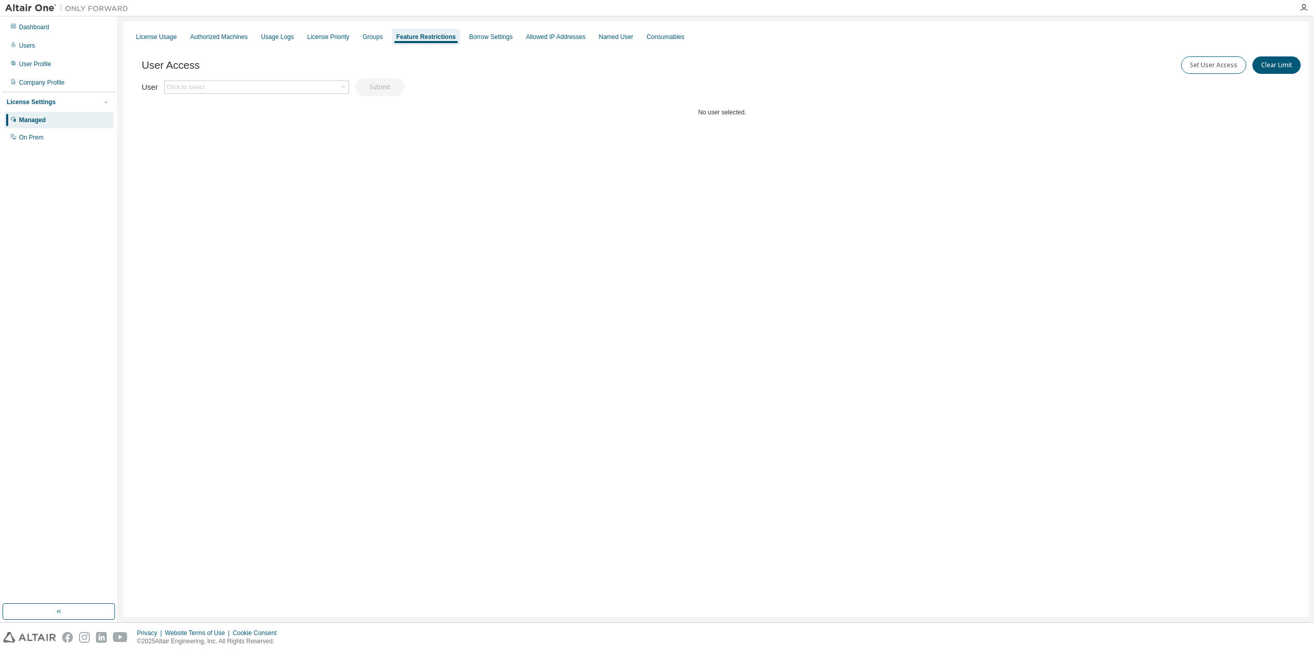
click at [493, 46] on div "License Usage Authorized Machines Usage Logs License Priority Groups Feature Re…" at bounding box center [715, 37] width 1173 height 18
click at [494, 39] on div "Borrow Settings" at bounding box center [491, 37] width 44 height 8
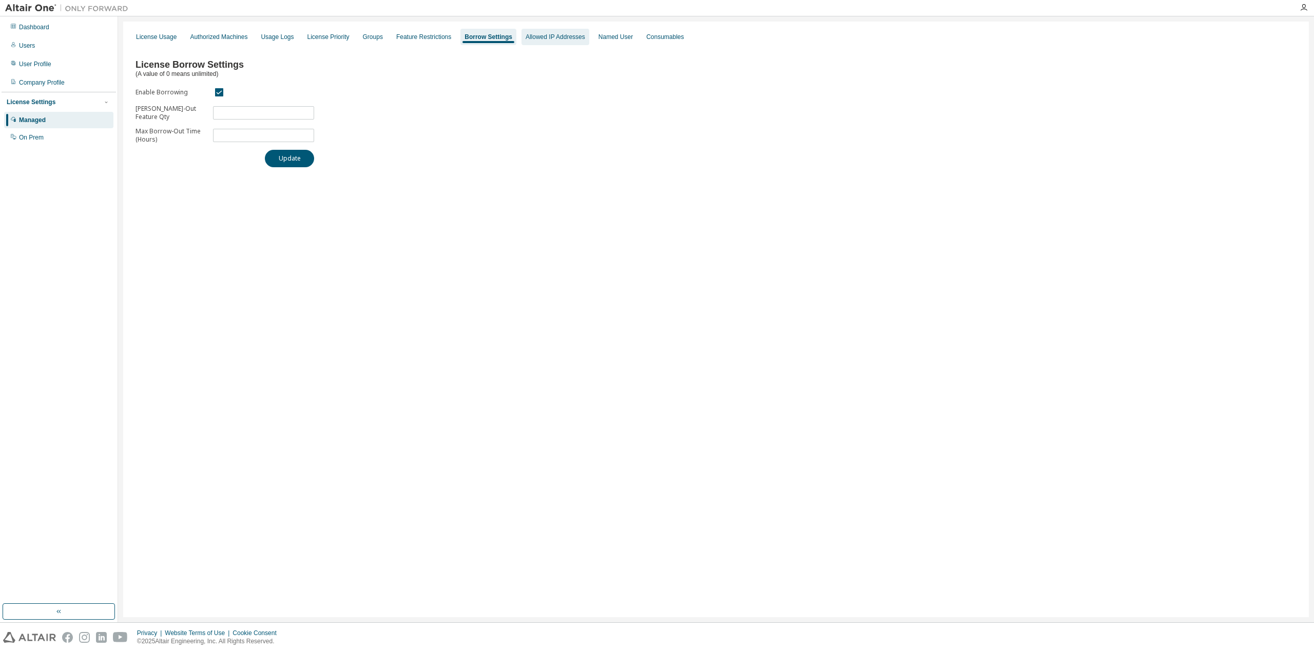
click at [562, 40] on div "Allowed IP Addresses" at bounding box center [556, 37] width 60 height 8
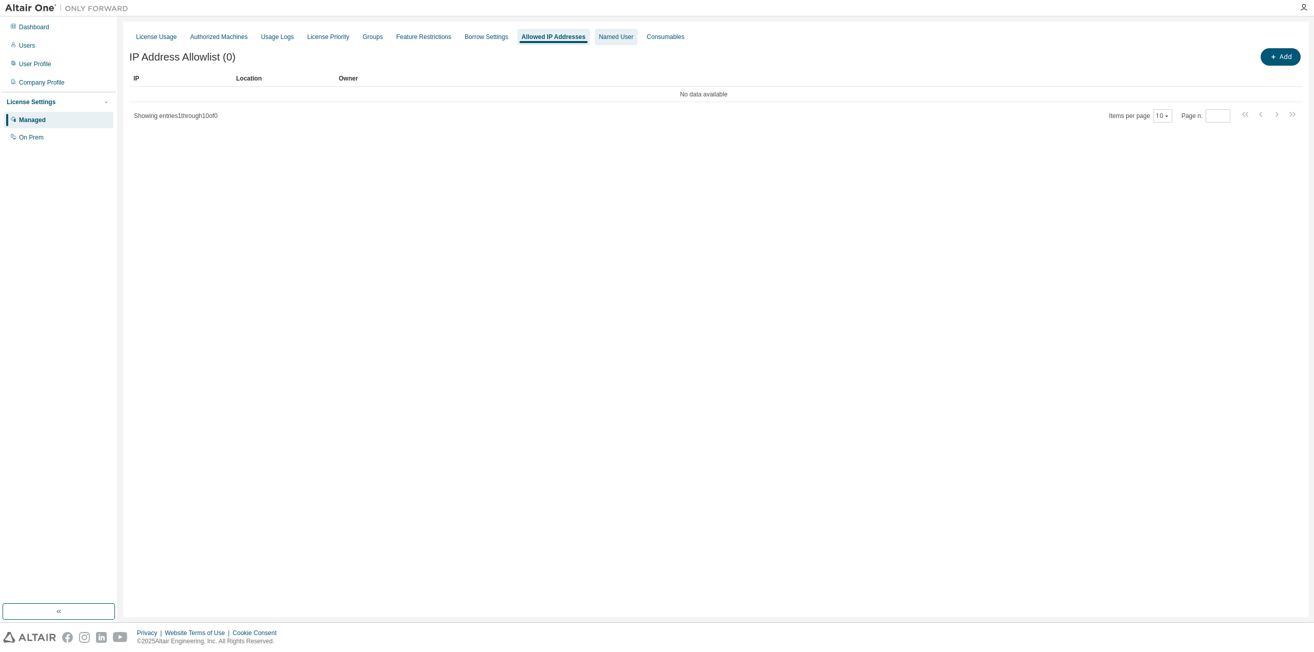
click at [605, 39] on div "Named User" at bounding box center [616, 37] width 34 height 8
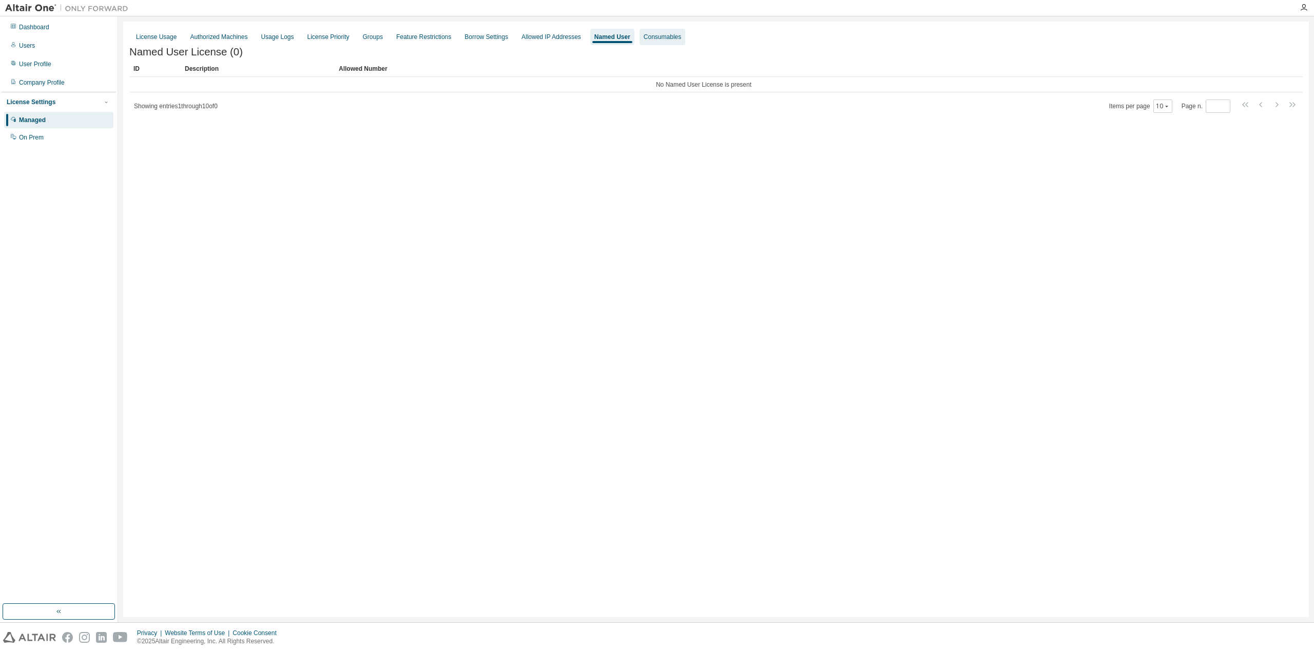
click at [662, 42] on div "Consumables" at bounding box center [663, 37] width 46 height 16
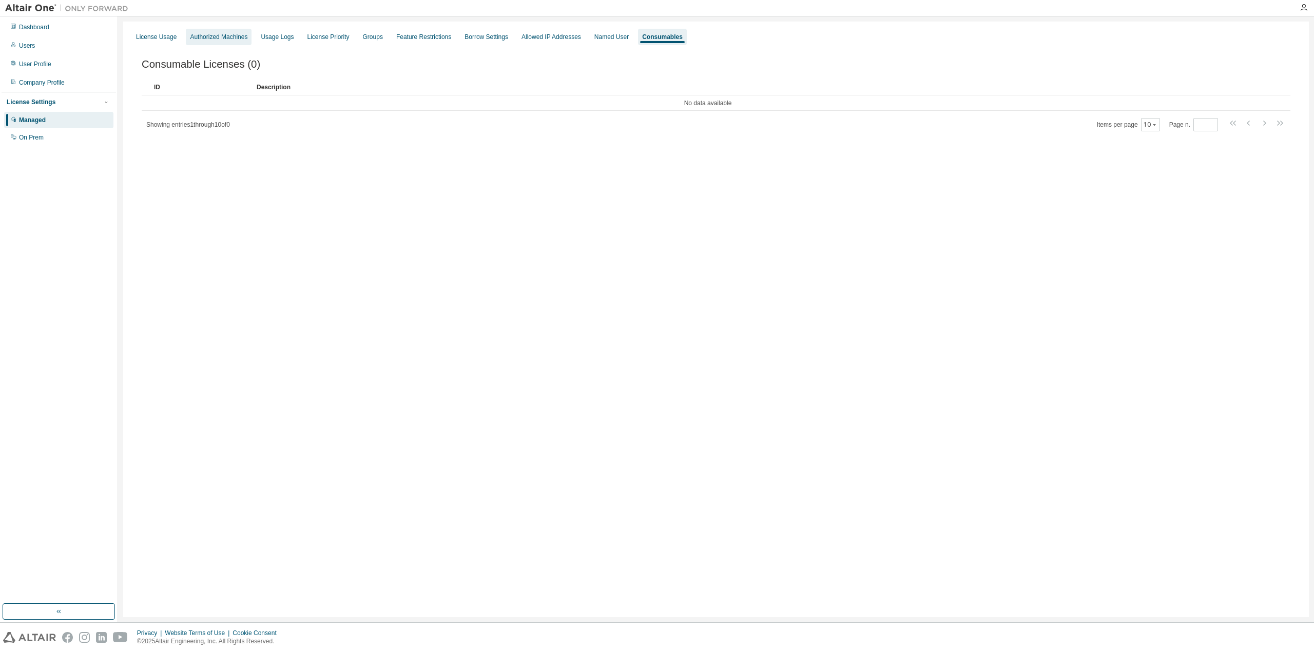
click at [201, 40] on div "Authorized Machines" at bounding box center [218, 37] width 57 height 8
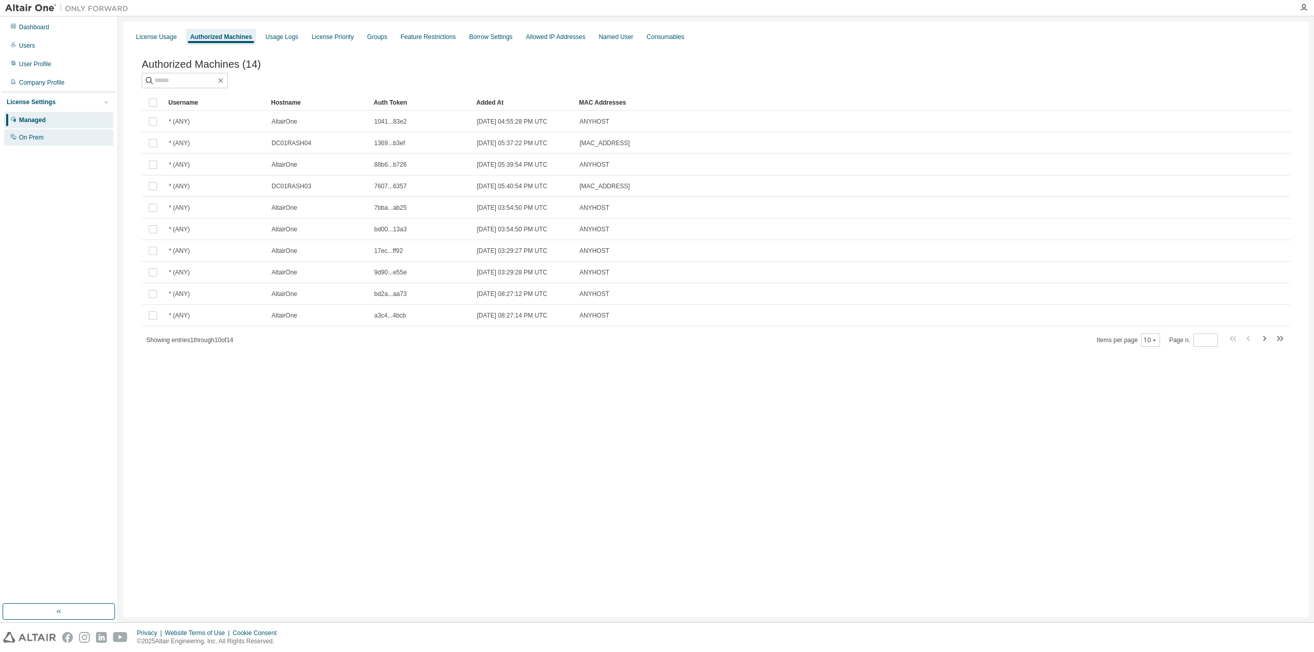
click at [42, 134] on div "On Prem" at bounding box center [31, 137] width 25 height 8
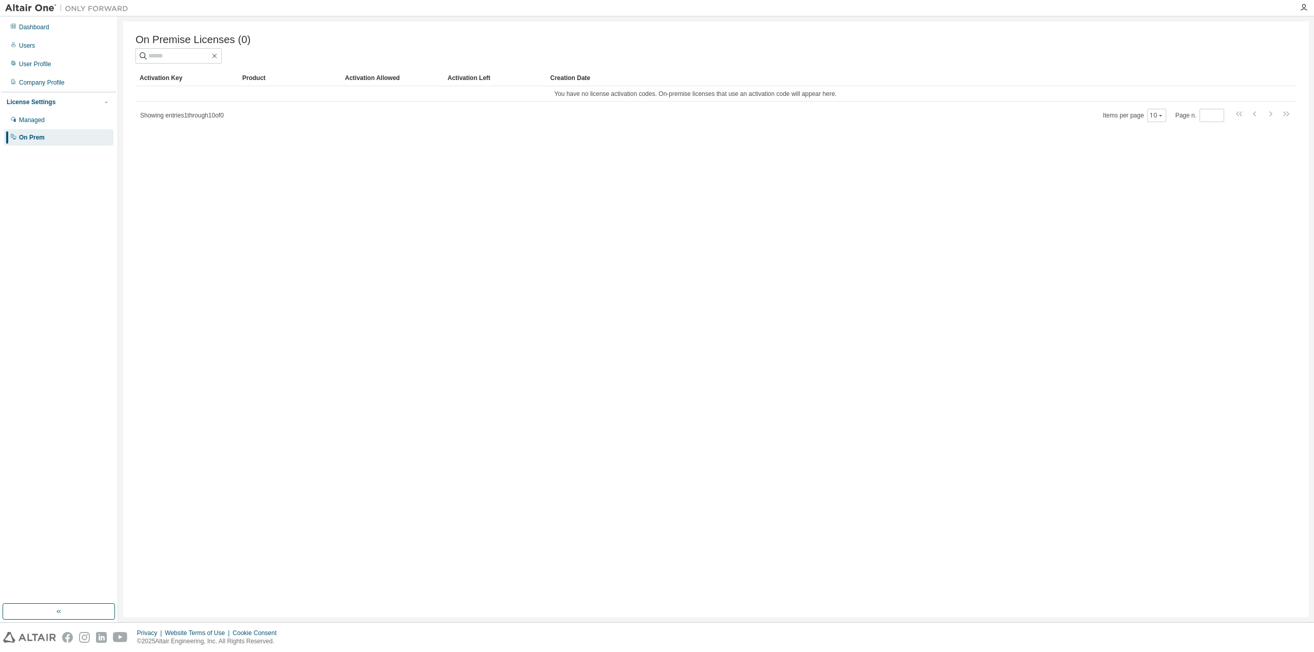
click at [163, 83] on div "Activation Key" at bounding box center [187, 78] width 94 height 16
click at [258, 84] on div "Product" at bounding box center [289, 78] width 94 height 16
click at [372, 81] on div "Activation Allowed" at bounding box center [392, 78] width 94 height 16
click at [470, 80] on div "Activation Left" at bounding box center [495, 78] width 94 height 16
click at [577, 79] on div "Creation Date" at bounding box center [900, 78] width 701 height 16
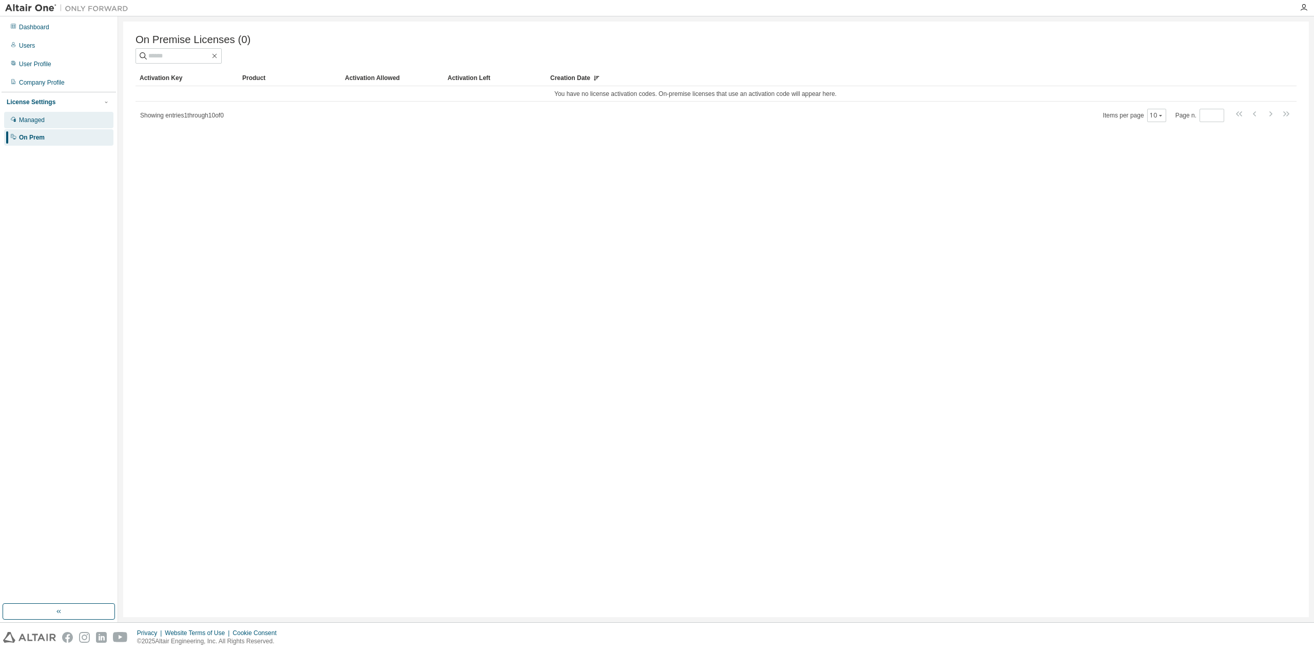
click at [62, 118] on div "Managed" at bounding box center [58, 120] width 109 height 16
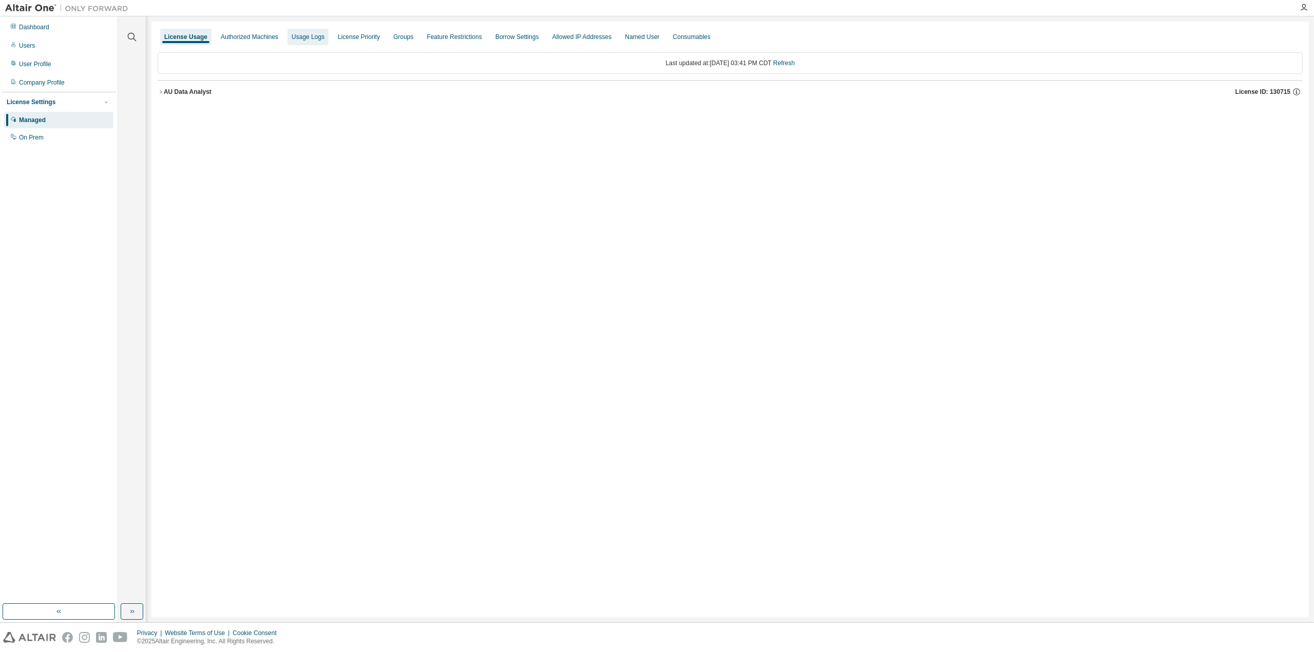
click at [270, 38] on div "Authorized Machines" at bounding box center [249, 37] width 57 height 8
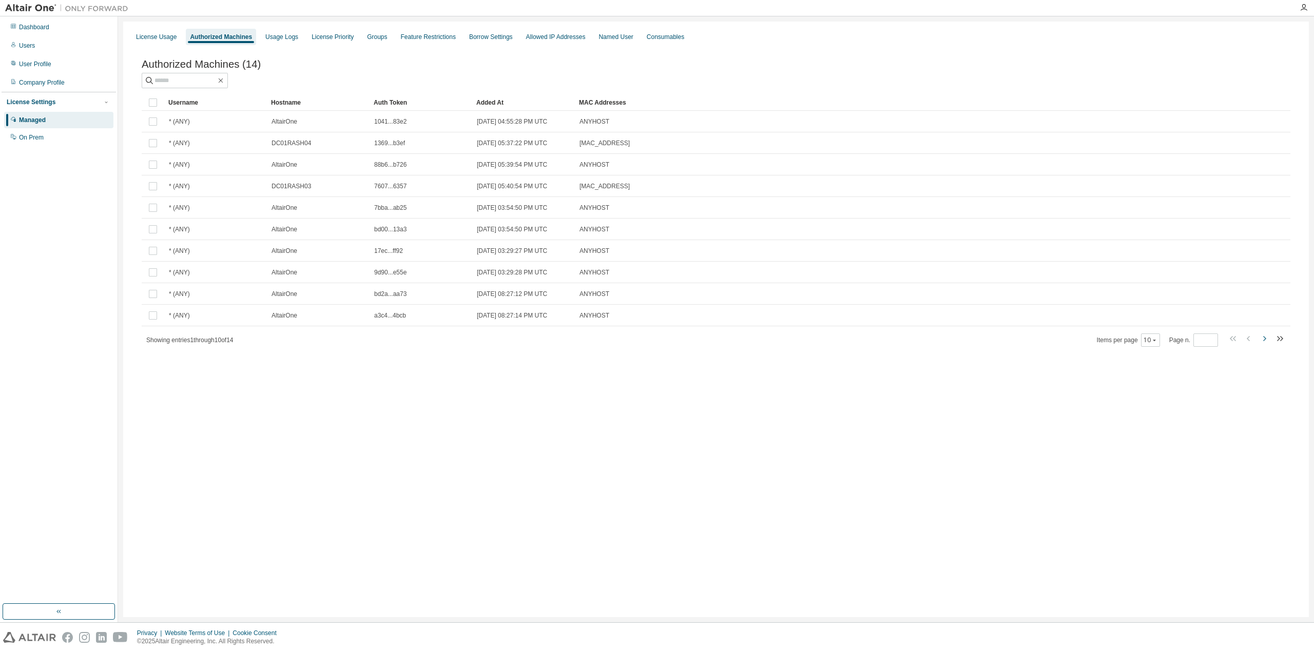
click at [1267, 344] on icon "button" at bounding box center [1264, 339] width 12 height 12
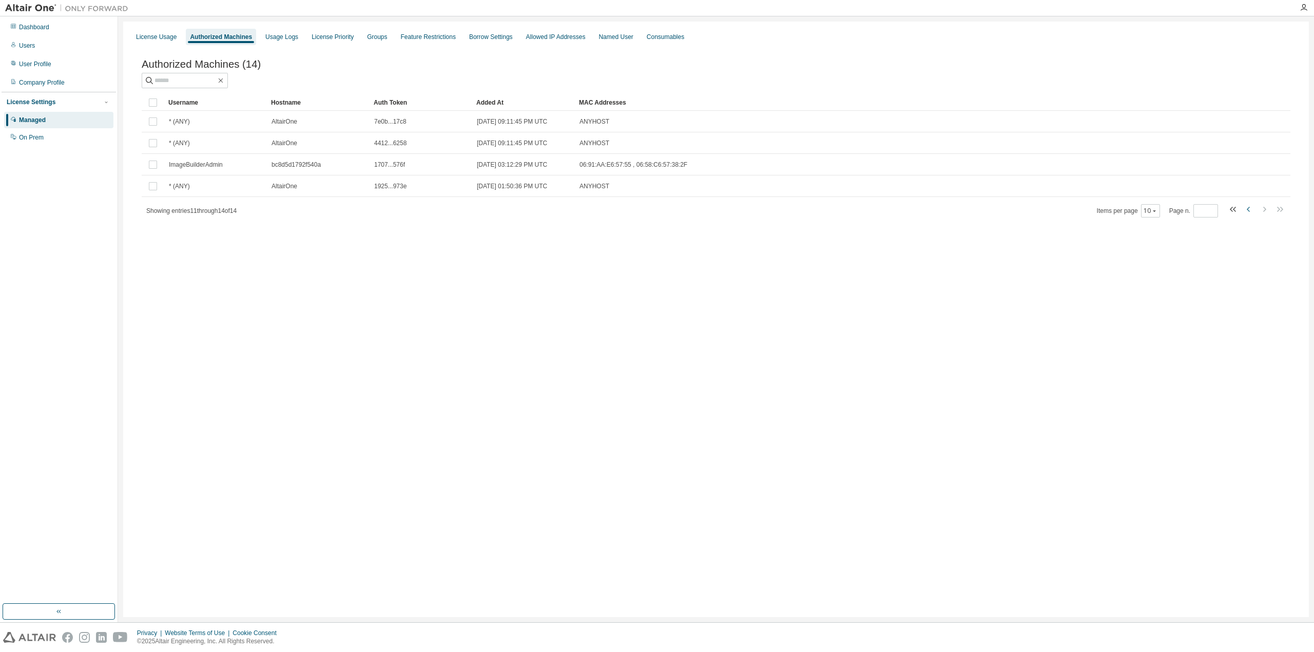
click at [1249, 214] on icon "button" at bounding box center [1249, 209] width 12 height 12
type input "*"
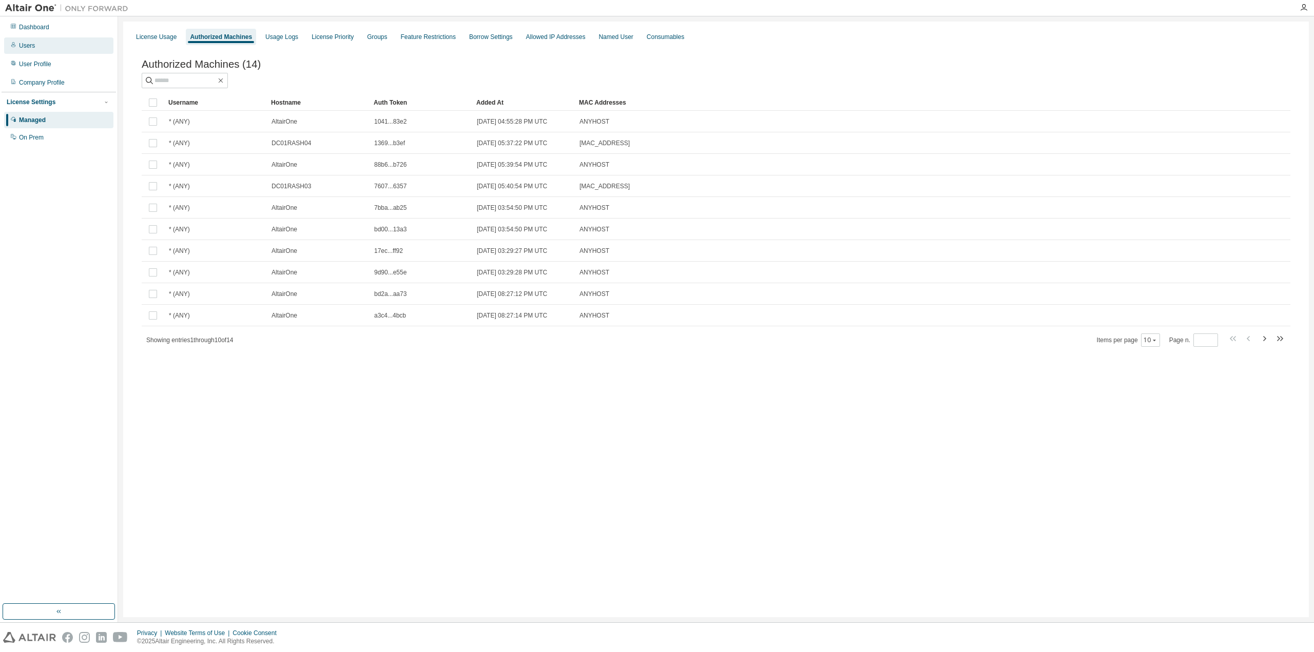
click at [71, 52] on div "Users" at bounding box center [58, 45] width 109 height 16
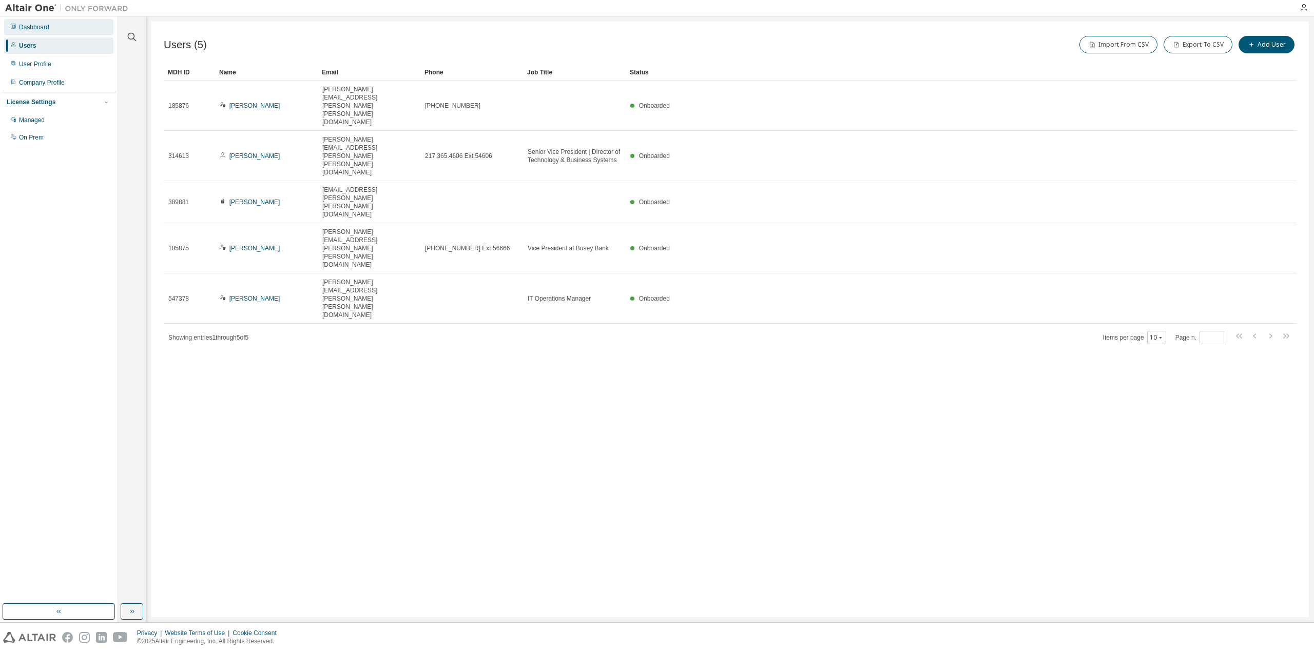
click at [43, 27] on div "Dashboard" at bounding box center [34, 27] width 30 height 8
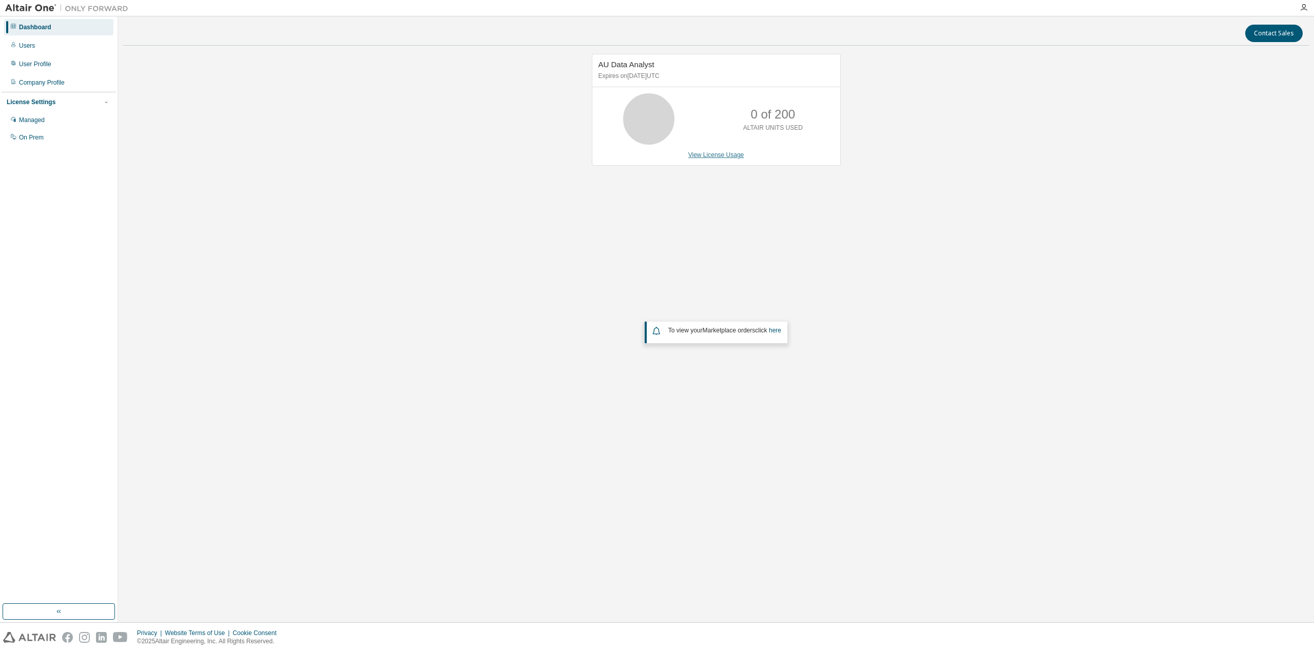
click at [738, 155] on link "View License Usage" at bounding box center [716, 154] width 56 height 7
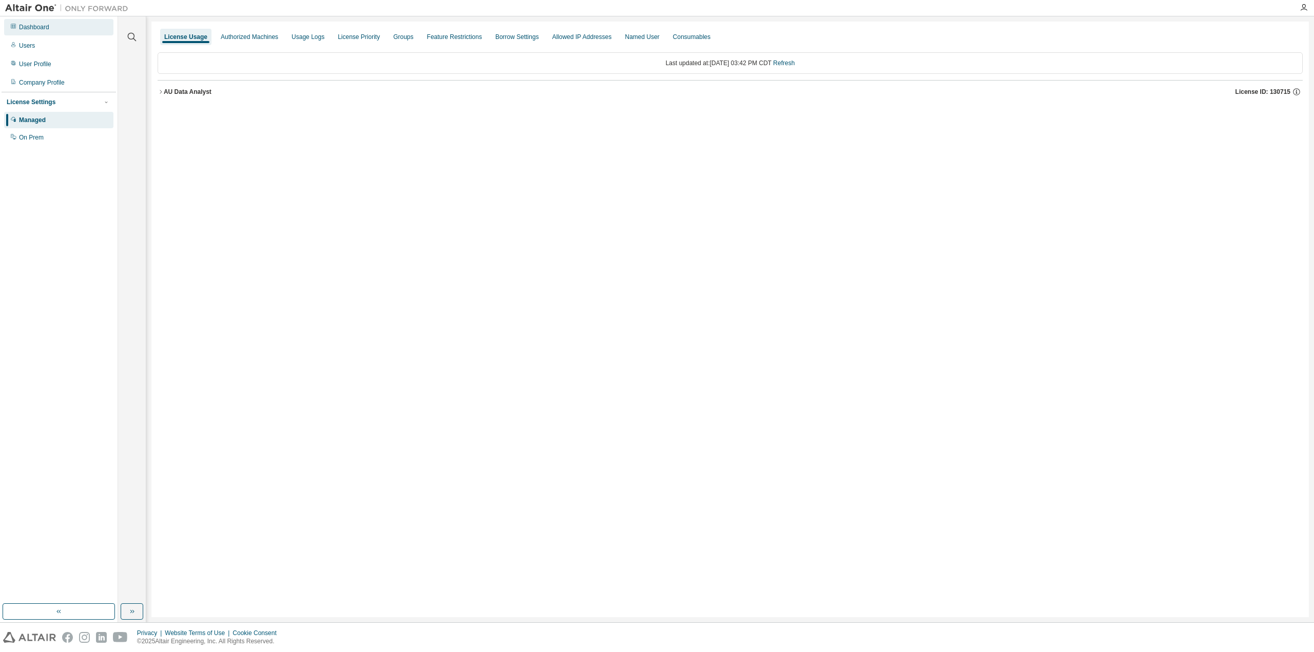
click at [37, 30] on div "Dashboard" at bounding box center [34, 27] width 30 height 8
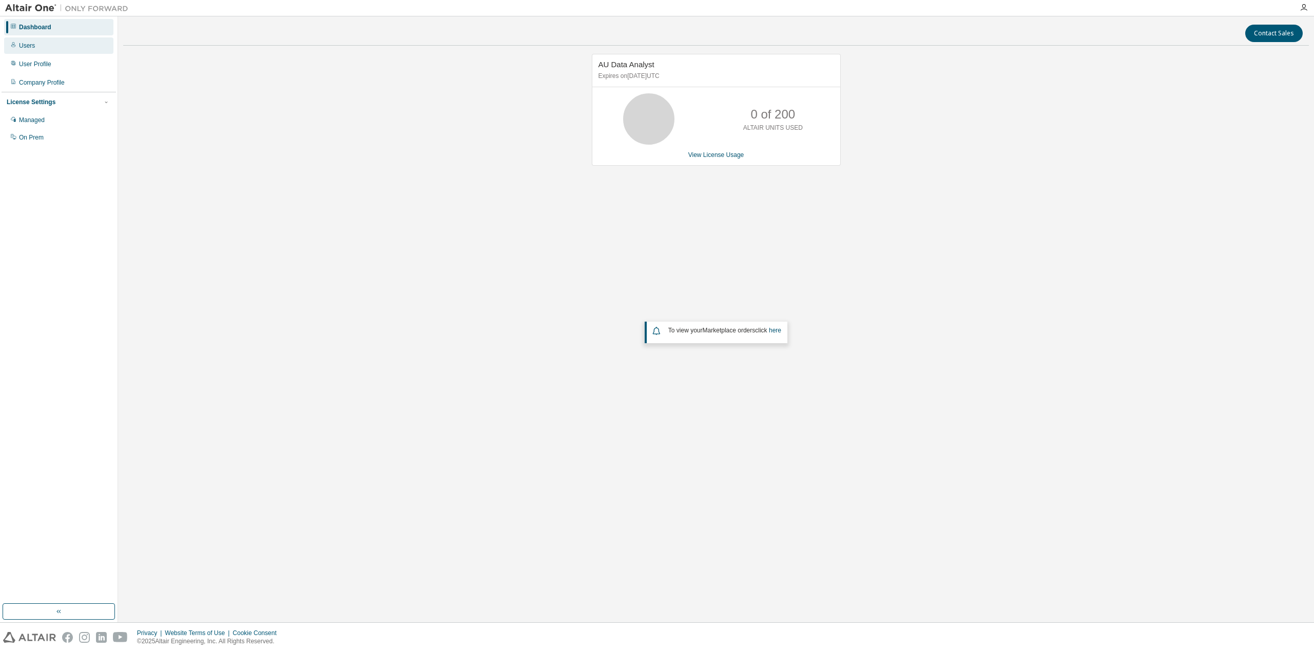
click at [56, 47] on div "Users" at bounding box center [58, 45] width 109 height 16
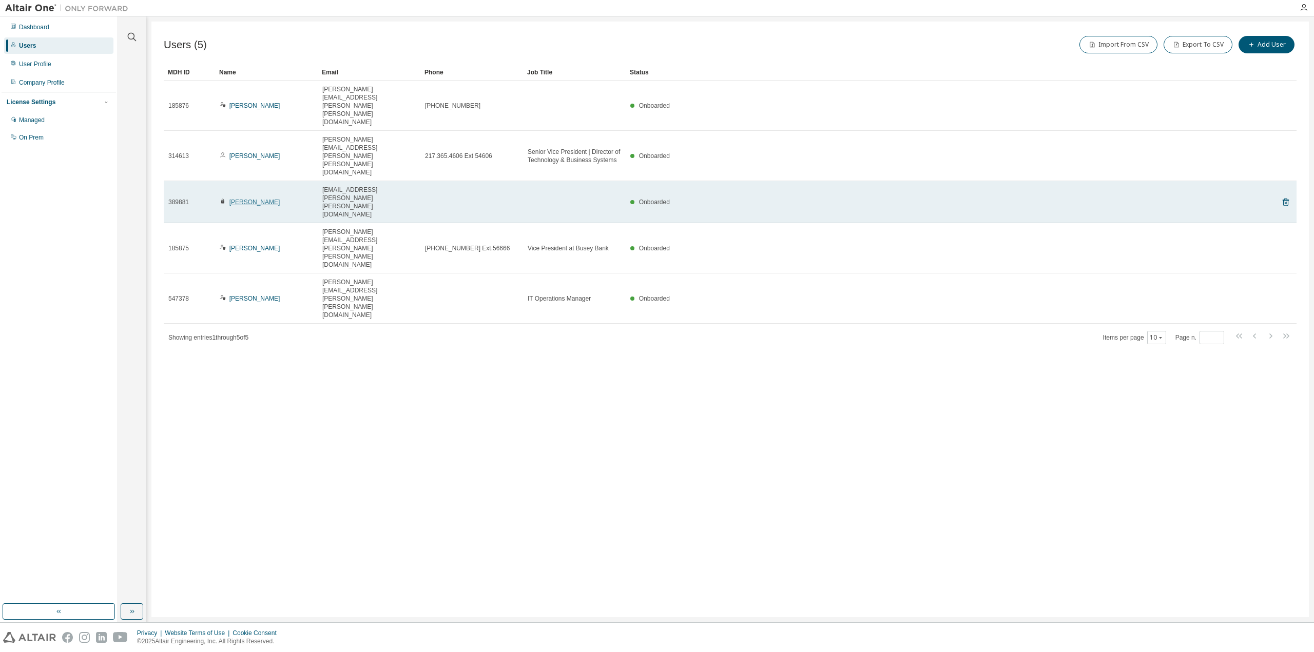
click at [244, 199] on link "Chase Jones" at bounding box center [254, 202] width 51 height 7
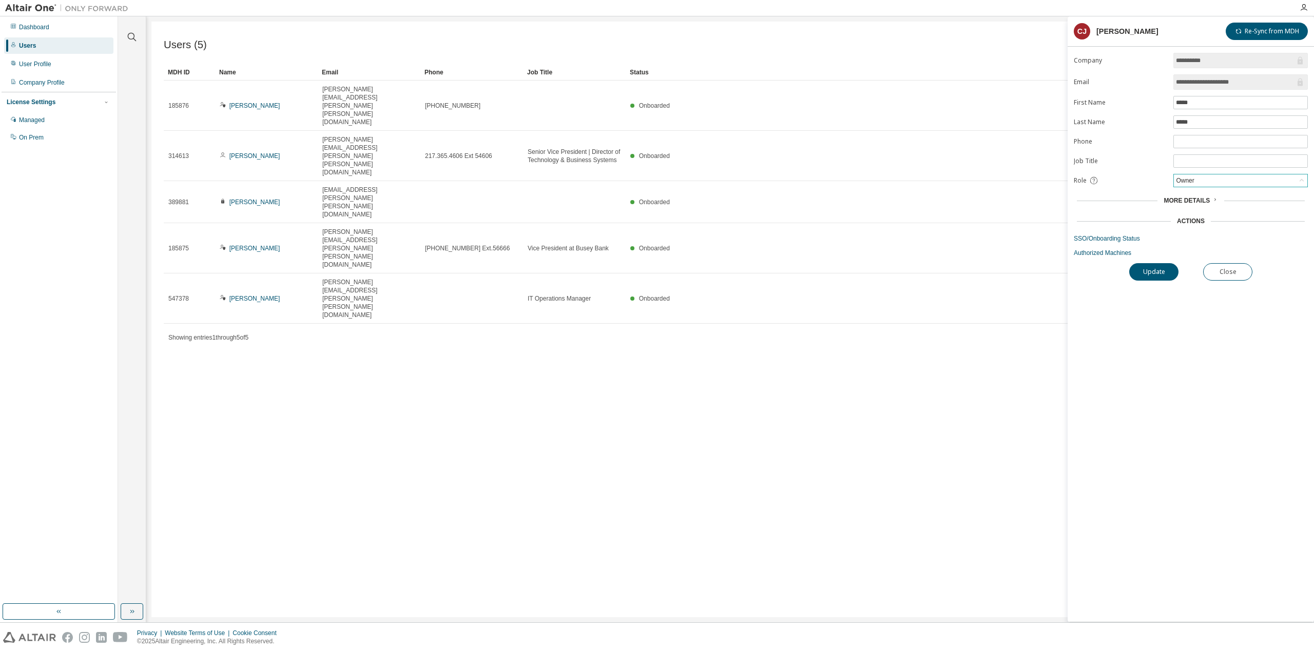
click at [1215, 175] on div "Owner" at bounding box center [1240, 181] width 133 height 12
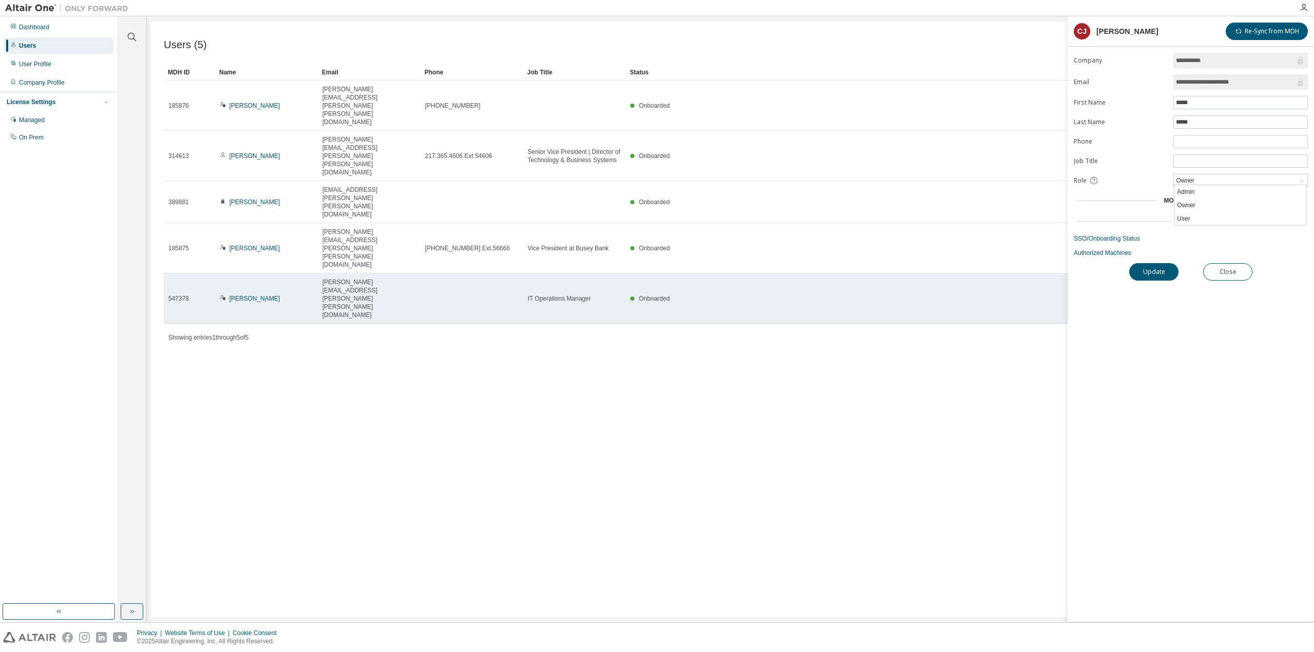
click at [842, 295] on div "Onboarded" at bounding box center [936, 299] width 612 height 8
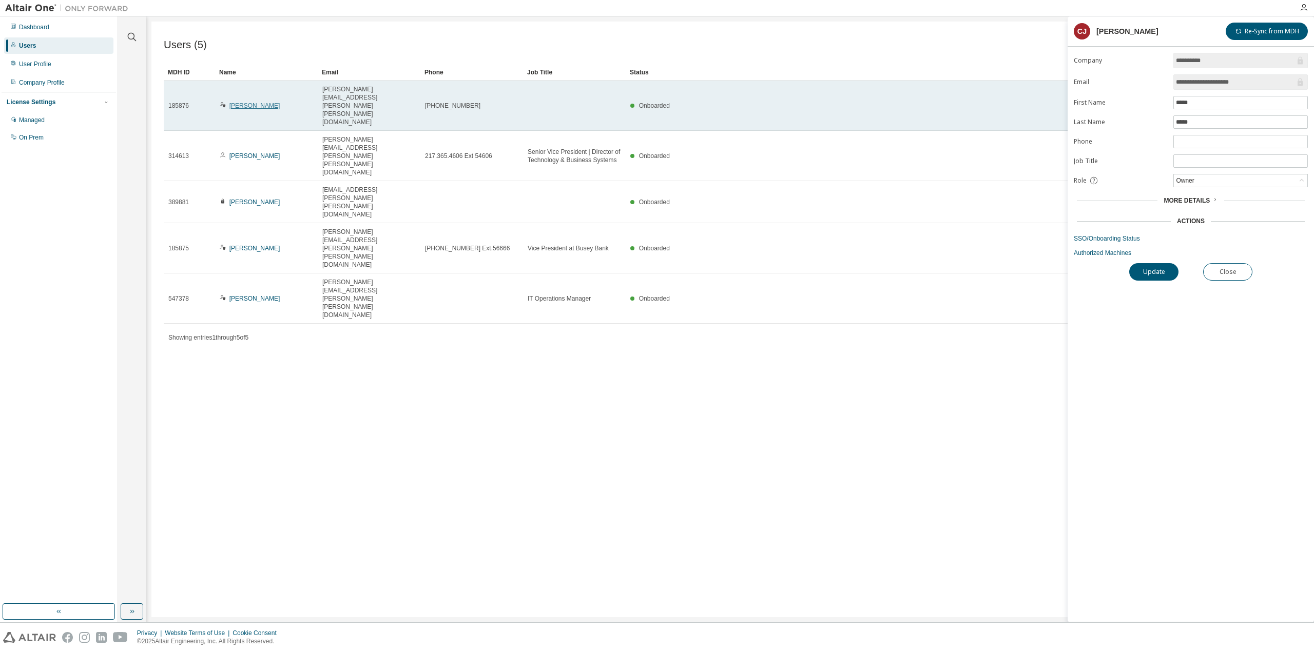
click at [239, 102] on link "Jason Koonce" at bounding box center [254, 105] width 51 height 7
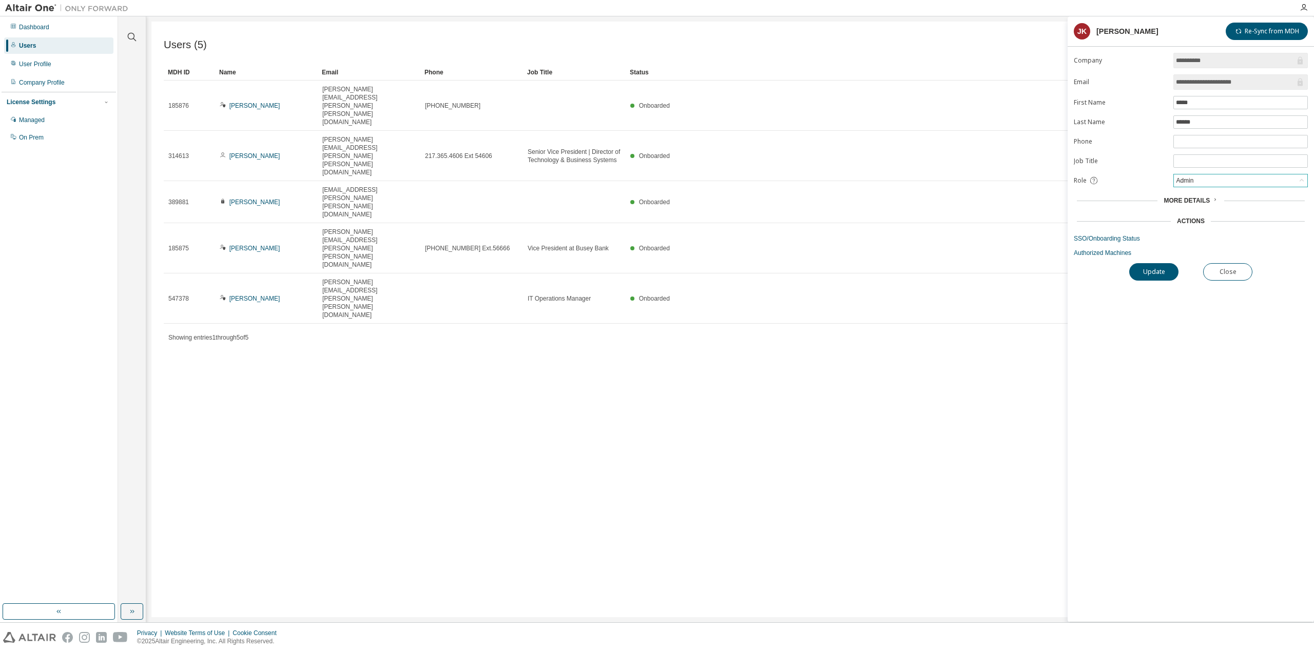
click at [1195, 181] on div "Admin" at bounding box center [1184, 180] width 21 height 11
click at [1201, 204] on li "Owner" at bounding box center [1239, 205] width 131 height 13
click at [1160, 268] on button "Update" at bounding box center [1153, 271] width 49 height 17
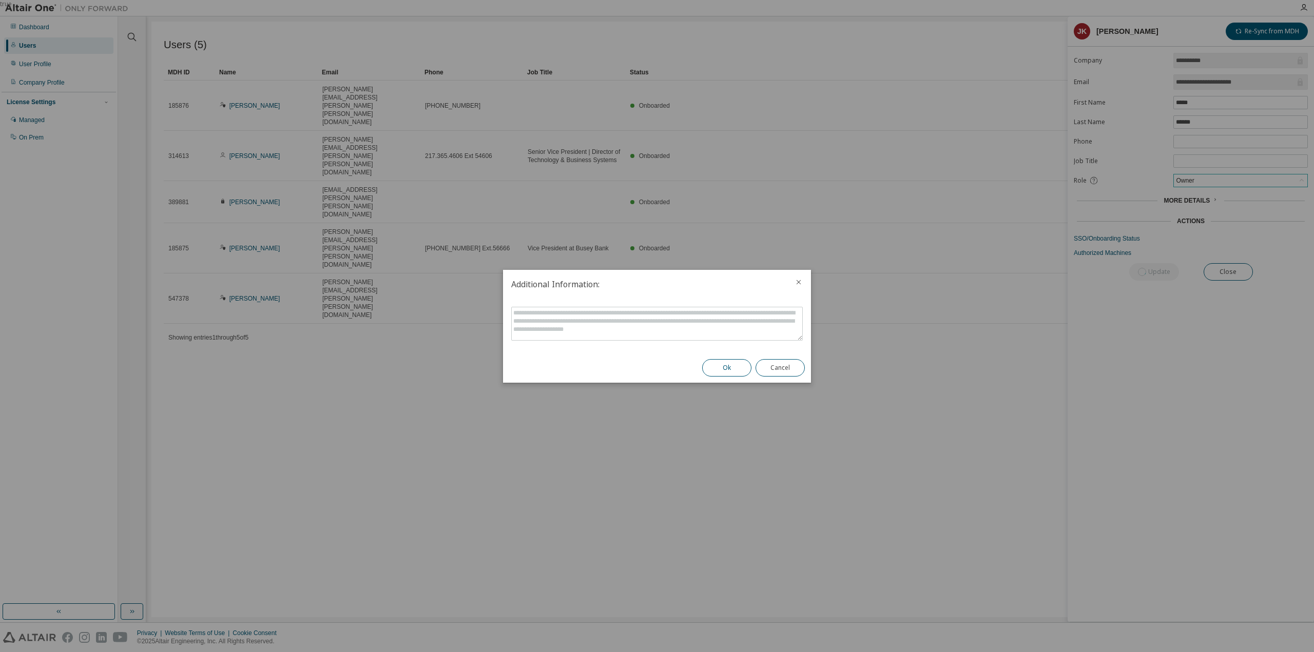
click at [729, 366] on button "Ok" at bounding box center [726, 367] width 49 height 17
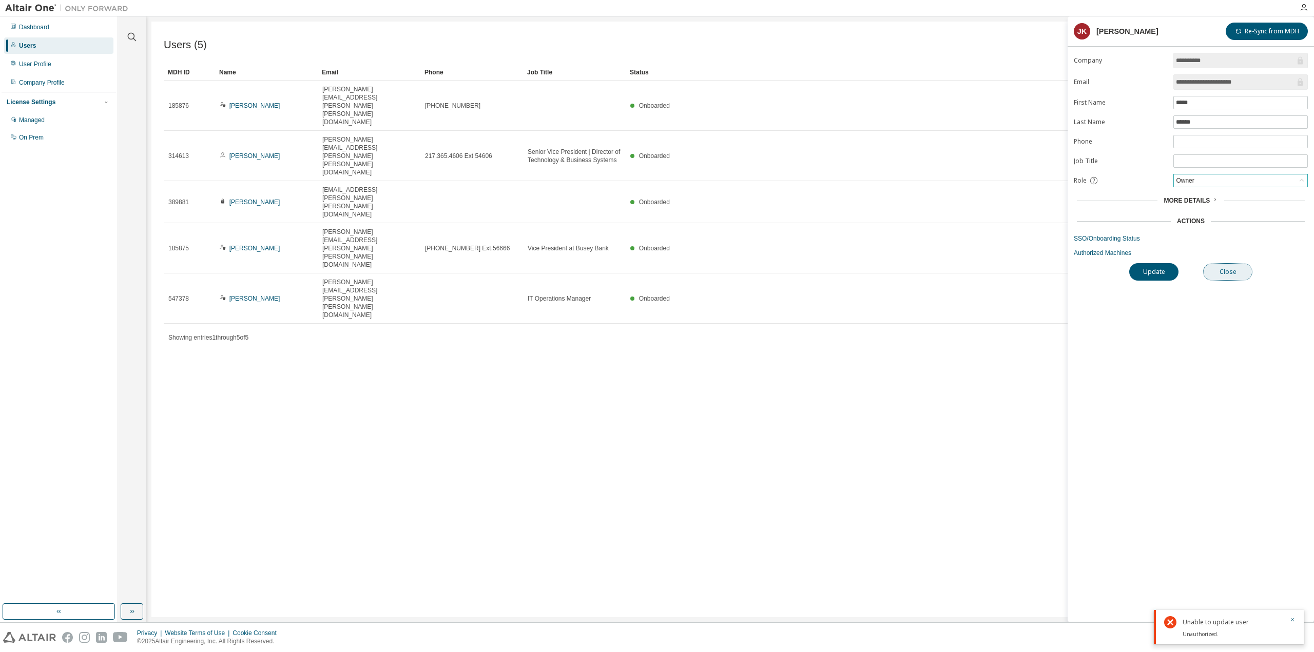
click at [1234, 275] on button "Close" at bounding box center [1227, 271] width 49 height 17
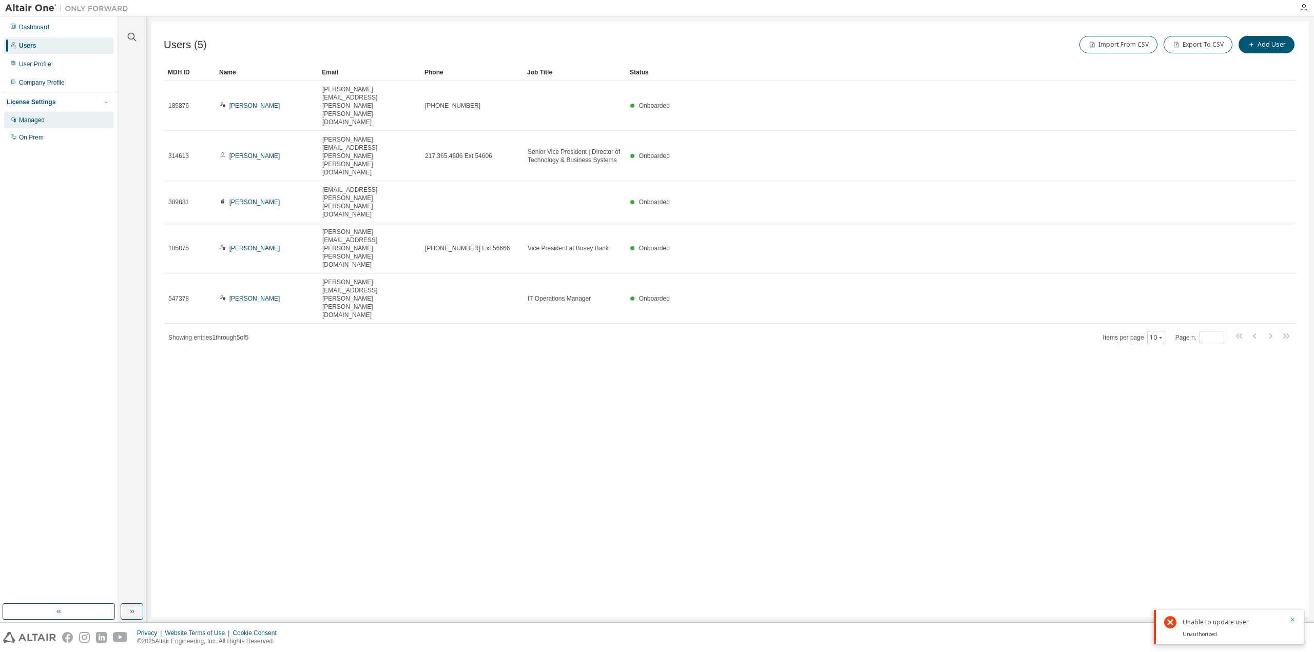
click at [37, 120] on div "Managed" at bounding box center [32, 120] width 26 height 8
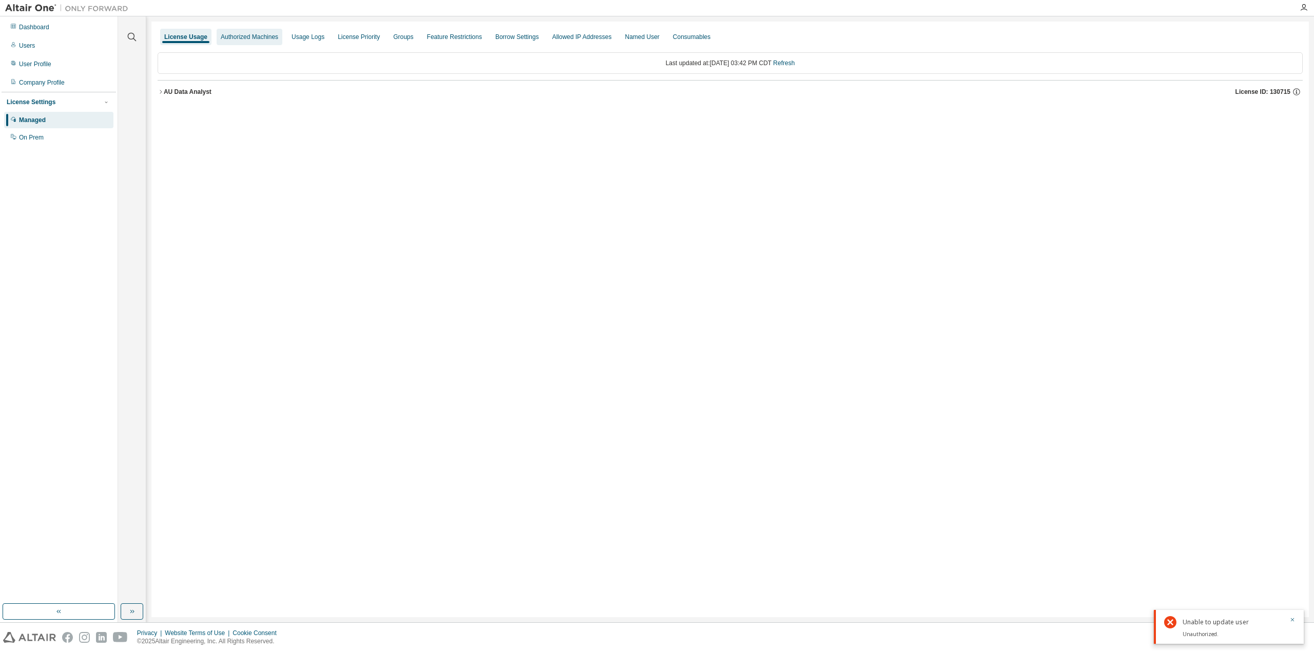
click at [258, 36] on div "Authorized Machines" at bounding box center [249, 37] width 57 height 8
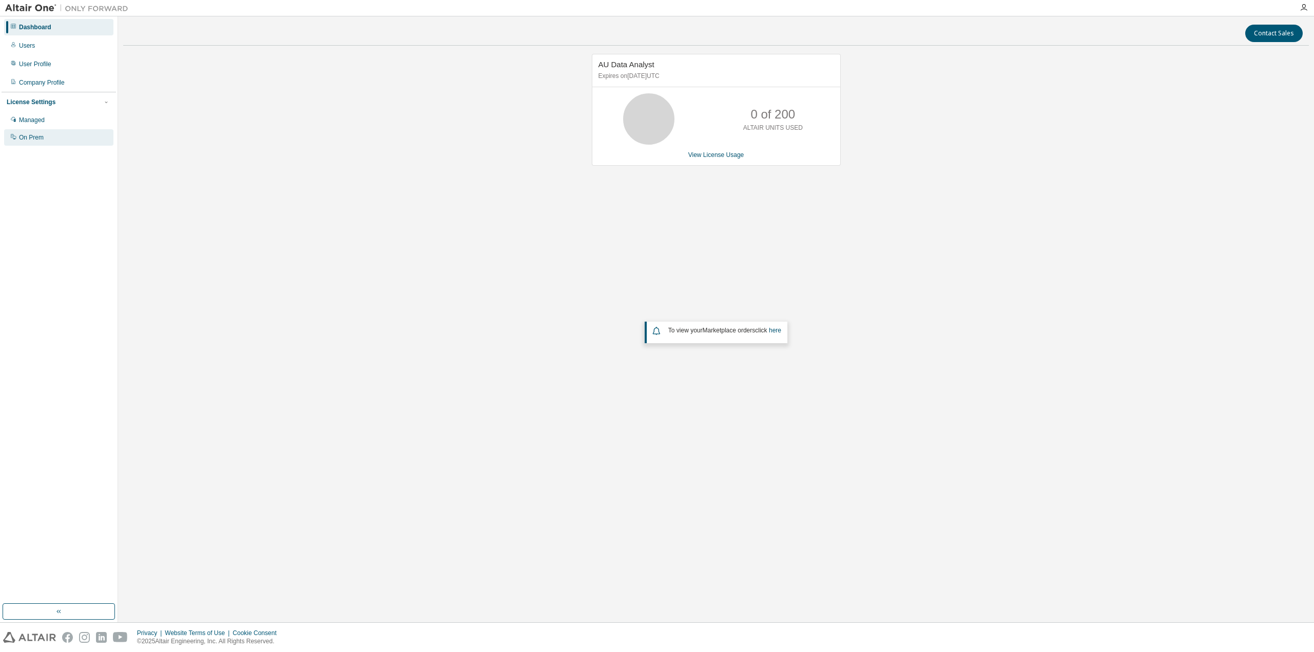
click at [51, 139] on div "On Prem" at bounding box center [58, 137] width 109 height 16
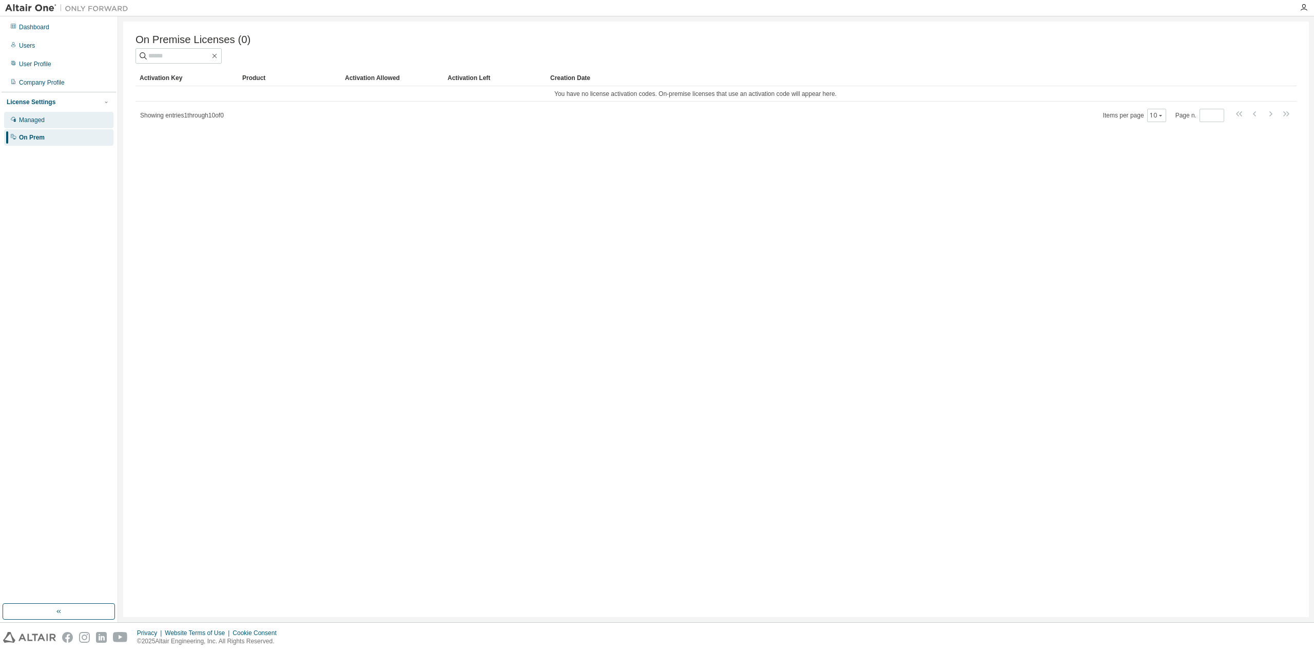
click at [62, 116] on div "Managed" at bounding box center [58, 120] width 109 height 16
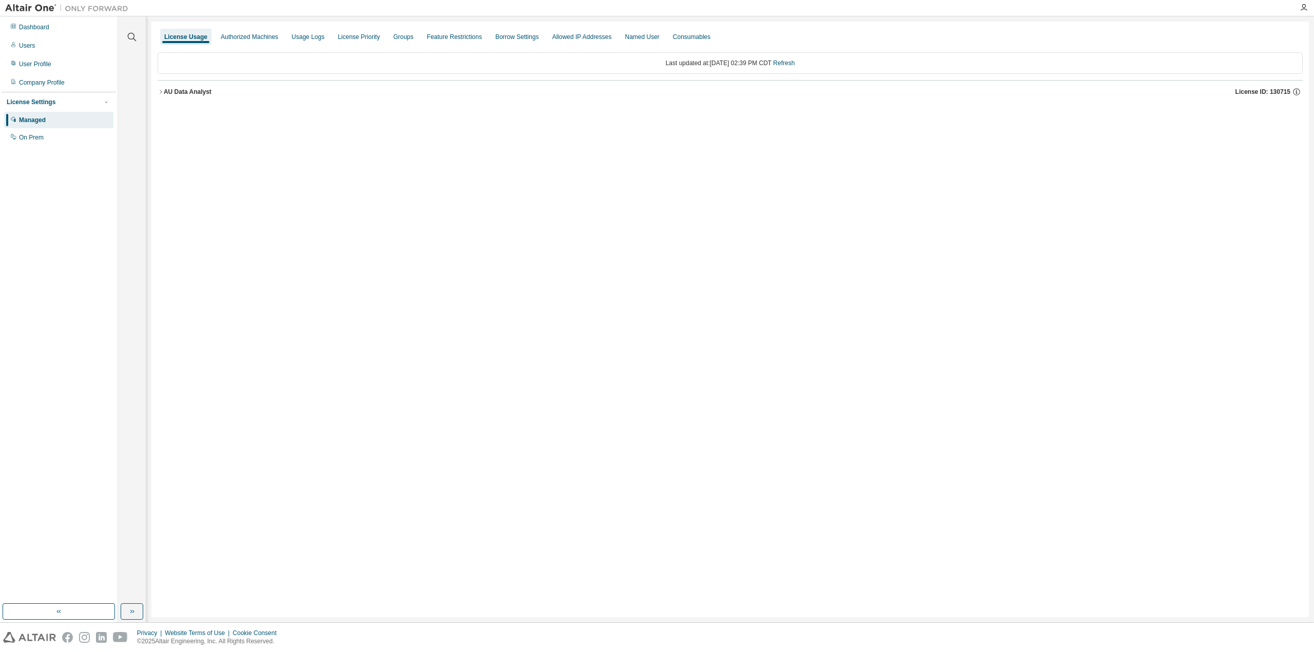
click at [256, 35] on div "Authorized Machines" at bounding box center [249, 37] width 57 height 8
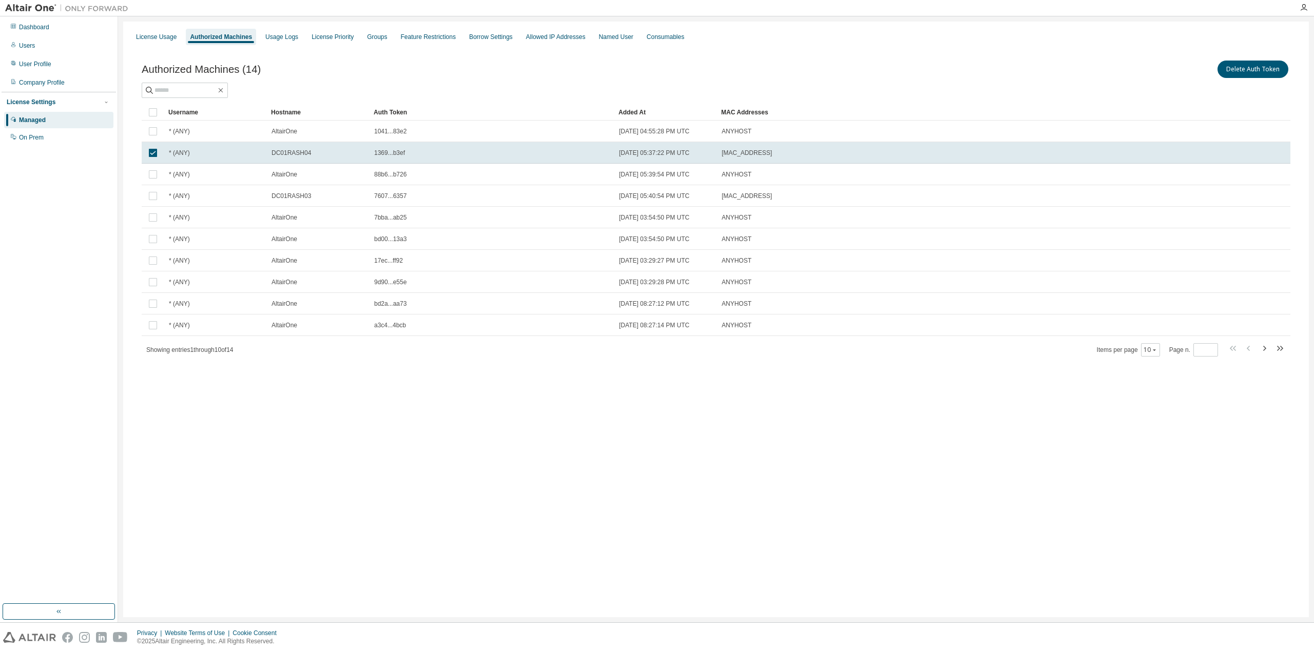
drag, startPoint x: 474, startPoint y: 111, endPoint x: 616, endPoint y: 116, distance: 142.3
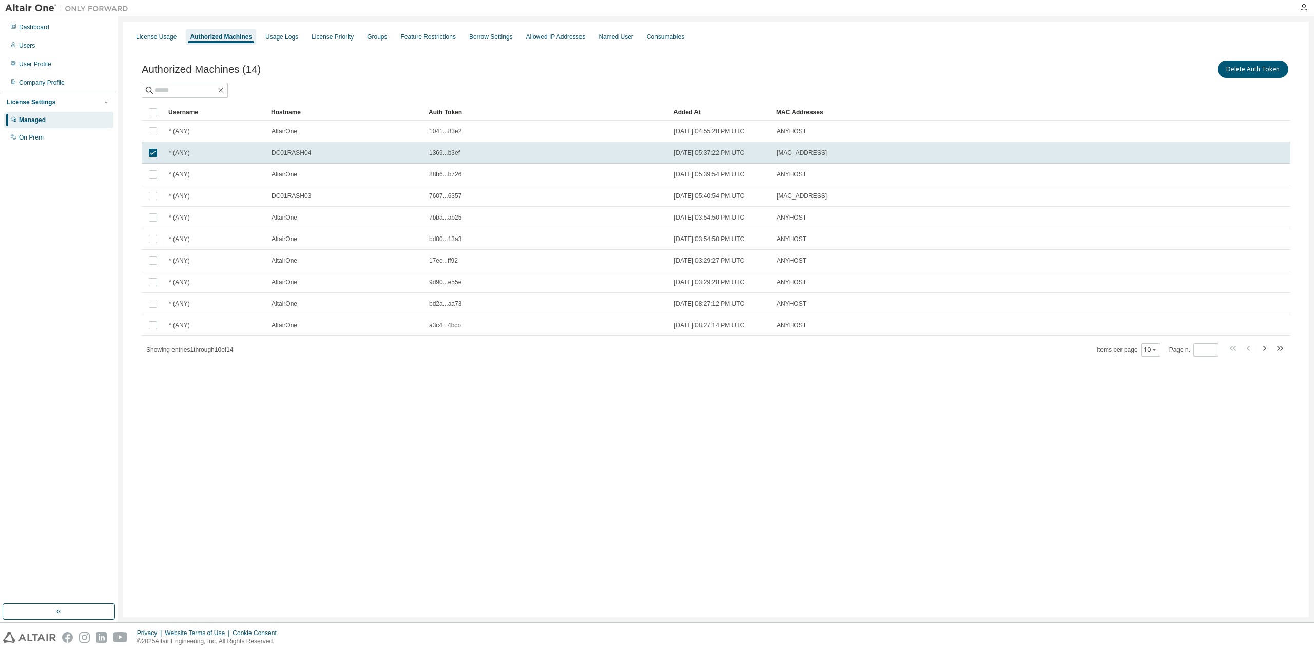
drag, startPoint x: 366, startPoint y: 109, endPoint x: 421, endPoint y: 106, distance: 55.0
click at [50, 61] on div "User Profile" at bounding box center [35, 64] width 32 height 8
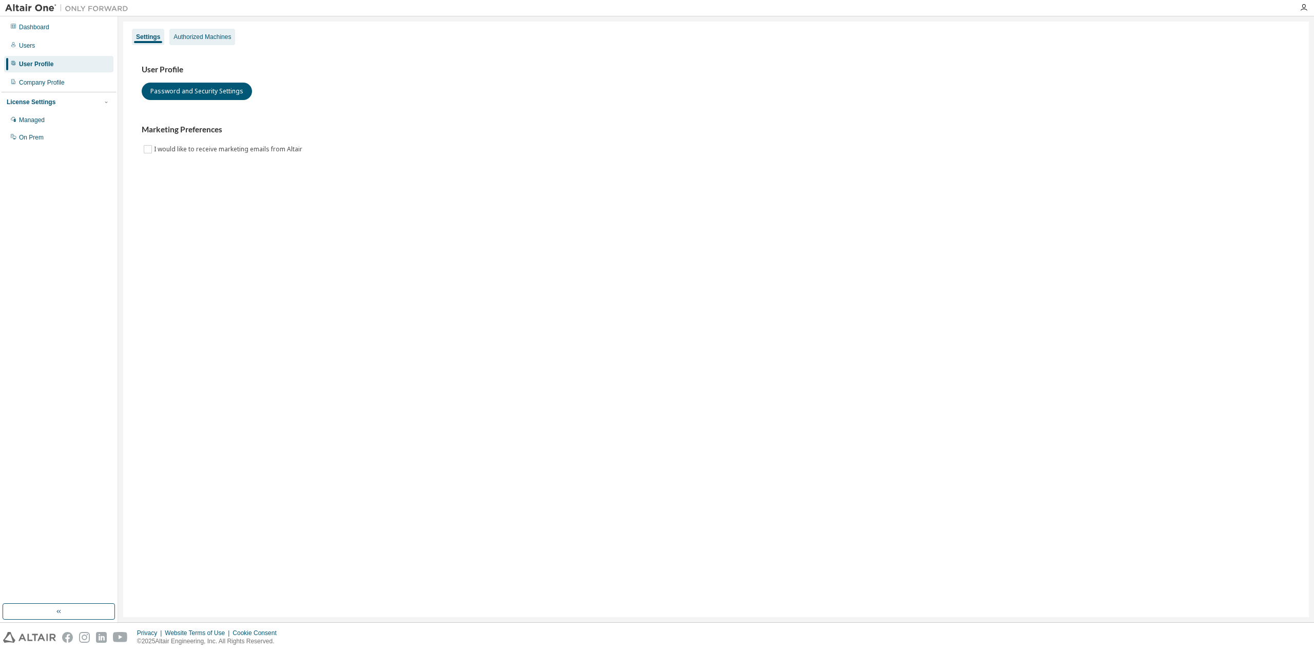
click at [194, 34] on div "Authorized Machines" at bounding box center [201, 37] width 57 height 8
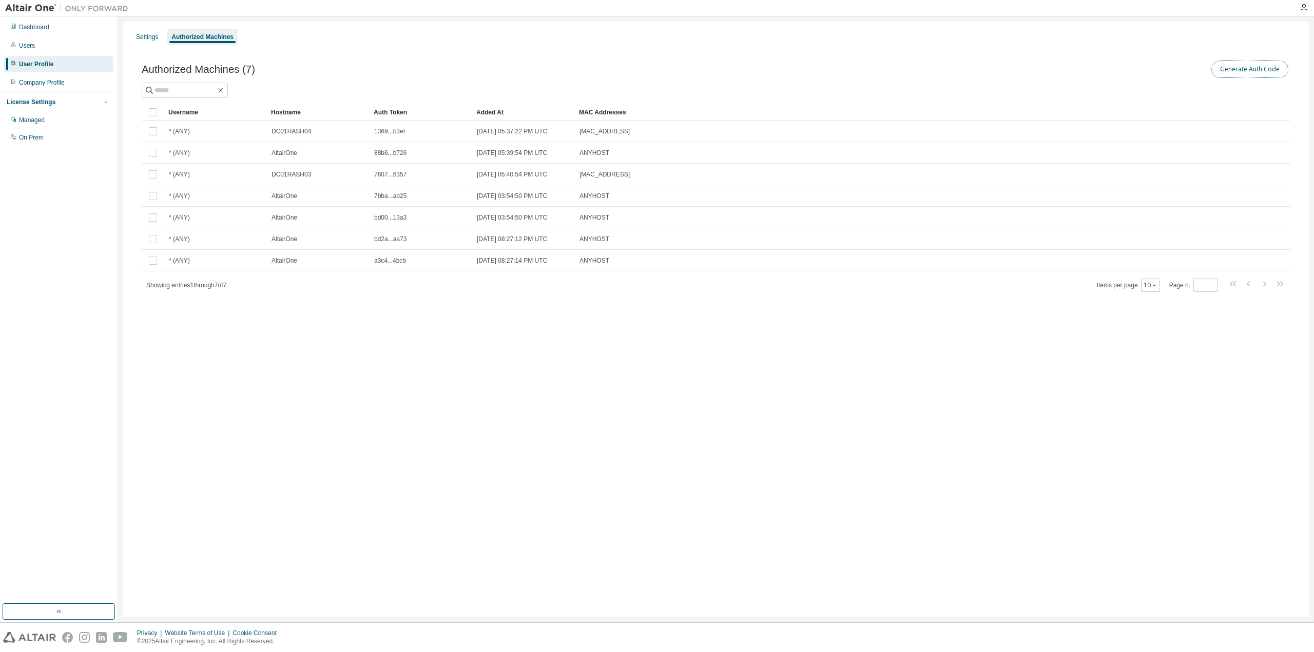
click at [1257, 65] on button "Generate Auth Code" at bounding box center [1249, 69] width 77 height 17
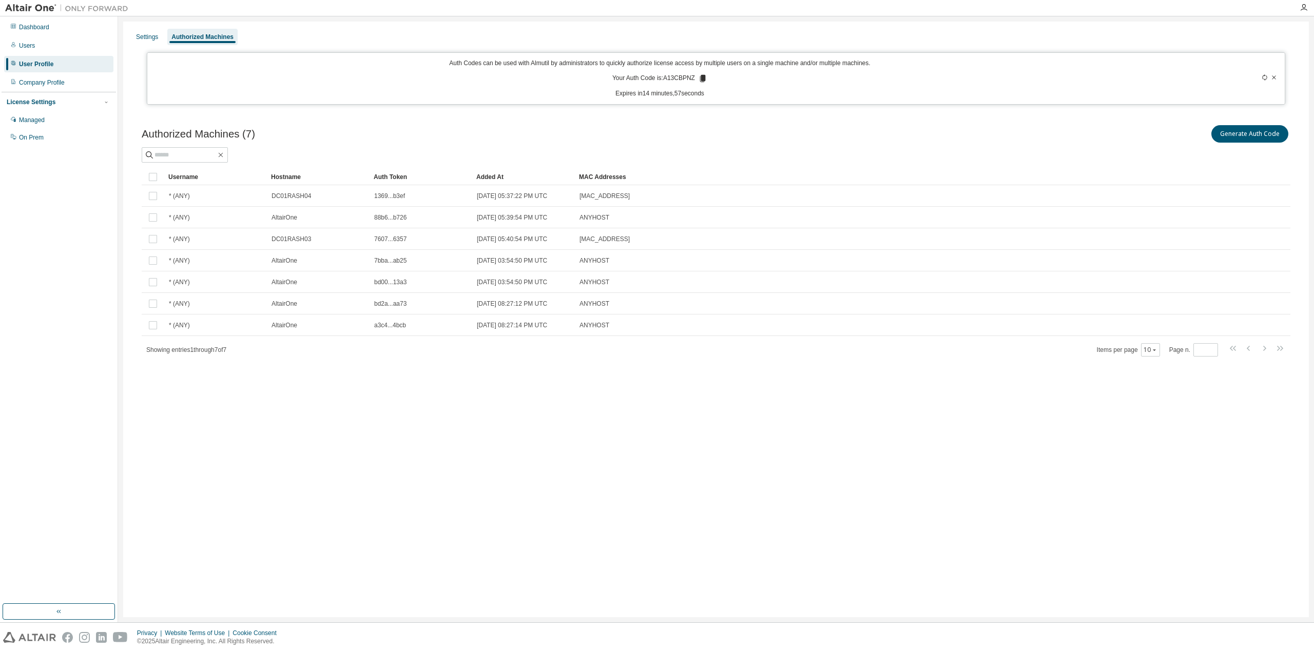
click at [702, 80] on icon at bounding box center [703, 78] width 6 height 7
click at [701, 76] on icon at bounding box center [703, 78] width 6 height 7
click at [1243, 132] on button "Generate Auth Code" at bounding box center [1249, 133] width 77 height 17
click at [1248, 132] on button "Generate Auth Code" at bounding box center [1249, 133] width 77 height 17
click at [1275, 78] on icon at bounding box center [1274, 77] width 6 height 6
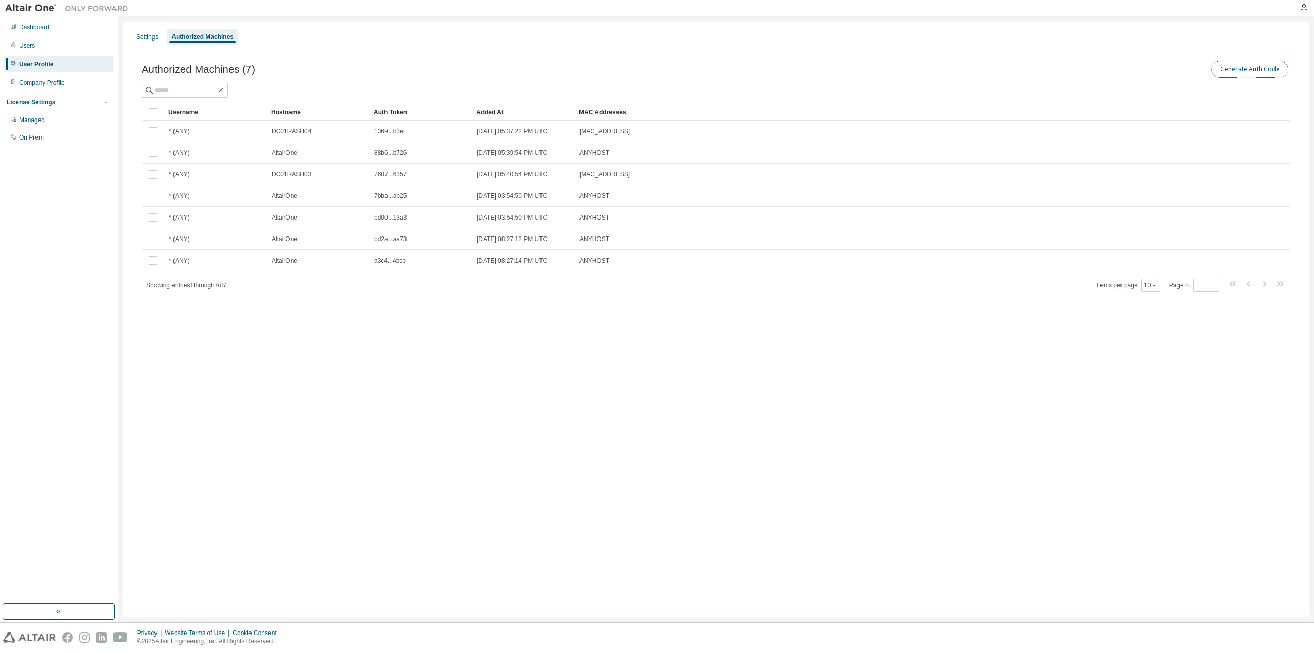
click at [1245, 67] on button "Generate Auth Code" at bounding box center [1249, 69] width 77 height 17
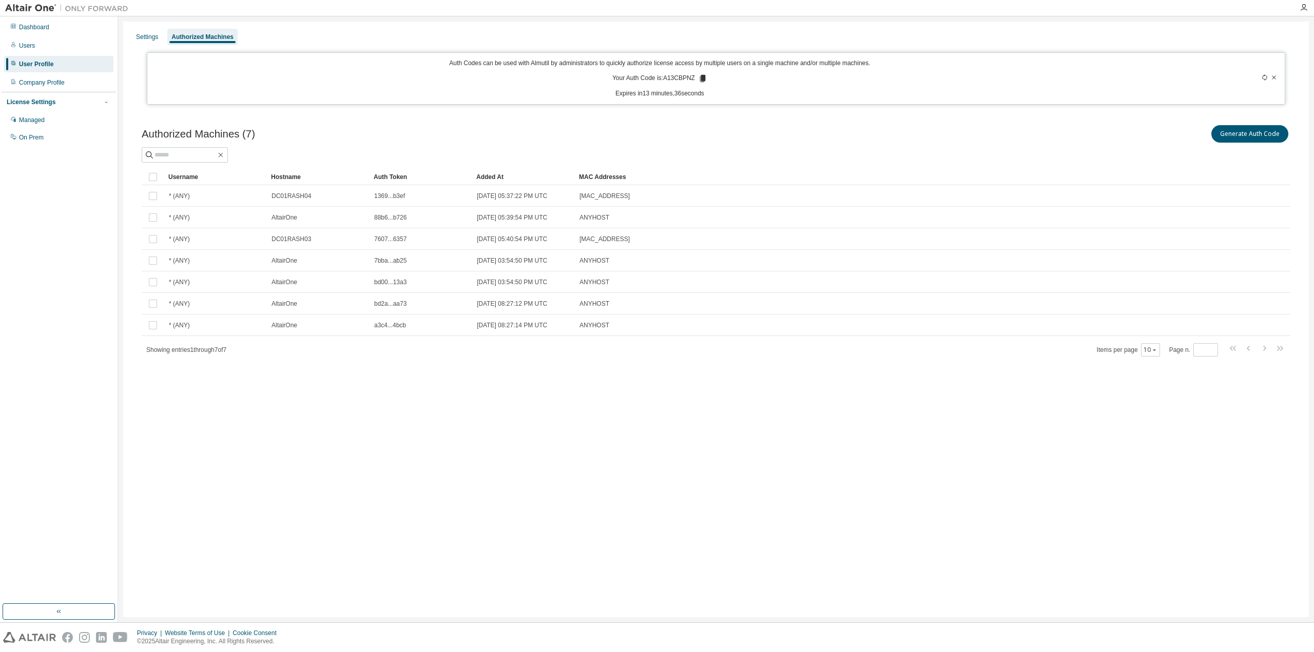
click at [703, 76] on icon at bounding box center [703, 78] width 6 height 7
click at [52, 118] on div "Managed" at bounding box center [58, 120] width 109 height 16
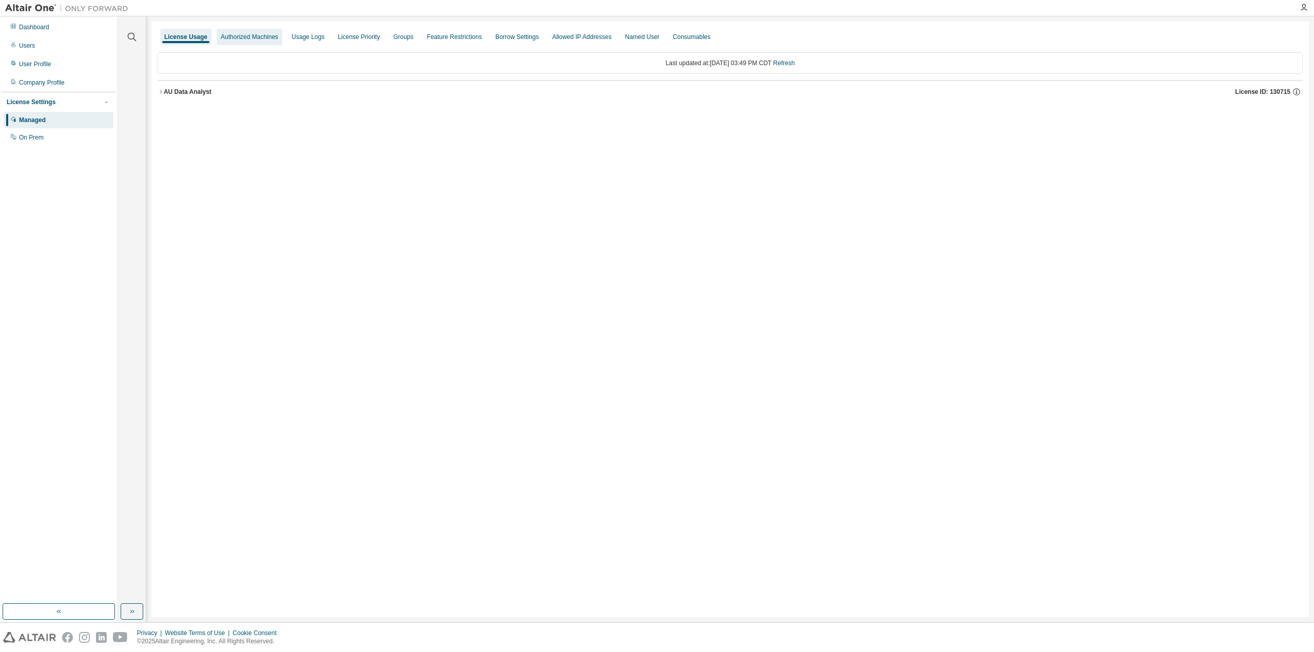
click at [246, 38] on div "Authorized Machines" at bounding box center [249, 37] width 57 height 8
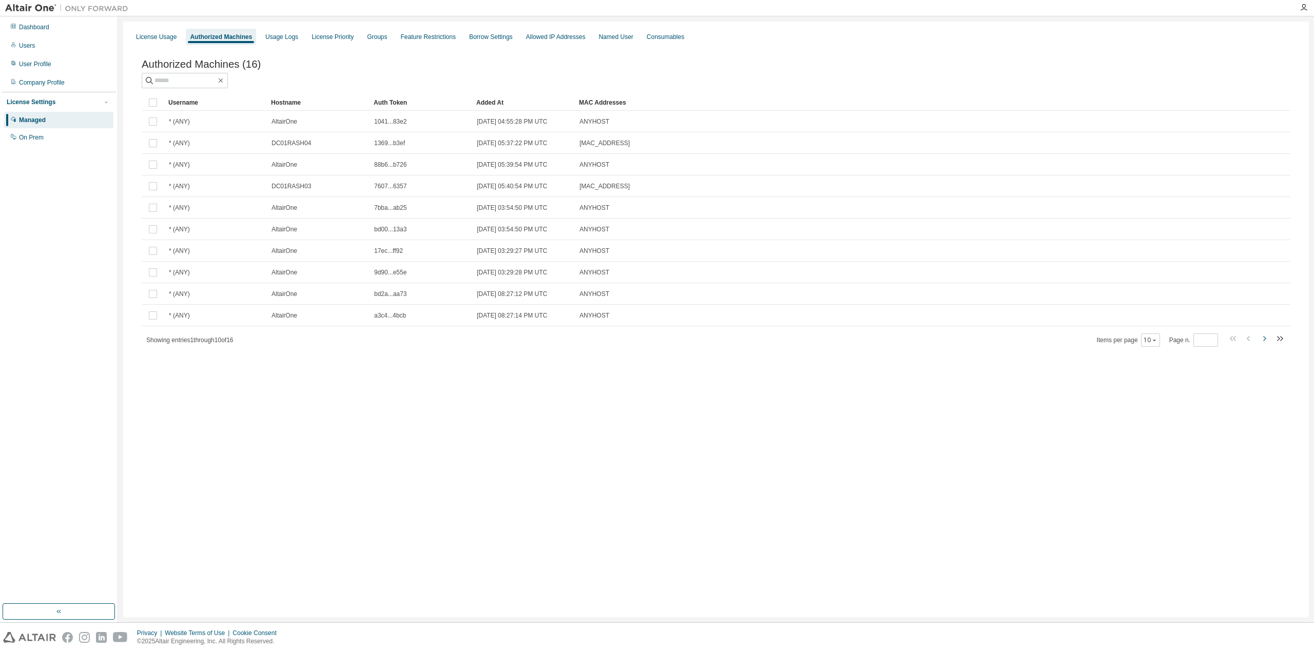
click at [1266, 340] on icon "button" at bounding box center [1264, 339] width 12 height 12
type input "*"
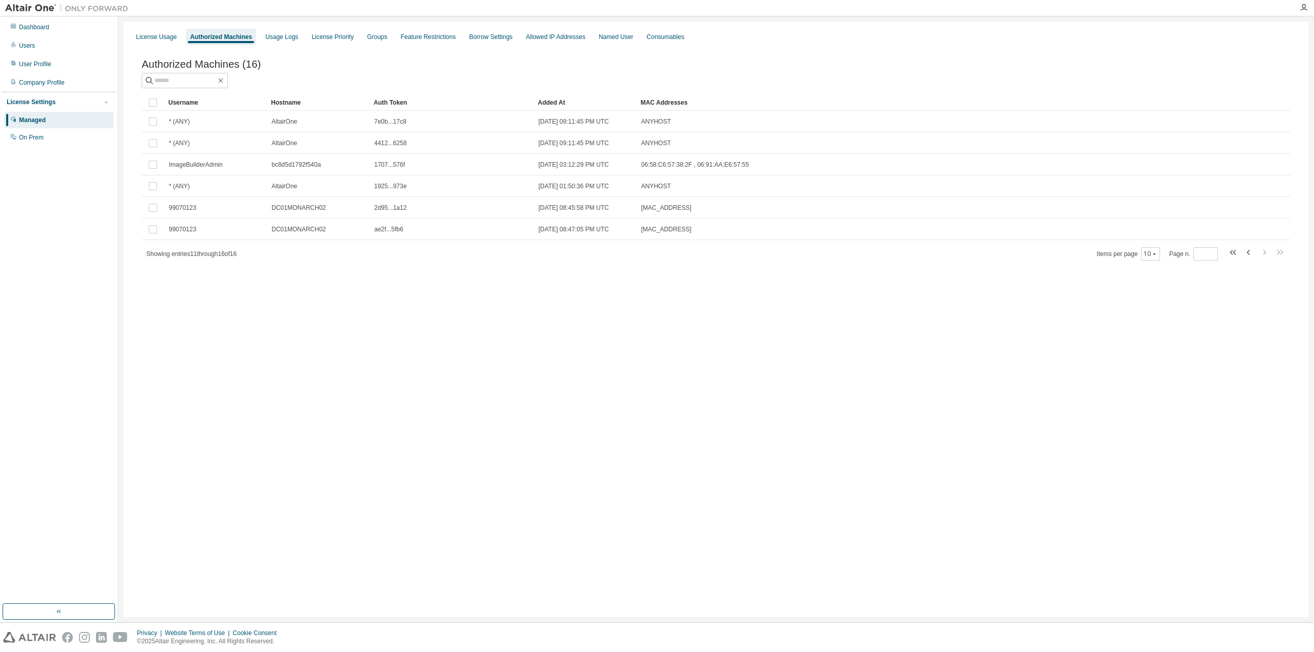
drag, startPoint x: 474, startPoint y: 104, endPoint x: 545, endPoint y: 107, distance: 70.9
click at [60, 69] on div "User Profile" at bounding box center [58, 64] width 109 height 16
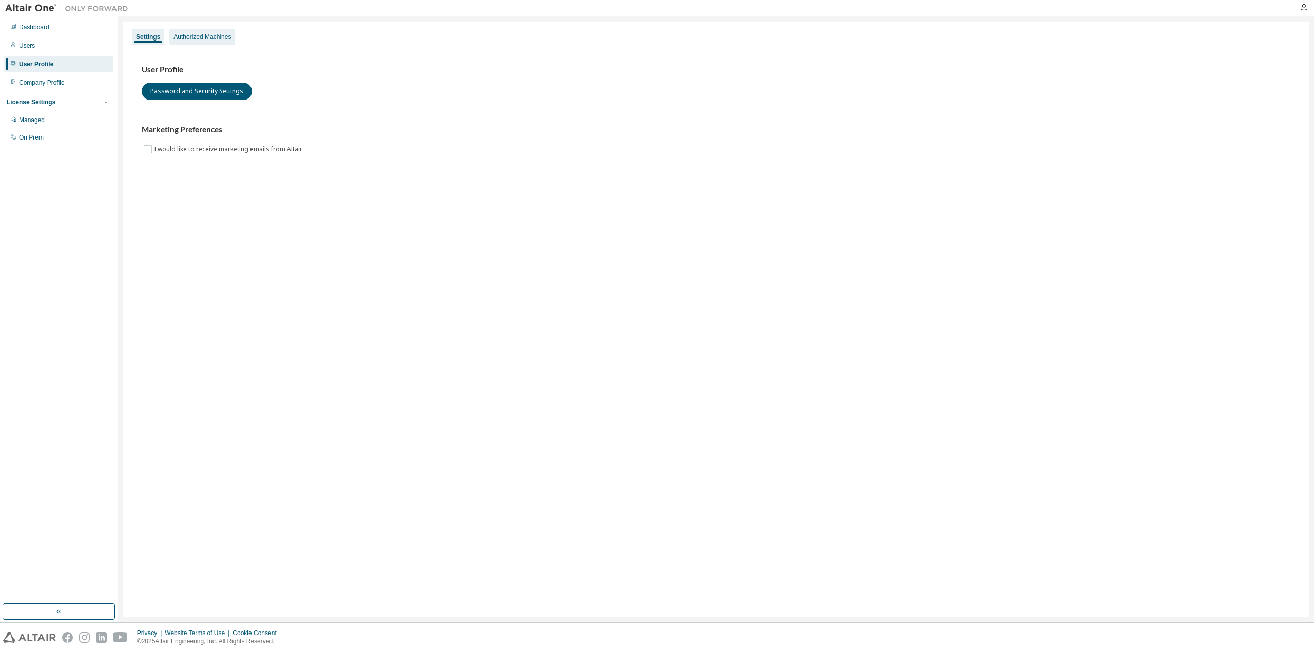
click at [201, 38] on div "Authorized Machines" at bounding box center [201, 37] width 57 height 8
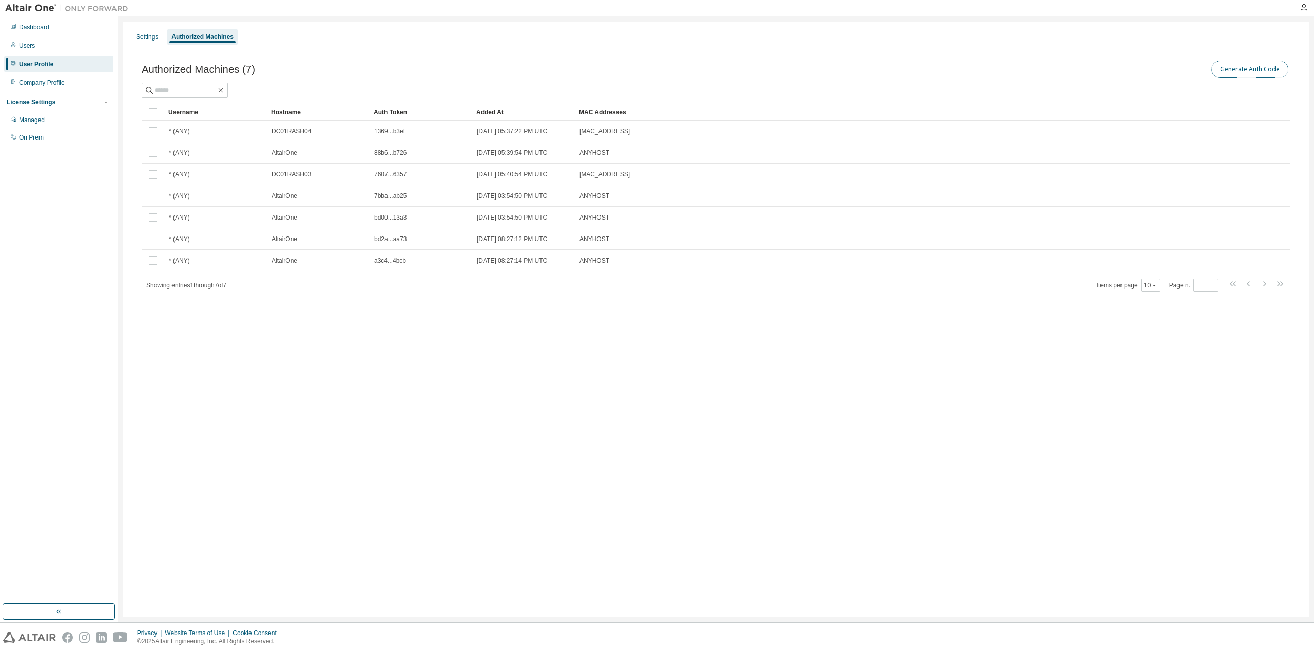
click at [1263, 69] on button "Generate Auth Code" at bounding box center [1249, 69] width 77 height 17
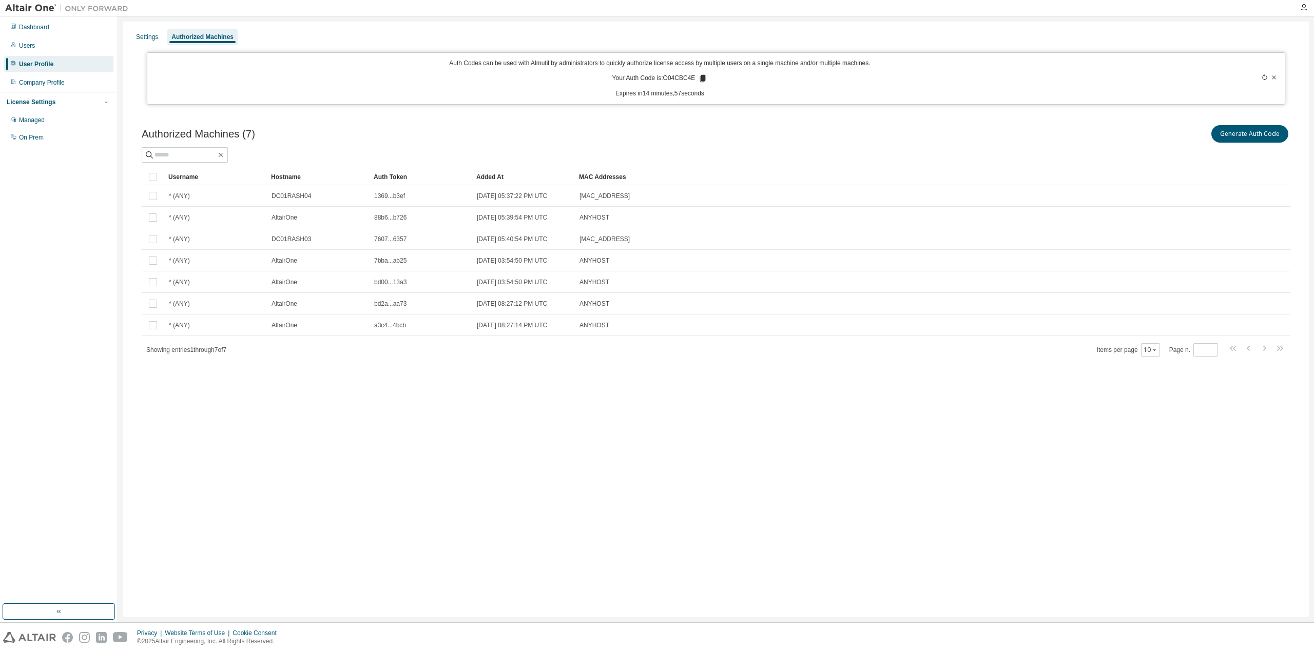
click at [702, 80] on icon at bounding box center [703, 78] width 6 height 7
click at [33, 120] on div "Managed" at bounding box center [32, 120] width 26 height 8
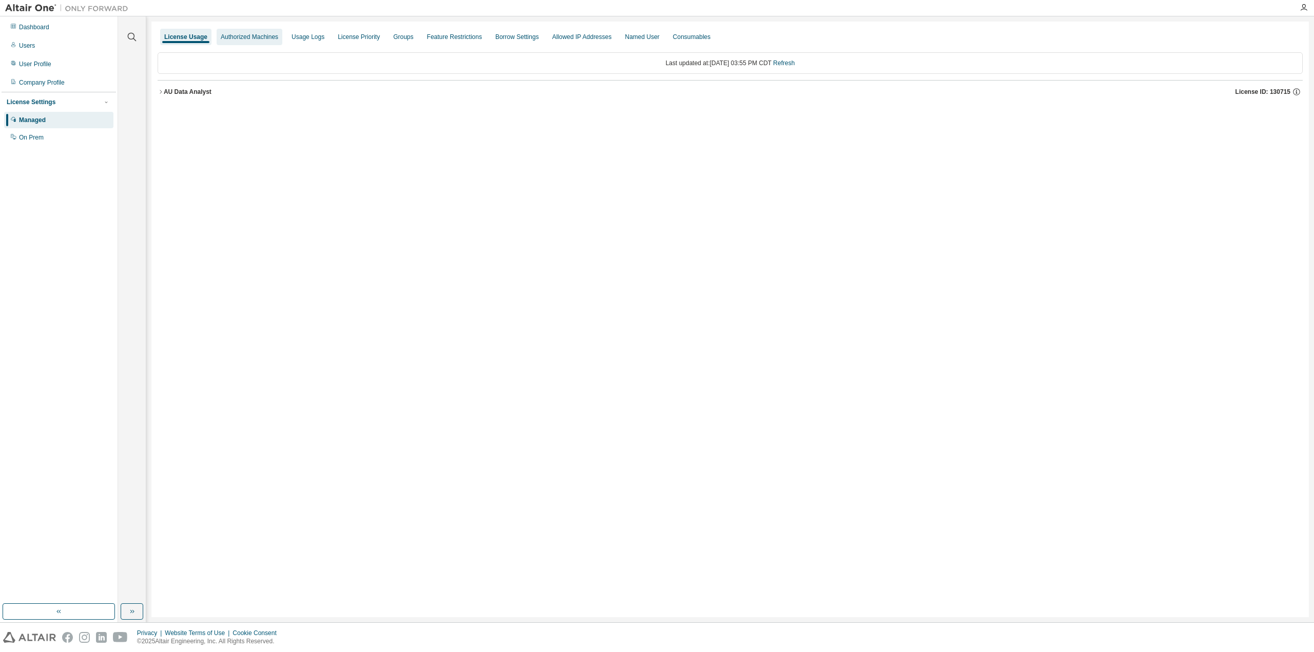
click at [251, 42] on div "Authorized Machines" at bounding box center [250, 37] width 66 height 16
